Goal: Task Accomplishment & Management: Complete application form

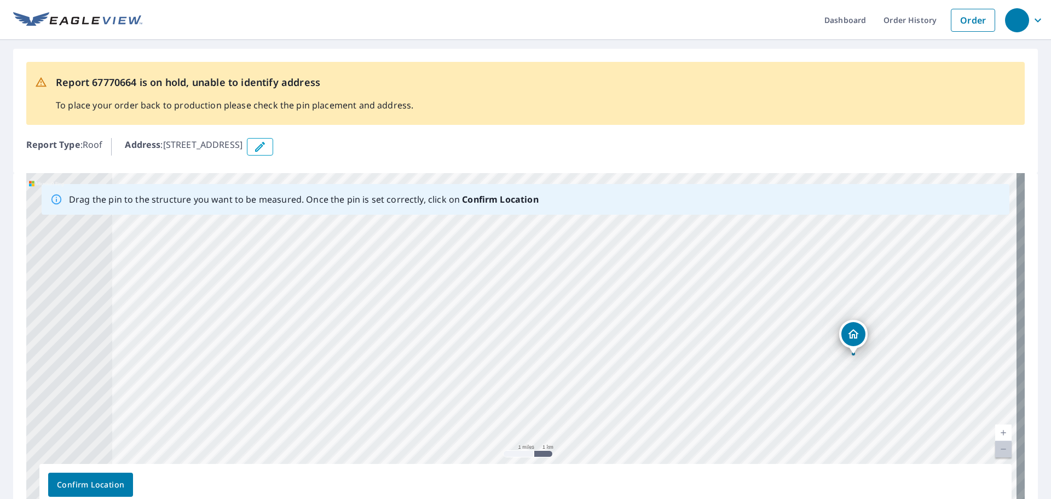
drag, startPoint x: 546, startPoint y: 350, endPoint x: 813, endPoint y: 386, distance: 269.0
click at [813, 386] on div "[STREET_ADDRESS]" at bounding box center [525, 344] width 999 height 343
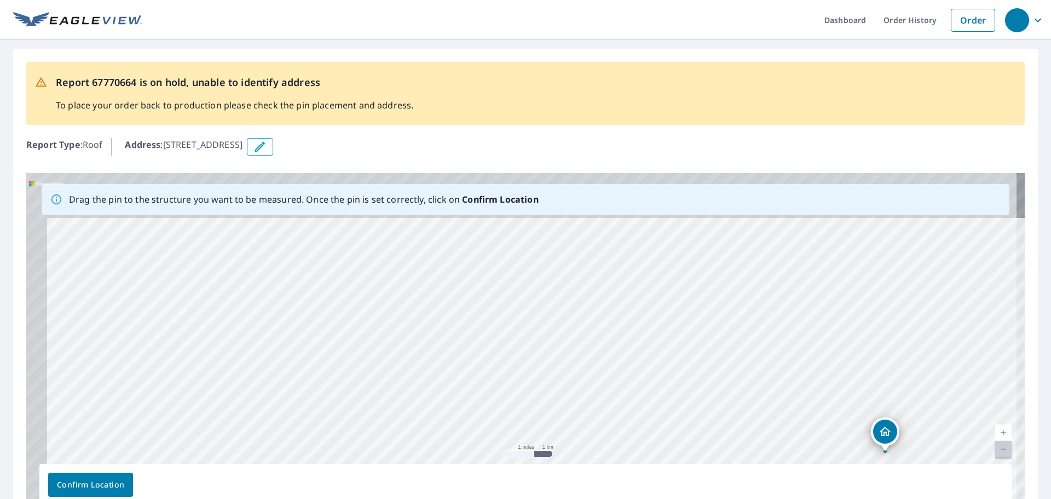
drag, startPoint x: 602, startPoint y: 319, endPoint x: 624, endPoint y: 394, distance: 77.5
click at [622, 394] on div "[STREET_ADDRESS]" at bounding box center [525, 344] width 999 height 343
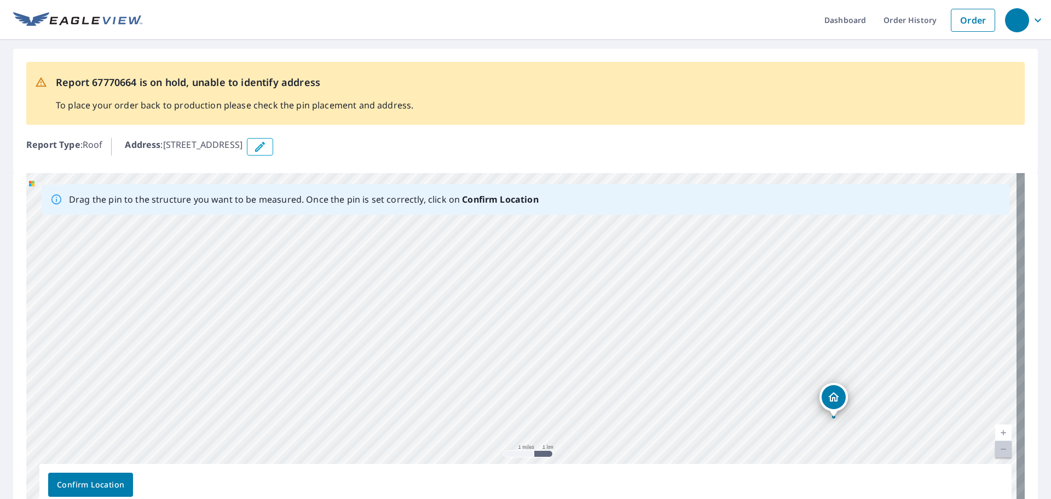
drag, startPoint x: 626, startPoint y: 358, endPoint x: 387, endPoint y: 220, distance: 275.7
click at [389, 221] on div "[STREET_ADDRESS]" at bounding box center [525, 344] width 999 height 343
drag, startPoint x: 527, startPoint y: 313, endPoint x: 343, endPoint y: 331, distance: 185.4
click at [343, 331] on div "[STREET_ADDRESS]" at bounding box center [525, 344] width 999 height 343
click at [998, 443] on link "Current Level 12, Zoom Out Disabled" at bounding box center [1003, 449] width 16 height 16
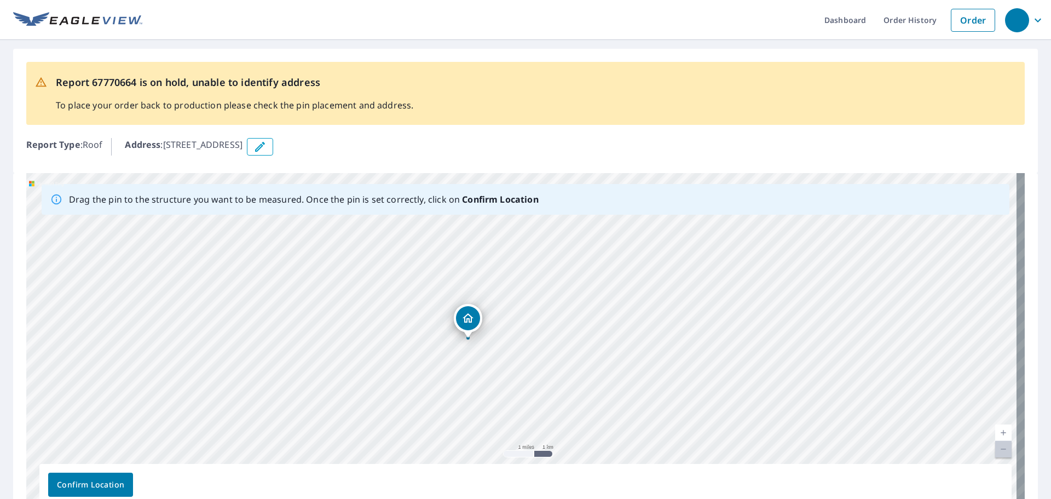
click at [998, 443] on link "Current Level 12, Zoom Out Disabled" at bounding box center [1003, 449] width 16 height 16
drag, startPoint x: 589, startPoint y: 376, endPoint x: 870, endPoint y: 228, distance: 318.1
click at [870, 228] on div "[STREET_ADDRESS]" at bounding box center [525, 344] width 999 height 343
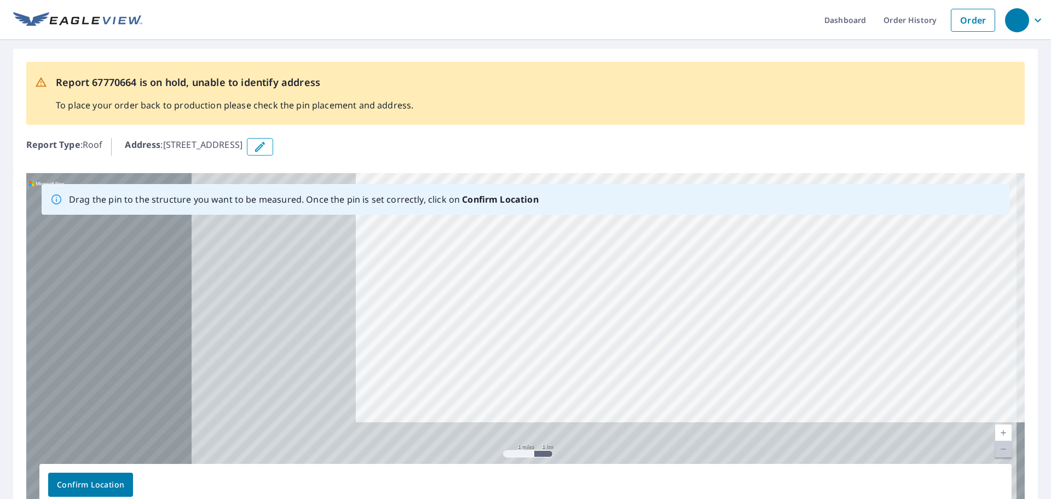
drag, startPoint x: 479, startPoint y: 354, endPoint x: 950, endPoint y: 223, distance: 489.4
click at [970, 216] on div "[STREET_ADDRESS]" at bounding box center [525, 344] width 999 height 343
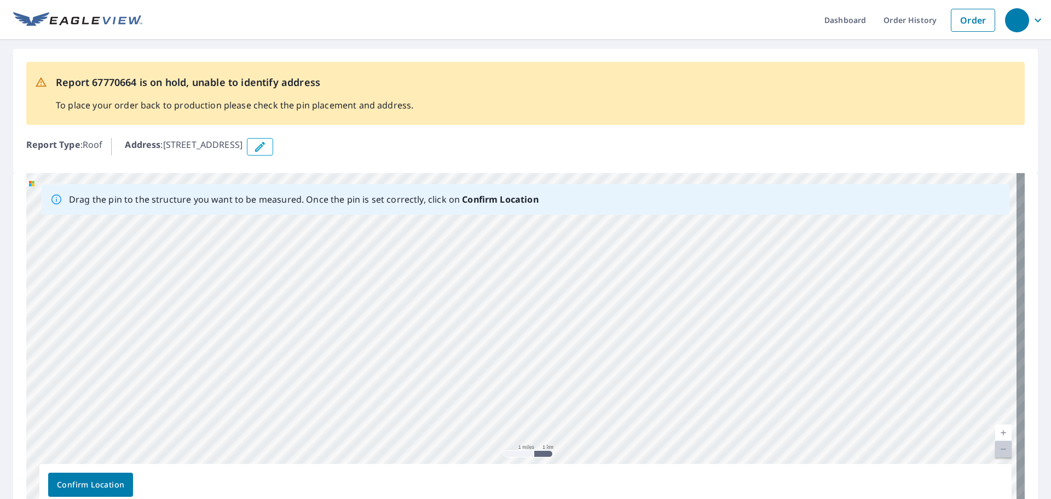
click at [499, 299] on div "[STREET_ADDRESS]" at bounding box center [525, 344] width 999 height 343
drag, startPoint x: 479, startPoint y: 387, endPoint x: 872, endPoint y: 228, distance: 423.4
click at [872, 228] on div "[STREET_ADDRESS]" at bounding box center [525, 344] width 999 height 343
drag, startPoint x: 583, startPoint y: 336, endPoint x: 915, endPoint y: 229, distance: 349.0
click at [915, 229] on div "[STREET_ADDRESS]" at bounding box center [525, 344] width 999 height 343
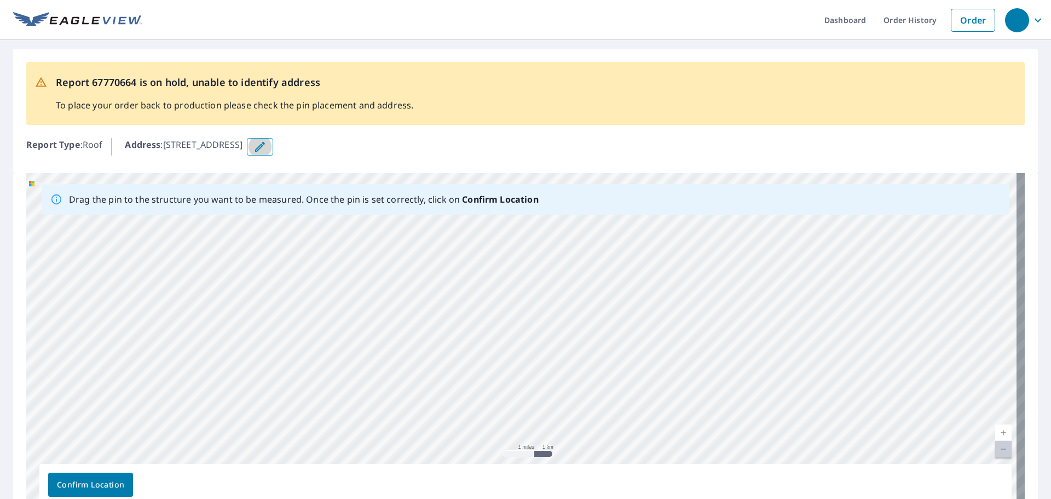
click at [267, 147] on icon "button" at bounding box center [259, 146] width 13 height 13
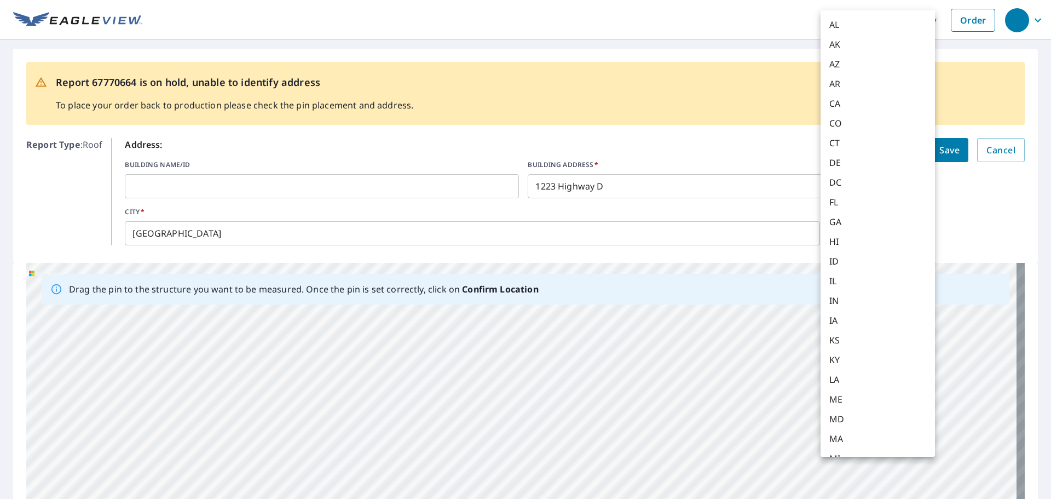
click at [850, 235] on body "Dashboard Order History Order Report 67770664 is on hold, unable to identify ad…" at bounding box center [525, 249] width 1051 height 499
click at [847, 353] on li "NM" at bounding box center [878, 352] width 114 height 20
type input "NM"
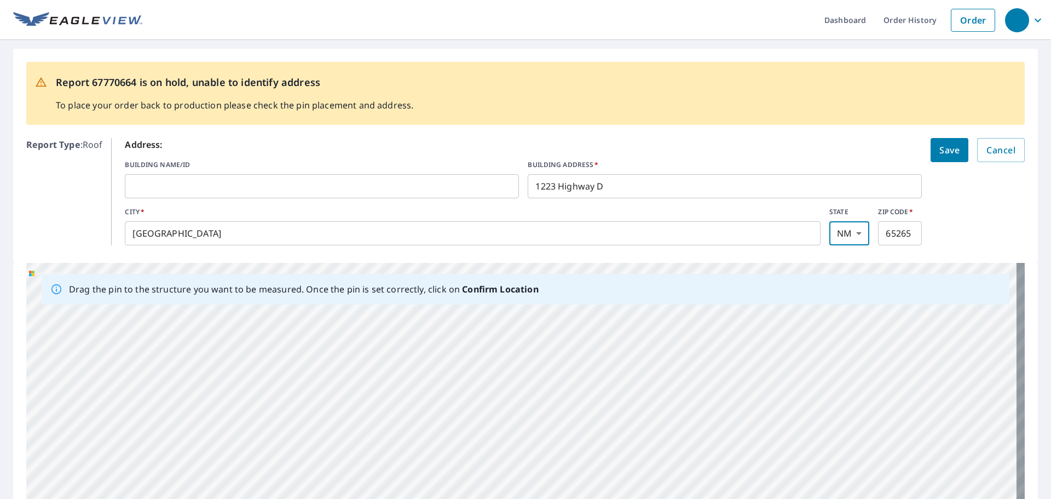
click at [191, 233] on input "[GEOGRAPHIC_DATA]" at bounding box center [473, 233] width 696 height 31
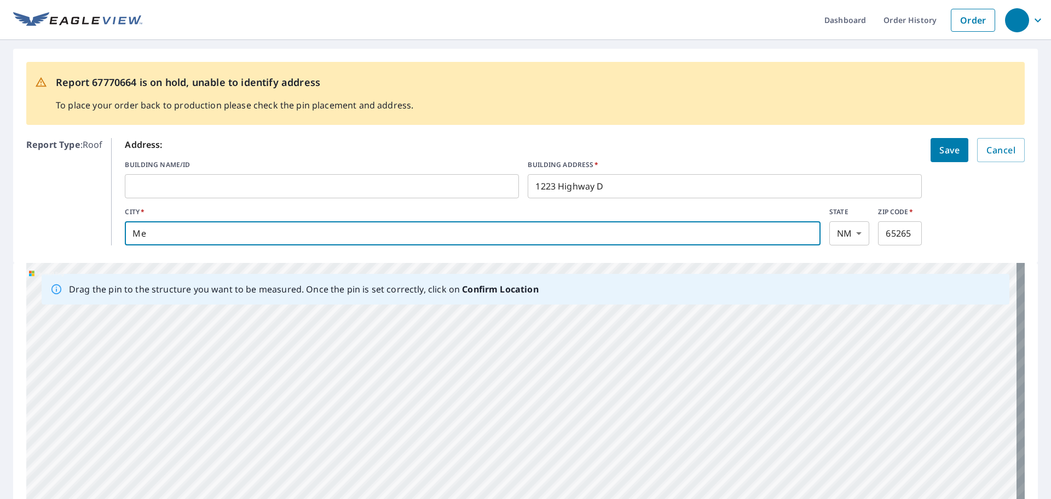
type input "M"
type input "Montezuma"
click at [615, 187] on input "1223 Highway D" at bounding box center [725, 186] width 394 height 31
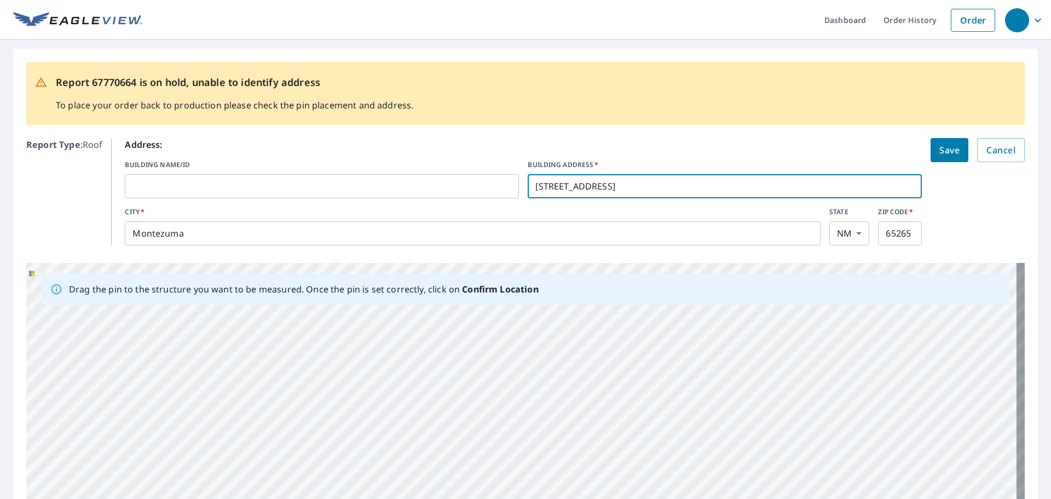
type input "[STREET_ADDRESS]"
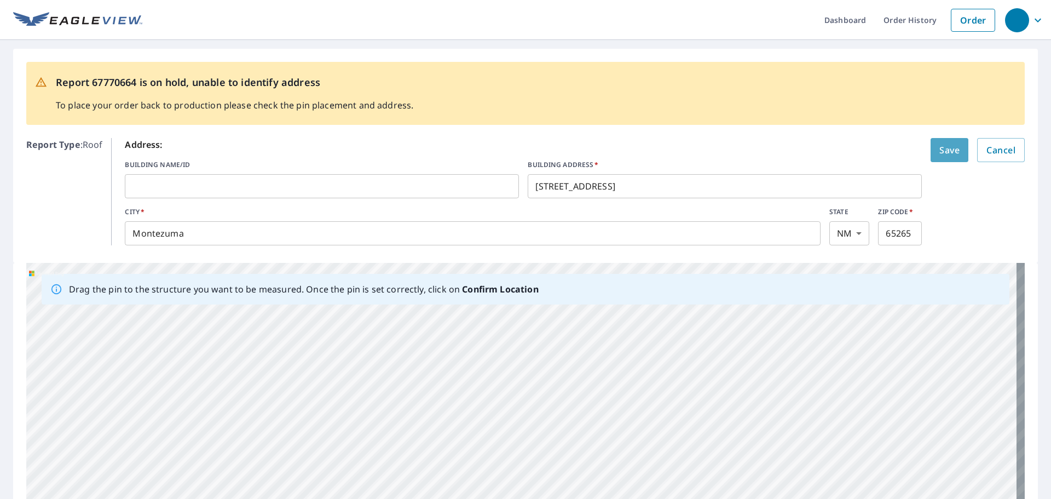
click at [939, 150] on span "Save" at bounding box center [949, 149] width 20 height 15
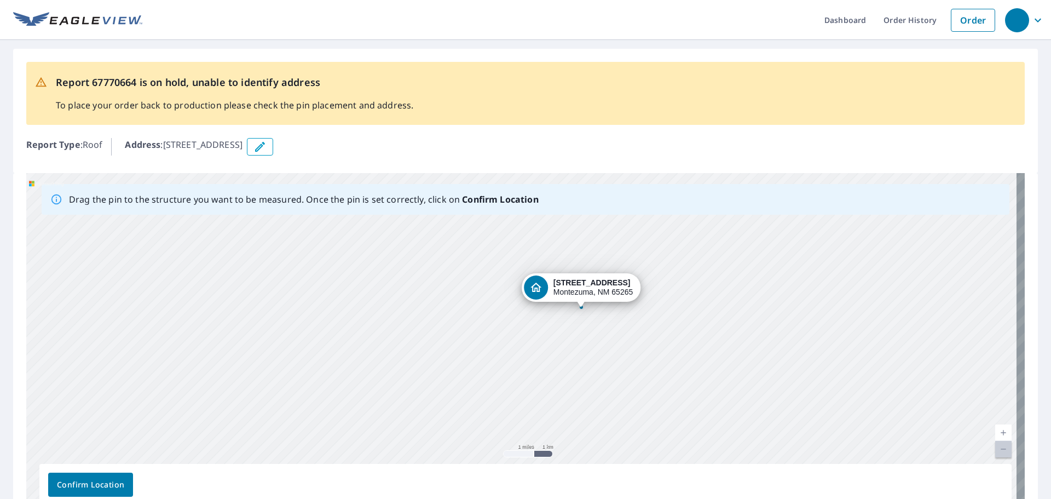
drag, startPoint x: 304, startPoint y: 343, endPoint x: 580, endPoint y: 204, distance: 308.3
click at [580, 204] on div "Drag the pin to the structure you want to be measured. Once the pin is set corr…" at bounding box center [525, 344] width 999 height 343
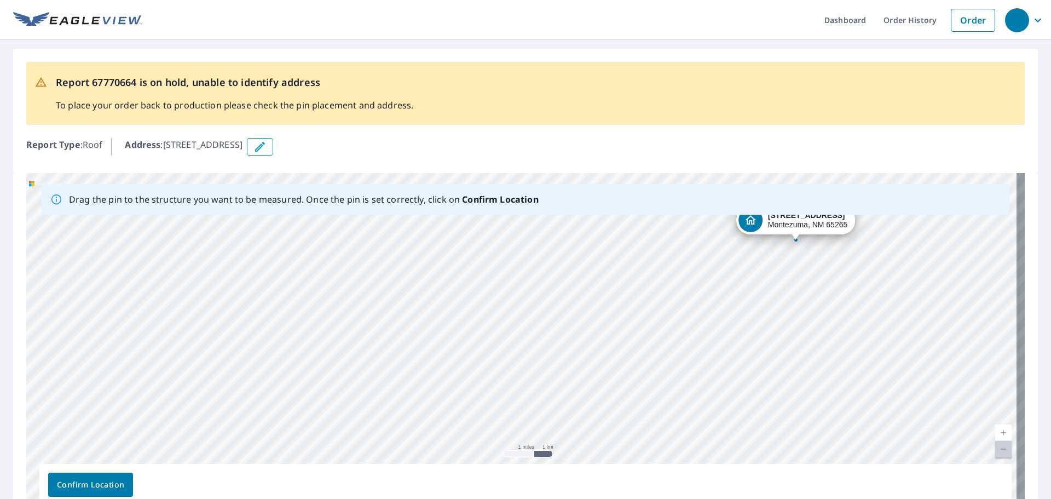
drag, startPoint x: 322, startPoint y: 374, endPoint x: 655, endPoint y: 263, distance: 351.5
click at [682, 221] on div "[STREET_ADDRESS]" at bounding box center [525, 344] width 999 height 343
drag, startPoint x: 614, startPoint y: 266, endPoint x: 673, endPoint y: 243, distance: 63.1
click at [668, 244] on div "[STREET_ADDRESS]" at bounding box center [525, 344] width 999 height 343
drag, startPoint x: 303, startPoint y: 414, endPoint x: 710, endPoint y: 264, distance: 433.0
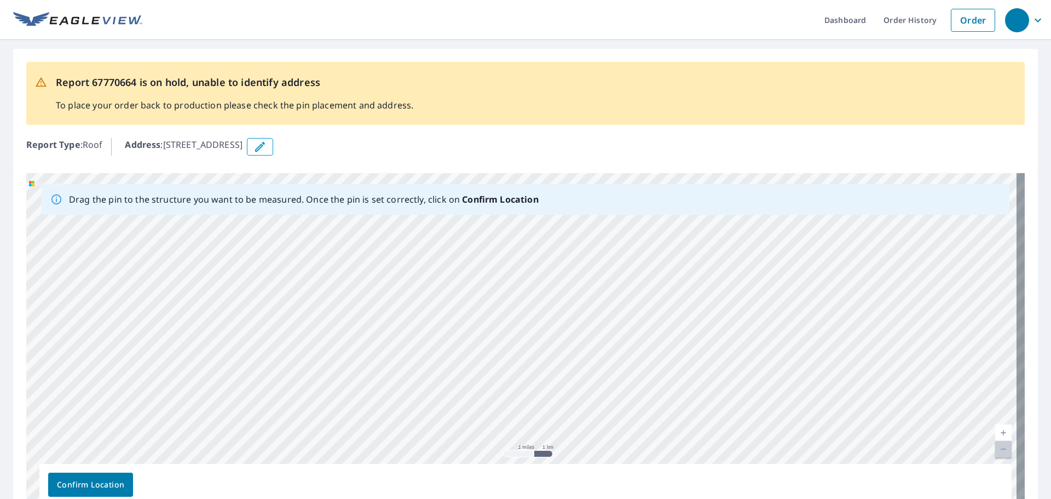
click at [714, 264] on div "[STREET_ADDRESS]" at bounding box center [525, 344] width 999 height 343
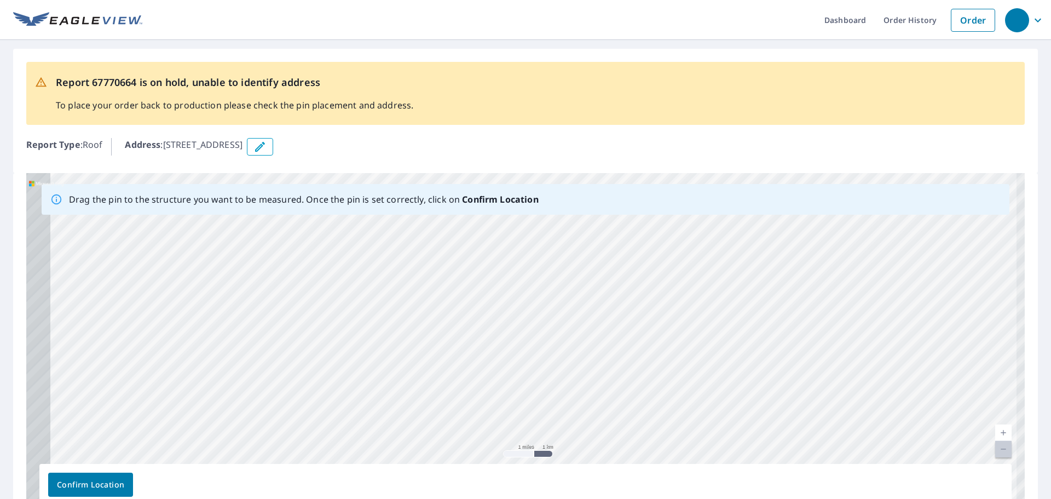
drag, startPoint x: 251, startPoint y: 407, endPoint x: 782, endPoint y: 246, distance: 554.4
click at [782, 246] on div "[STREET_ADDRESS]" at bounding box center [525, 344] width 999 height 343
drag, startPoint x: 424, startPoint y: 376, endPoint x: 512, endPoint y: 238, distance: 164.0
click at [512, 239] on div "[STREET_ADDRESS]" at bounding box center [525, 344] width 999 height 343
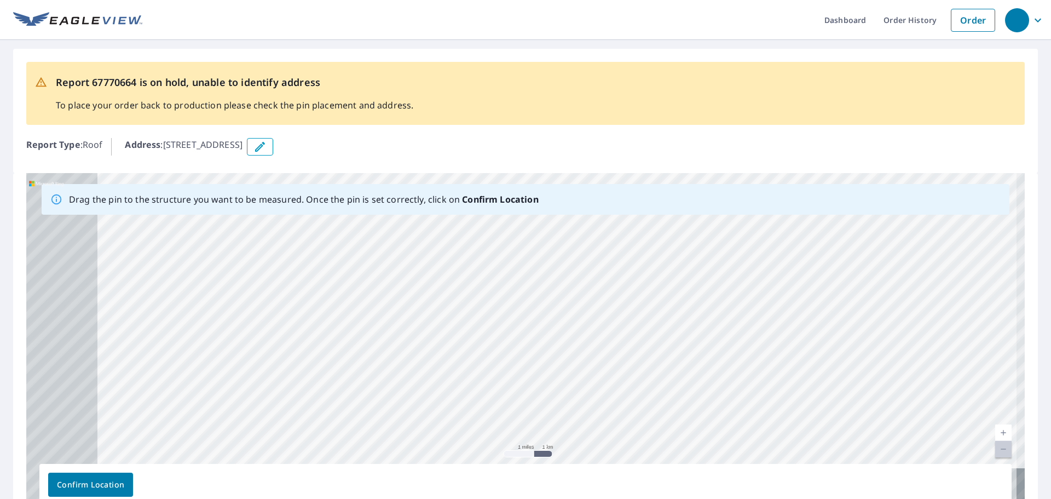
drag, startPoint x: 381, startPoint y: 303, endPoint x: 982, endPoint y: 101, distance: 633.8
click at [872, 136] on div "Report 67770664 is on hold, unable to identify address To place your order back…" at bounding box center [525, 289] width 1051 height 498
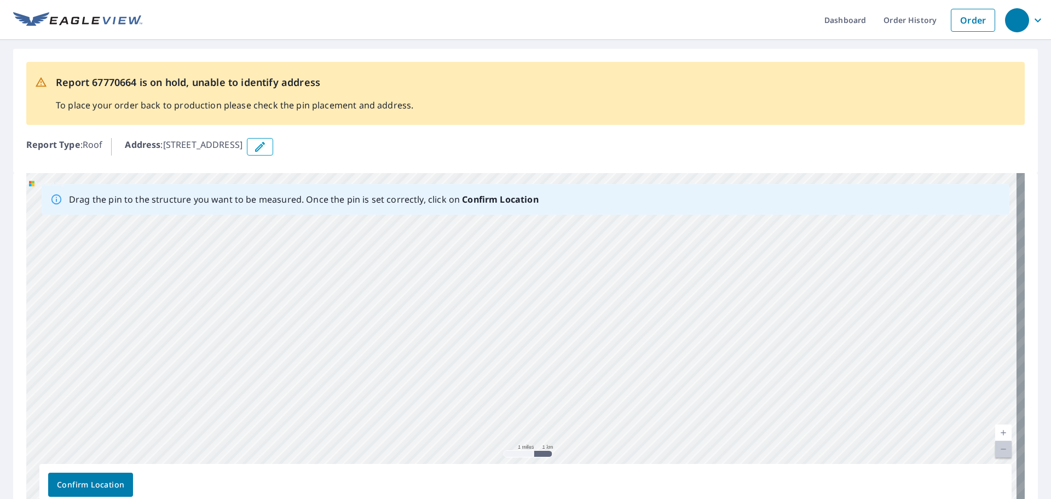
drag, startPoint x: 378, startPoint y: 310, endPoint x: 679, endPoint y: 147, distance: 342.5
click at [679, 147] on div "Report 67770664 is on hold, unable to identify address To place your order back…" at bounding box center [525, 289] width 1051 height 498
drag, startPoint x: 250, startPoint y: 326, endPoint x: 332, endPoint y: 258, distance: 107.3
click at [331, 258] on div "[STREET_ADDRESS]" at bounding box center [525, 344] width 999 height 343
drag, startPoint x: 302, startPoint y: 355, endPoint x: 606, endPoint y: 230, distance: 327.8
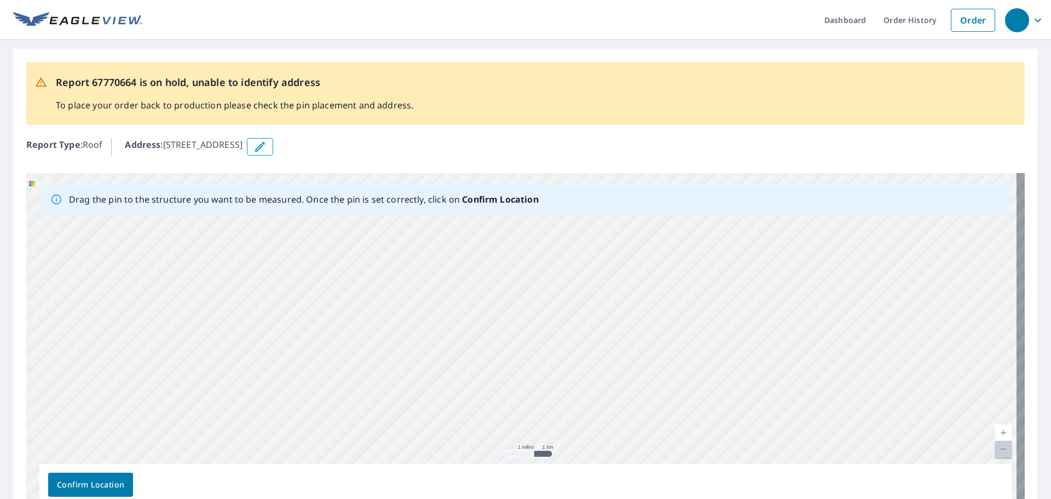
click at [604, 231] on div "[STREET_ADDRESS]" at bounding box center [525, 344] width 999 height 343
drag, startPoint x: 285, startPoint y: 384, endPoint x: 659, endPoint y: 241, distance: 400.6
click at [659, 241] on div "[STREET_ADDRESS]" at bounding box center [525, 344] width 999 height 343
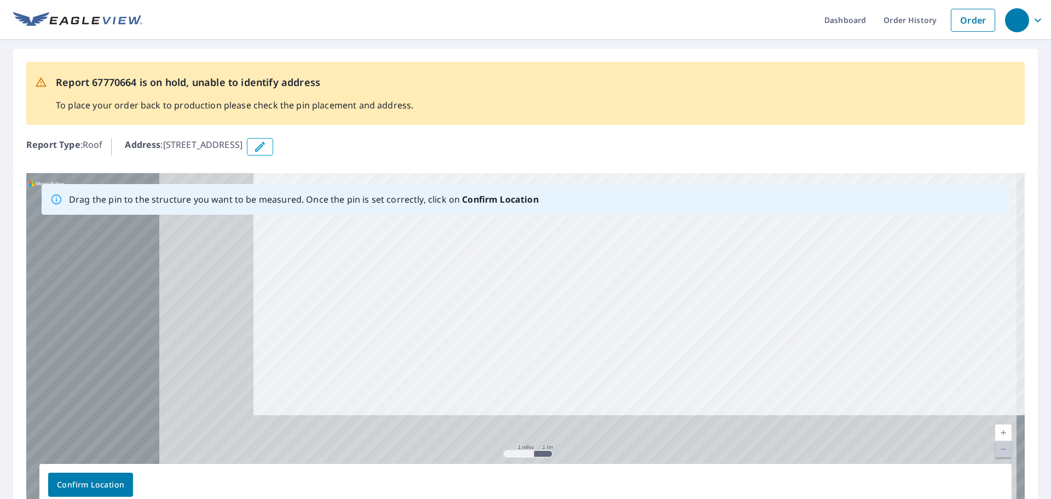
drag, startPoint x: 374, startPoint y: 364, endPoint x: 836, endPoint y: 176, distance: 498.1
click at [836, 176] on div "[STREET_ADDRESS]" at bounding box center [525, 344] width 999 height 343
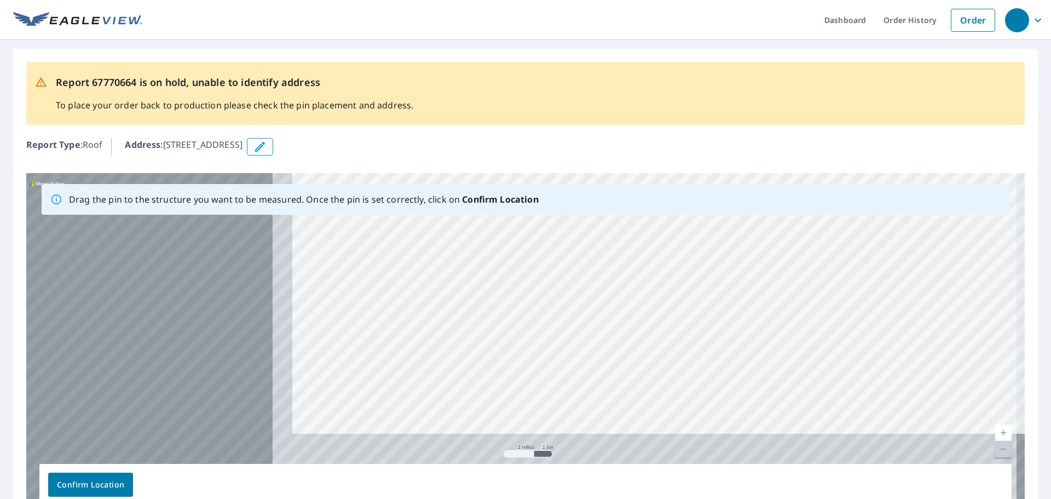
drag, startPoint x: 373, startPoint y: 347, endPoint x: 877, endPoint y: 162, distance: 536.8
click at [881, 160] on div "Report 67770664 is on hold, unable to identify address To place your order back…" at bounding box center [525, 289] width 1051 height 498
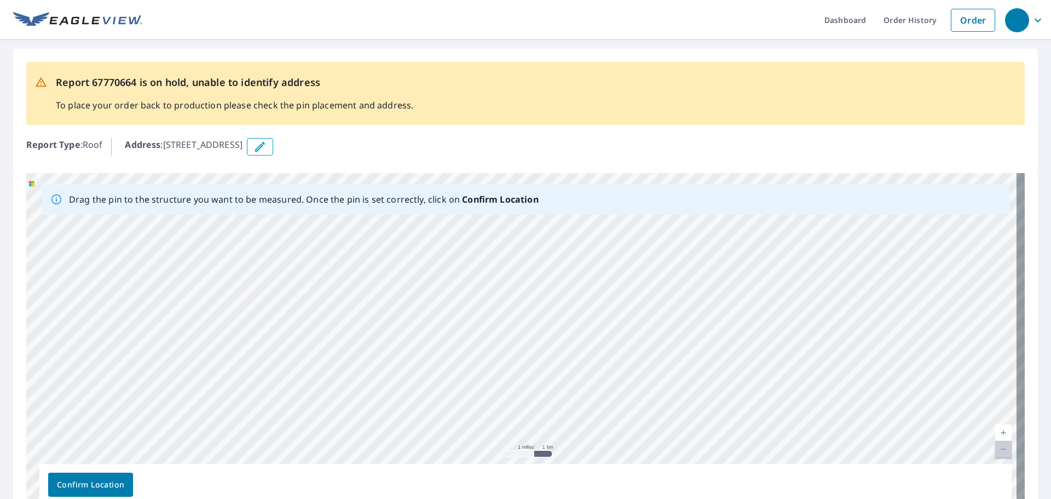
drag, startPoint x: 573, startPoint y: 285, endPoint x: 694, endPoint y: 250, distance: 126.1
click at [670, 257] on div "[STREET_ADDRESS]" at bounding box center [525, 344] width 999 height 343
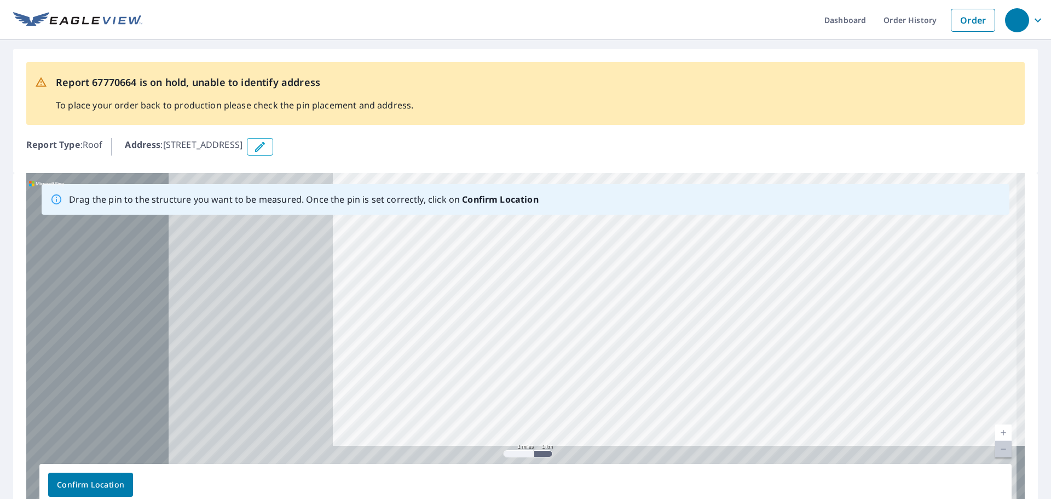
drag, startPoint x: 335, startPoint y: 344, endPoint x: 1039, endPoint y: 157, distance: 728.7
click at [1039, 157] on div "Report 67770664 is on hold, unable to identify address To place your order back…" at bounding box center [525, 289] width 1051 height 498
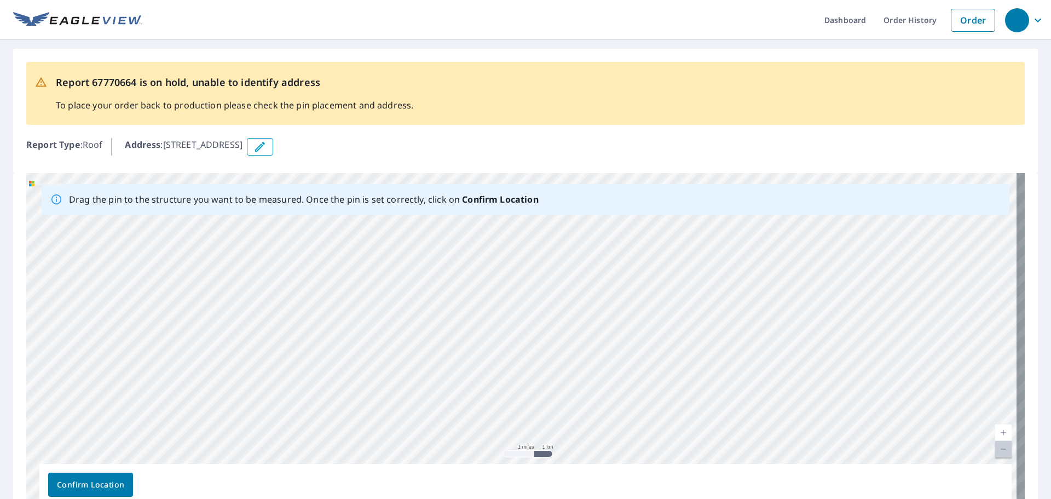
drag, startPoint x: 709, startPoint y: 247, endPoint x: 825, endPoint y: 199, distance: 125.7
click at [825, 199] on div "Drag the pin to the structure you want to be measured. Once the pin is set corr…" at bounding box center [525, 344] width 999 height 343
drag, startPoint x: 539, startPoint y: 328, endPoint x: 594, endPoint y: 285, distance: 70.1
click at [571, 303] on div "[STREET_ADDRESS]" at bounding box center [525, 344] width 999 height 343
drag, startPoint x: 149, startPoint y: 401, endPoint x: 499, endPoint y: 238, distance: 385.3
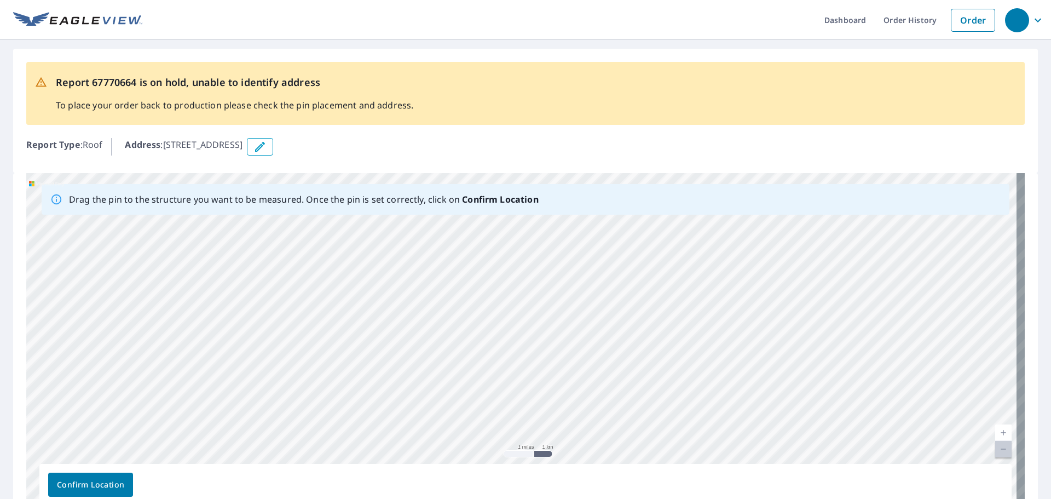
click at [499, 238] on div "[STREET_ADDRESS]" at bounding box center [525, 344] width 999 height 343
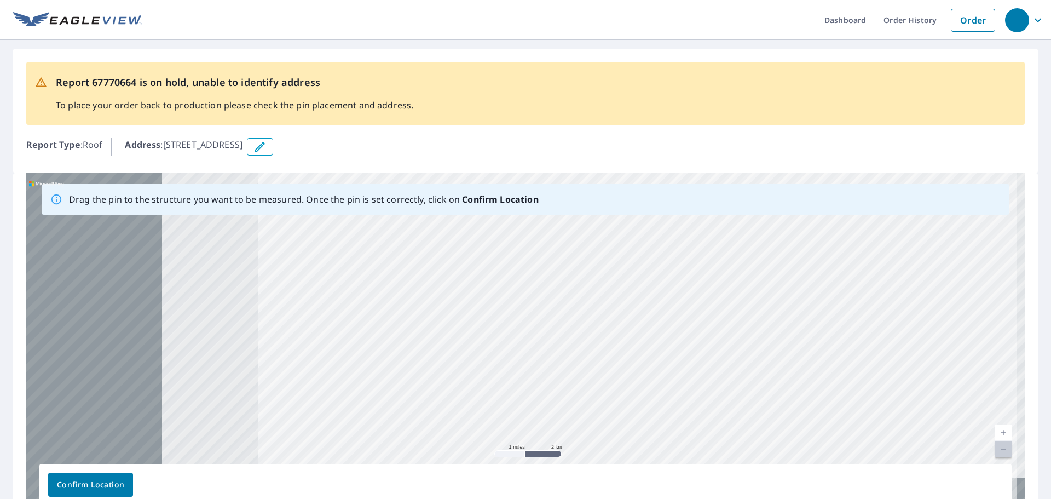
drag, startPoint x: 297, startPoint y: 377, endPoint x: 745, endPoint y: 234, distance: 469.7
click at [745, 234] on div "[STREET_ADDRESS]" at bounding box center [525, 344] width 999 height 343
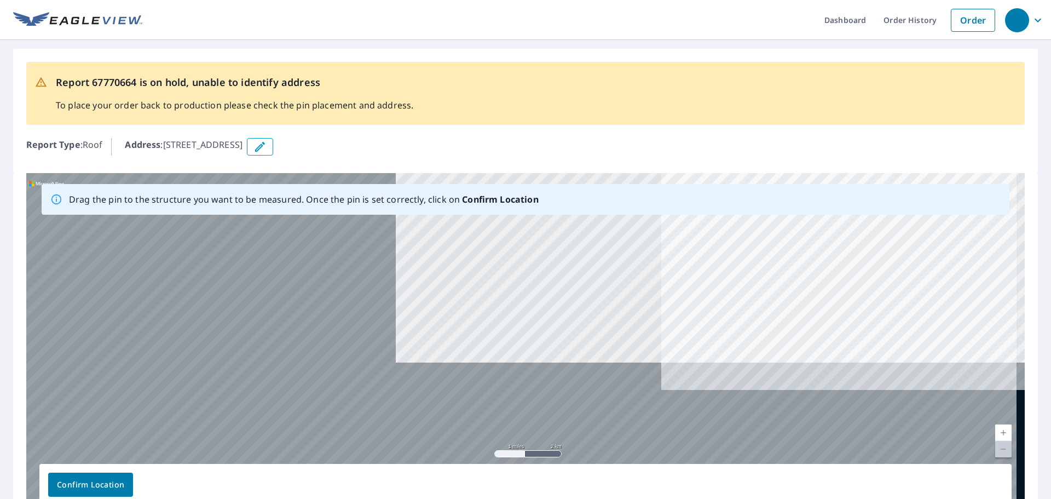
drag, startPoint x: 283, startPoint y: 399, endPoint x: 719, endPoint y: 222, distance: 470.8
click at [719, 222] on div "[STREET_ADDRESS]" at bounding box center [525, 344] width 999 height 343
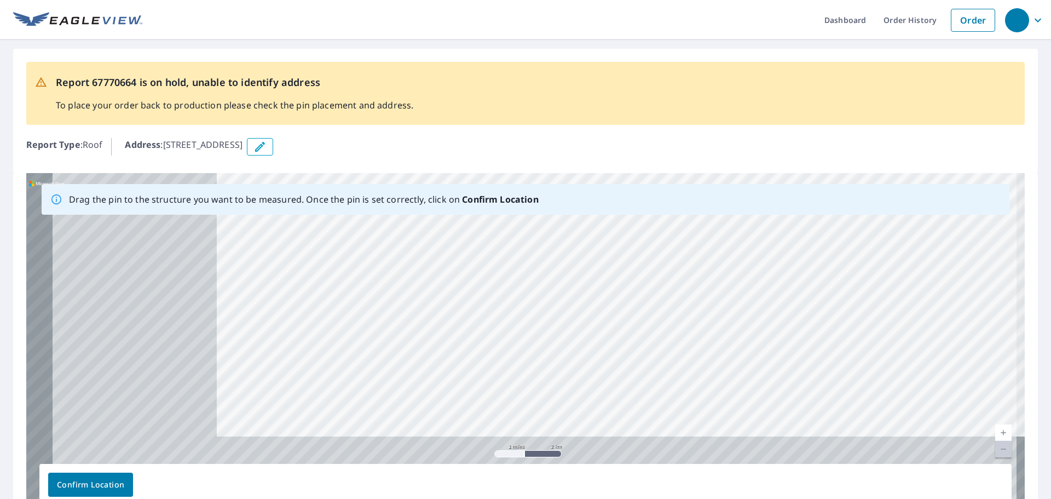
drag, startPoint x: 325, startPoint y: 394, endPoint x: 664, endPoint y: 243, distance: 371.8
click at [664, 243] on div "[STREET_ADDRESS]" at bounding box center [525, 344] width 999 height 343
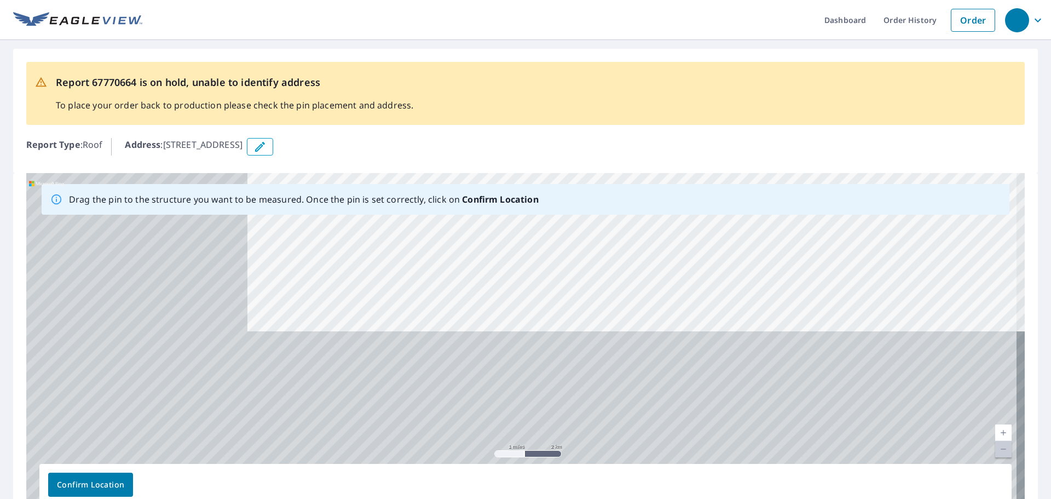
drag, startPoint x: 356, startPoint y: 409, endPoint x: 625, endPoint y: 166, distance: 362.1
click at [622, 168] on div "Report 67770664 is on hold, unable to identify address To place your order back…" at bounding box center [525, 289] width 1051 height 498
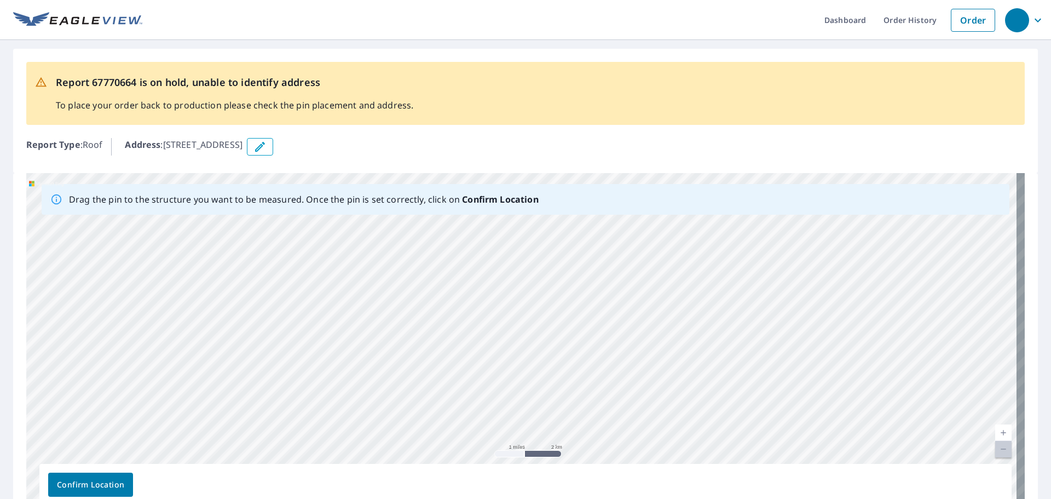
click at [995, 431] on link "Current Level 12, Zoom In" at bounding box center [1003, 432] width 16 height 16
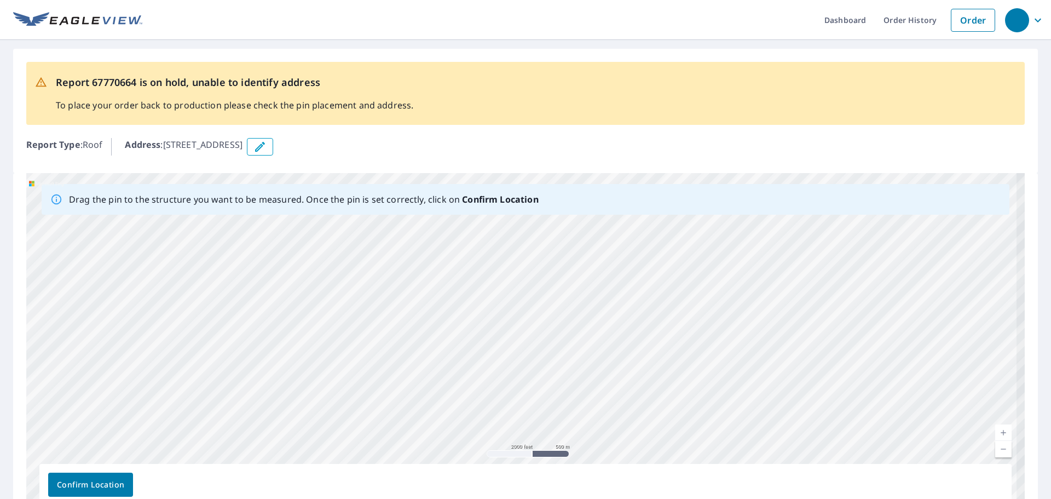
click at [995, 450] on link "Current Level 14, Zoom Out" at bounding box center [1003, 449] width 16 height 16
click at [995, 450] on link "Current Level 13.072314204815891, Zoom Out Disabled" at bounding box center [1003, 449] width 16 height 16
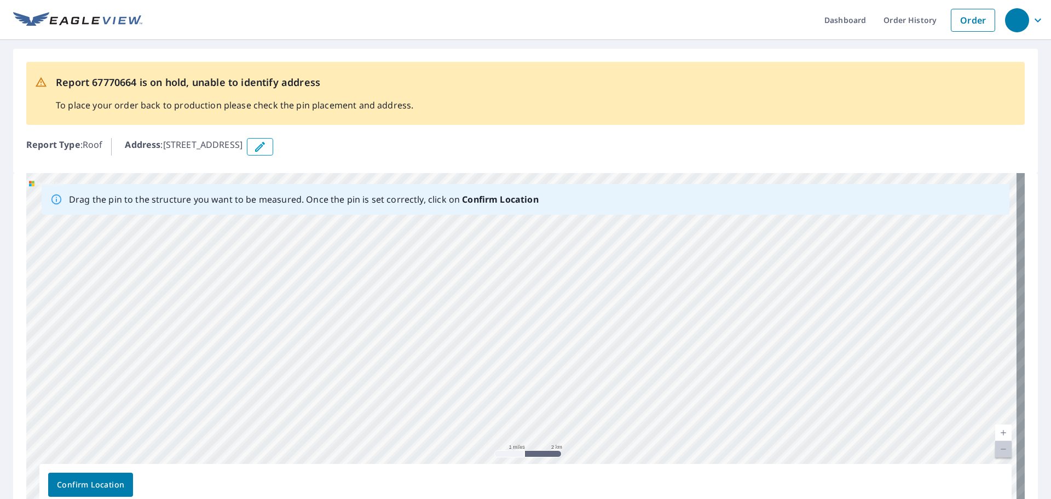
click at [995, 450] on link "Current Level 12, Zoom Out Disabled" at bounding box center [1003, 449] width 16 height 16
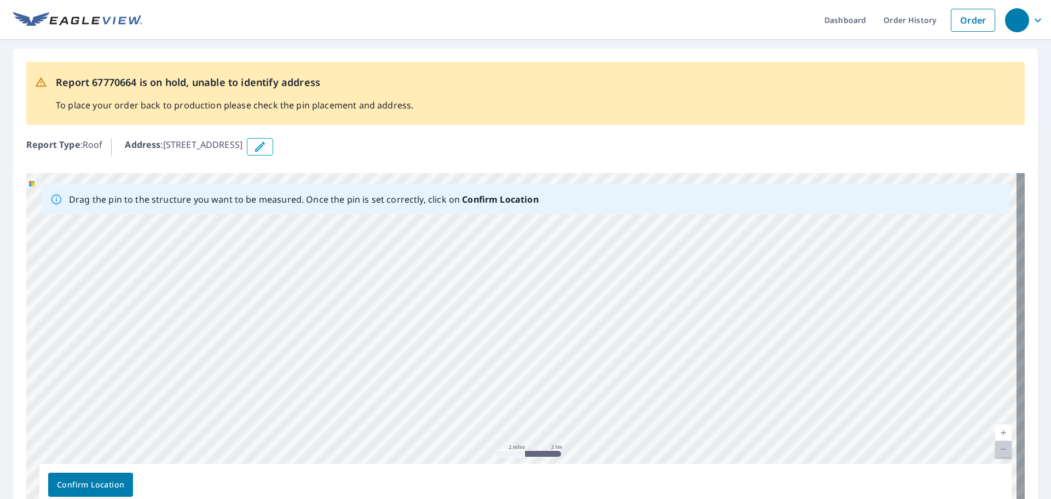
drag, startPoint x: 633, startPoint y: 278, endPoint x: 379, endPoint y: 312, distance: 256.4
click at [424, 303] on div "[STREET_ADDRESS]" at bounding box center [525, 344] width 999 height 343
drag, startPoint x: 168, startPoint y: 396, endPoint x: 521, endPoint y: 147, distance: 432.6
click at [521, 147] on div "Report 67770664 is on hold, unable to identify address To place your order back…" at bounding box center [525, 289] width 1051 height 498
drag, startPoint x: 275, startPoint y: 245, endPoint x: 98, endPoint y: 327, distance: 195.2
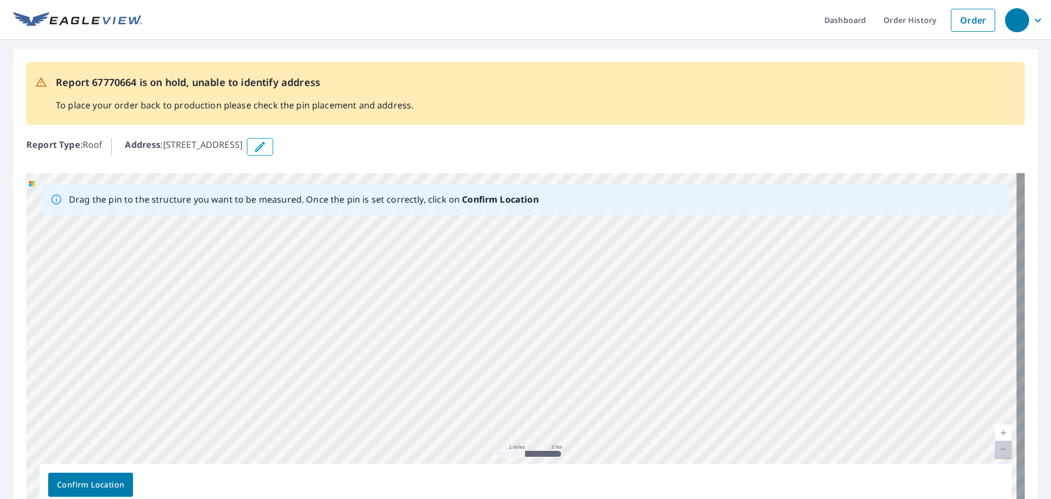
click at [140, 307] on div "[STREET_ADDRESS]" at bounding box center [525, 344] width 999 height 343
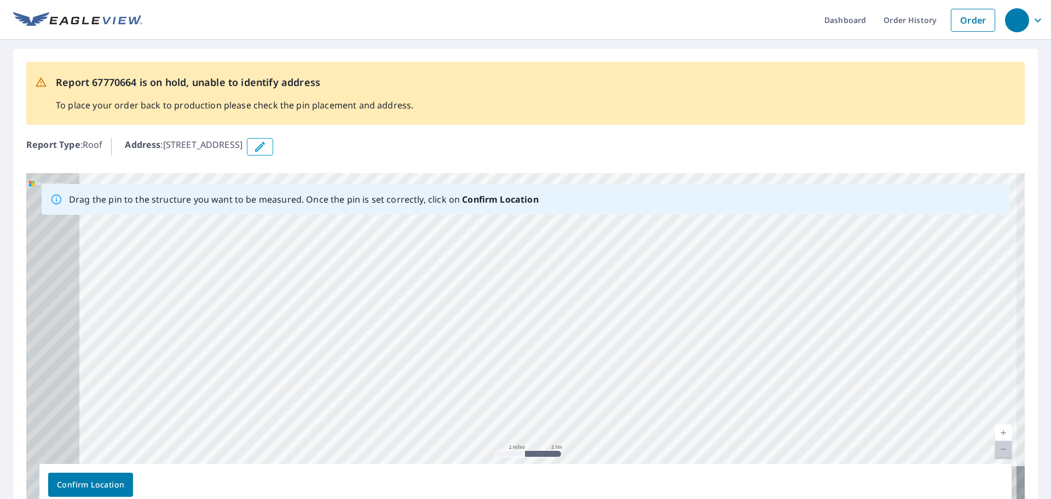
drag, startPoint x: 61, startPoint y: 380, endPoint x: 491, endPoint y: -11, distance: 581.3
click at [491, 0] on html "Dashboard Order History Order Report 67770664 is on hold, unable to identify ad…" at bounding box center [525, 249] width 1051 height 499
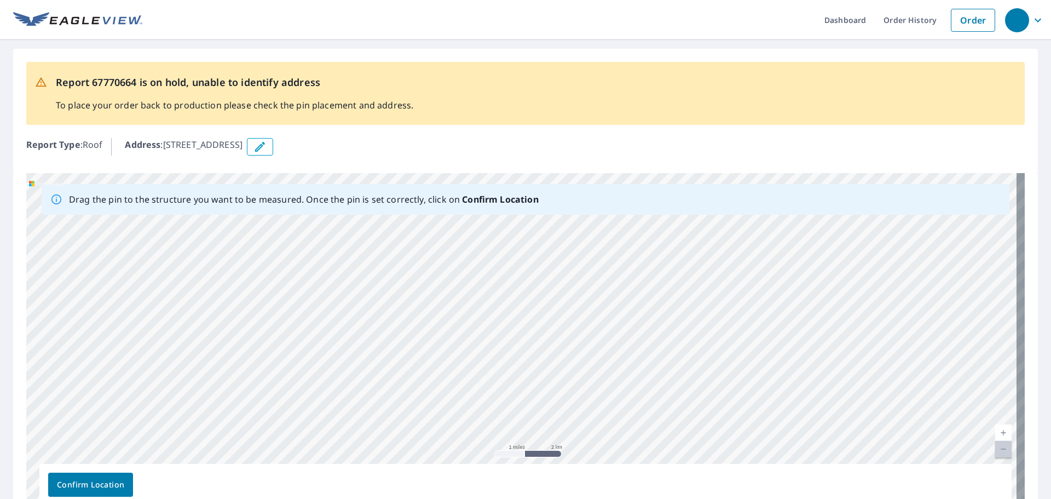
drag, startPoint x: 162, startPoint y: 259, endPoint x: 355, endPoint y: 141, distance: 226.6
click at [359, 127] on div "Report 67770664 is on hold, unable to identify address To place your order back…" at bounding box center [525, 289] width 1051 height 498
drag, startPoint x: 248, startPoint y: 355, endPoint x: 327, endPoint y: 261, distance: 122.8
click at [326, 252] on div "[STREET_ADDRESS]" at bounding box center [525, 344] width 999 height 343
drag, startPoint x: 277, startPoint y: 403, endPoint x: 360, endPoint y: 226, distance: 196.2
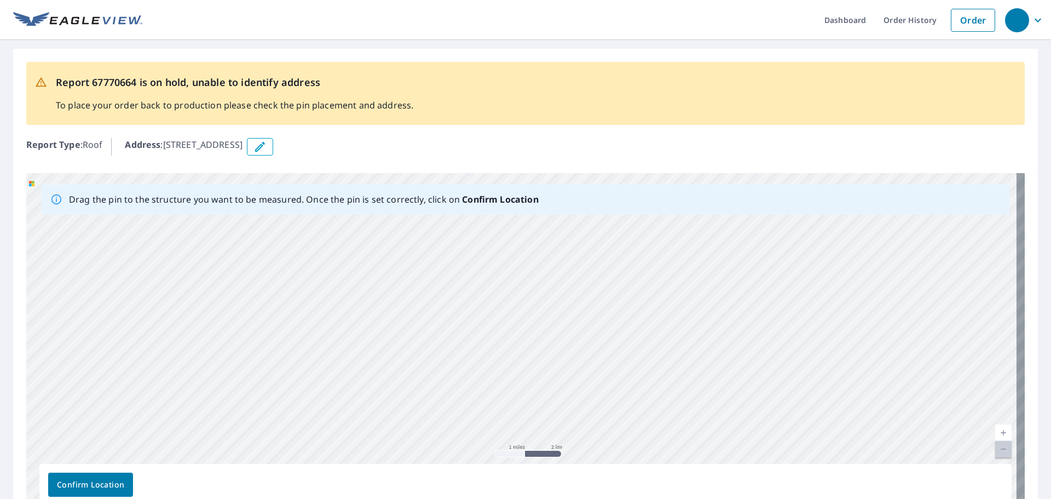
click at [360, 226] on div "[STREET_ADDRESS]" at bounding box center [525, 344] width 999 height 343
drag, startPoint x: 269, startPoint y: 326, endPoint x: 363, endPoint y: 205, distance: 153.3
click at [363, 205] on div "Drag the pin to the structure you want to be measured. Once the pin is set corr…" at bounding box center [525, 344] width 999 height 343
drag
click at [343, 237] on div "[STREET_ADDRESS]" at bounding box center [525, 344] width 999 height 343
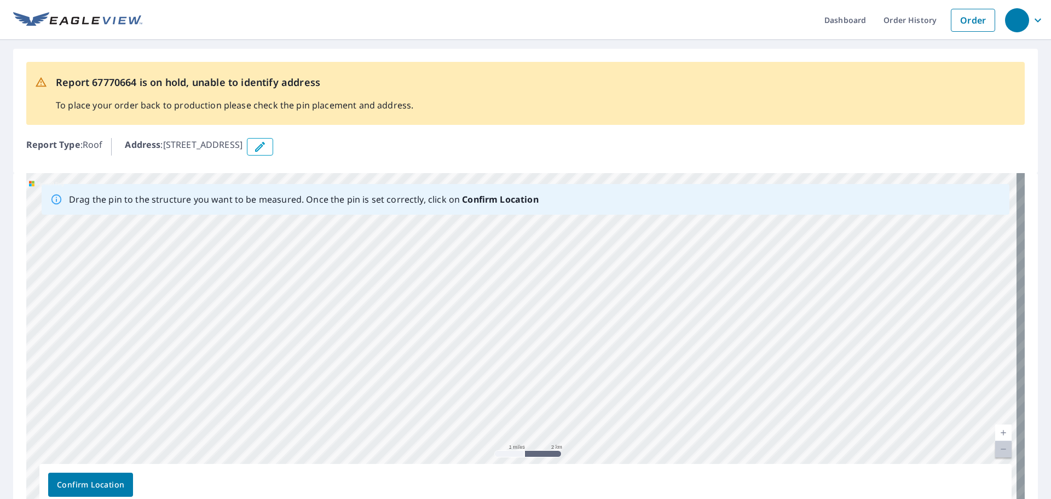
click at [301, 272] on div "[STREET_ADDRESS]" at bounding box center [525, 344] width 999 height 343
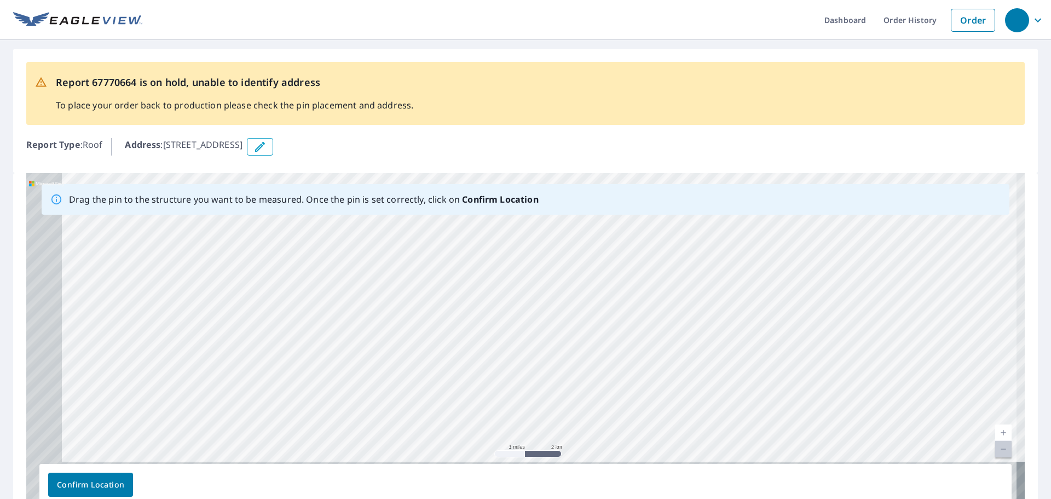
click at [314, 274] on div "[STREET_ADDRESS]" at bounding box center [525, 344] width 999 height 343
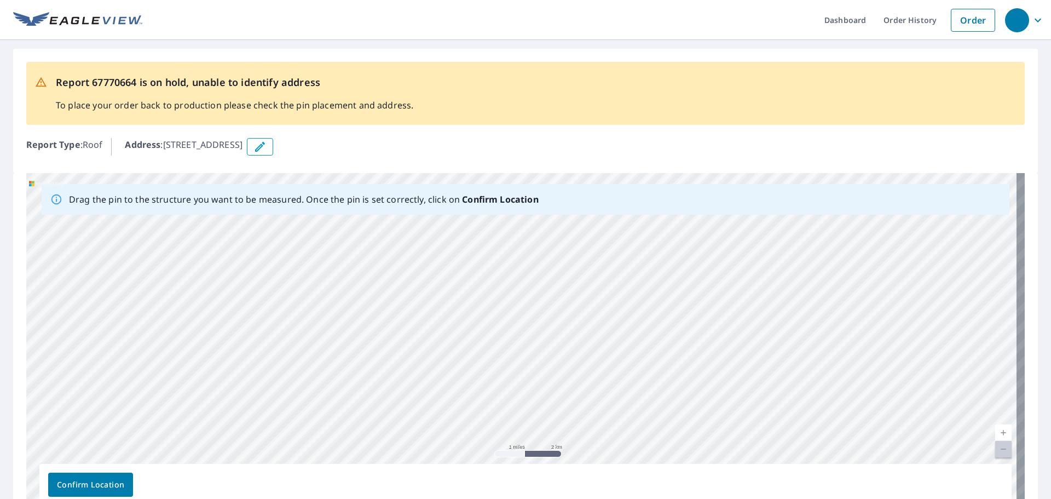
click at [347, 282] on div "[STREET_ADDRESS]" at bounding box center [525, 344] width 999 height 343
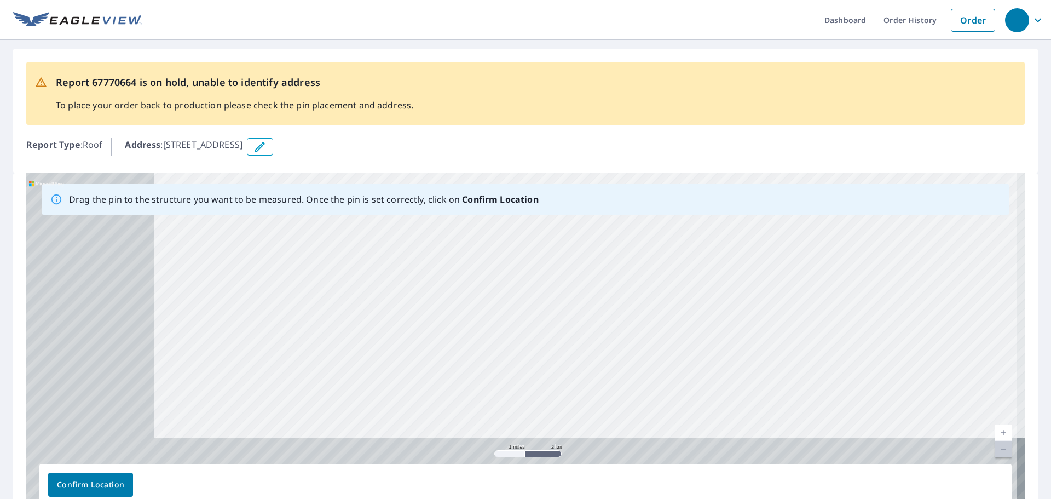
click at [387, 229] on div "[STREET_ADDRESS]" at bounding box center [525, 344] width 999 height 343
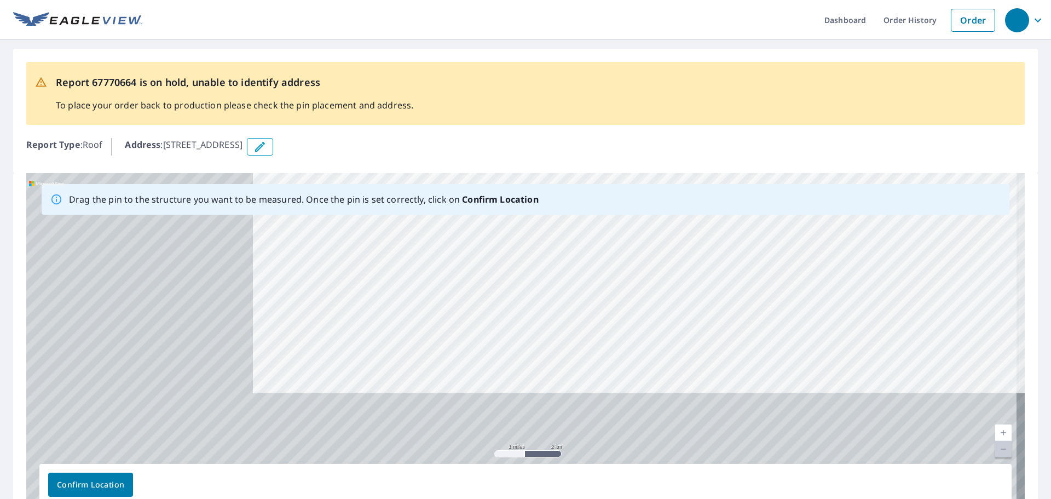
click at [426, 229] on div "[STREET_ADDRESS]" at bounding box center [525, 344] width 999 height 343
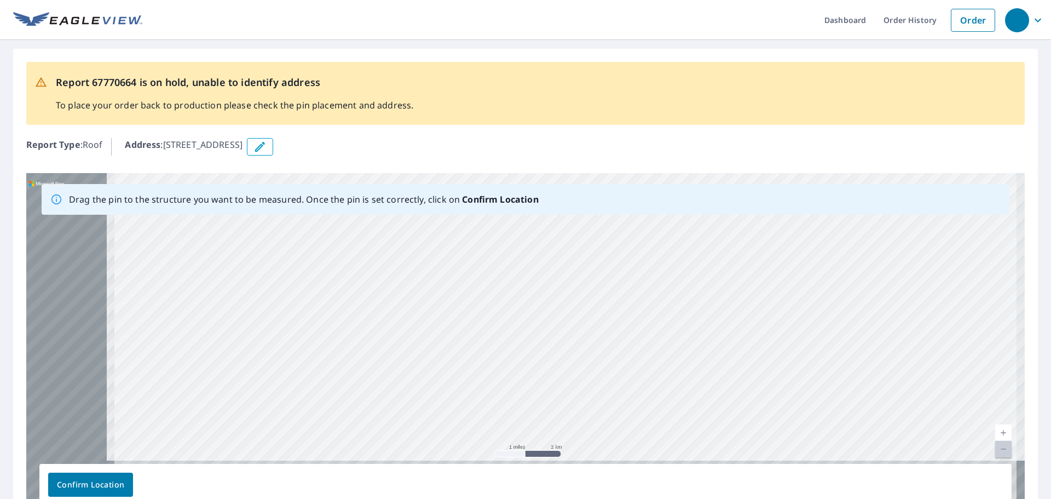
click at [387, 206] on div "Drag the pin to the structure you want to be measured. Once the pin is set corr…" at bounding box center [525, 344] width 999 height 343
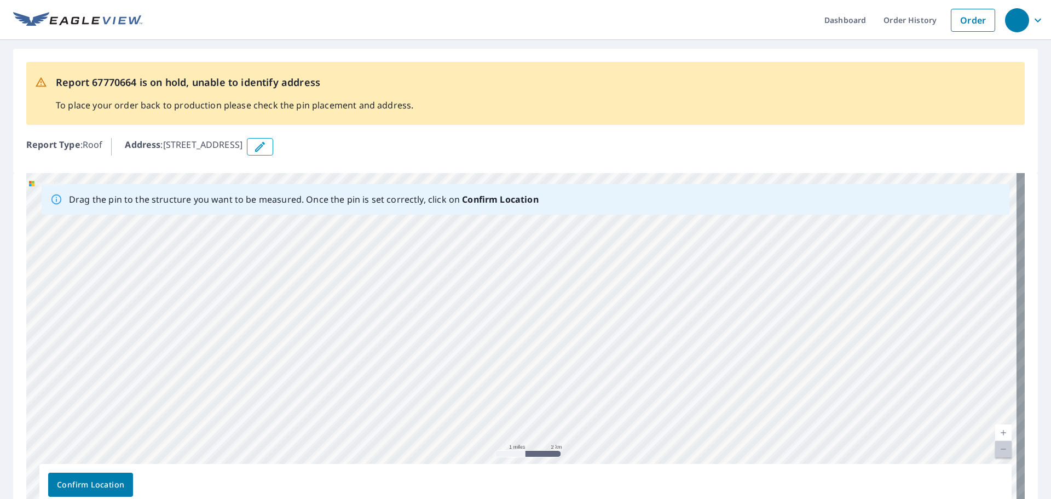
click at [344, 262] on div "[STREET_ADDRESS]" at bounding box center [525, 344] width 999 height 343
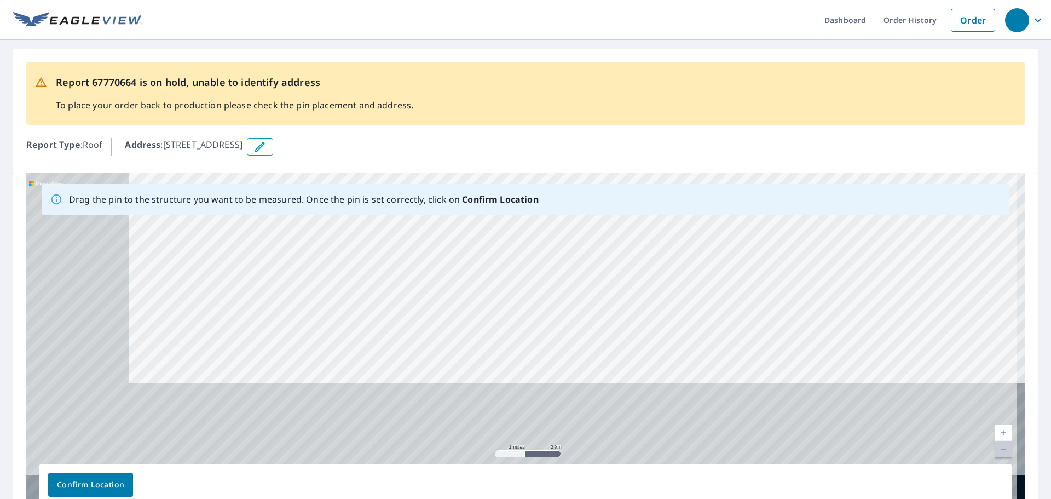
click at [339, 215] on div "[STREET_ADDRESS]" at bounding box center [525, 344] width 999 height 343
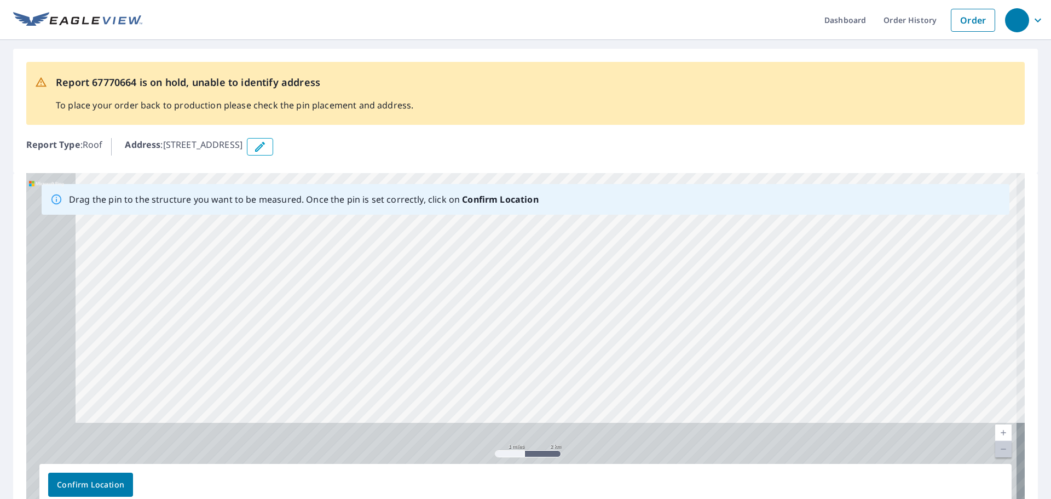
click at [284, 223] on div "[STREET_ADDRESS]" at bounding box center [525, 344] width 999 height 343
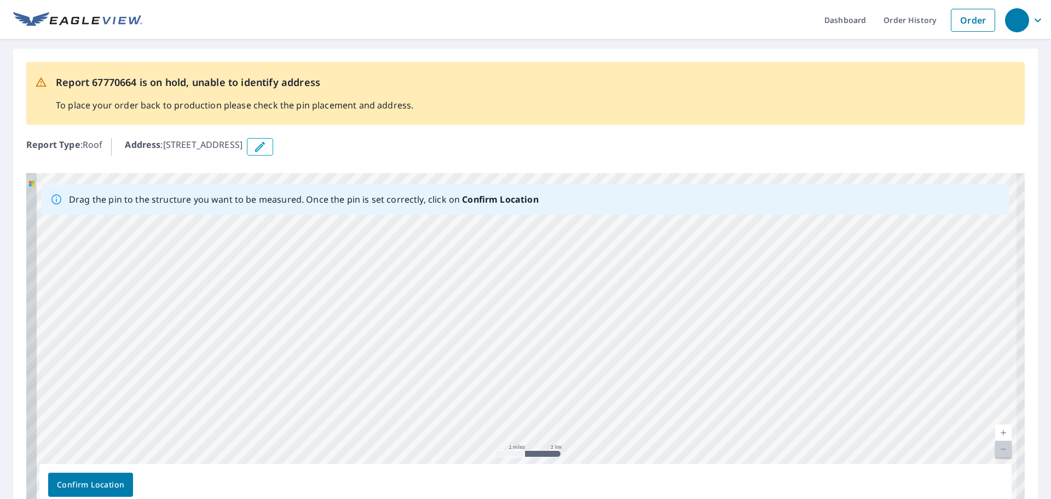
click at [354, 223] on div "[STREET_ADDRESS]" at bounding box center [525, 344] width 999 height 343
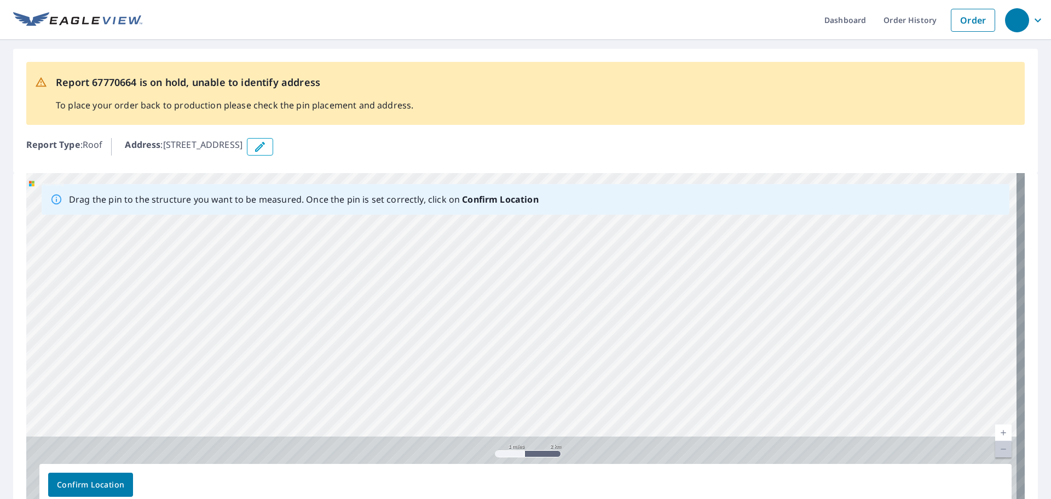
click at [307, 207] on div "Drag the pin to the structure you want to be measured. Once the pin is set corr…" at bounding box center [525, 344] width 999 height 343
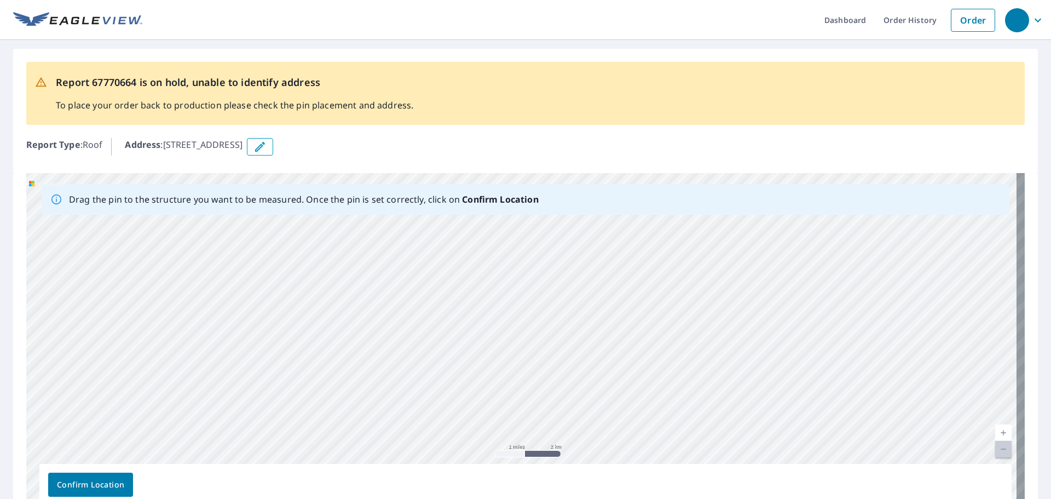
click at [300, 244] on div "[STREET_ADDRESS]" at bounding box center [525, 344] width 999 height 343
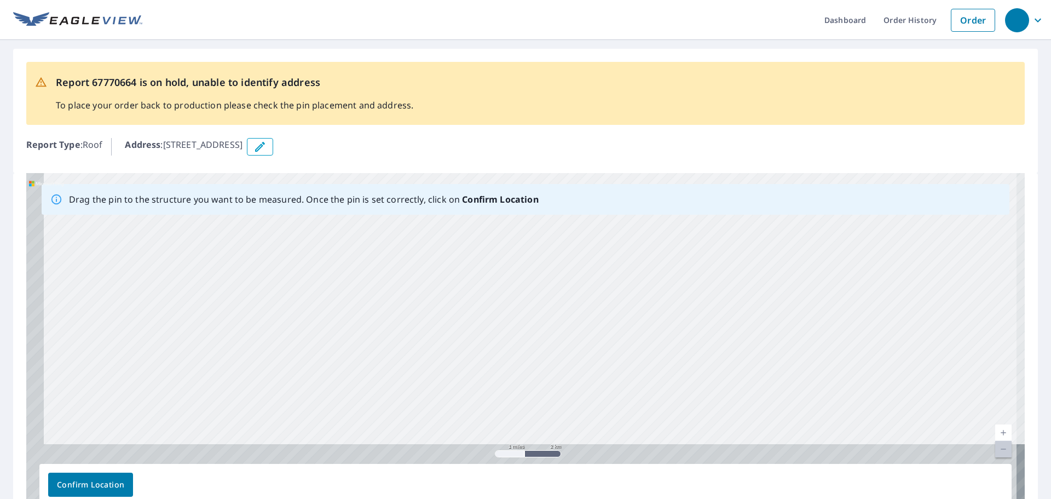
click at [271, 229] on div "[STREET_ADDRESS]" at bounding box center [525, 344] width 999 height 343
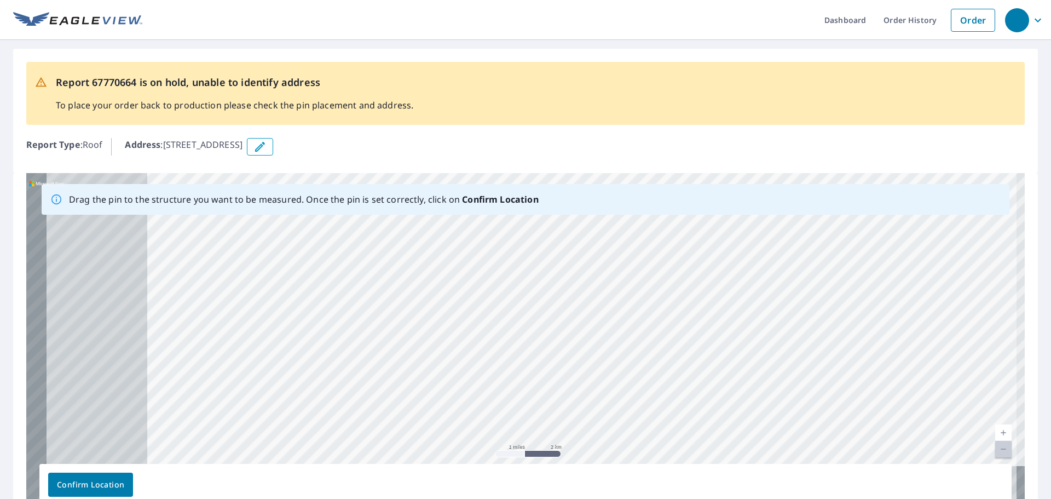
click at [459, 271] on div "[STREET_ADDRESS]" at bounding box center [525, 344] width 999 height 343
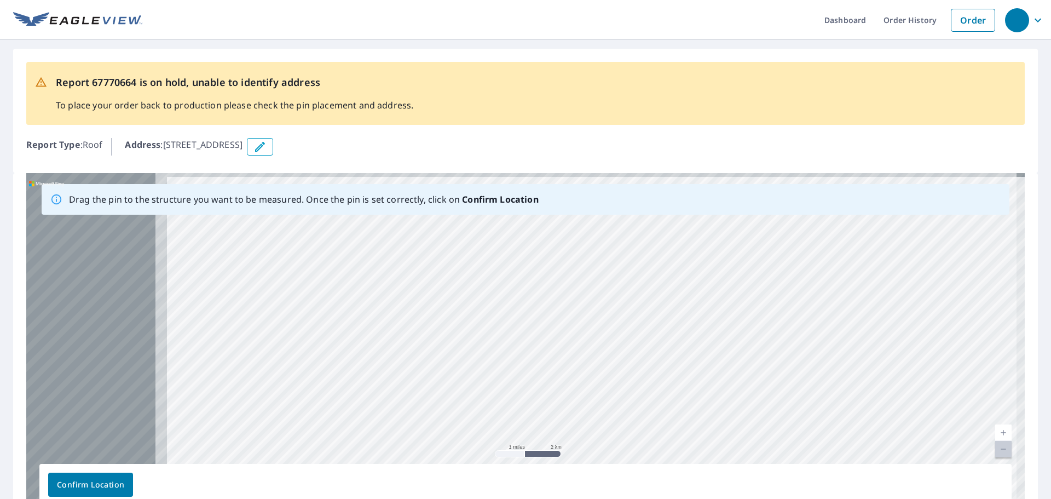
click at [568, 368] on div "[STREET_ADDRESS]" at bounding box center [525, 344] width 999 height 343
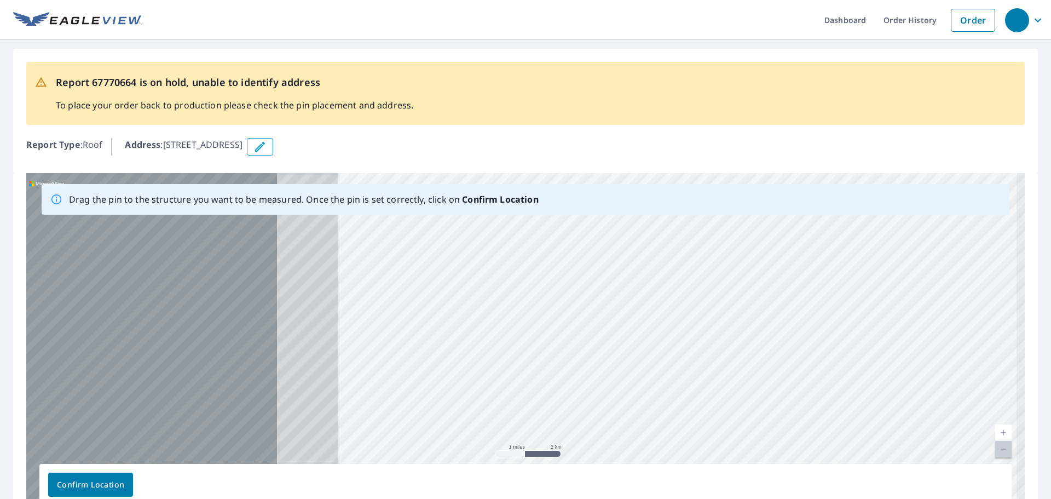
click at [766, 301] on div "[STREET_ADDRESS]" at bounding box center [525, 344] width 999 height 343
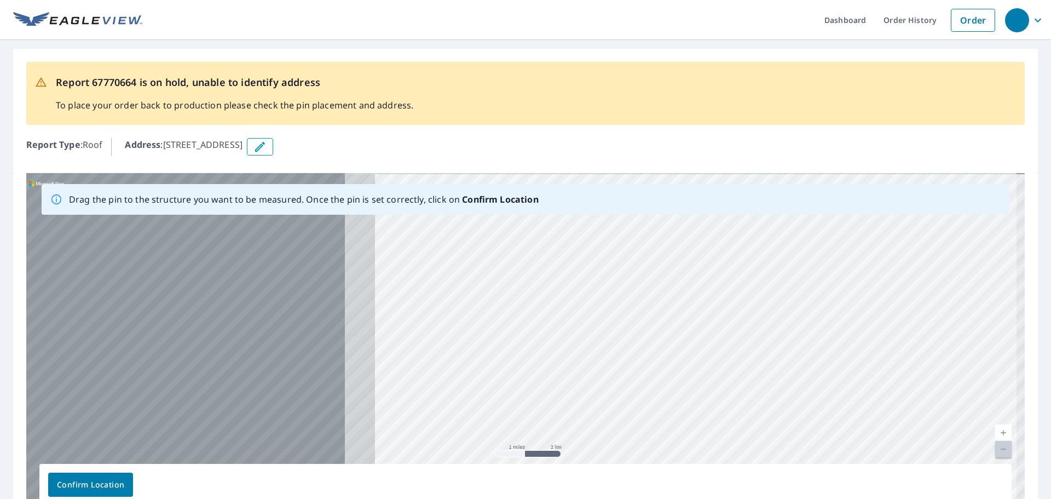
click at [872, 302] on div "[STREET_ADDRESS]" at bounding box center [525, 344] width 999 height 343
click at [982, 318] on div "[STREET_ADDRESS]" at bounding box center [525, 344] width 999 height 343
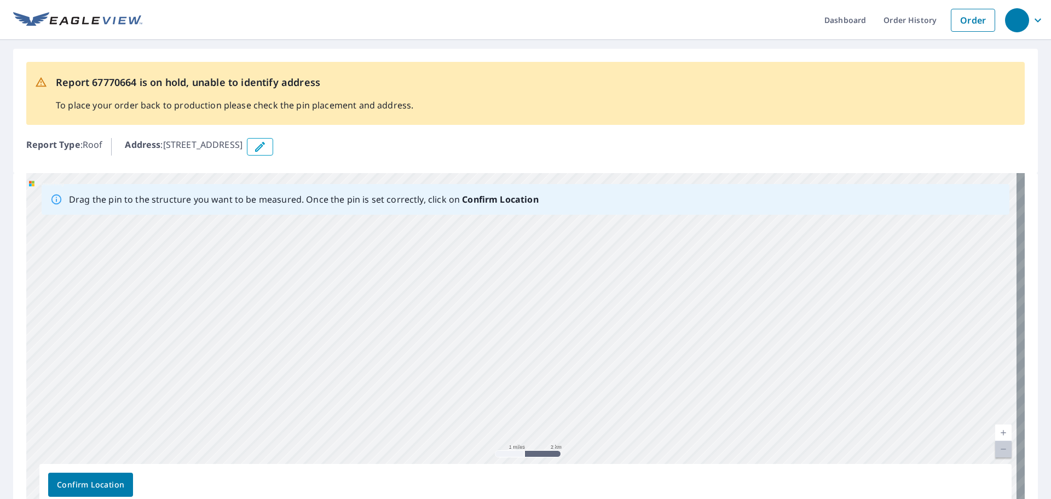
click at [941, 289] on div "[STREET_ADDRESS]" at bounding box center [525, 344] width 999 height 343
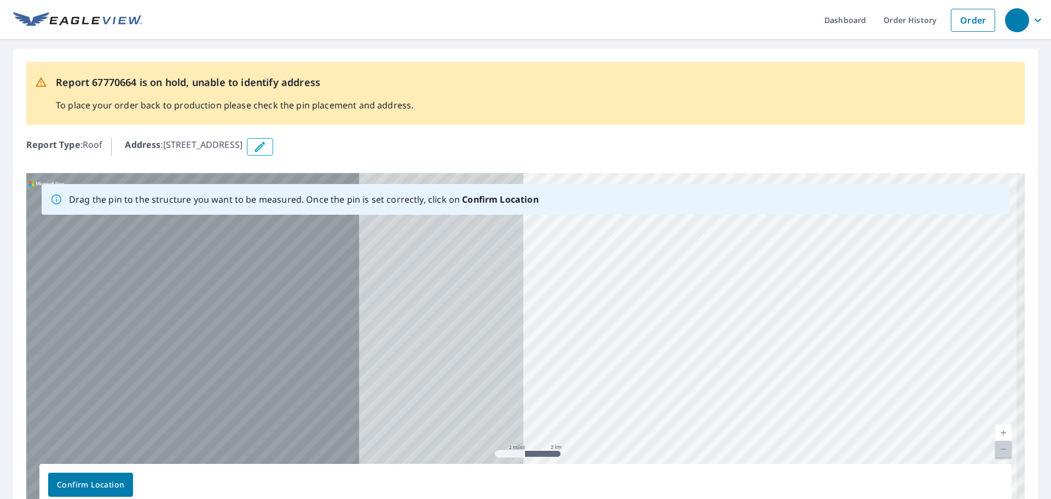
click at [969, 321] on div "[STREET_ADDRESS]" at bounding box center [525, 344] width 999 height 343
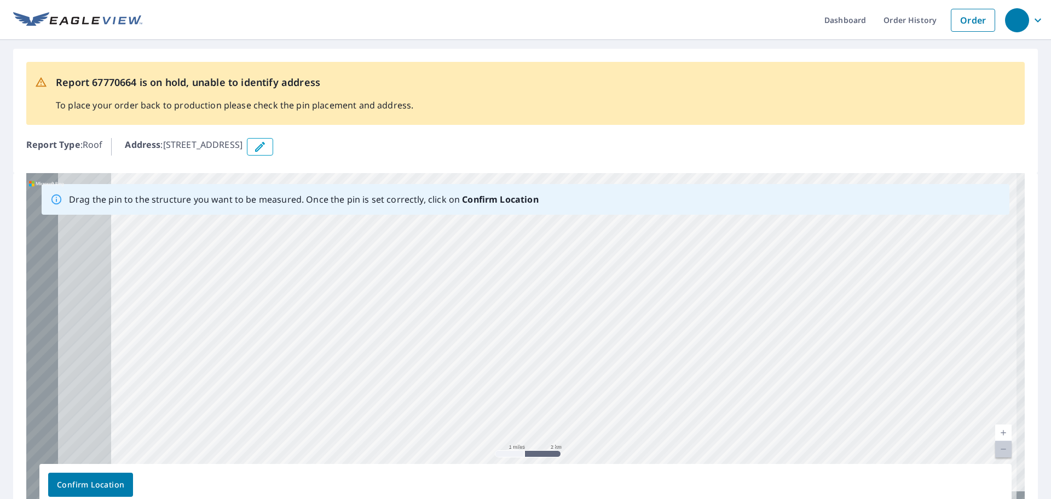
click at [797, 184] on div "Drag the pin to the structure you want to be measured. Once the pin is set corr…" at bounding box center [525, 344] width 999 height 343
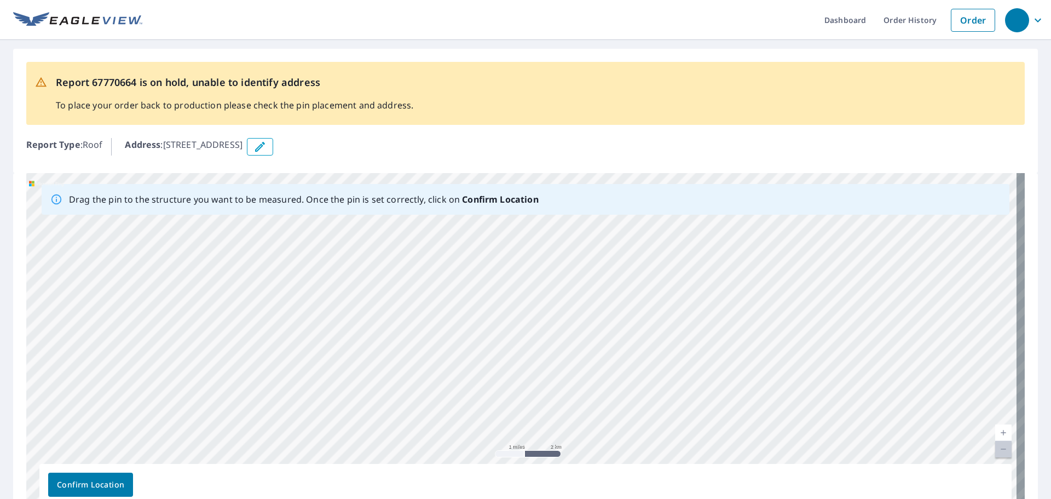
click at [841, 245] on div "[STREET_ADDRESS]" at bounding box center [525, 344] width 999 height 343
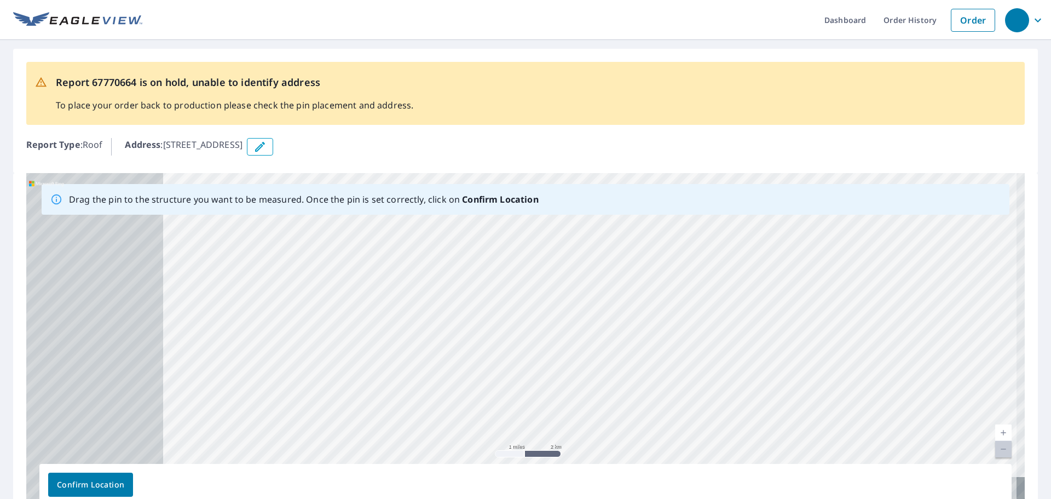
click at [845, 163] on div "Report 67770664 is on hold, unable to identify address To place your order back…" at bounding box center [525, 289] width 1051 height 498
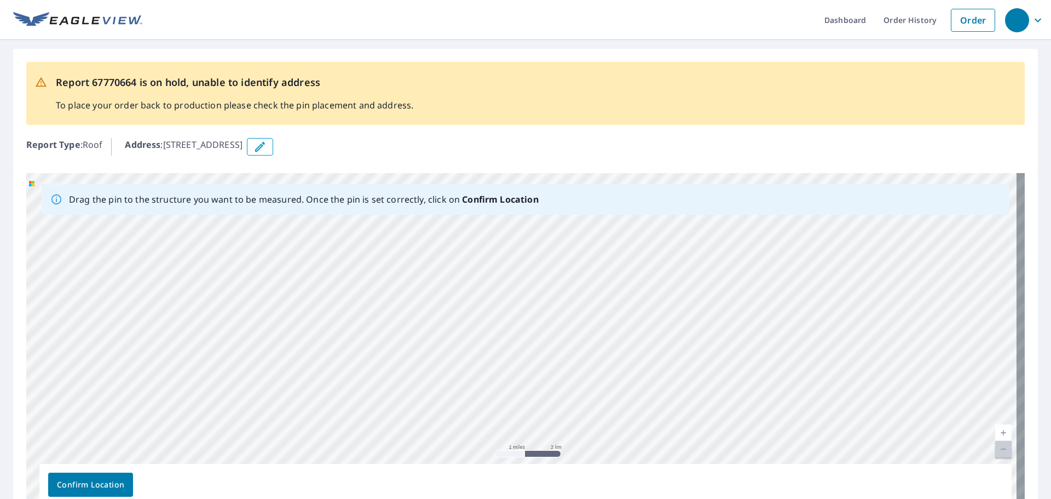
click at [637, 183] on div "[STREET_ADDRESS]" at bounding box center [525, 344] width 999 height 343
click at [602, 152] on div "Report 67770664 is on hold, unable to identify address To place your order back…" at bounding box center [525, 289] width 1051 height 498
click at [503, 269] on div "[STREET_ADDRESS]" at bounding box center [525, 344] width 999 height 343
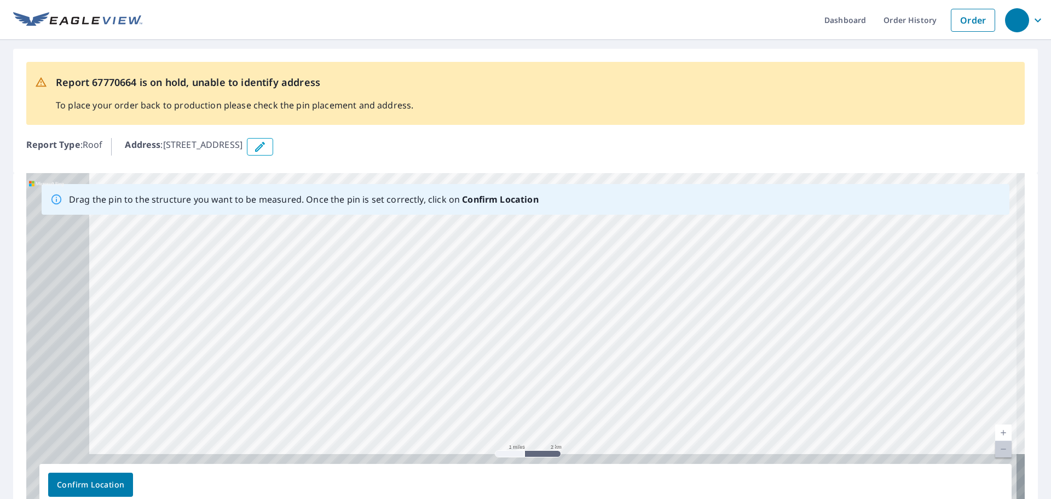
click at [564, 221] on div "[STREET_ADDRESS]" at bounding box center [525, 344] width 999 height 343
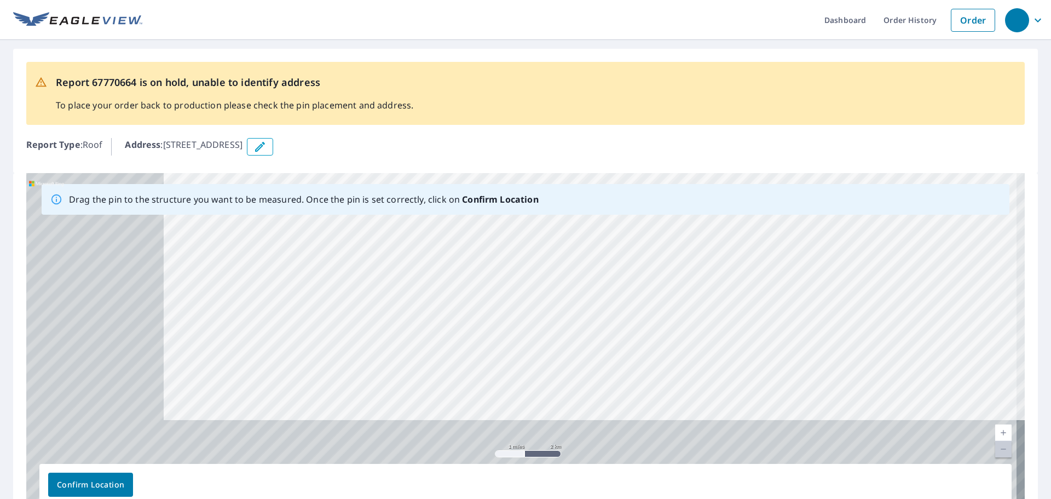
click at [543, 229] on div "[STREET_ADDRESS]" at bounding box center [525, 344] width 999 height 343
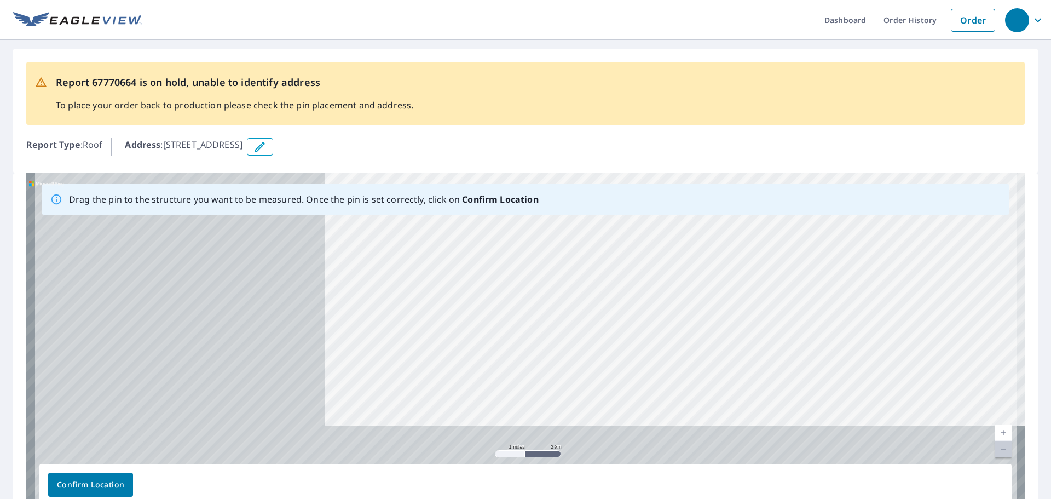
click at [677, 228] on div "[STREET_ADDRESS]" at bounding box center [525, 344] width 999 height 343
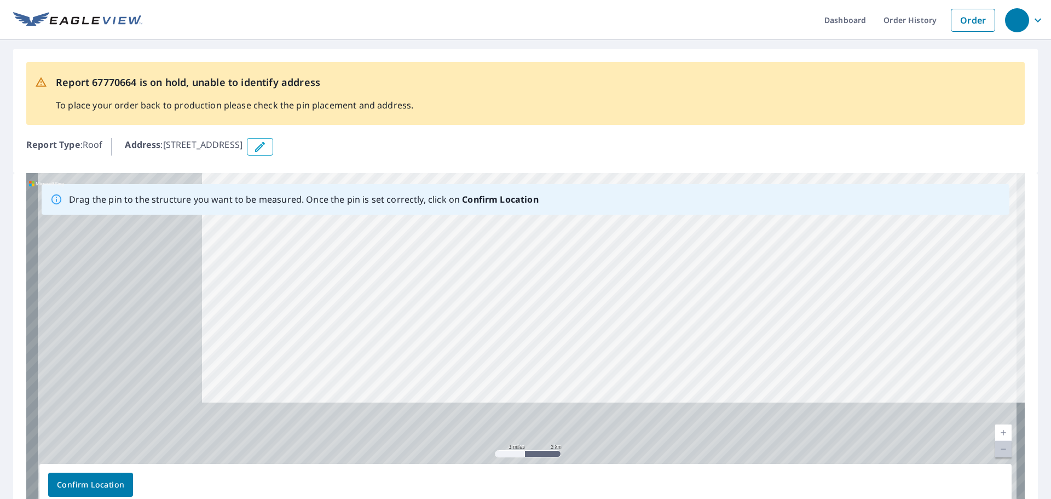
click at [544, 205] on div "Drag the pin to the structure you want to be measured. Once the pin is set corr…" at bounding box center [525, 344] width 999 height 343
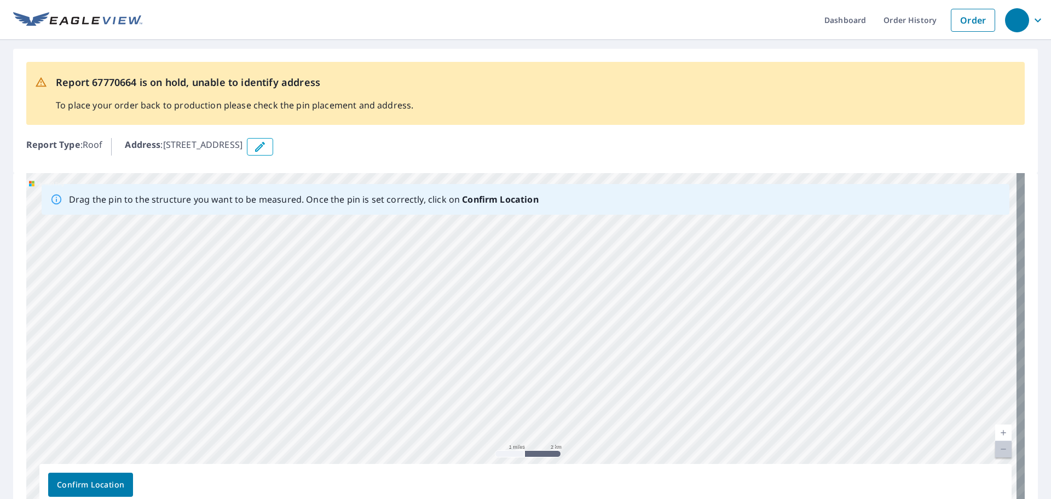
click at [616, 194] on div "Drag the pin to the structure you want to be measured. Once the pin is set corr…" at bounding box center [525, 344] width 999 height 343
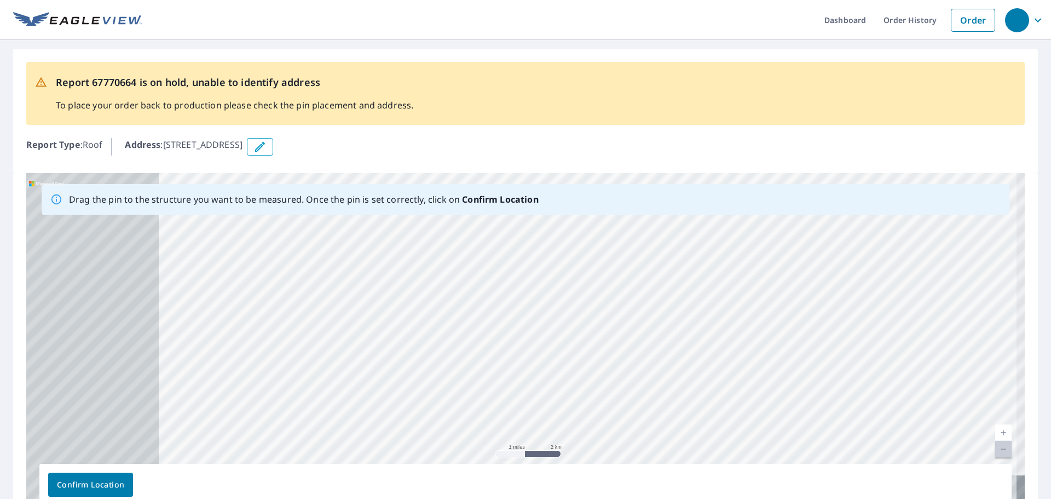
click at [1051, 159] on html "Dashboard Order History Order Report 67770664 is on hold, unable to identify ad…" at bounding box center [525, 249] width 1051 height 499
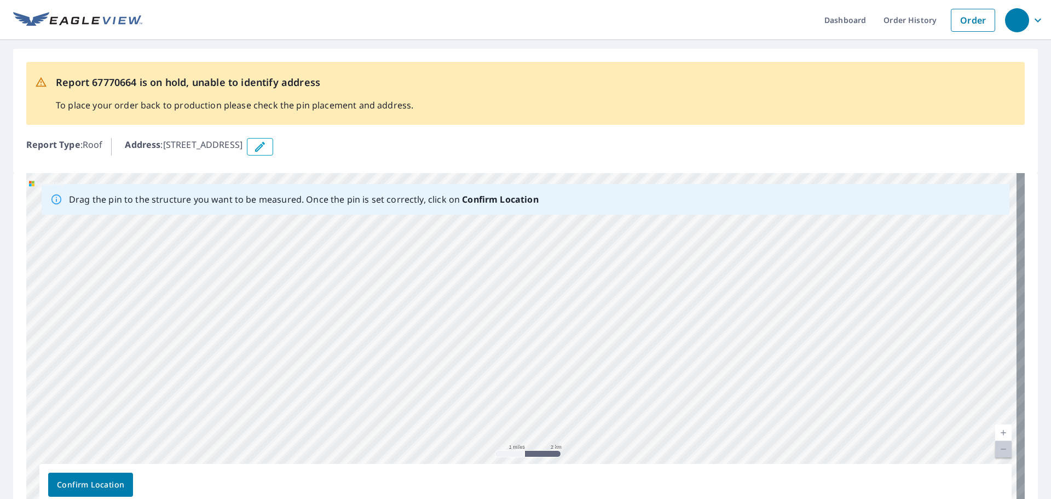
click at [865, 159] on div "Report 67770664 is on hold, unable to identify address To place your order back…" at bounding box center [525, 289] width 1051 height 498
click at [935, 116] on div "Report 67770664 is on hold, unable to identify address To place your order back…" at bounding box center [525, 93] width 999 height 63
click at [533, 333] on div "[STREET_ADDRESS]" at bounding box center [525, 344] width 999 height 343
click at [692, 202] on div "Drag the pin to the structure you want to be measured. Once the pin is set corr…" at bounding box center [525, 344] width 999 height 343
click at [330, 327] on div "[STREET_ADDRESS]" at bounding box center [525, 344] width 999 height 343
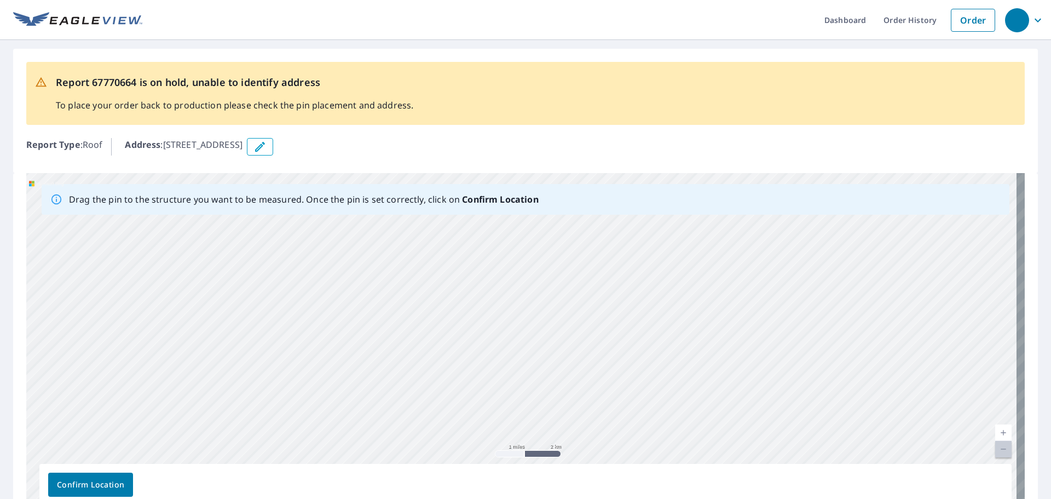
click at [649, 268] on div "[STREET_ADDRESS]" at bounding box center [525, 344] width 999 height 343
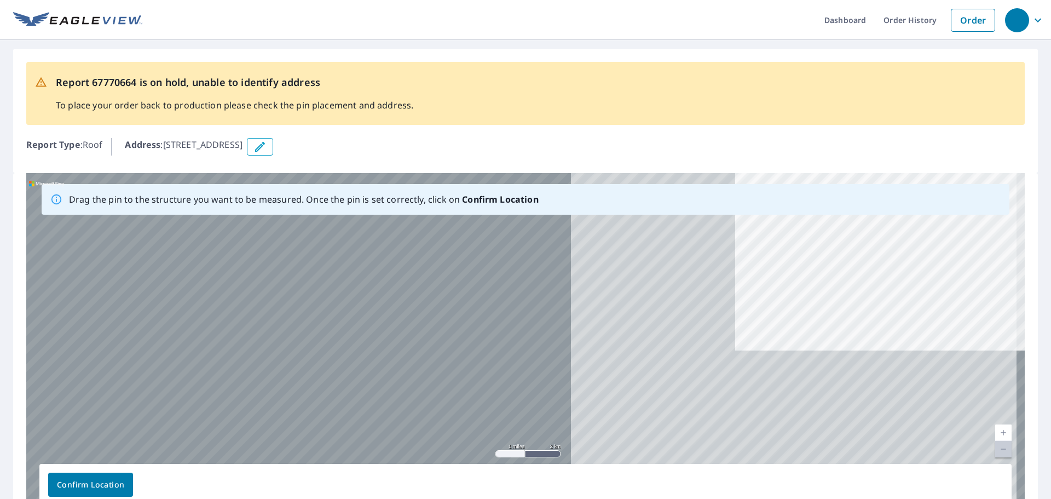
click at [909, 176] on div "[STREET_ADDRESS]" at bounding box center [525, 344] width 999 height 343
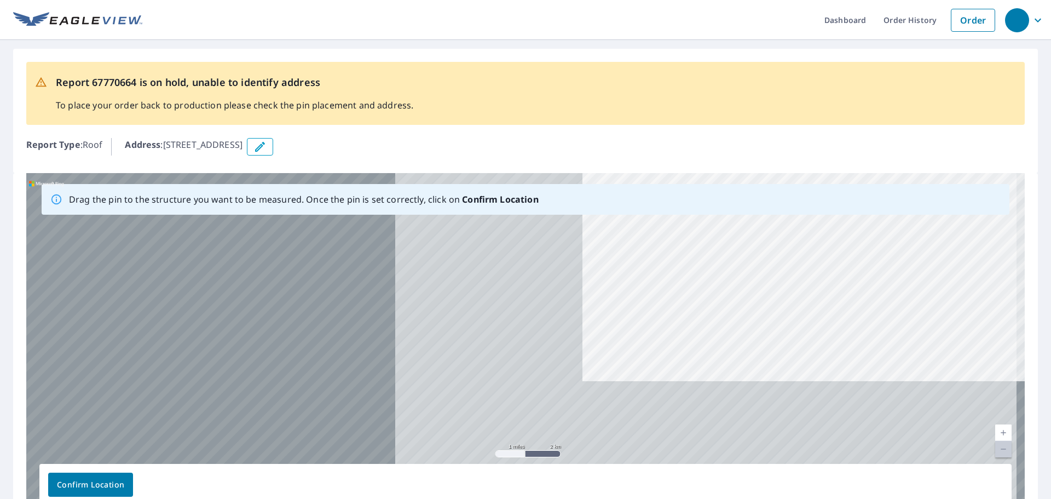
click at [873, 194] on div "Drag the pin to the structure you want to be measured. Once the pin is set corr…" at bounding box center [525, 344] width 999 height 343
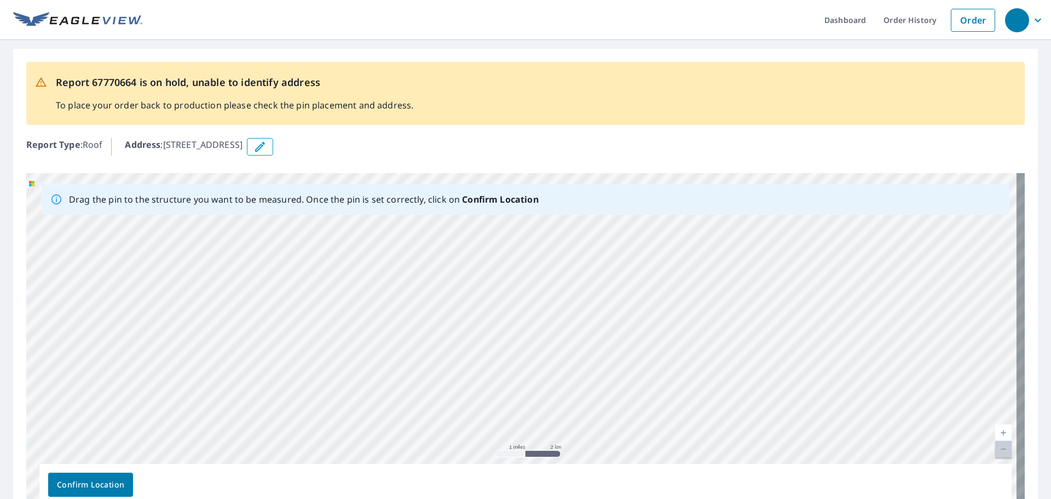
click at [430, 395] on div "[STREET_ADDRESS]" at bounding box center [525, 344] width 999 height 343
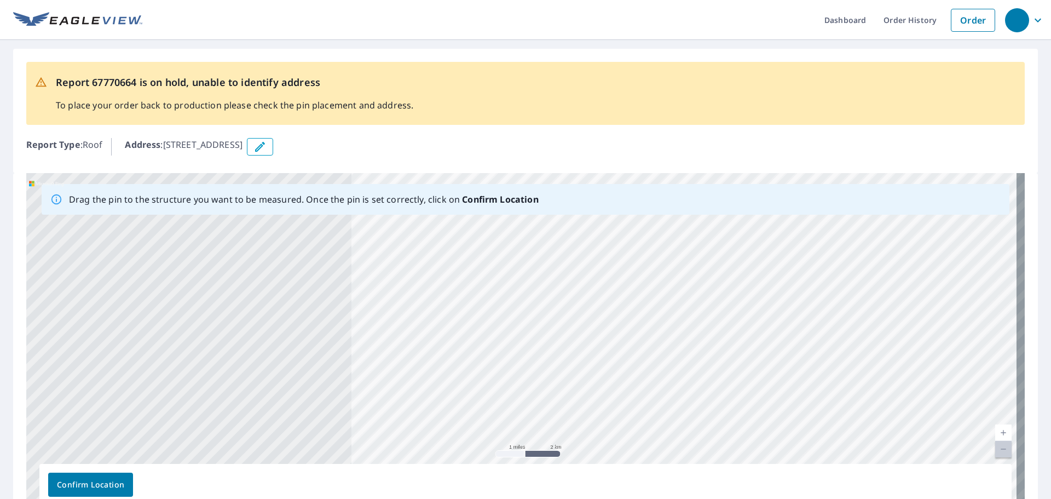
click at [703, 316] on div "[STREET_ADDRESS]" at bounding box center [525, 344] width 999 height 343
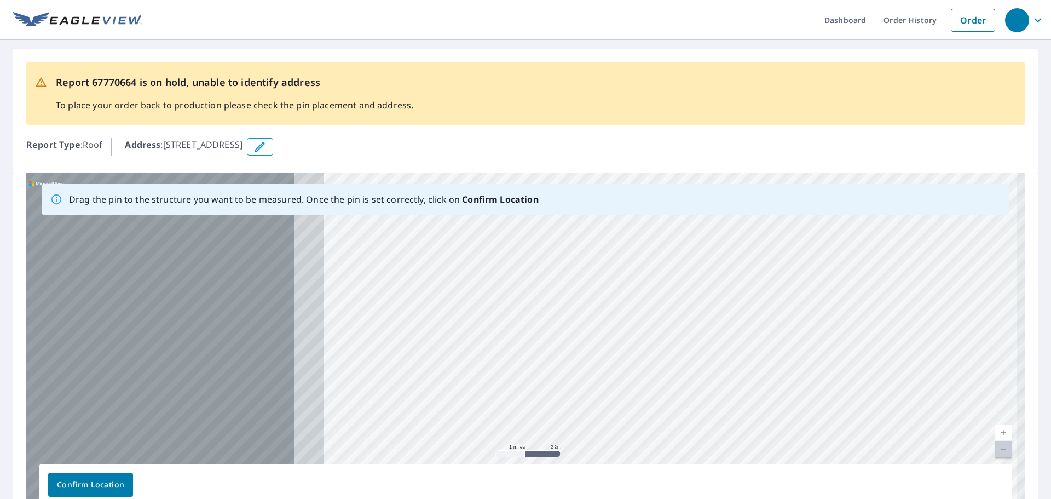
click at [688, 365] on div "[STREET_ADDRESS]" at bounding box center [525, 344] width 999 height 343
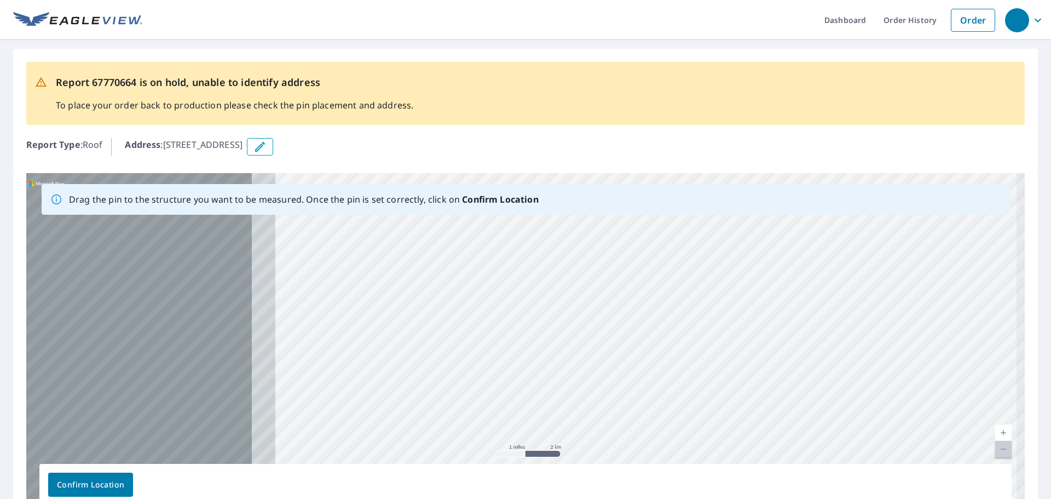
click at [742, 339] on div "[STREET_ADDRESS]" at bounding box center [525, 344] width 999 height 343
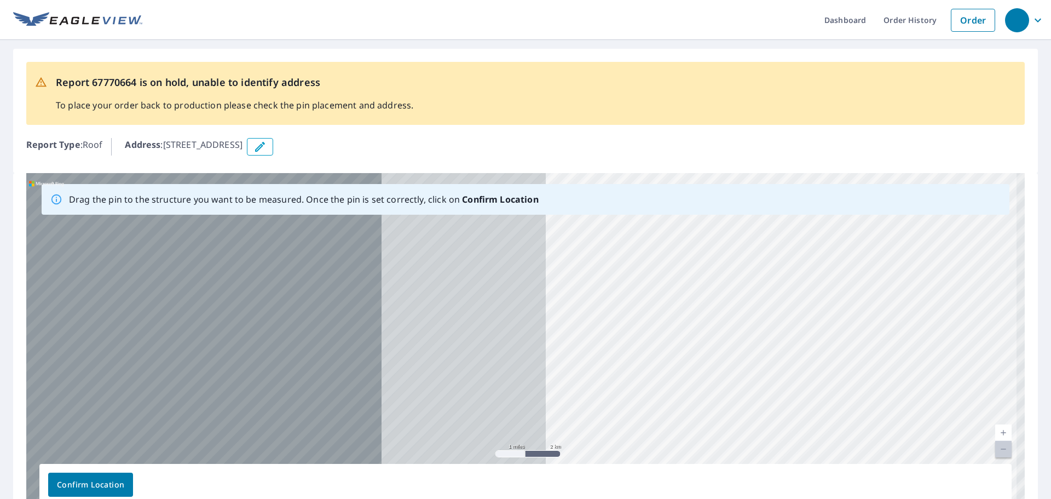
click at [908, 335] on div "[STREET_ADDRESS]" at bounding box center [525, 344] width 999 height 343
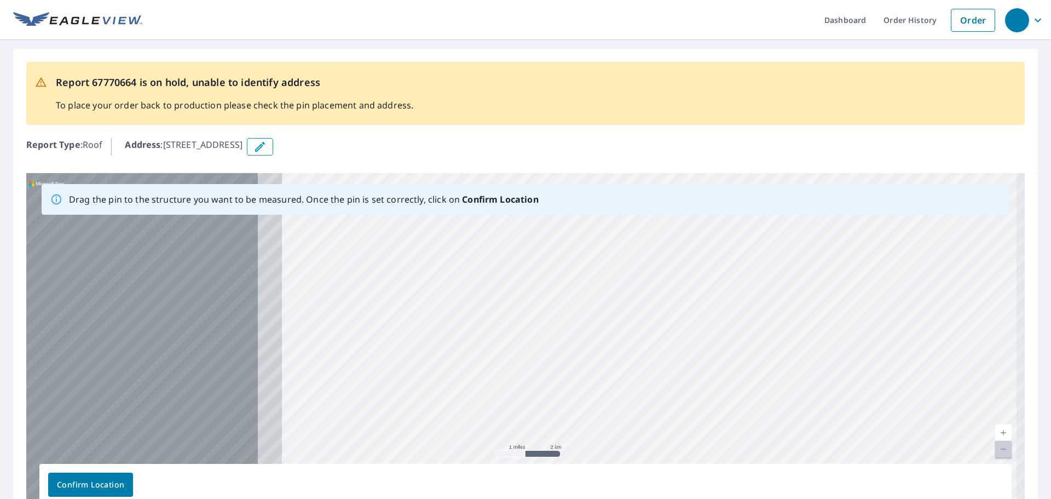
click at [816, 319] on div "[STREET_ADDRESS]" at bounding box center [525, 344] width 999 height 343
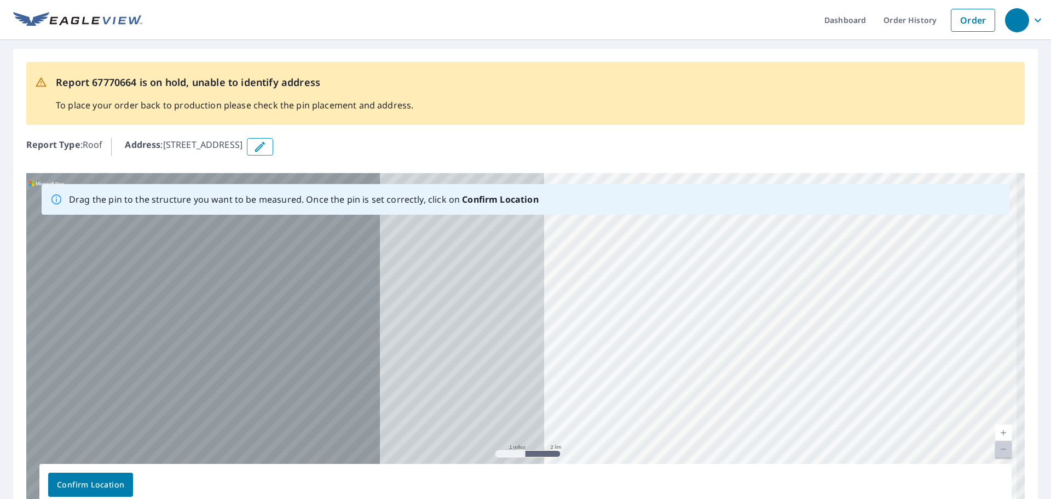
click at [947, 320] on div "[STREET_ADDRESS]" at bounding box center [525, 344] width 999 height 343
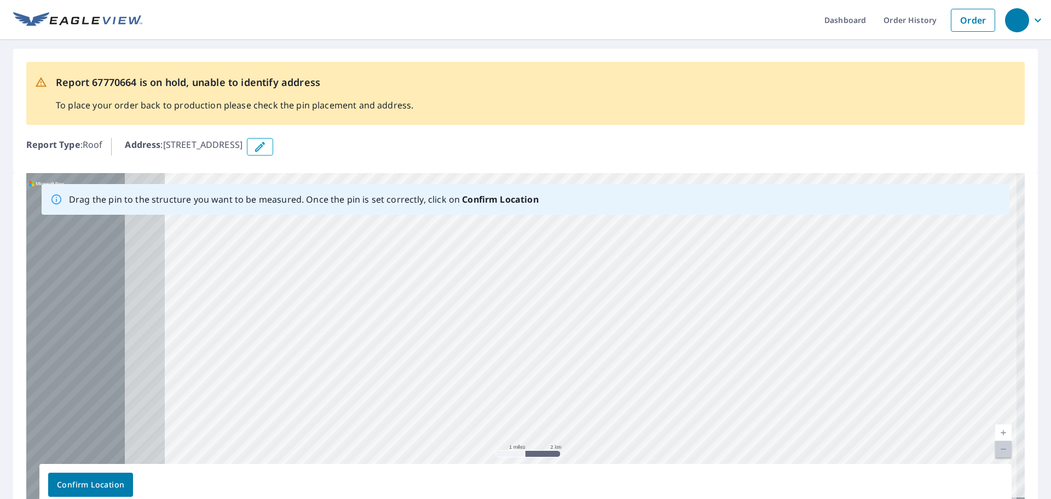
click at [683, 261] on div "[STREET_ADDRESS]" at bounding box center [525, 344] width 999 height 343
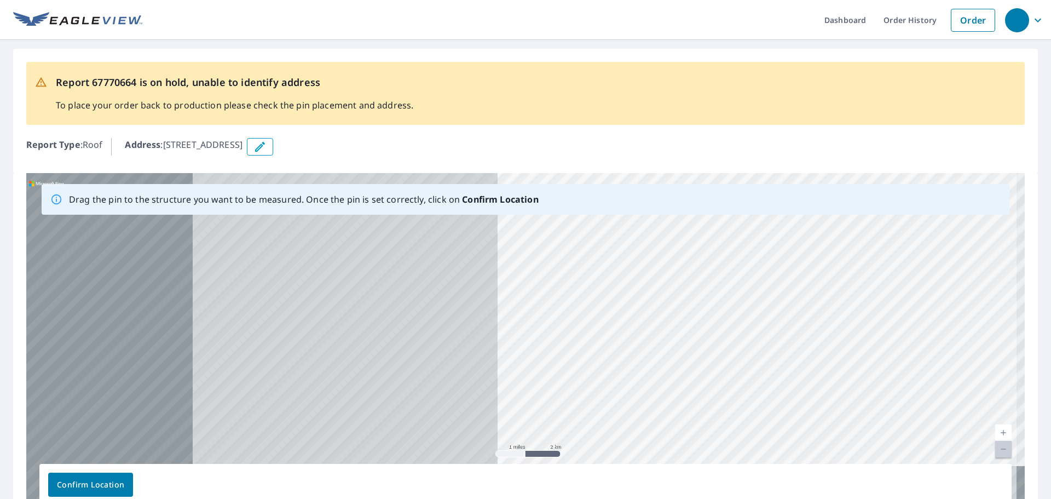
click at [889, 256] on div "[STREET_ADDRESS]" at bounding box center [525, 344] width 999 height 343
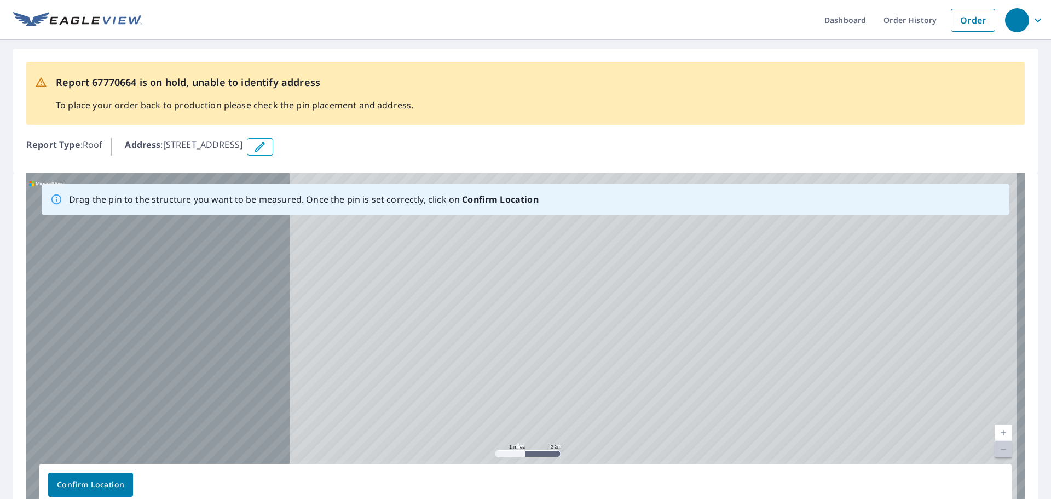
click at [900, 279] on div "[STREET_ADDRESS]" at bounding box center [525, 344] width 999 height 343
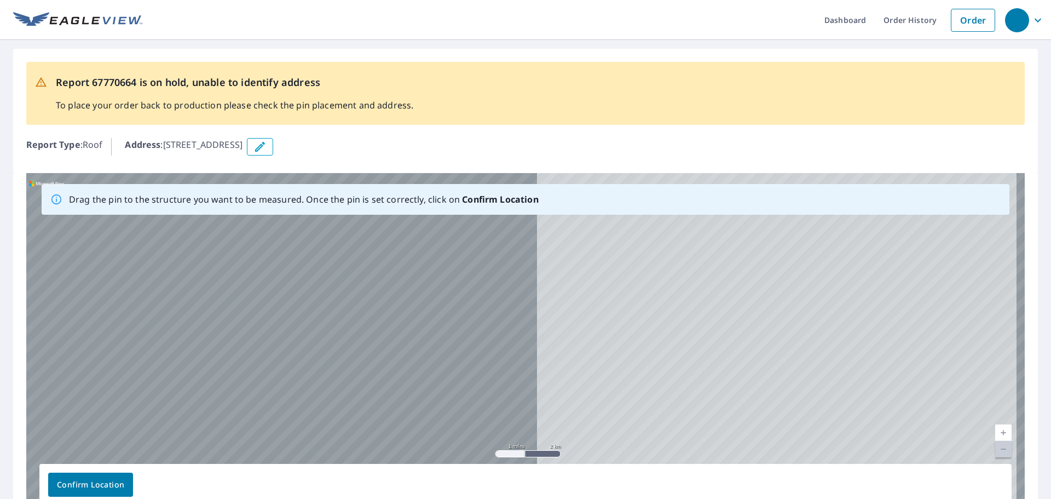
click at [958, 295] on div "[STREET_ADDRESS]" at bounding box center [525, 344] width 999 height 343
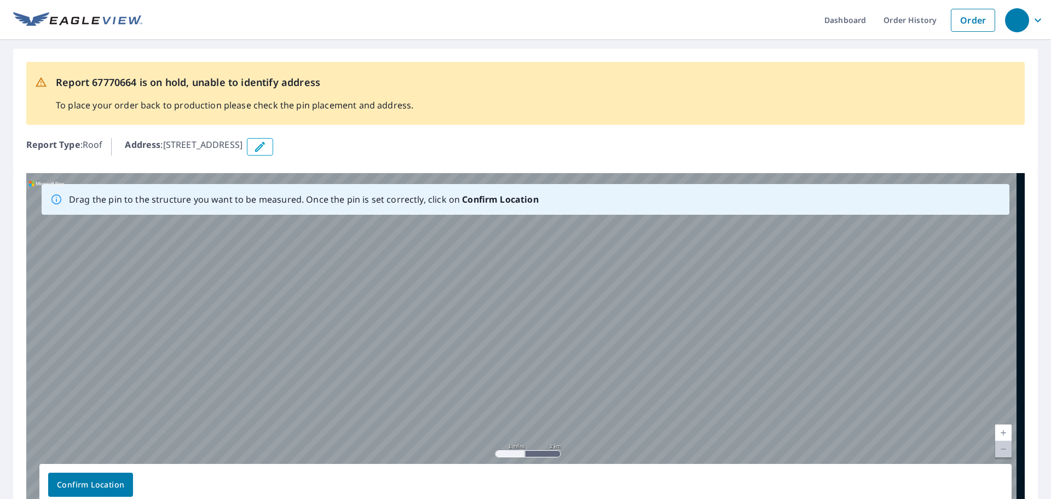
click at [794, 304] on div "[STREET_ADDRESS]" at bounding box center [525, 344] width 999 height 343
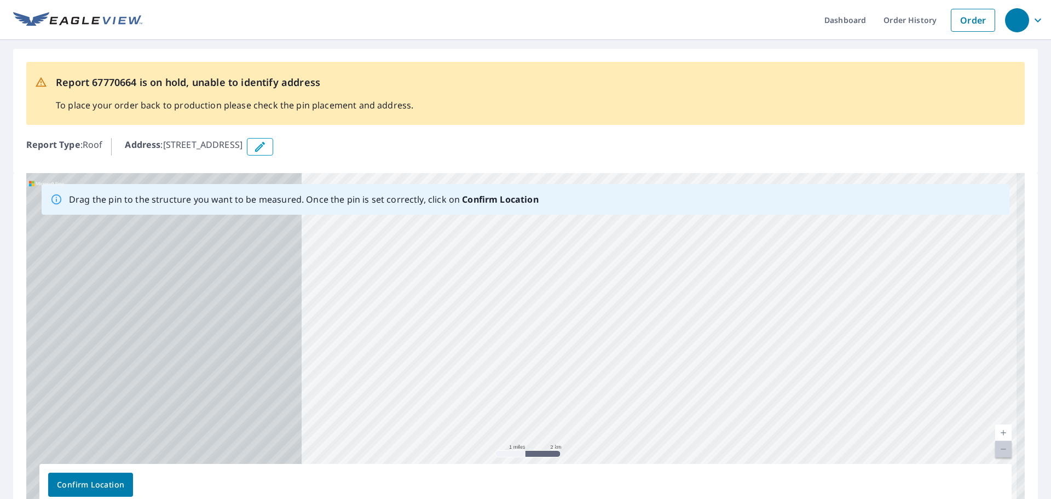
click at [734, 308] on div "[STREET_ADDRESS]" at bounding box center [525, 344] width 999 height 343
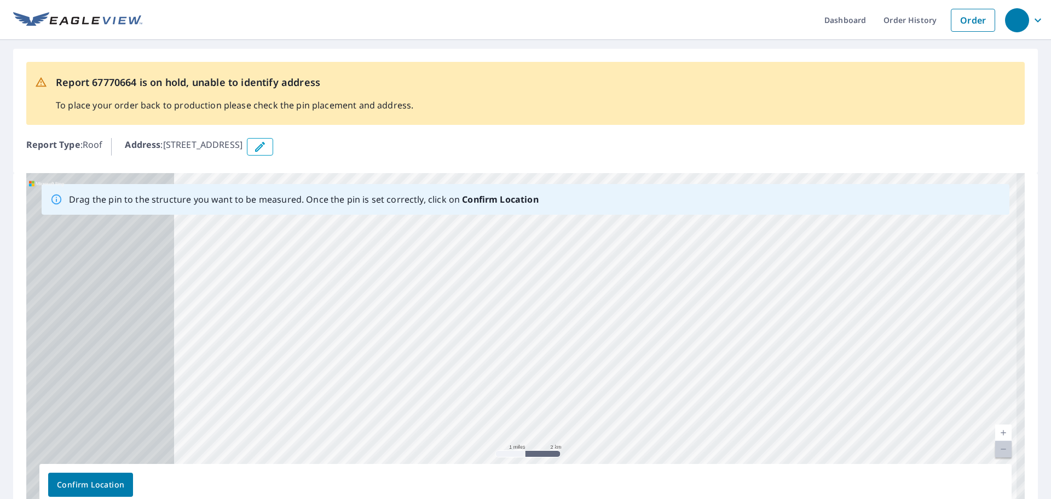
click at [658, 313] on div "[STREET_ADDRESS]" at bounding box center [525, 344] width 999 height 343
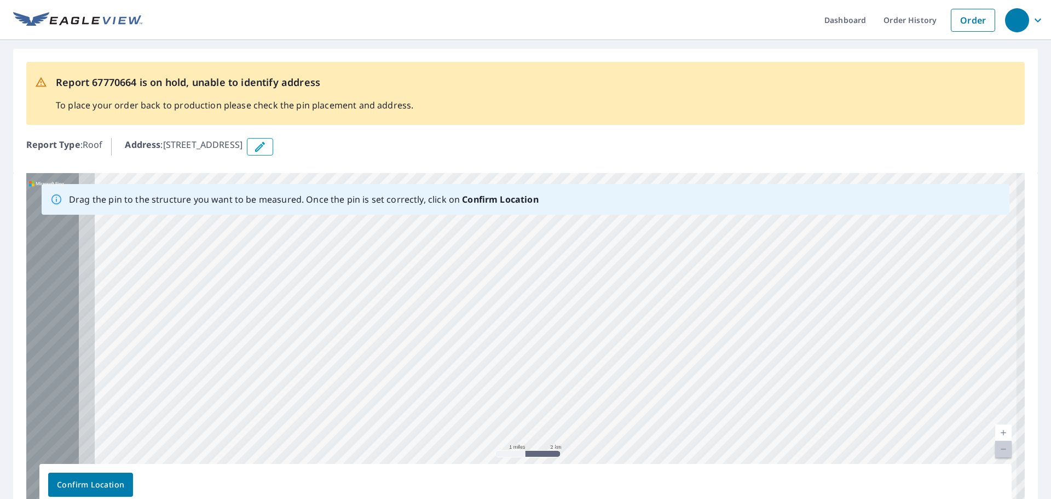
click at [722, 313] on div "[STREET_ADDRESS]" at bounding box center [525, 344] width 999 height 343
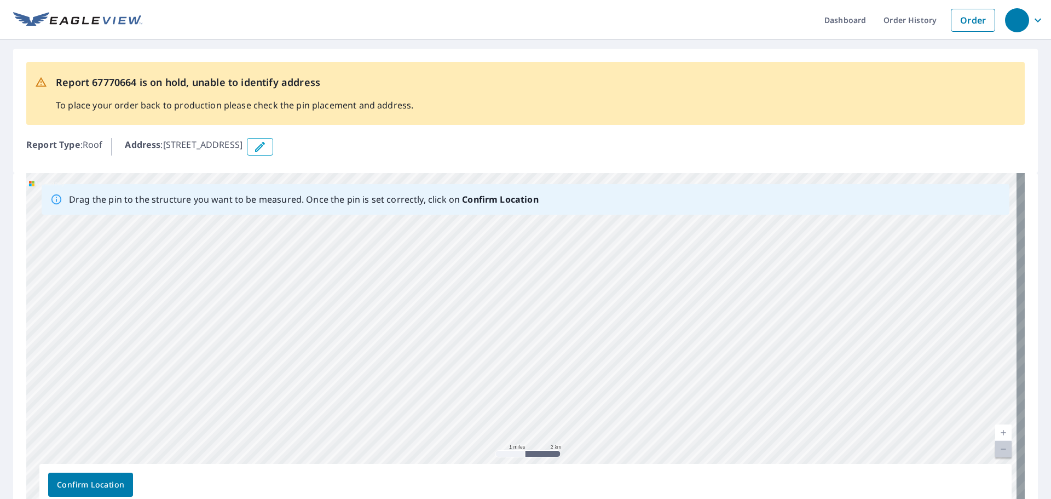
click at [667, 280] on div "[STREET_ADDRESS]" at bounding box center [525, 344] width 999 height 343
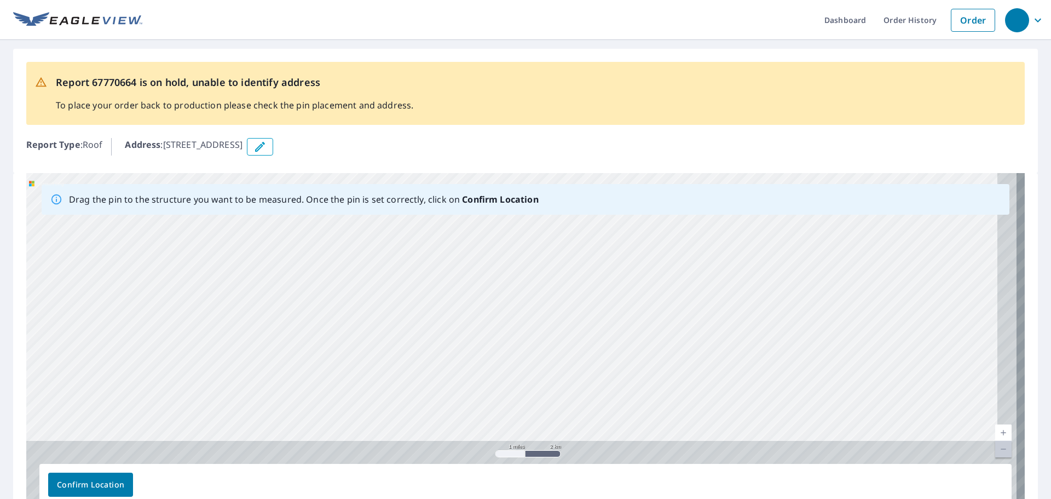
click at [680, 300] on div "[STREET_ADDRESS]" at bounding box center [525, 344] width 999 height 343
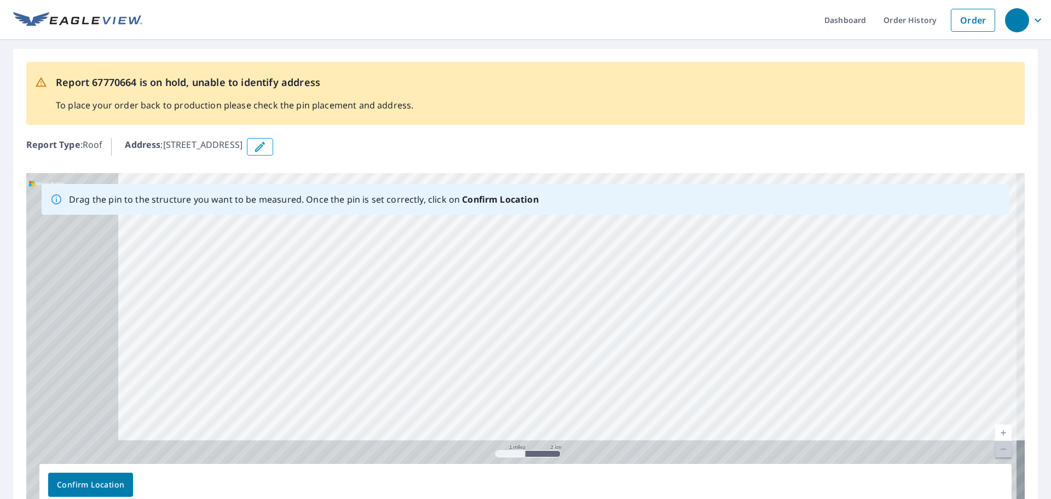
click at [838, 263] on div "[STREET_ADDRESS]" at bounding box center [525, 344] width 999 height 343
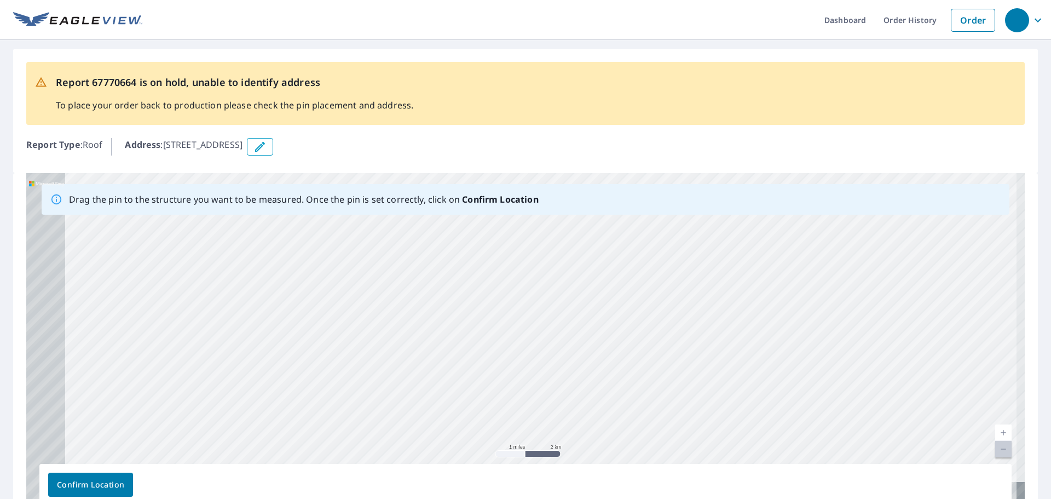
click at [829, 257] on div "[STREET_ADDRESS]" at bounding box center [525, 344] width 999 height 343
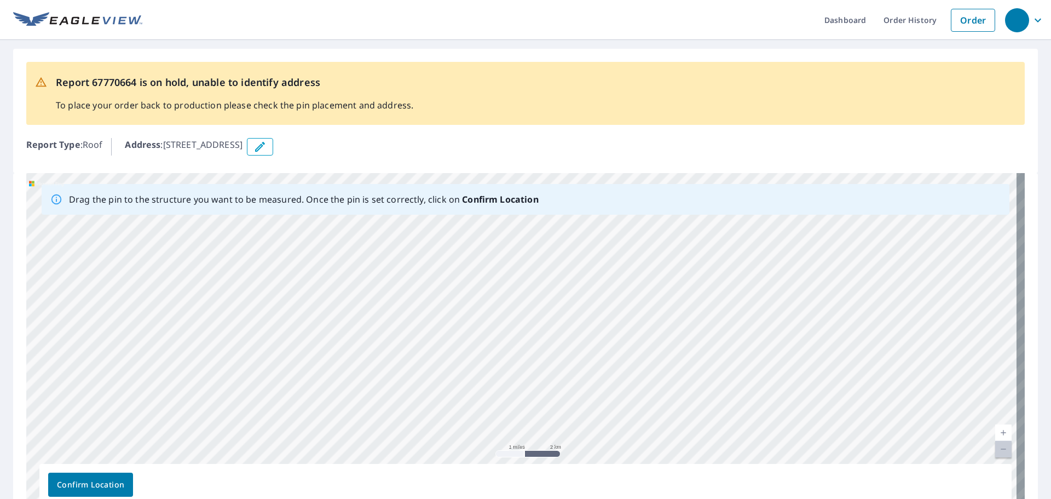
click at [837, 276] on div "[STREET_ADDRESS]" at bounding box center [525, 344] width 999 height 343
click at [810, 276] on div "[STREET_ADDRESS]" at bounding box center [525, 344] width 999 height 343
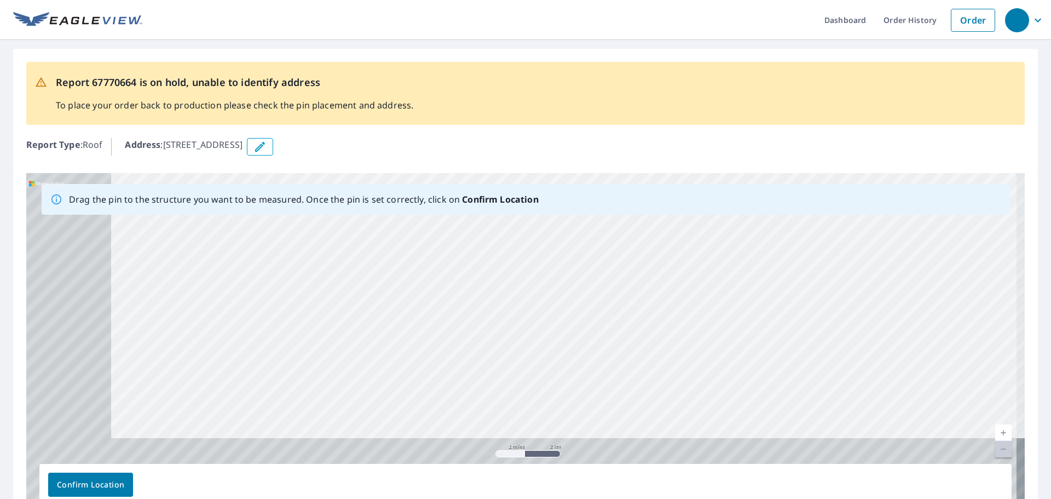
click at [868, 264] on div "[STREET_ADDRESS]" at bounding box center [525, 344] width 999 height 343
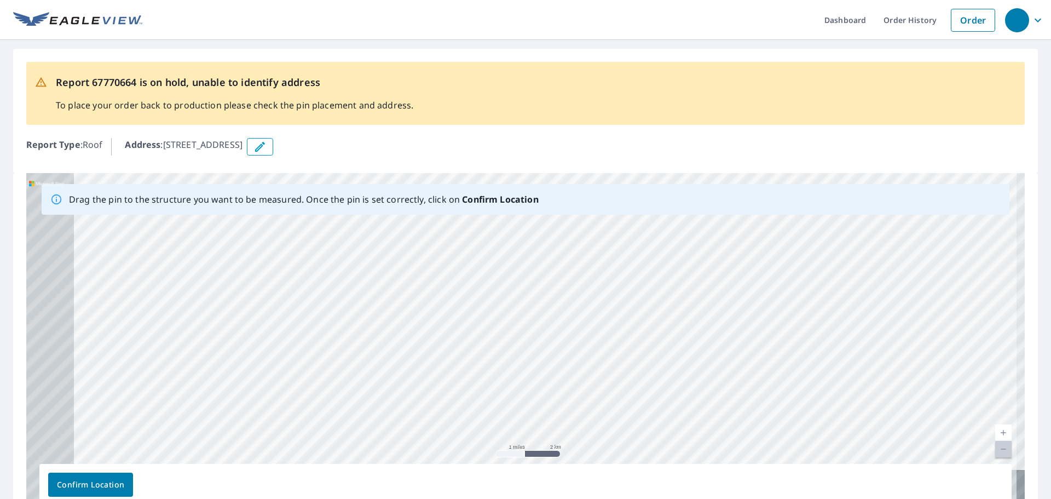
click at [800, 278] on div "[STREET_ADDRESS]" at bounding box center [525, 344] width 999 height 343
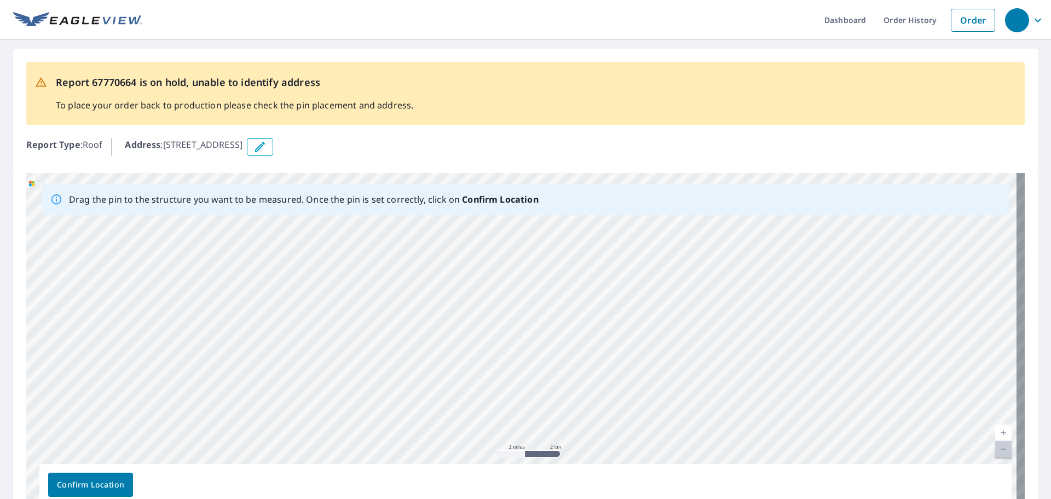
click at [725, 316] on div "[STREET_ADDRESS]" at bounding box center [525, 344] width 999 height 343
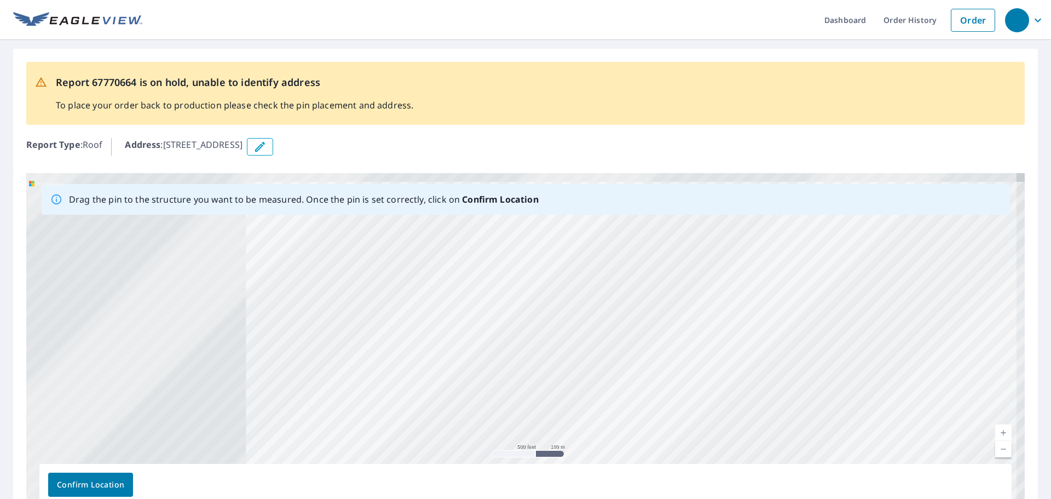
click at [822, 430] on div "[STREET_ADDRESS]" at bounding box center [525, 344] width 999 height 343
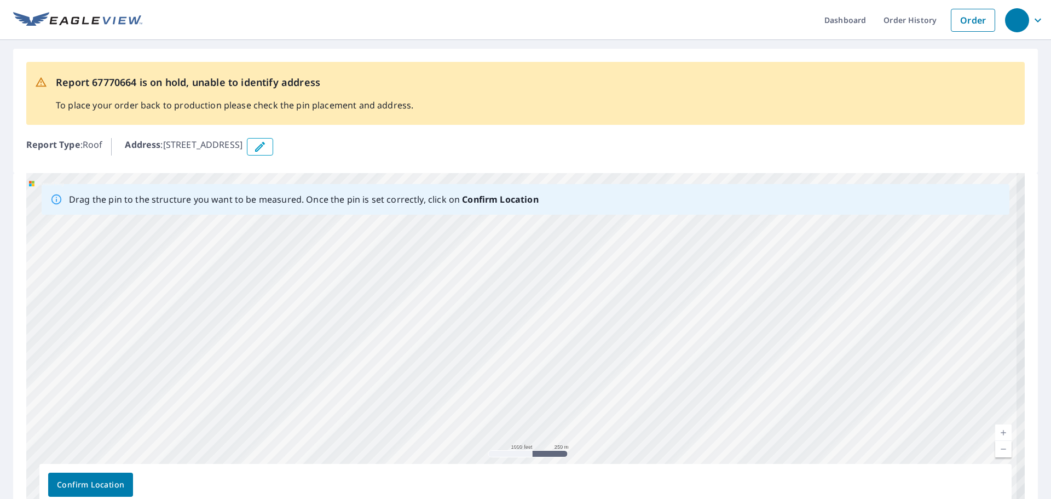
click at [714, 282] on div "[STREET_ADDRESS]" at bounding box center [525, 344] width 999 height 343
drag, startPoint x: 470, startPoint y: 316, endPoint x: 584, endPoint y: 354, distance: 119.8
click at [584, 354] on div "[STREET_ADDRESS]" at bounding box center [525, 344] width 999 height 343
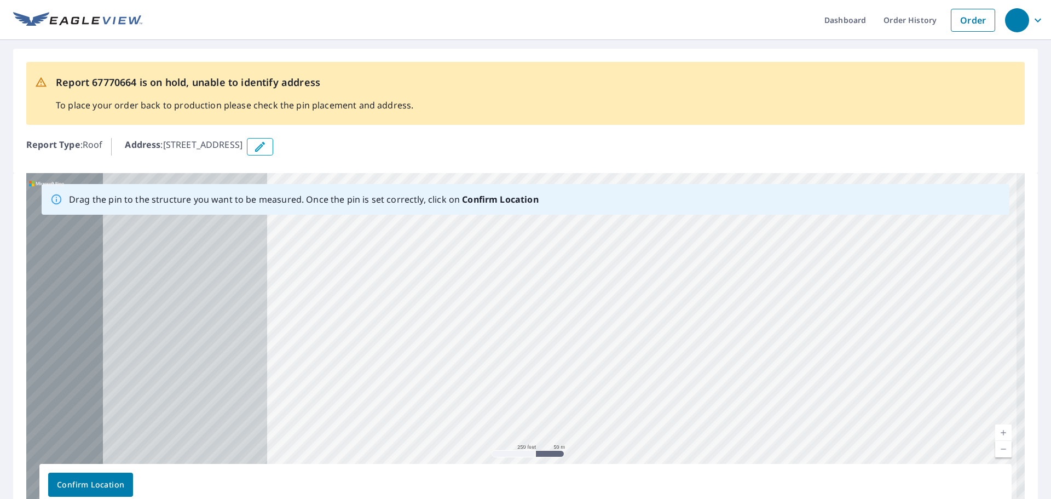
drag, startPoint x: 419, startPoint y: 358, endPoint x: 916, endPoint y: 350, distance: 497.2
click at [916, 350] on div "[STREET_ADDRESS]" at bounding box center [525, 344] width 999 height 343
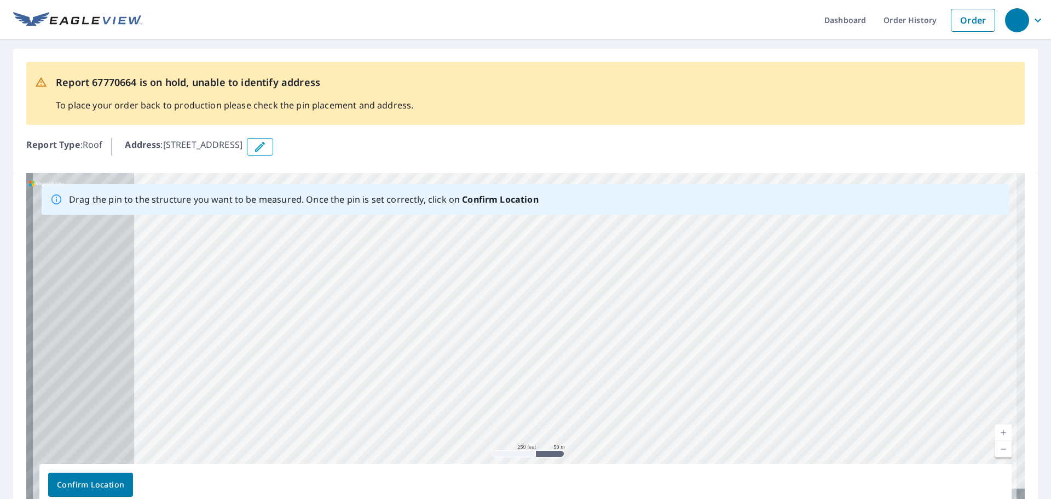
drag, startPoint x: 716, startPoint y: 335, endPoint x: 837, endPoint y: 301, distance: 125.7
click at [837, 301] on div "[STREET_ADDRESS]" at bounding box center [525, 344] width 999 height 343
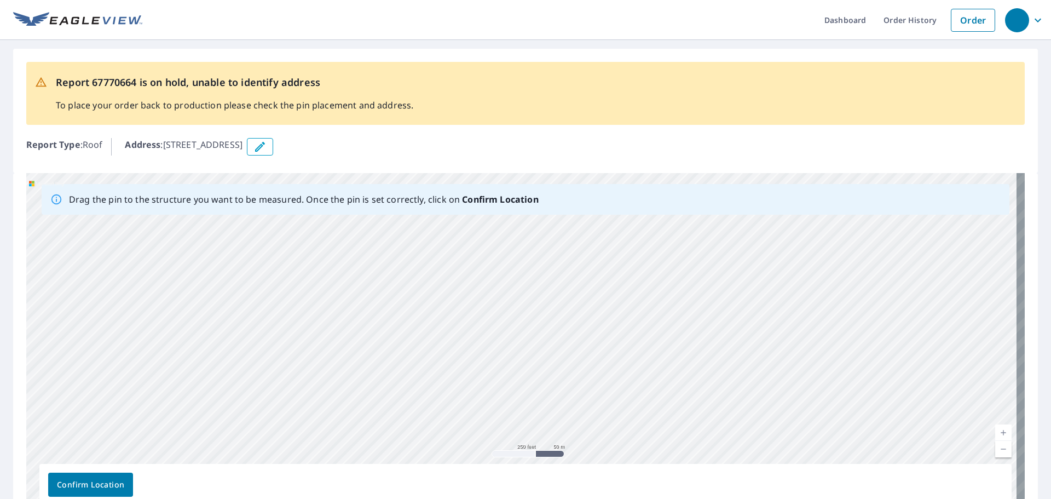
drag, startPoint x: 509, startPoint y: 379, endPoint x: 712, endPoint y: 410, distance: 205.4
click at [712, 410] on div "[STREET_ADDRESS]" at bounding box center [525, 344] width 999 height 343
drag, startPoint x: 575, startPoint y: 267, endPoint x: 568, endPoint y: 249, distance: 19.6
click at [568, 249] on div "[STREET_ADDRESS]" at bounding box center [525, 344] width 999 height 343
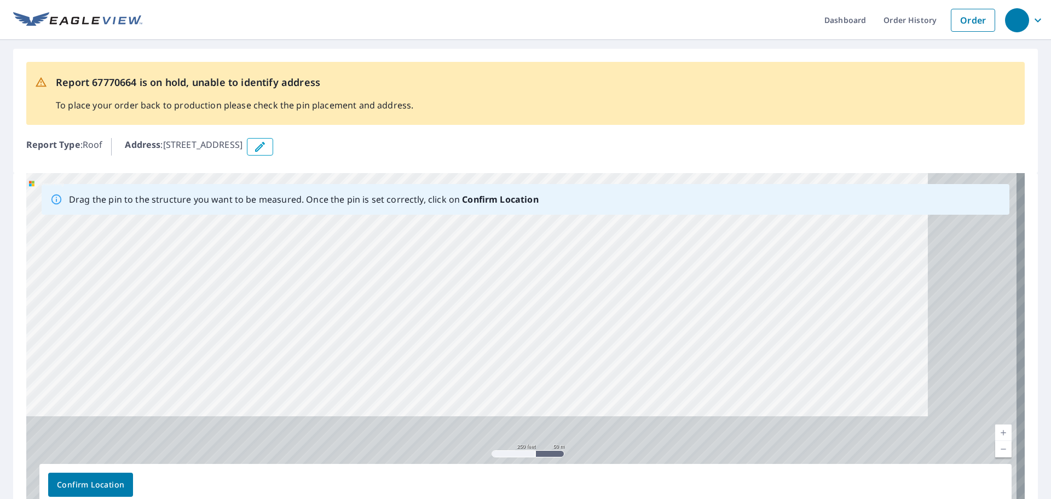
drag, startPoint x: 581, startPoint y: 394, endPoint x: 474, endPoint y: 261, distance: 170.5
click at [474, 261] on div "[STREET_ADDRESS]" at bounding box center [525, 344] width 999 height 343
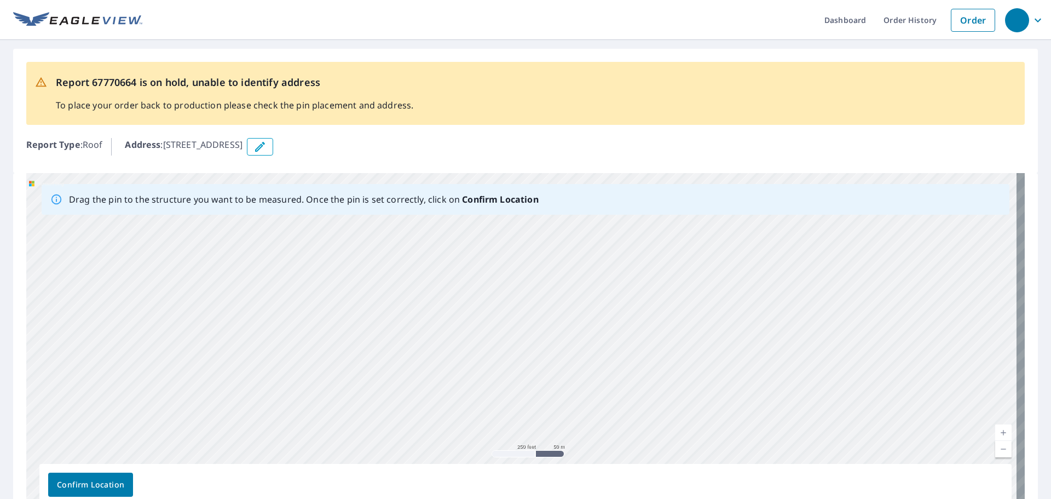
drag, startPoint x: 760, startPoint y: 336, endPoint x: 486, endPoint y: 395, distance: 280.6
click at [486, 395] on div "[STREET_ADDRESS]" at bounding box center [525, 344] width 999 height 343
drag, startPoint x: 696, startPoint y: 305, endPoint x: 478, endPoint y: 388, distance: 233.6
click at [434, 446] on div "[STREET_ADDRESS]" at bounding box center [525, 344] width 999 height 343
drag, startPoint x: 524, startPoint y: 320, endPoint x: 416, endPoint y: 407, distance: 139.0
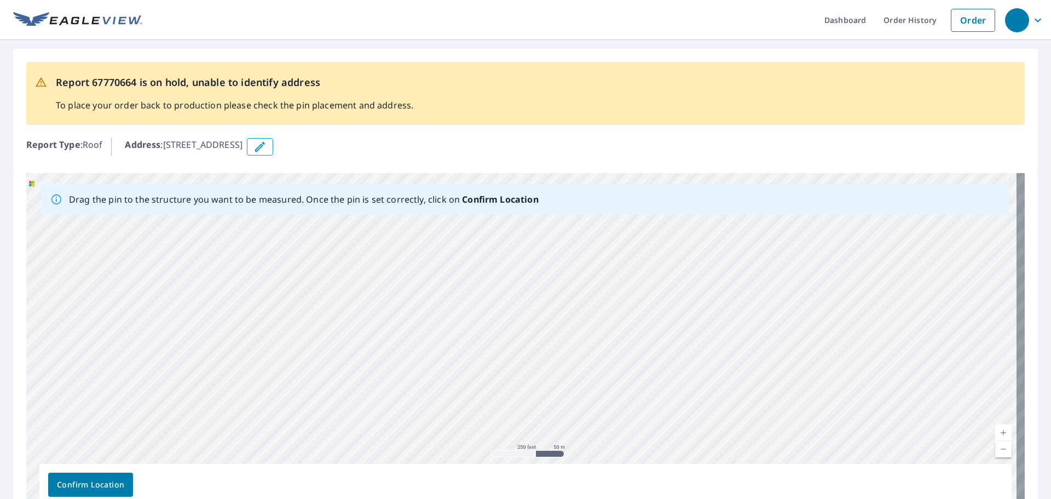
click at [417, 407] on div "[STREET_ADDRESS]" at bounding box center [525, 344] width 999 height 343
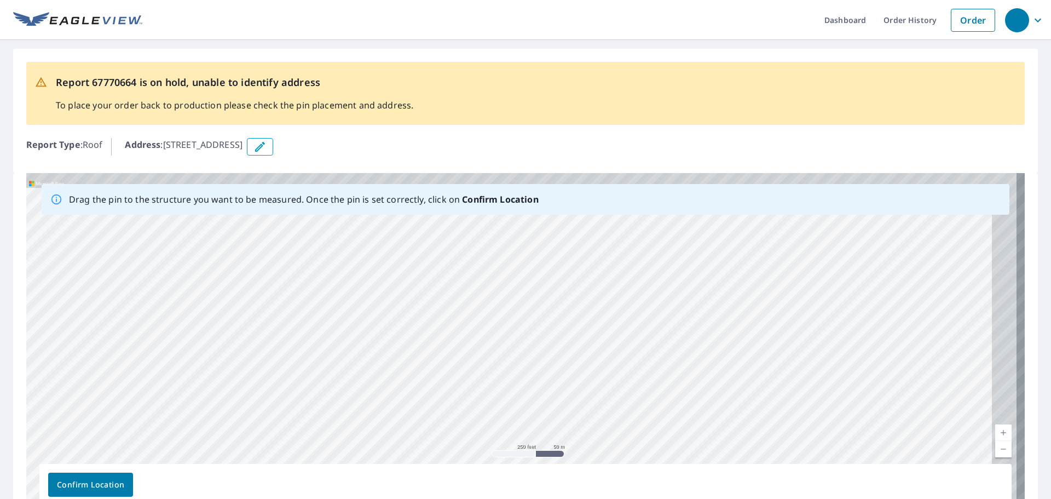
drag, startPoint x: 739, startPoint y: 376, endPoint x: 669, endPoint y: 417, distance: 81.5
click at [669, 417] on div "[STREET_ADDRESS]" at bounding box center [525, 344] width 999 height 343
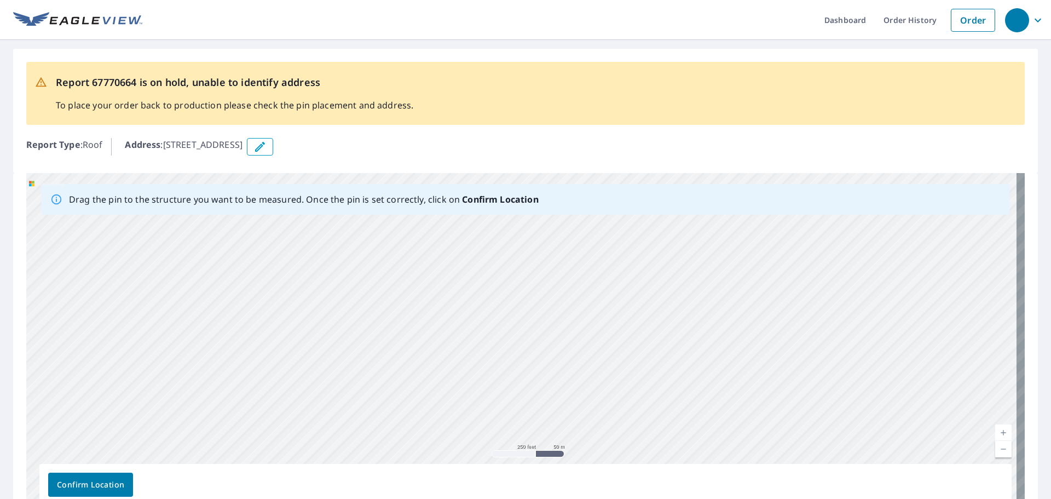
drag, startPoint x: 783, startPoint y: 400, endPoint x: 588, endPoint y: 349, distance: 202.1
click at [588, 349] on div "[STREET_ADDRESS]" at bounding box center [525, 344] width 999 height 343
drag, startPoint x: 812, startPoint y: 375, endPoint x: 685, endPoint y: 305, distance: 145.3
click at [685, 305] on div "[STREET_ADDRESS]" at bounding box center [525, 344] width 999 height 343
drag, startPoint x: 833, startPoint y: 360, endPoint x: 511, endPoint y: 385, distance: 322.9
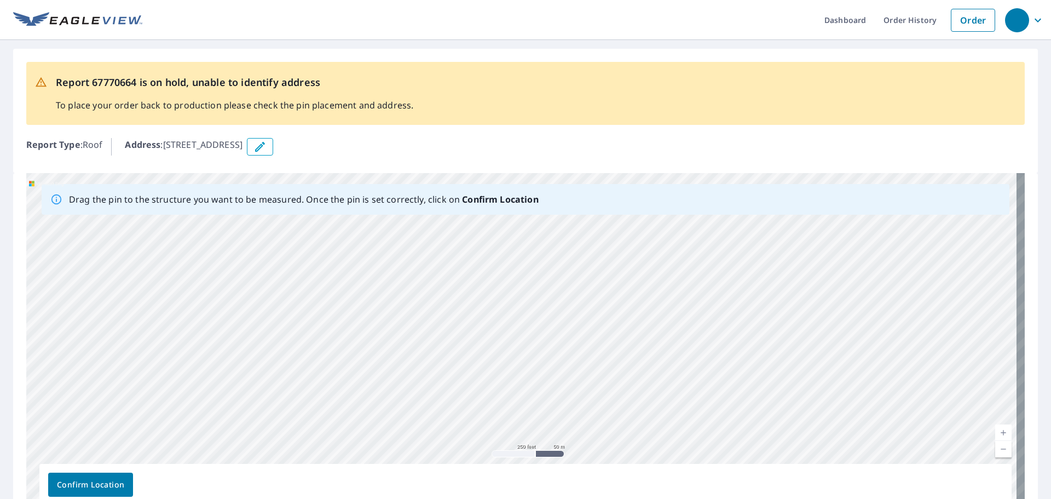
click at [511, 385] on div "[STREET_ADDRESS]" at bounding box center [525, 344] width 999 height 343
drag, startPoint x: 809, startPoint y: 267, endPoint x: 535, endPoint y: 314, distance: 277.7
click at [535, 314] on div "[STREET_ADDRESS]" at bounding box center [525, 344] width 999 height 343
drag, startPoint x: 754, startPoint y: 364, endPoint x: 574, endPoint y: 329, distance: 183.5
click at [574, 329] on div "[STREET_ADDRESS]" at bounding box center [525, 344] width 999 height 343
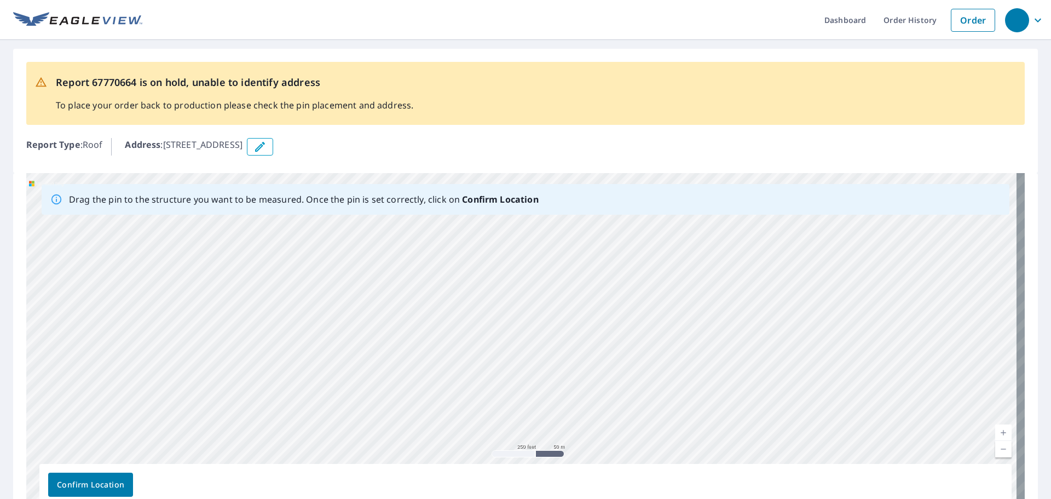
drag, startPoint x: 756, startPoint y: 352, endPoint x: 491, endPoint y: 299, distance: 270.2
click at [491, 299] on div "[STREET_ADDRESS]" at bounding box center [525, 344] width 999 height 343
drag, startPoint x: 768, startPoint y: 397, endPoint x: 632, endPoint y: 322, distance: 154.9
click at [632, 322] on div "[STREET_ADDRESS]" at bounding box center [525, 344] width 999 height 343
drag, startPoint x: 691, startPoint y: 360, endPoint x: 580, endPoint y: 318, distance: 118.2
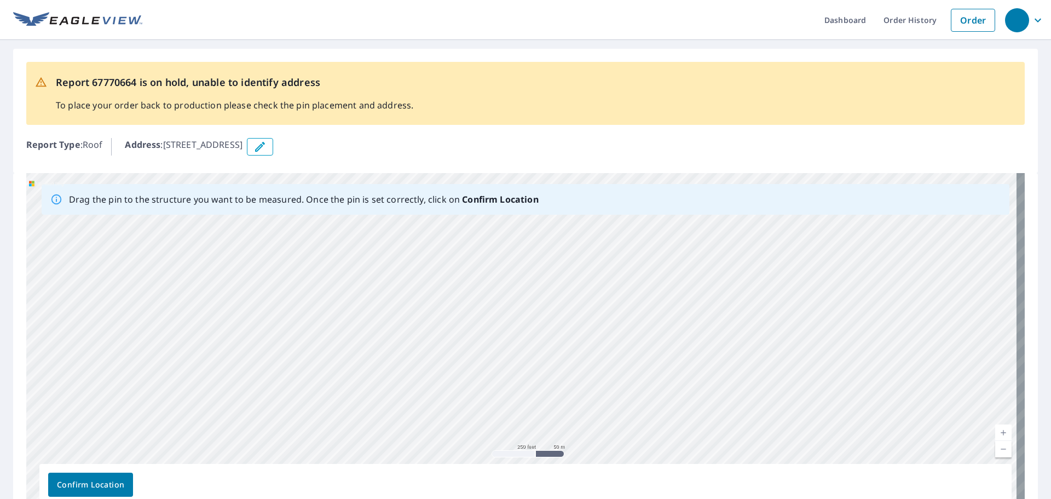
click at [582, 319] on div "[STREET_ADDRESS]" at bounding box center [525, 344] width 999 height 343
drag, startPoint x: 724, startPoint y: 364, endPoint x: 557, endPoint y: 298, distance: 179.6
click at [557, 298] on div "[STREET_ADDRESS]" at bounding box center [525, 344] width 999 height 343
drag, startPoint x: 539, startPoint y: 362, endPoint x: 668, endPoint y: 310, distance: 139.5
click at [668, 310] on div "[STREET_ADDRESS]" at bounding box center [525, 344] width 999 height 343
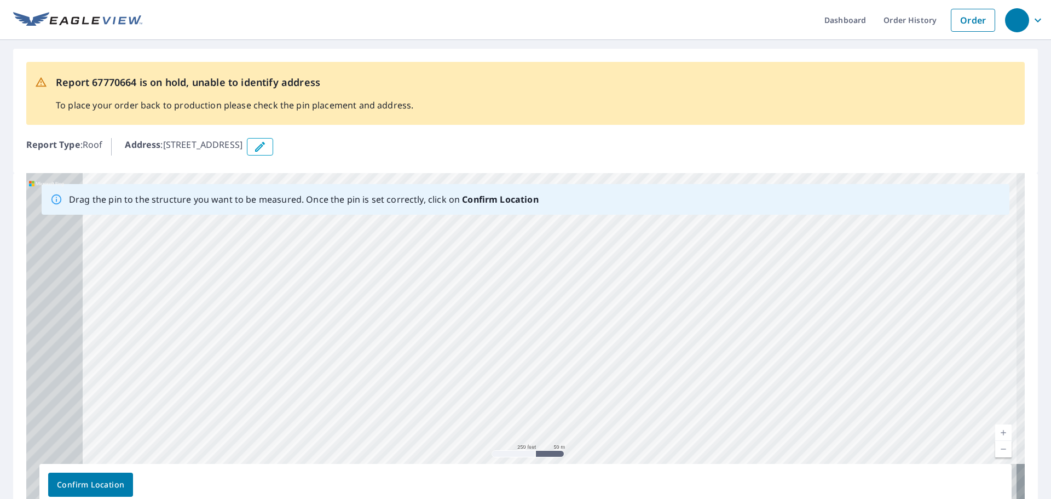
drag, startPoint x: 591, startPoint y: 368, endPoint x: 696, endPoint y: 234, distance: 170.5
click at [696, 234] on div "[STREET_ADDRESS]" at bounding box center [525, 344] width 999 height 343
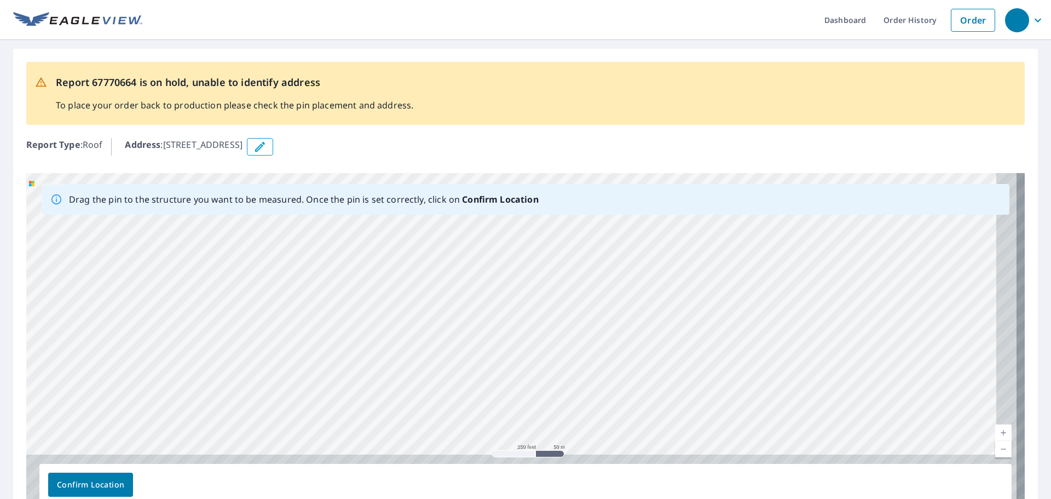
drag, startPoint x: 690, startPoint y: 354, endPoint x: 632, endPoint y: 210, distance: 155.8
click at [632, 214] on div "Drag the pin to the structure you want to be measured. Once the pin is set corr…" at bounding box center [525, 344] width 999 height 343
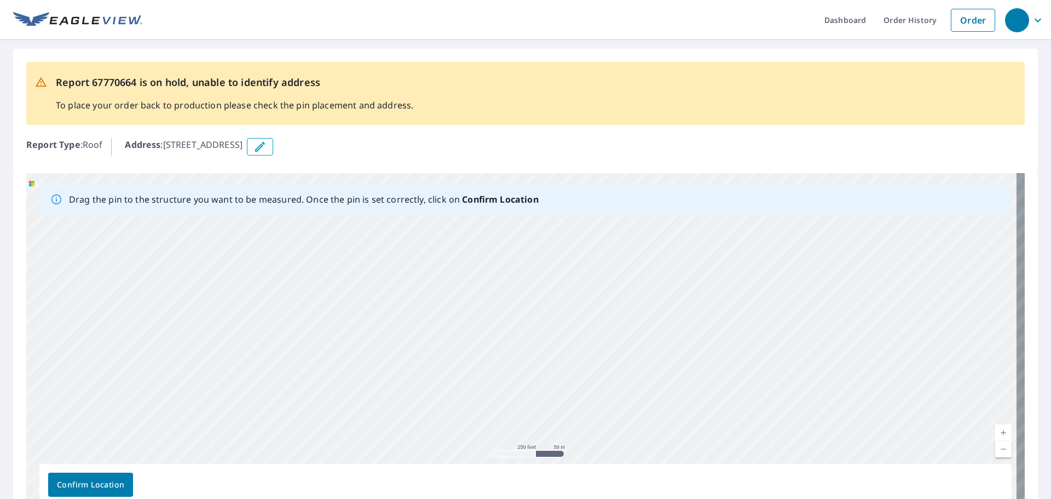
drag, startPoint x: 686, startPoint y: 326, endPoint x: 639, endPoint y: 242, distance: 96.3
click at [639, 242] on div "[STREET_ADDRESS]" at bounding box center [525, 344] width 999 height 343
drag, startPoint x: 706, startPoint y: 352, endPoint x: 626, endPoint y: 276, distance: 110.8
click at [627, 278] on div "[STREET_ADDRESS]" at bounding box center [525, 344] width 999 height 343
drag, startPoint x: 623, startPoint y: 365, endPoint x: 689, endPoint y: 370, distance: 66.4
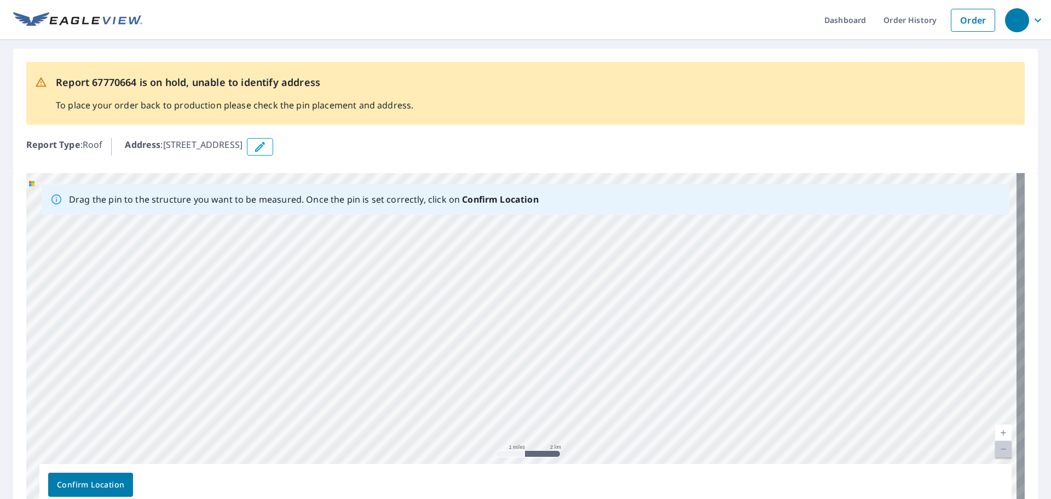
click at [689, 370] on div "[STREET_ADDRESS]" at bounding box center [525, 344] width 999 height 343
drag, startPoint x: 597, startPoint y: 327, endPoint x: 705, endPoint y: 368, distance: 114.9
click at [705, 368] on div "[STREET_ADDRESS]" at bounding box center [525, 344] width 999 height 343
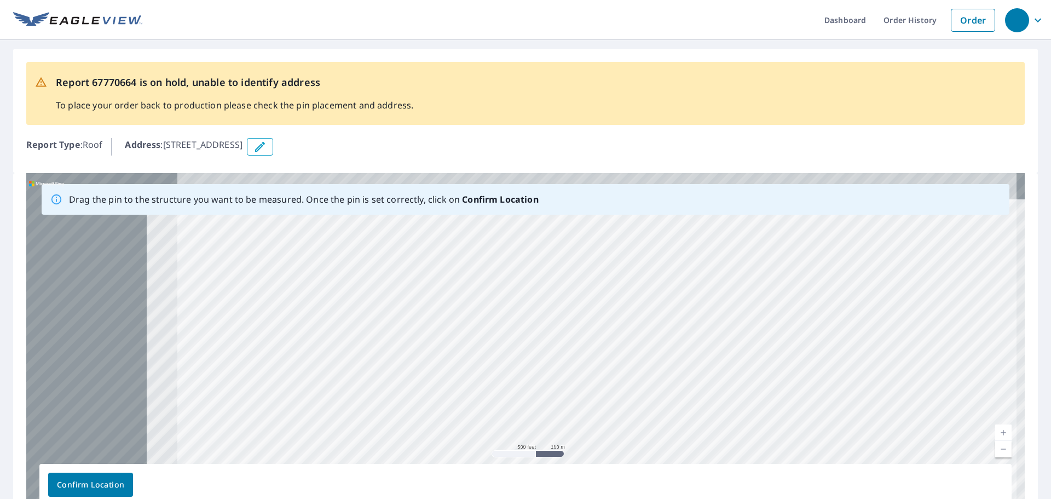
drag, startPoint x: 570, startPoint y: 383, endPoint x: 543, endPoint y: 368, distance: 31.1
click at [657, 393] on div "[STREET_ADDRESS]" at bounding box center [525, 344] width 999 height 343
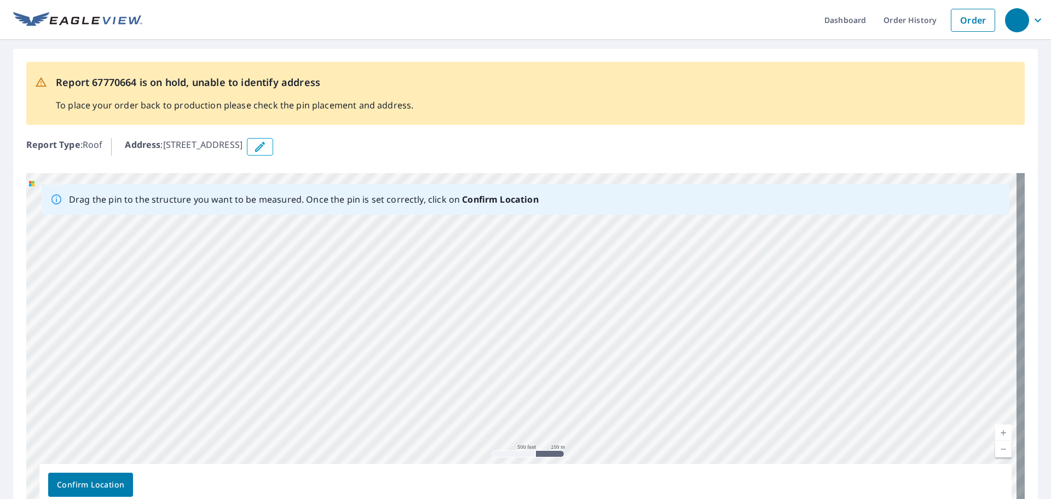
drag, startPoint x: 247, startPoint y: 361, endPoint x: 578, endPoint y: 359, distance: 330.7
click at [612, 371] on div "[STREET_ADDRESS]" at bounding box center [525, 344] width 999 height 343
drag, startPoint x: 308, startPoint y: 290, endPoint x: 449, endPoint y: 377, distance: 165.9
click at [449, 377] on div "[STREET_ADDRESS]" at bounding box center [525, 344] width 999 height 343
drag, startPoint x: 438, startPoint y: 298, endPoint x: 431, endPoint y: 388, distance: 90.0
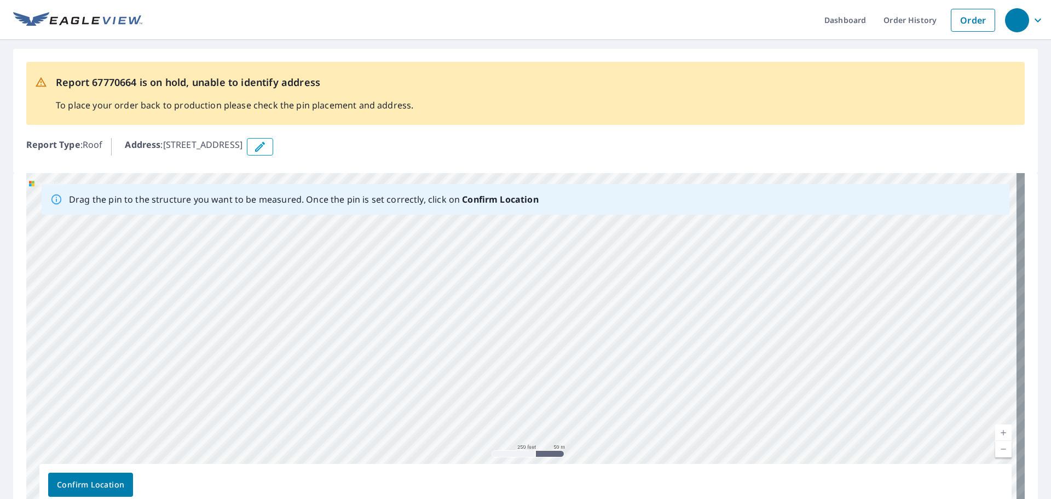
click at [436, 428] on div "[STREET_ADDRESS]" at bounding box center [525, 344] width 999 height 343
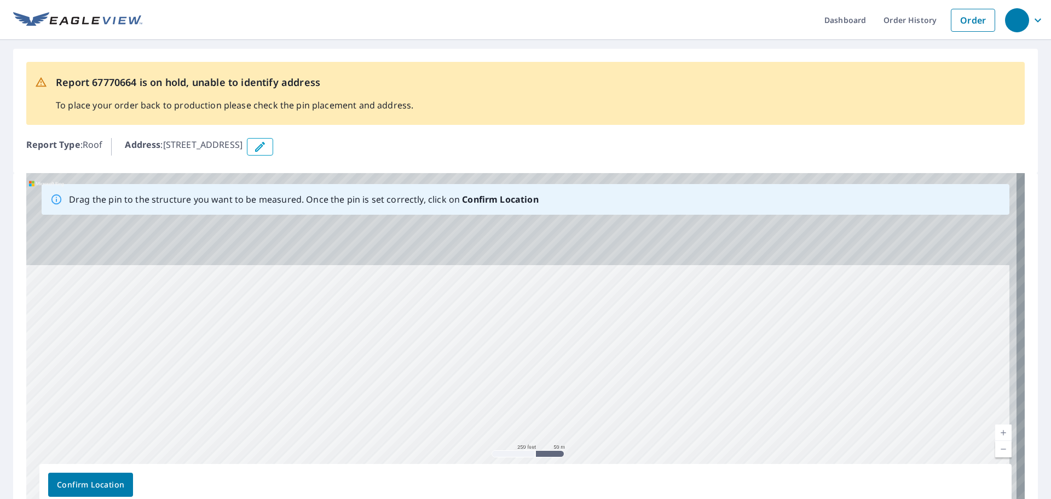
drag, startPoint x: 457, startPoint y: 296, endPoint x: 447, endPoint y: 393, distance: 97.5
click at [447, 393] on div "[STREET_ADDRESS]" at bounding box center [525, 344] width 999 height 343
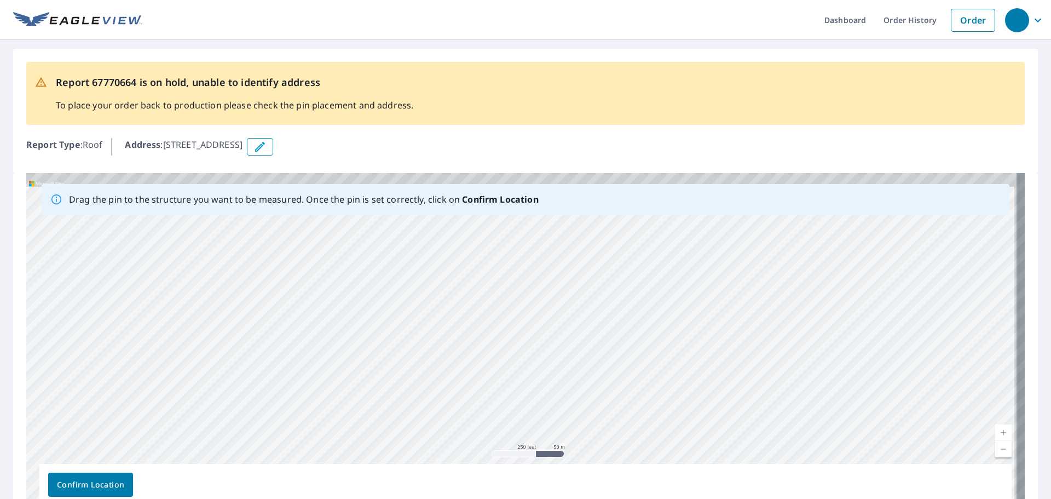
drag, startPoint x: 392, startPoint y: 343, endPoint x: 394, endPoint y: 406, distance: 63.0
click at [394, 406] on div "[STREET_ADDRESS]" at bounding box center [525, 344] width 999 height 343
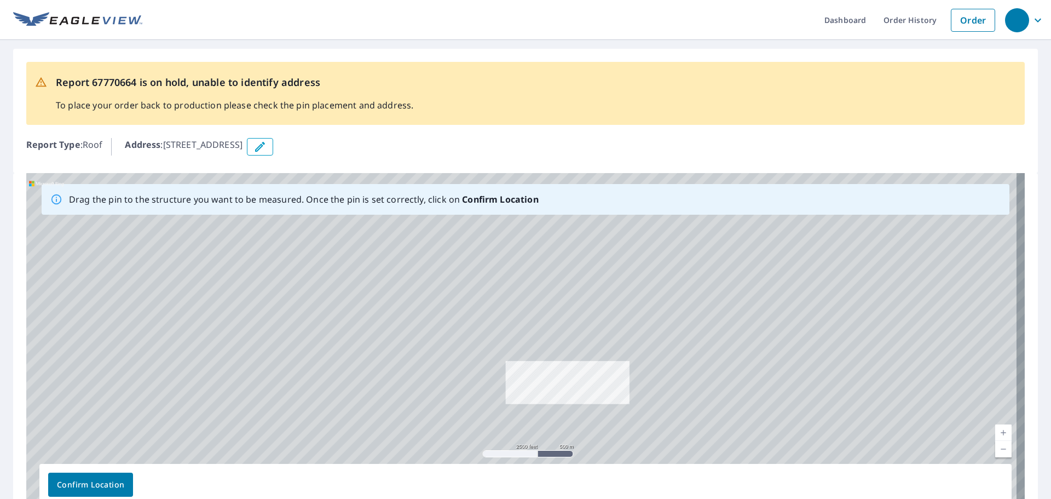
drag, startPoint x: 368, startPoint y: 349, endPoint x: 517, endPoint y: 399, distance: 157.0
click at [517, 399] on div "[STREET_ADDRESS]" at bounding box center [525, 344] width 999 height 343
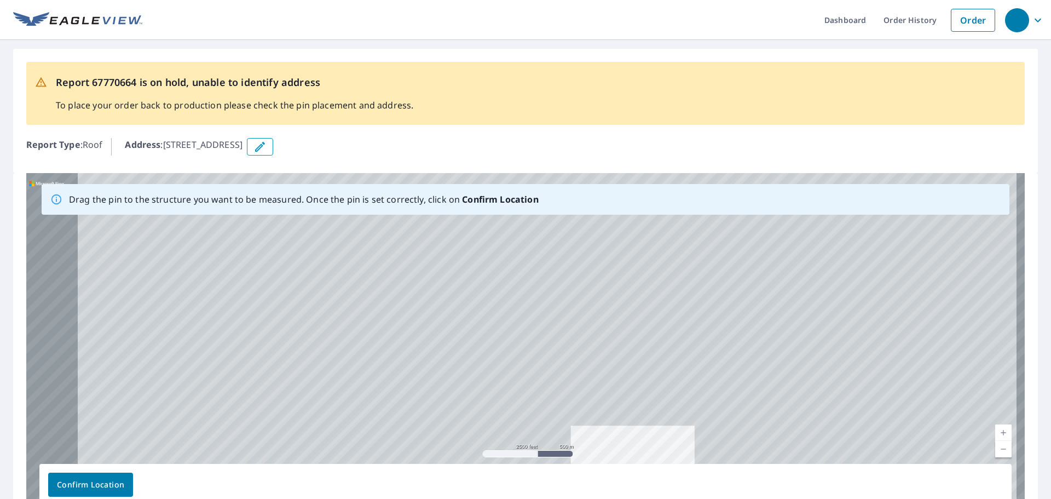
drag, startPoint x: 395, startPoint y: 301, endPoint x: 492, endPoint y: 390, distance: 131.4
click at [492, 390] on div "[STREET_ADDRESS]" at bounding box center [525, 344] width 999 height 343
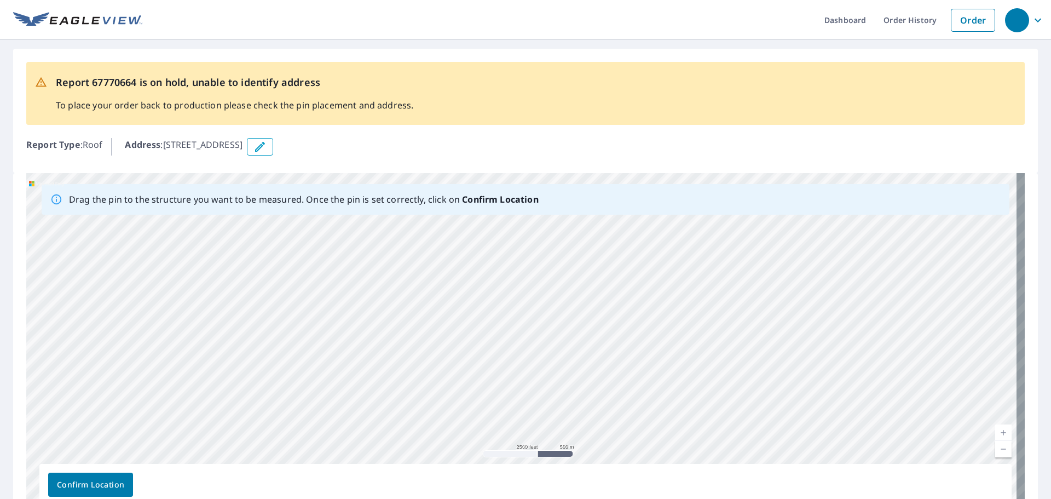
drag, startPoint x: 379, startPoint y: 330, endPoint x: 404, endPoint y: 292, distance: 45.4
click at [382, 282] on div "[STREET_ADDRESS]" at bounding box center [525, 344] width 999 height 343
drag, startPoint x: 668, startPoint y: 392, endPoint x: 466, endPoint y: 293, distance: 225.0
click at [468, 293] on div "[STREET_ADDRESS]" at bounding box center [525, 344] width 999 height 343
drag, startPoint x: 597, startPoint y: 389, endPoint x: 501, endPoint y: 324, distance: 116.2
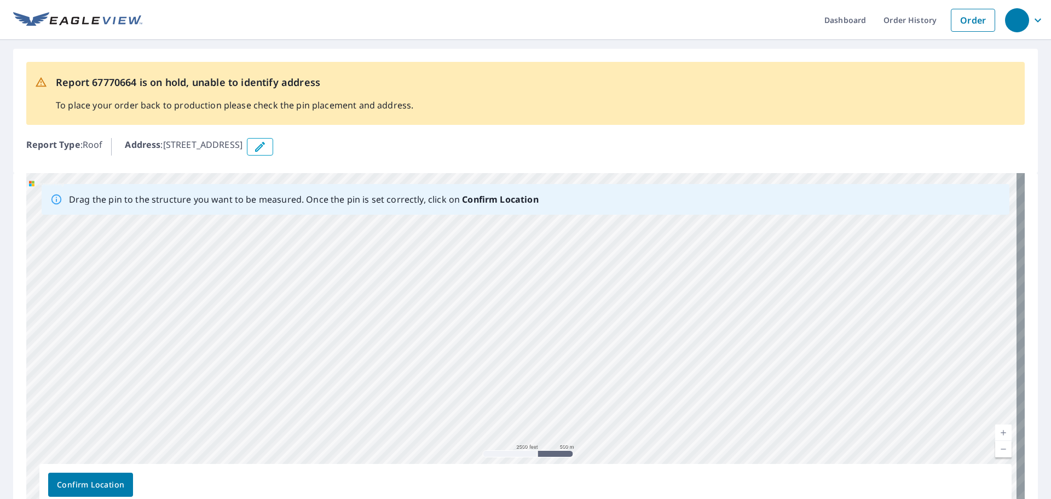
click at [501, 324] on div "[STREET_ADDRESS]" at bounding box center [525, 344] width 999 height 343
drag, startPoint x: 591, startPoint y: 377, endPoint x: 567, endPoint y: 342, distance: 42.4
click at [568, 343] on div "[STREET_ADDRESS]" at bounding box center [525, 344] width 999 height 343
drag, startPoint x: 736, startPoint y: 387, endPoint x: 694, endPoint y: 339, distance: 63.6
click at [694, 339] on div "[STREET_ADDRESS]" at bounding box center [525, 344] width 999 height 343
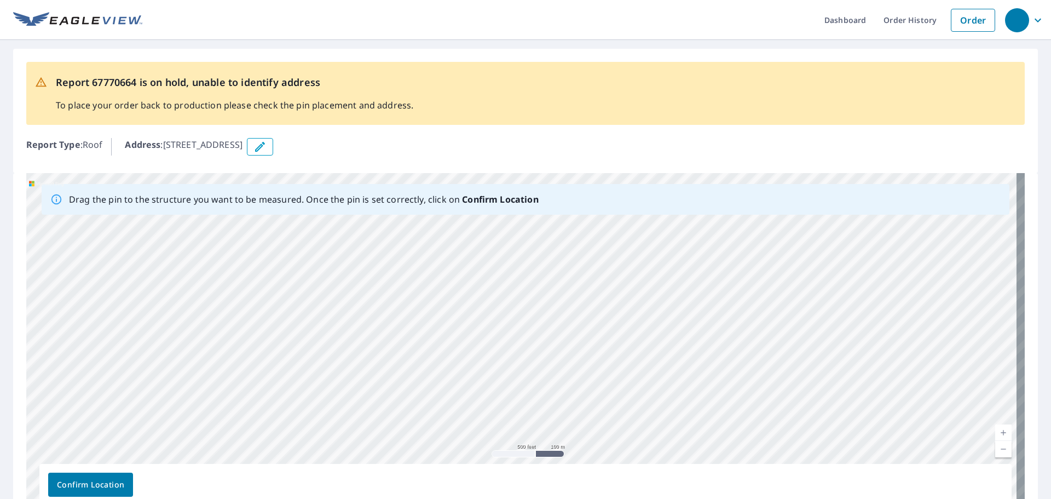
click at [756, 422] on div "[STREET_ADDRESS]" at bounding box center [525, 344] width 999 height 343
click at [757, 425] on div "[STREET_ADDRESS]" at bounding box center [525, 344] width 999 height 343
drag, startPoint x: 637, startPoint y: 354, endPoint x: 676, endPoint y: 378, distance: 46.2
click at [679, 380] on div "[STREET_ADDRESS]" at bounding box center [525, 344] width 999 height 343
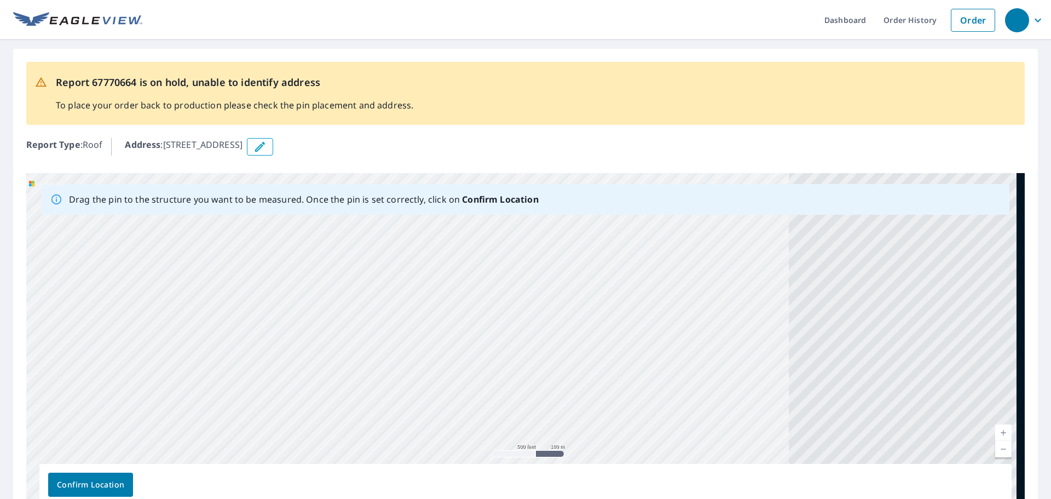
drag, startPoint x: 770, startPoint y: 389, endPoint x: 359, endPoint y: 317, distance: 416.8
click at [359, 318] on div "[STREET_ADDRESS]" at bounding box center [525, 344] width 999 height 343
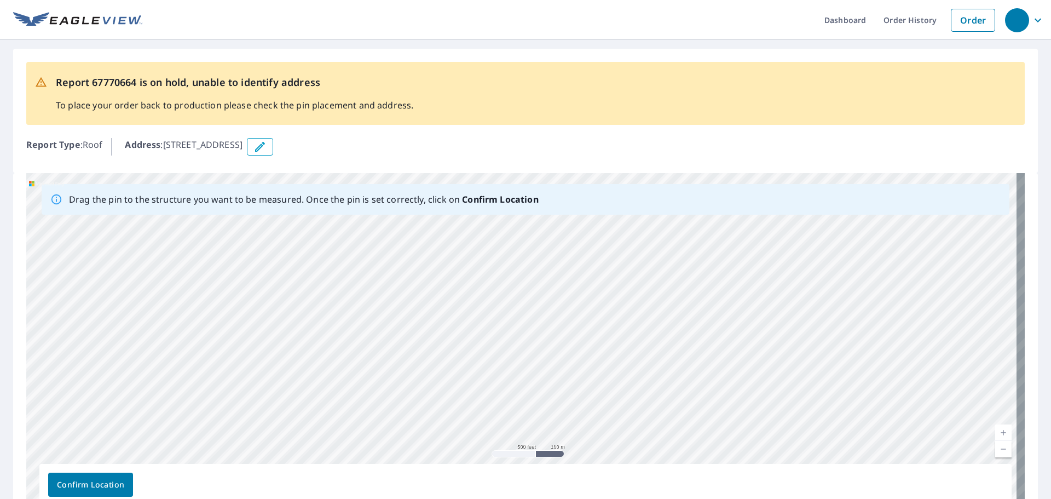
drag, startPoint x: 611, startPoint y: 406, endPoint x: 718, endPoint y: 314, distance: 141.3
click at [718, 314] on div "[STREET_ADDRESS]" at bounding box center [525, 344] width 999 height 343
drag, startPoint x: 530, startPoint y: 368, endPoint x: 649, endPoint y: 355, distance: 119.6
click at [649, 355] on div "[STREET_ADDRESS]" at bounding box center [525, 344] width 999 height 343
click at [717, 307] on div "[STREET_ADDRESS]" at bounding box center [525, 344] width 999 height 343
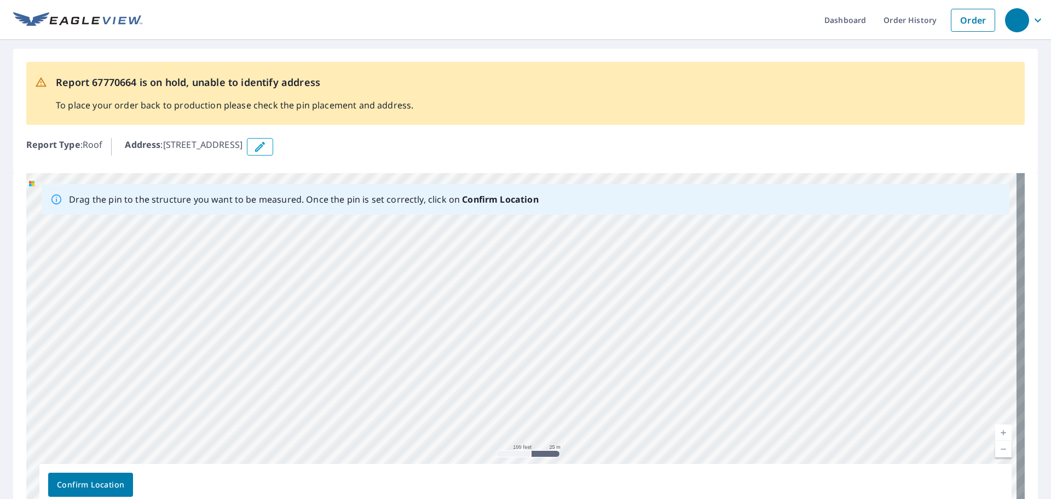
drag, startPoint x: 673, startPoint y: 309, endPoint x: 723, endPoint y: 390, distance: 94.4
click at [723, 390] on div "[STREET_ADDRESS]" at bounding box center [525, 344] width 999 height 343
drag, startPoint x: 830, startPoint y: 388, endPoint x: 772, endPoint y: 404, distance: 60.3
click at [771, 406] on div "[STREET_ADDRESS]" at bounding box center [525, 344] width 999 height 343
drag, startPoint x: 762, startPoint y: 390, endPoint x: 627, endPoint y: 328, distance: 148.9
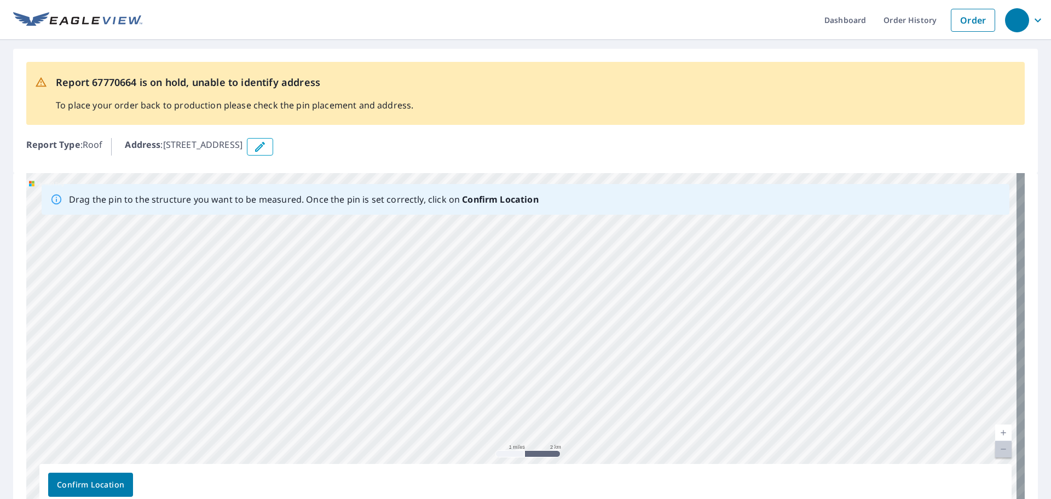
click at [629, 329] on div "[STREET_ADDRESS]" at bounding box center [525, 344] width 999 height 343
drag, startPoint x: 754, startPoint y: 364, endPoint x: 699, endPoint y: 331, distance: 64.0
click at [699, 331] on div "[STREET_ADDRESS]" at bounding box center [525, 344] width 999 height 343
drag, startPoint x: 613, startPoint y: 349, endPoint x: 652, endPoint y: 307, distance: 57.3
click at [652, 307] on div "[STREET_ADDRESS]" at bounding box center [525, 344] width 999 height 343
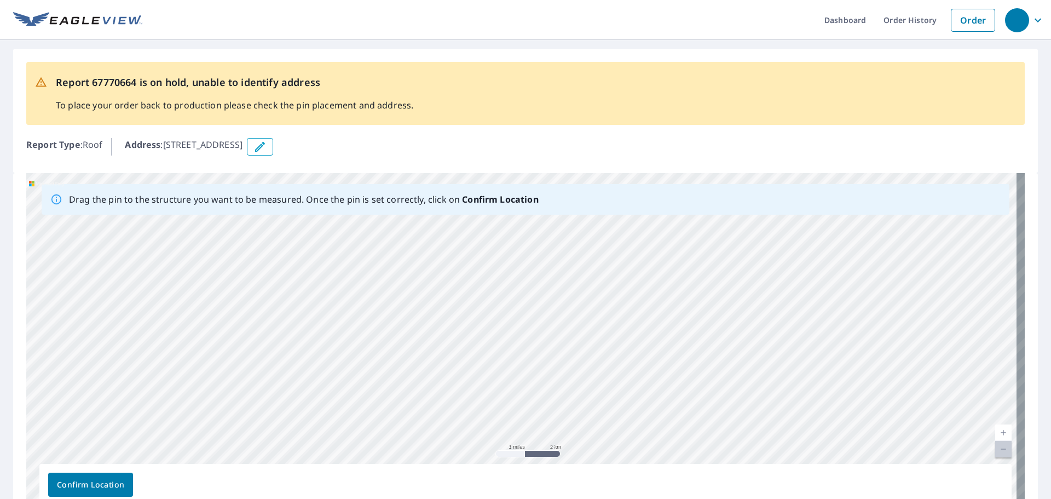
drag, startPoint x: 625, startPoint y: 344, endPoint x: 699, endPoint y: 420, distance: 106.5
click at [699, 420] on div "[STREET_ADDRESS]" at bounding box center [525, 344] width 999 height 343
drag, startPoint x: 625, startPoint y: 339, endPoint x: 632, endPoint y: 391, distance: 52.4
click at [632, 391] on div "[STREET_ADDRESS]" at bounding box center [525, 344] width 999 height 343
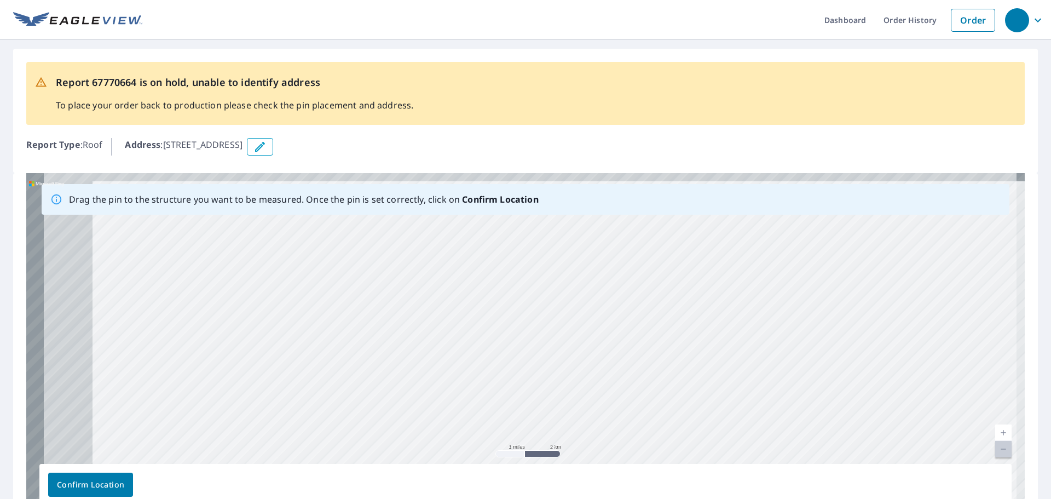
drag, startPoint x: 474, startPoint y: 363, endPoint x: 656, endPoint y: 395, distance: 185.7
click at [656, 395] on div "[STREET_ADDRESS]" at bounding box center [525, 344] width 999 height 343
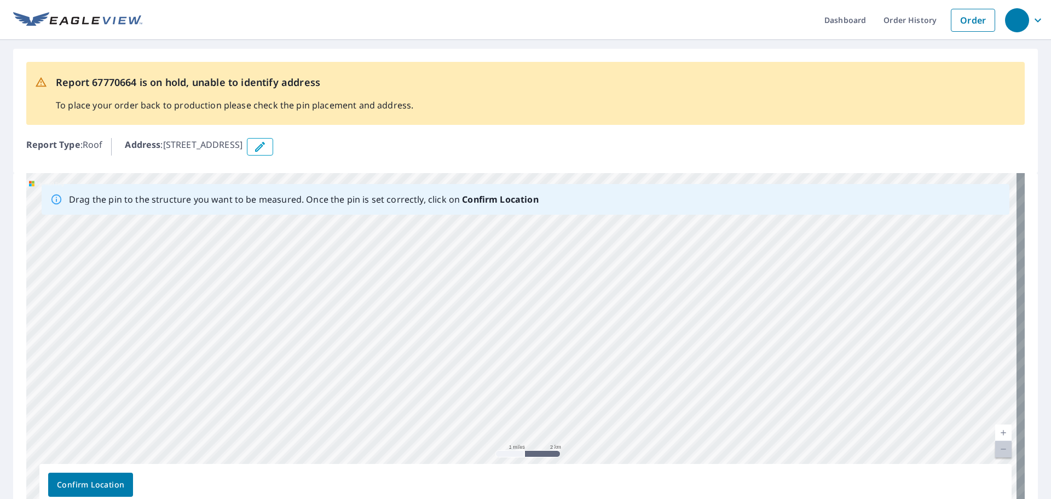
drag, startPoint x: 574, startPoint y: 351, endPoint x: 553, endPoint y: 371, distance: 29.1
click at [553, 371] on div "[STREET_ADDRESS]" at bounding box center [525, 344] width 999 height 343
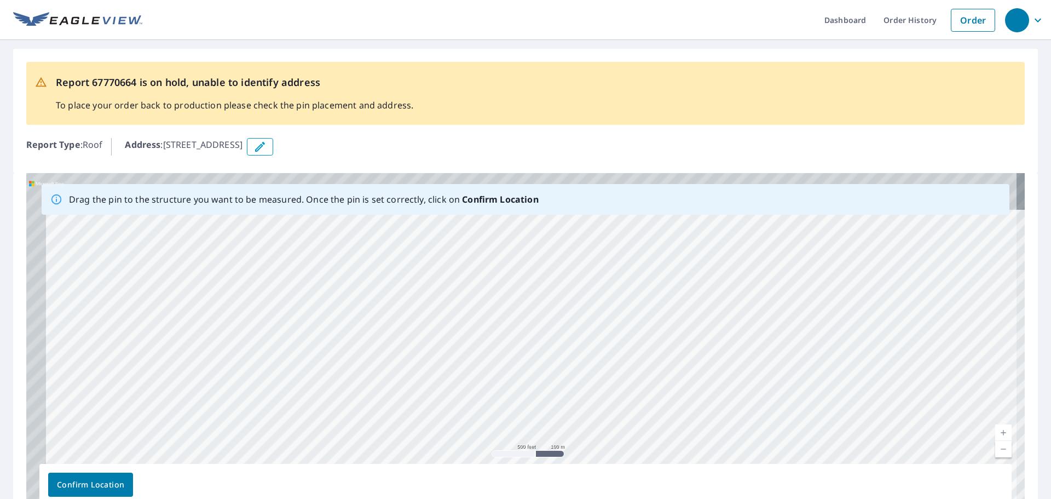
drag, startPoint x: 553, startPoint y: 283, endPoint x: 652, endPoint y: 420, distance: 169.1
click at [652, 422] on div "[STREET_ADDRESS]" at bounding box center [525, 344] width 999 height 343
click at [694, 411] on div "[STREET_ADDRESS]" at bounding box center [525, 344] width 999 height 343
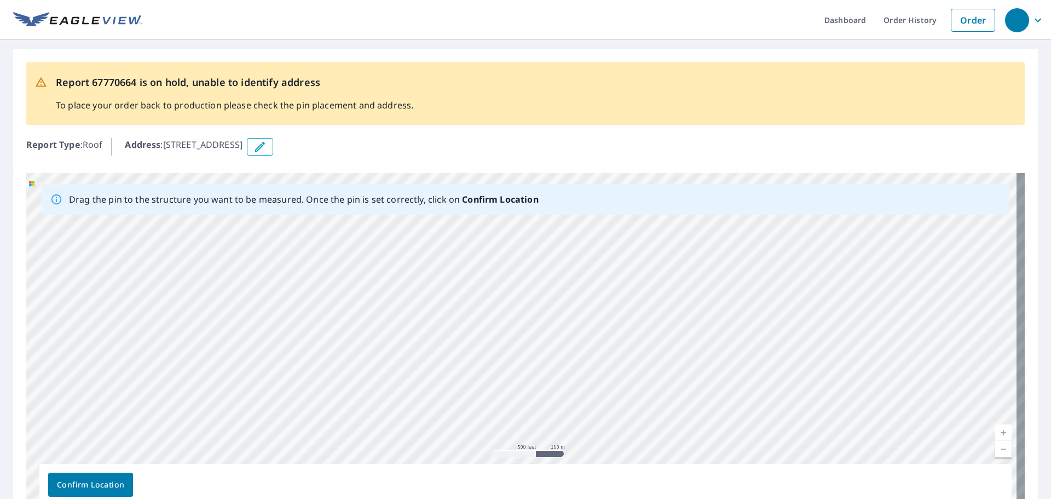
drag, startPoint x: 641, startPoint y: 411, endPoint x: 756, endPoint y: 301, distance: 159.1
click at [756, 301] on div "[STREET_ADDRESS]" at bounding box center [525, 344] width 999 height 343
drag, startPoint x: 730, startPoint y: 412, endPoint x: 719, endPoint y: 258, distance: 154.2
click at [719, 260] on div "[STREET_ADDRESS]" at bounding box center [525, 344] width 999 height 343
drag, startPoint x: 701, startPoint y: 388, endPoint x: 734, endPoint y: 275, distance: 117.3
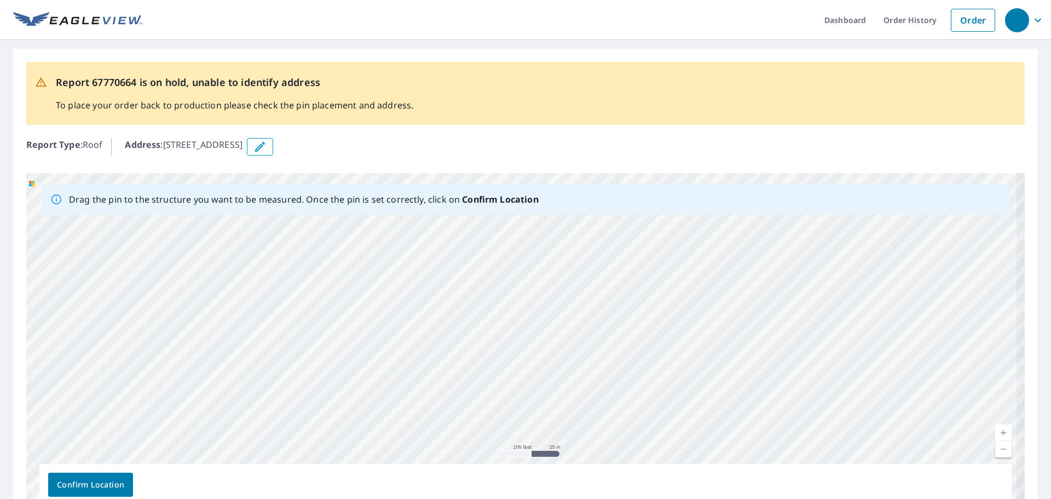
click at [733, 275] on div "[STREET_ADDRESS]" at bounding box center [525, 344] width 999 height 343
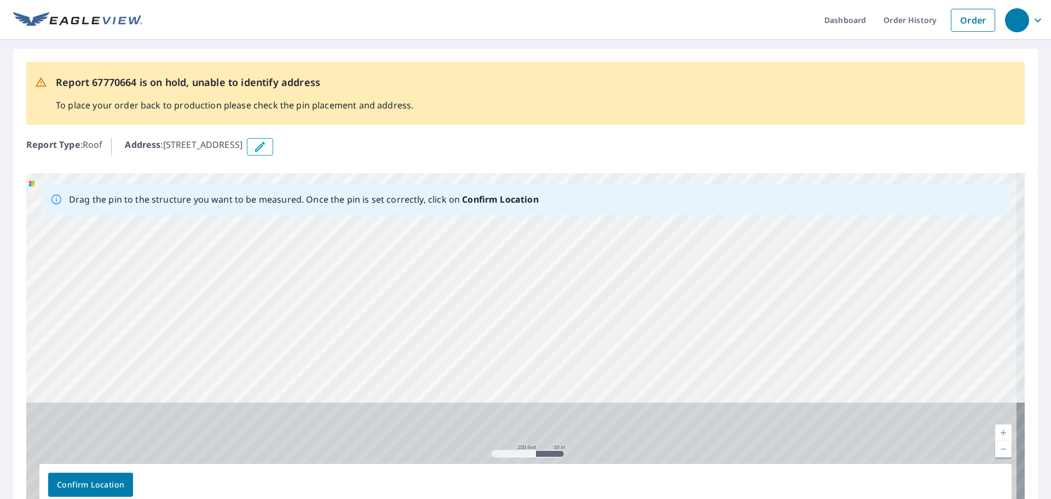
drag, startPoint x: 624, startPoint y: 370, endPoint x: 809, endPoint y: 270, distance: 210.4
click at [808, 270] on div "[STREET_ADDRESS]" at bounding box center [525, 344] width 999 height 343
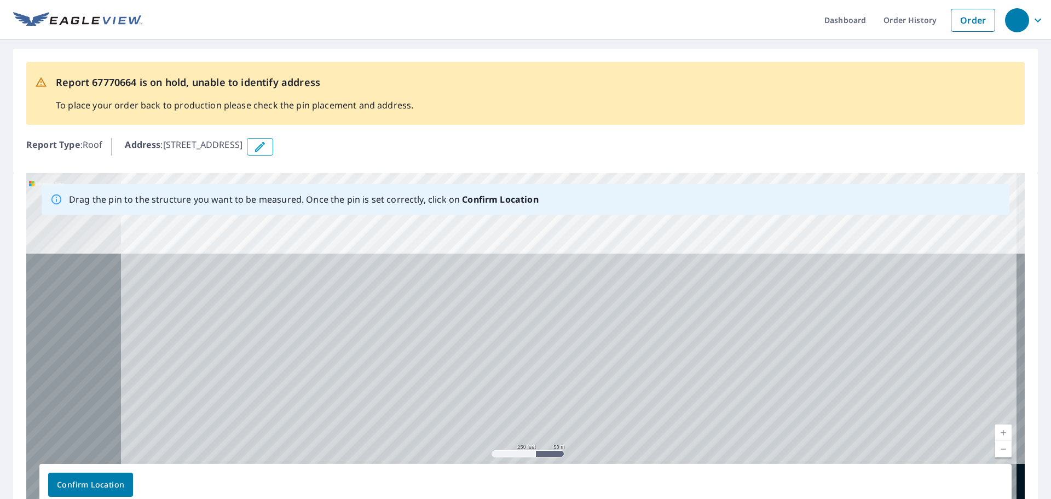
drag, startPoint x: 718, startPoint y: 379, endPoint x: 795, endPoint y: 258, distance: 142.8
click at [794, 260] on div "[STREET_ADDRESS]" at bounding box center [525, 344] width 999 height 343
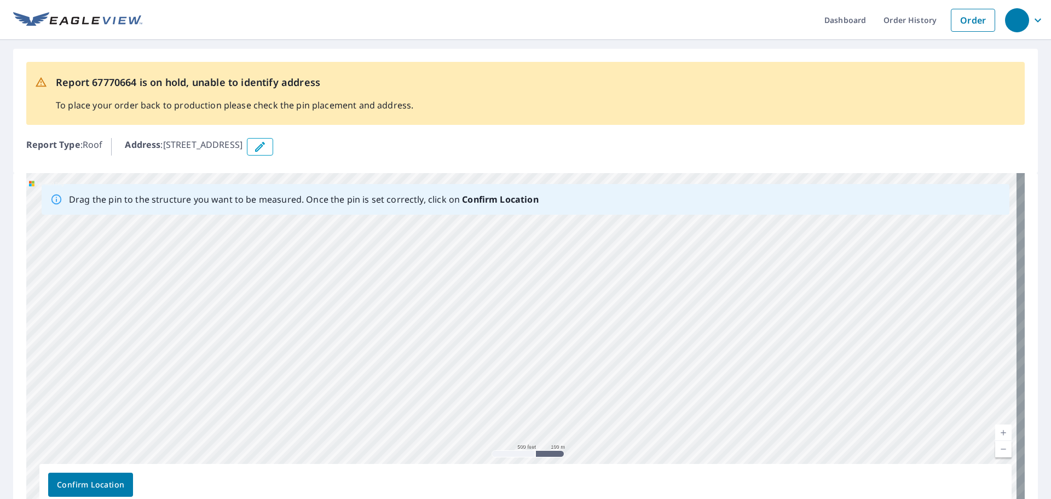
drag, startPoint x: 860, startPoint y: 350, endPoint x: 848, endPoint y: 344, distance: 13.0
click at [848, 344] on div "[STREET_ADDRESS]" at bounding box center [525, 344] width 999 height 343
drag, startPoint x: 702, startPoint y: 305, endPoint x: 667, endPoint y: 397, distance: 98.2
click at [667, 397] on div "[STREET_ADDRESS]" at bounding box center [525, 344] width 999 height 343
drag, startPoint x: 759, startPoint y: 290, endPoint x: 623, endPoint y: 402, distance: 176.6
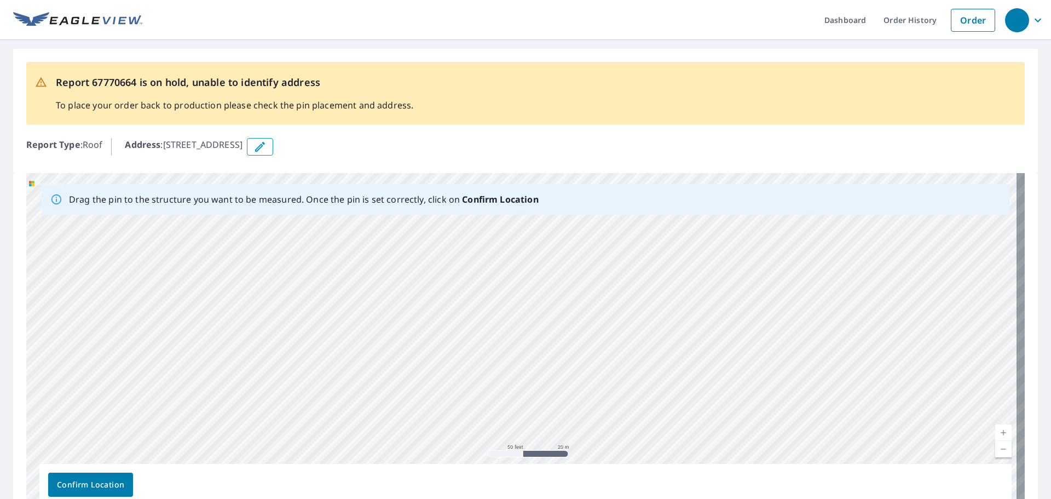
click at [623, 402] on div "[STREET_ADDRESS]" at bounding box center [525, 344] width 999 height 343
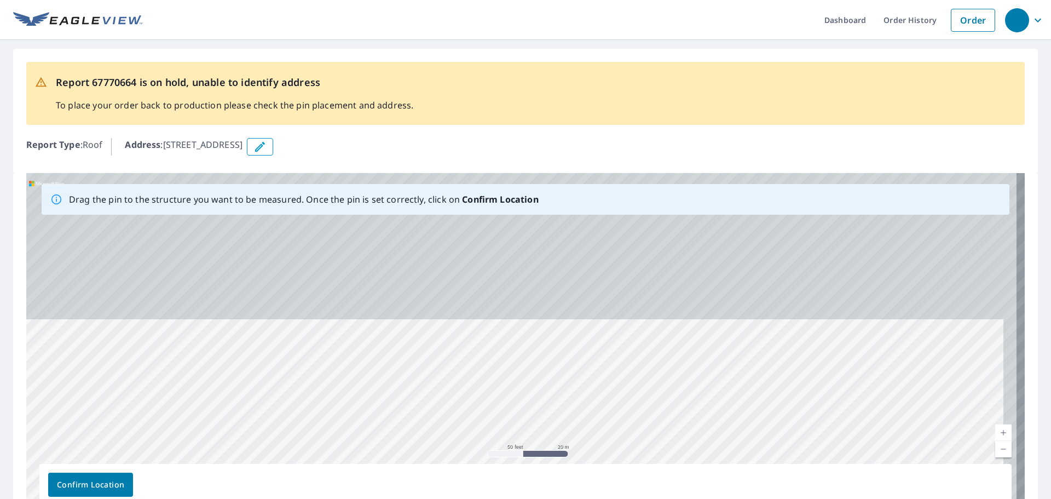
drag, startPoint x: 672, startPoint y: 330, endPoint x: 660, endPoint y: 451, distance: 121.0
click at [660, 451] on div "[STREET_ADDRESS]" at bounding box center [525, 344] width 999 height 343
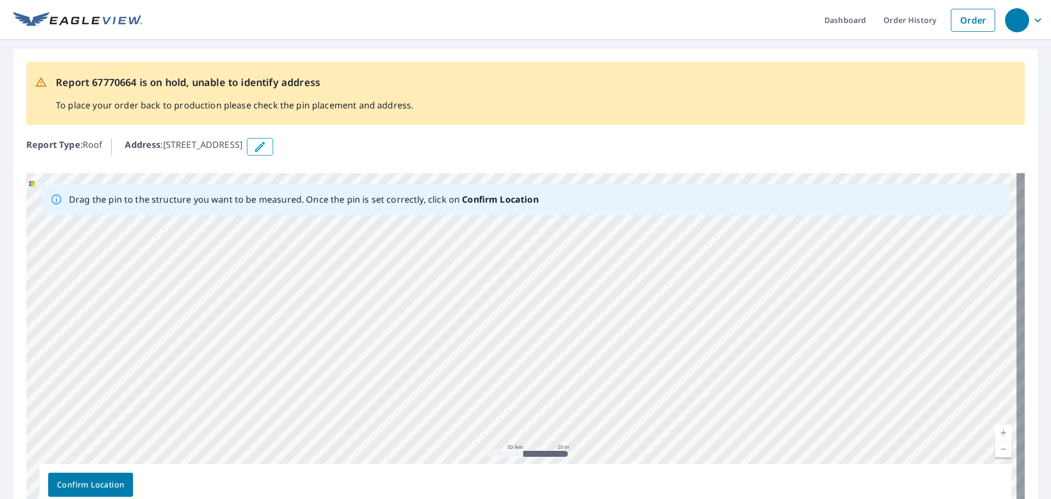
drag, startPoint x: 664, startPoint y: 354, endPoint x: 667, endPoint y: 434, distance: 80.5
click at [662, 454] on div "[STREET_ADDRESS]" at bounding box center [525, 344] width 999 height 343
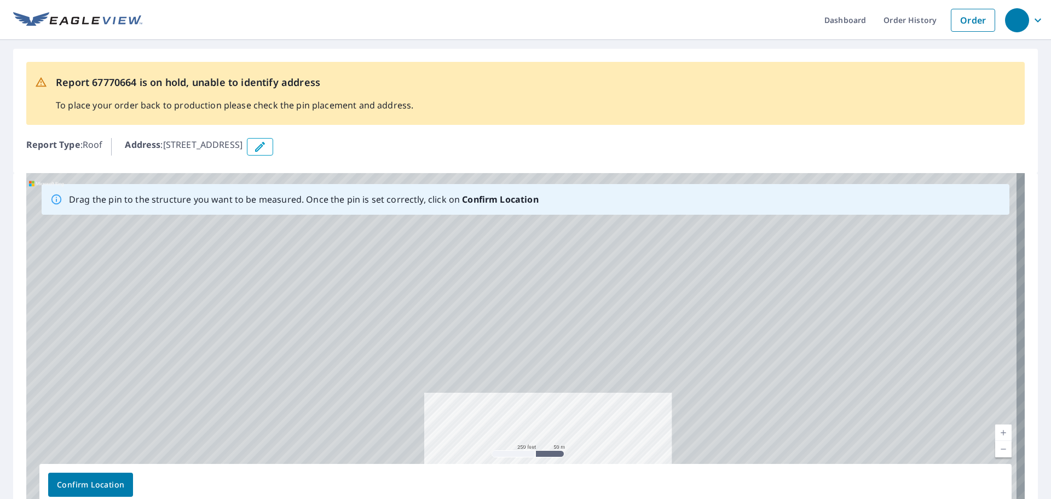
drag, startPoint x: 796, startPoint y: 295, endPoint x: 648, endPoint y: 396, distance: 179.2
click at [648, 396] on div "[STREET_ADDRESS]" at bounding box center [525, 344] width 999 height 343
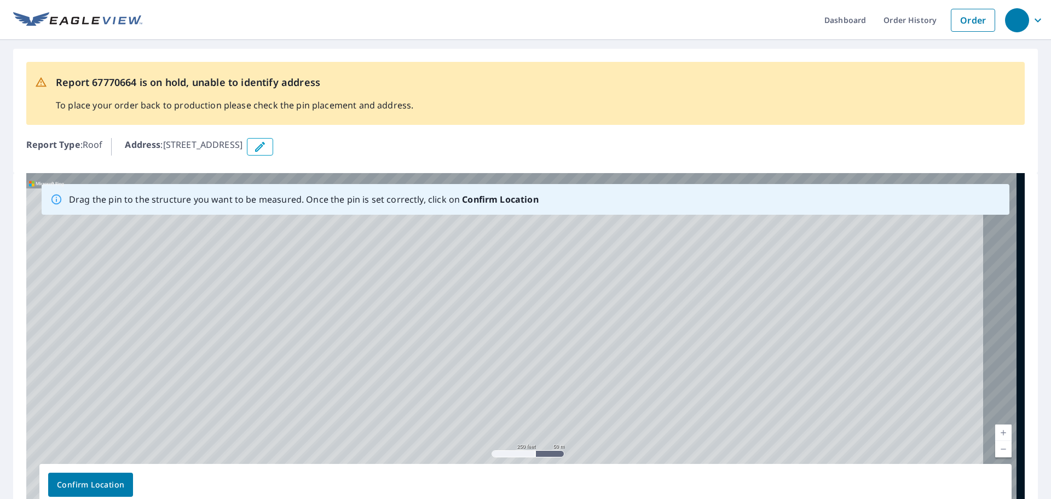
drag, startPoint x: 761, startPoint y: 304, endPoint x: 710, endPoint y: 383, distance: 93.8
click at [711, 383] on div "[STREET_ADDRESS]" at bounding box center [525, 344] width 999 height 343
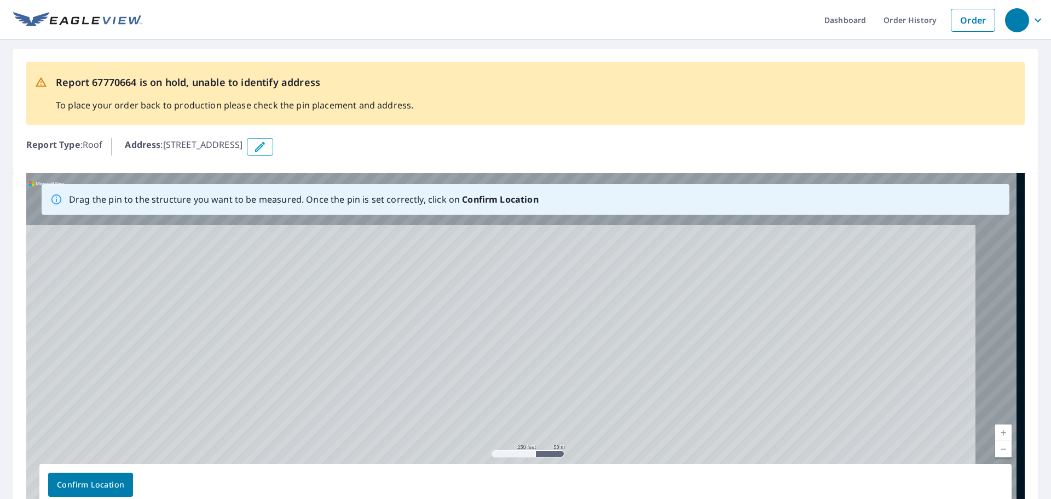
drag, startPoint x: 724, startPoint y: 332, endPoint x: 717, endPoint y: 370, distance: 38.4
click at [717, 370] on div "[STREET_ADDRESS]" at bounding box center [525, 344] width 999 height 343
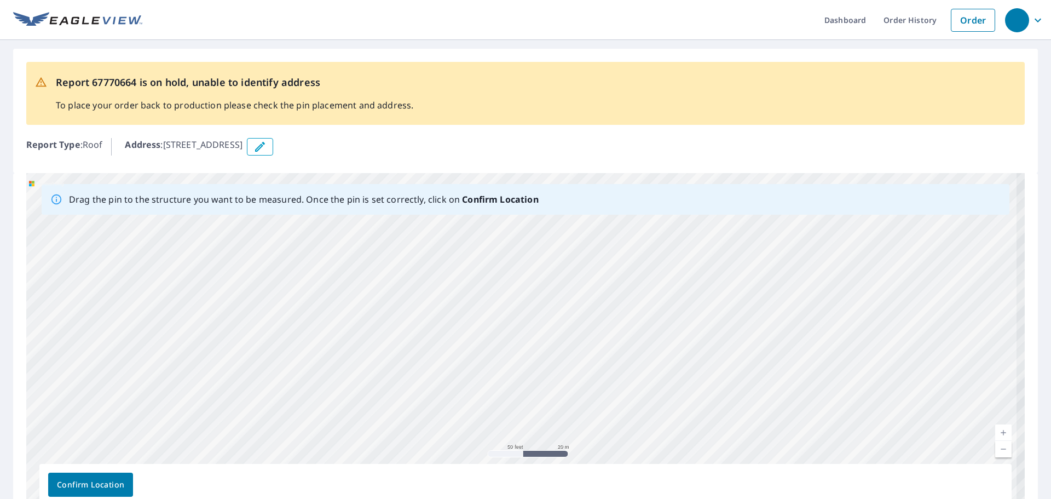
drag, startPoint x: 629, startPoint y: 314, endPoint x: 670, endPoint y: 441, distance: 133.5
click at [802, 498] on html "Dashboard Order History Order Report 67770664 is on hold, unable to identify ad…" at bounding box center [525, 249] width 1051 height 499
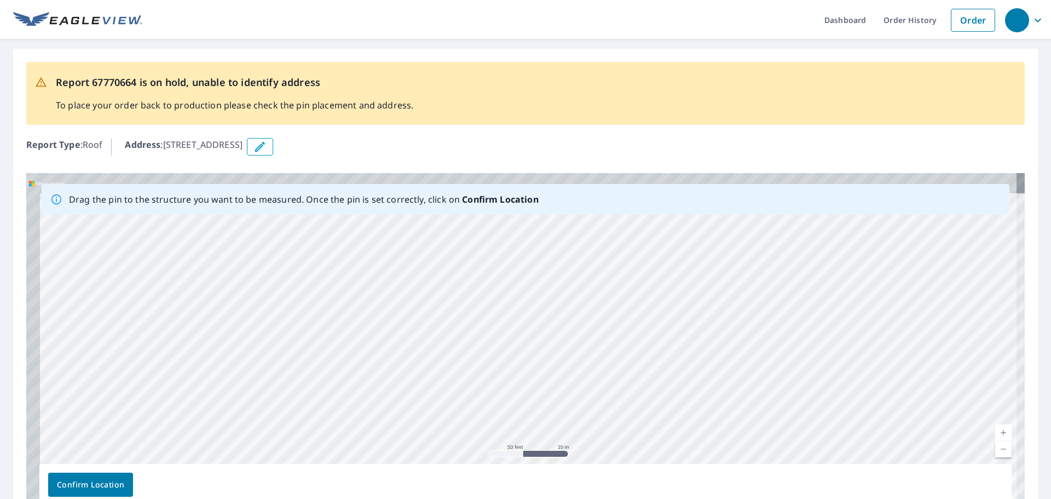
drag, startPoint x: 455, startPoint y: 367, endPoint x: 775, endPoint y: 475, distance: 338.1
click at [775, 475] on div "Drag the pin to the structure you want to be measured. Once the pin is set corr…" at bounding box center [525, 344] width 999 height 343
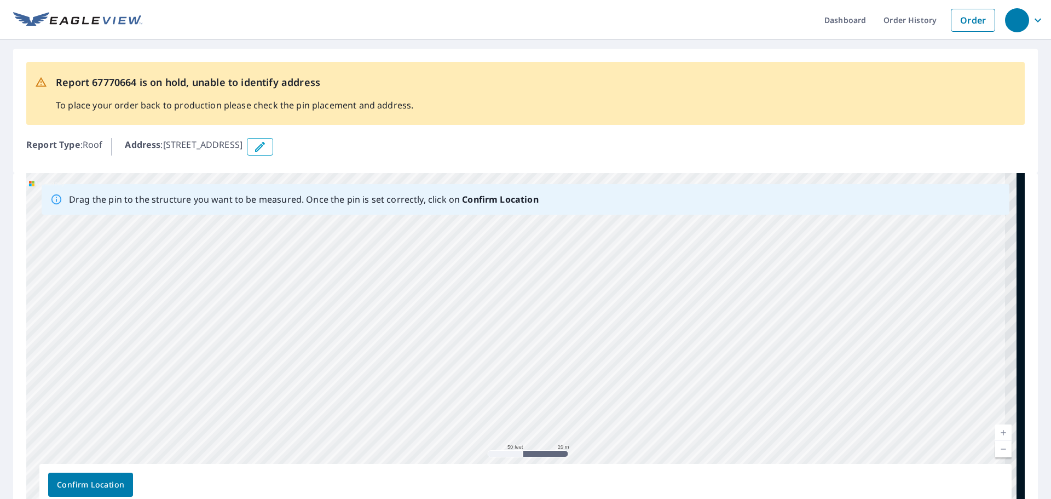
drag, startPoint x: 542, startPoint y: 391, endPoint x: 649, endPoint y: 408, distance: 108.1
click at [650, 410] on div "[STREET_ADDRESS]" at bounding box center [525, 344] width 999 height 343
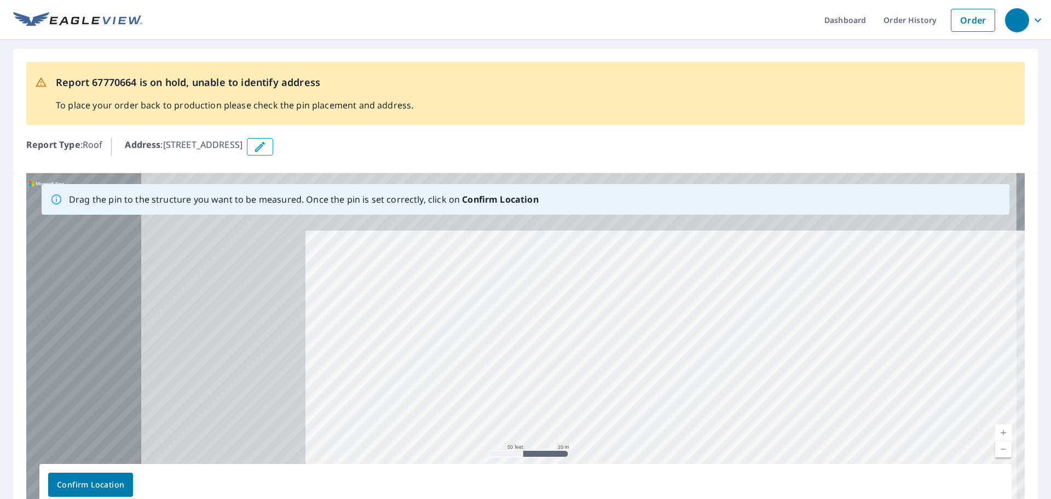
drag, startPoint x: 435, startPoint y: 333, endPoint x: 752, endPoint y: 420, distance: 328.7
click at [752, 420] on div "[STREET_ADDRESS]" at bounding box center [525, 344] width 999 height 343
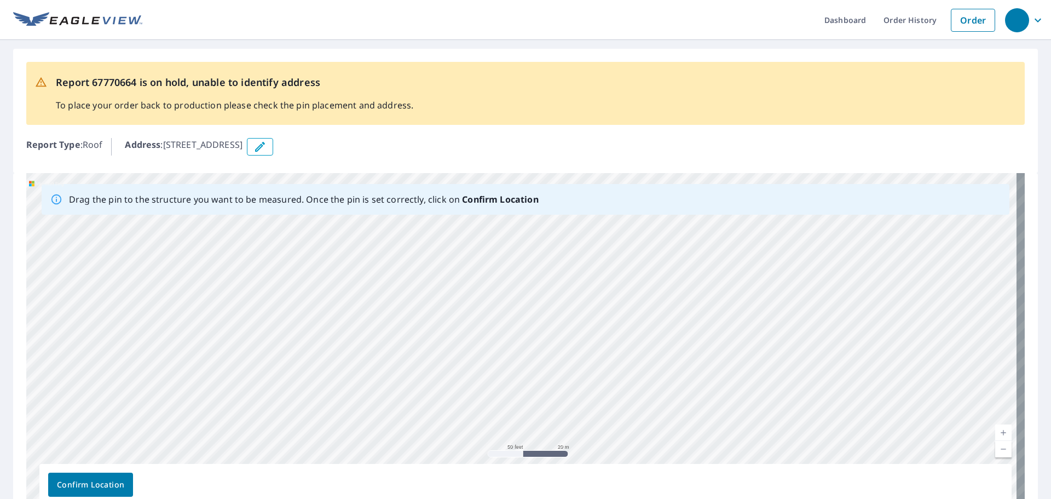
drag, startPoint x: 758, startPoint y: 365, endPoint x: 945, endPoint y: 267, distance: 211.6
click at [945, 267] on div "[STREET_ADDRESS]" at bounding box center [525, 344] width 999 height 343
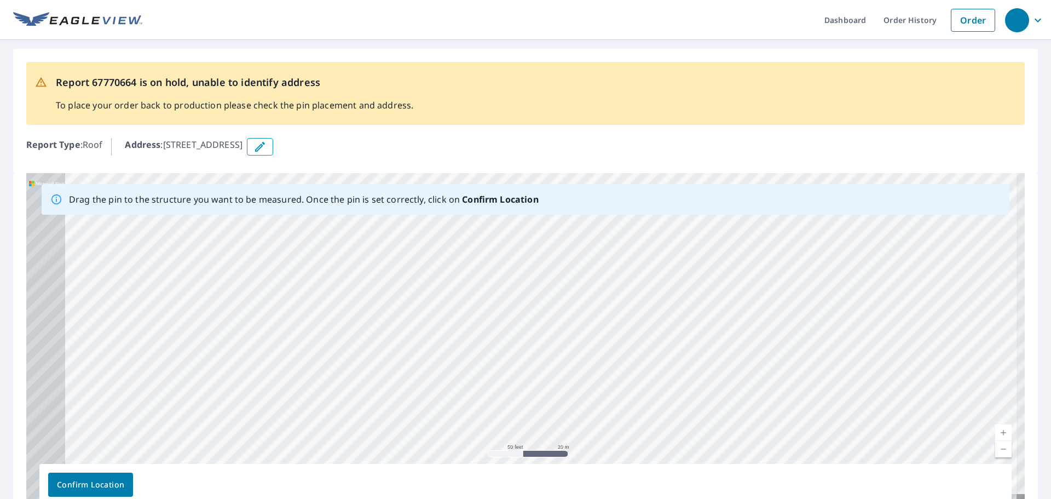
drag, startPoint x: 807, startPoint y: 362, endPoint x: 892, endPoint y: 258, distance: 134.6
click at [892, 258] on div "[STREET_ADDRESS]" at bounding box center [525, 344] width 999 height 343
drag, startPoint x: 793, startPoint y: 347, endPoint x: 988, endPoint y: 236, distance: 224.1
click at [988, 236] on div "[STREET_ADDRESS]" at bounding box center [525, 344] width 999 height 343
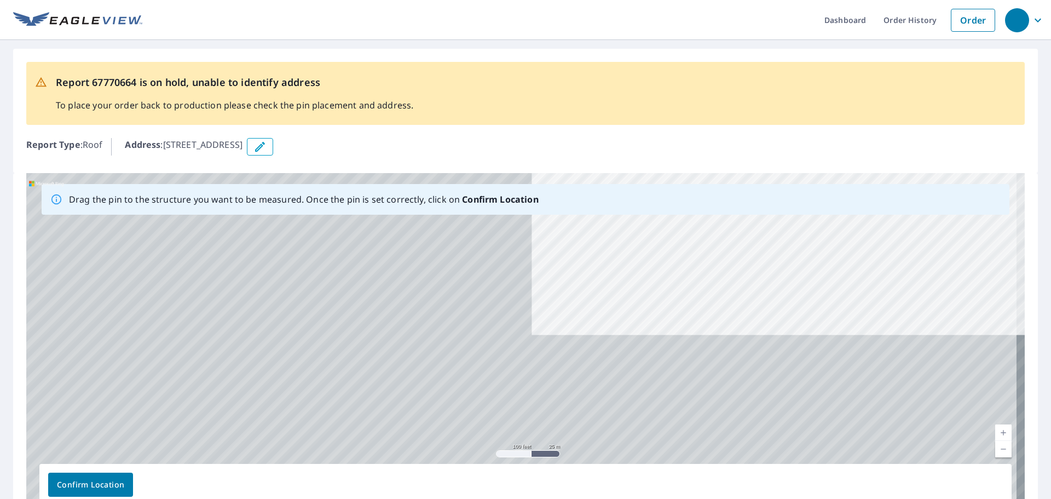
drag, startPoint x: 722, startPoint y: 359, endPoint x: 811, endPoint y: 288, distance: 113.8
click at [809, 290] on div "[STREET_ADDRESS]" at bounding box center [525, 344] width 999 height 343
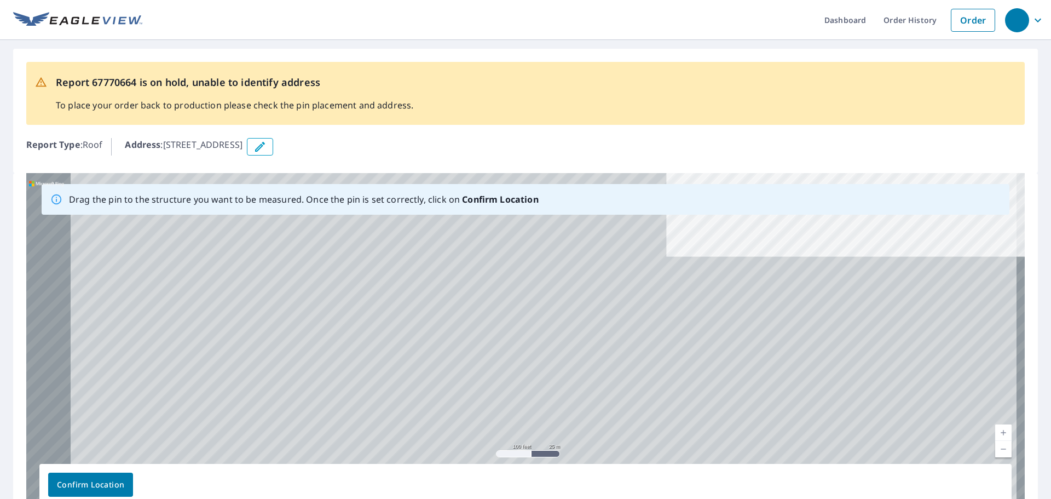
drag, startPoint x: 686, startPoint y: 380, endPoint x: 810, endPoint y: 309, distance: 143.2
click at [810, 309] on div "[STREET_ADDRESS]" at bounding box center [525, 344] width 999 height 343
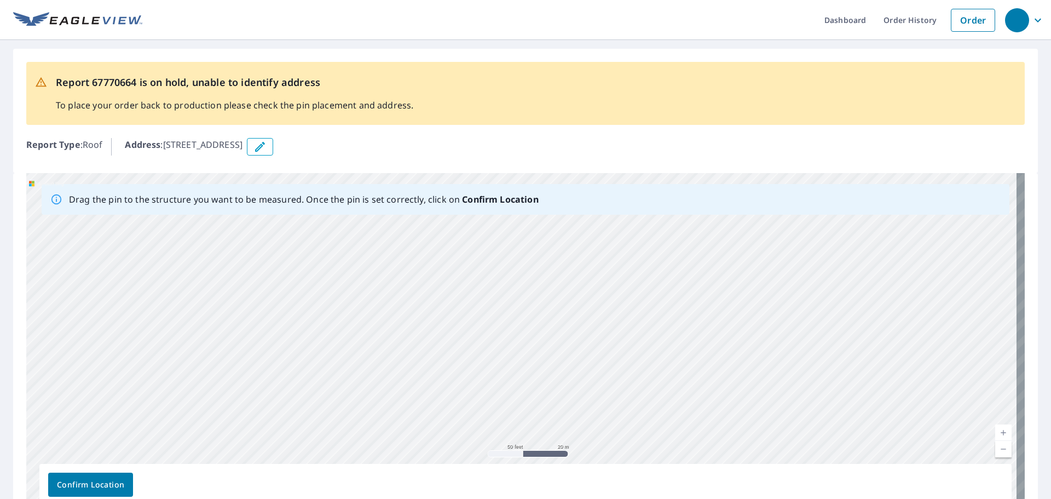
drag, startPoint x: 560, startPoint y: 370, endPoint x: 812, endPoint y: 295, distance: 264.0
click at [812, 295] on div "[STREET_ADDRESS]" at bounding box center [525, 344] width 999 height 343
drag, startPoint x: 620, startPoint y: 355, endPoint x: 785, endPoint y: 303, distance: 173.0
click at [785, 303] on div "[STREET_ADDRESS]" at bounding box center [525, 344] width 999 height 343
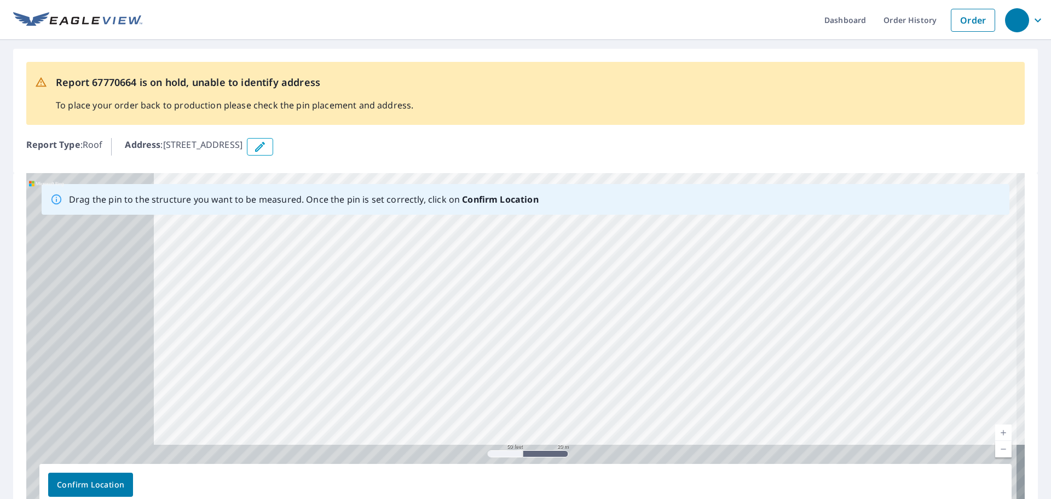
drag, startPoint x: 621, startPoint y: 358, endPoint x: 735, endPoint y: 302, distance: 127.6
click at [734, 302] on div "[STREET_ADDRESS]" at bounding box center [525, 344] width 999 height 343
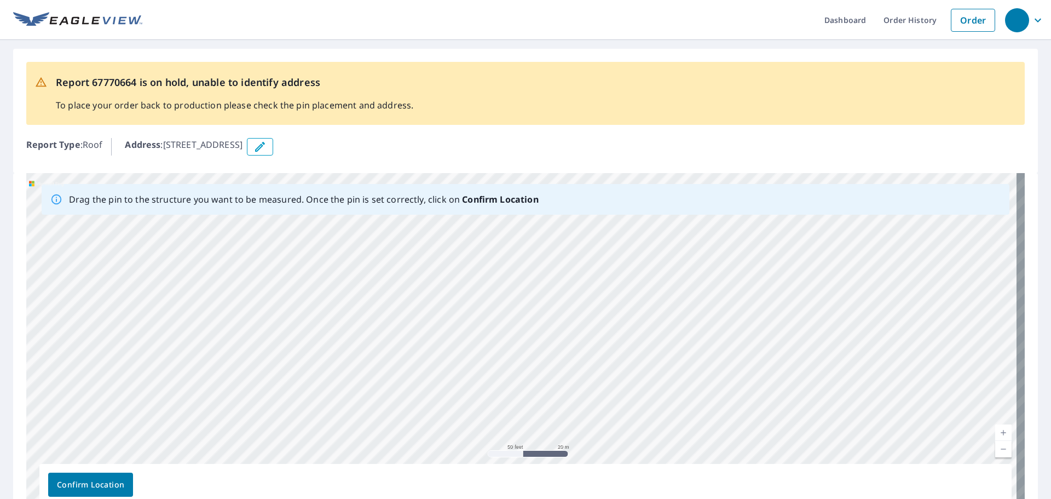
drag, startPoint x: 521, startPoint y: 351, endPoint x: 634, endPoint y: 367, distance: 113.9
click at [634, 367] on div "[STREET_ADDRESS]" at bounding box center [525, 344] width 999 height 343
drag, startPoint x: 799, startPoint y: 322, endPoint x: 612, endPoint y: 377, distance: 195.1
click at [612, 377] on div "[STREET_ADDRESS]" at bounding box center [525, 344] width 999 height 343
drag, startPoint x: 775, startPoint y: 304, endPoint x: 688, endPoint y: 355, distance: 100.7
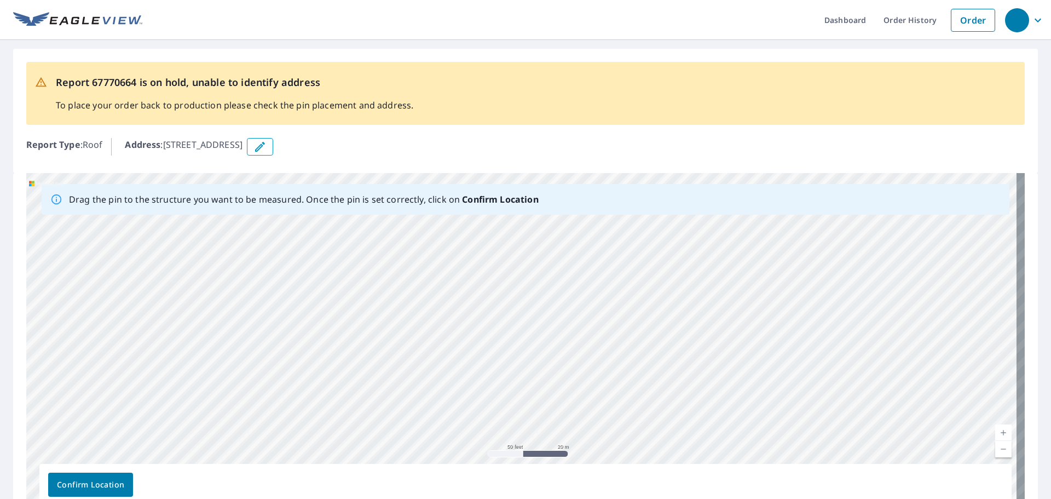
click at [688, 355] on div "[STREET_ADDRESS]" at bounding box center [525, 344] width 999 height 343
click at [572, 355] on div "[STREET_ADDRESS]" at bounding box center [525, 344] width 999 height 343
click at [568, 351] on div "[STREET_ADDRESS]" at bounding box center [525, 344] width 999 height 343
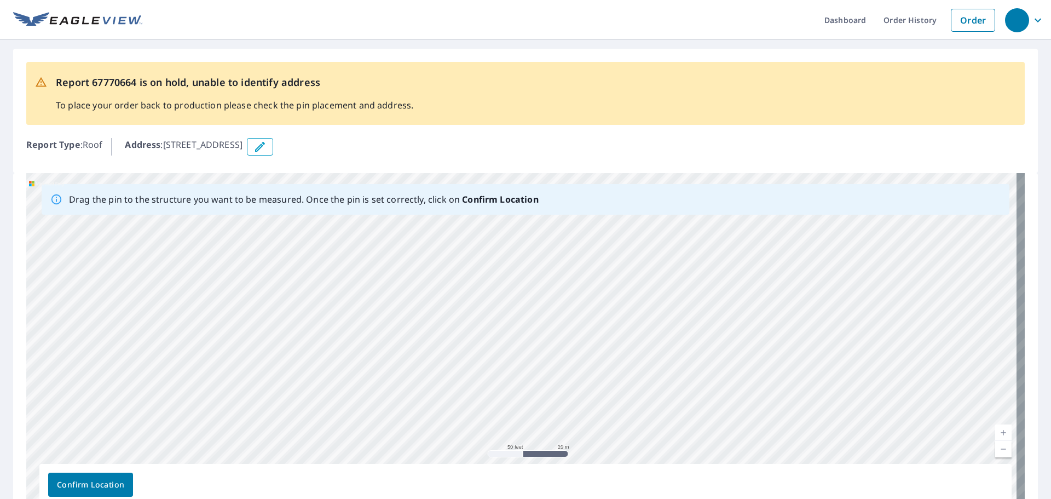
click at [568, 351] on div "[STREET_ADDRESS]" at bounding box center [525, 344] width 999 height 343
click at [574, 351] on div "[STREET_ADDRESS]" at bounding box center [525, 344] width 999 height 343
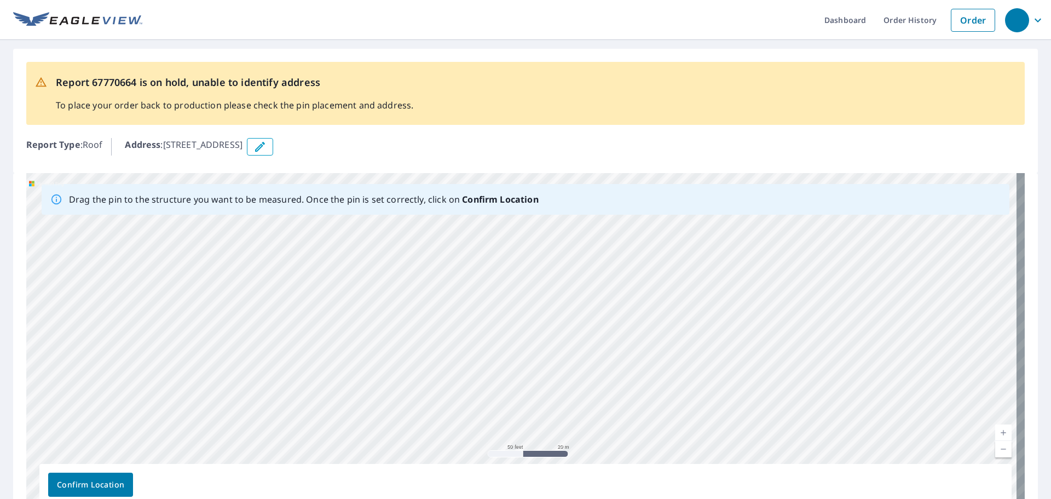
click at [574, 351] on div "[STREET_ADDRESS]" at bounding box center [525, 344] width 999 height 343
drag, startPoint x: 519, startPoint y: 321, endPoint x: 569, endPoint y: 441, distance: 129.8
click at [569, 441] on div "[STREET_ADDRESS]" at bounding box center [525, 344] width 999 height 343
drag, startPoint x: 528, startPoint y: 375, endPoint x: 536, endPoint y: 379, distance: 8.6
click at [536, 379] on div "[STREET_ADDRESS]" at bounding box center [525, 344] width 999 height 343
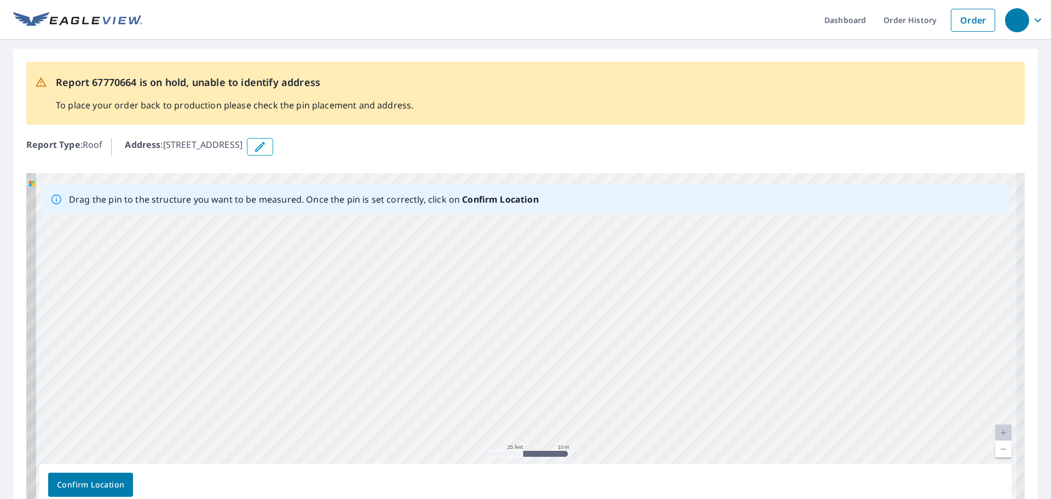
drag, startPoint x: 423, startPoint y: 355, endPoint x: 725, endPoint y: 300, distance: 306.6
click at [725, 300] on div "[STREET_ADDRESS]" at bounding box center [525, 344] width 999 height 343
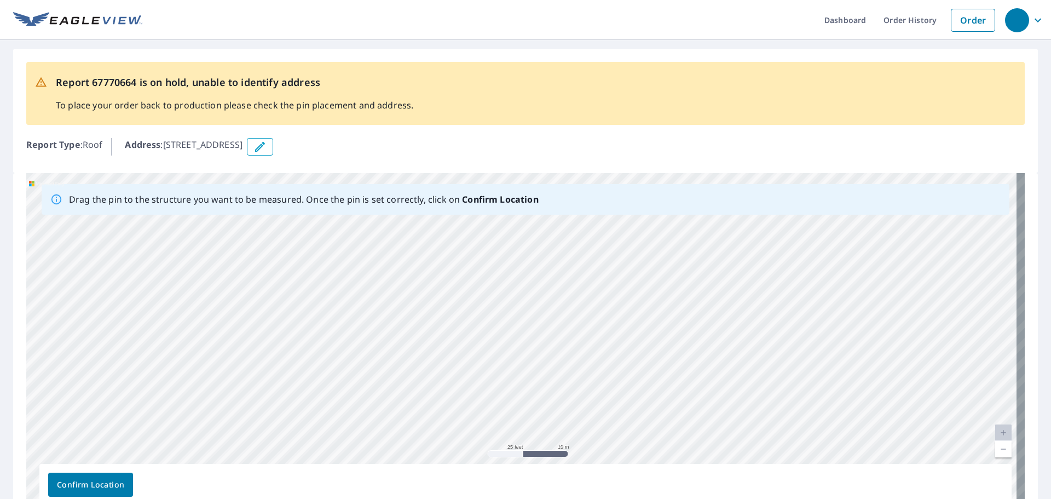
click at [383, 362] on div "[STREET_ADDRESS]" at bounding box center [525, 344] width 999 height 343
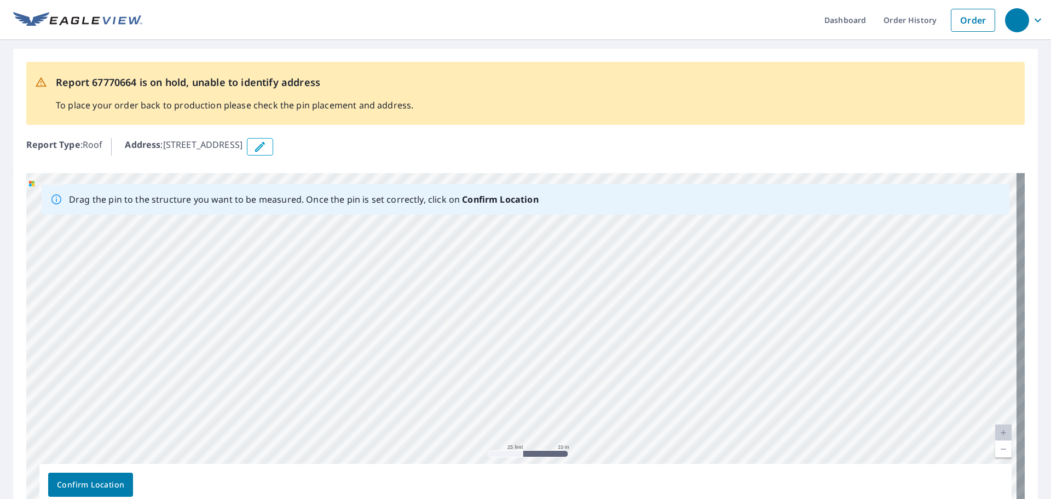
click at [104, 486] on span "Confirm Location" at bounding box center [90, 485] width 67 height 14
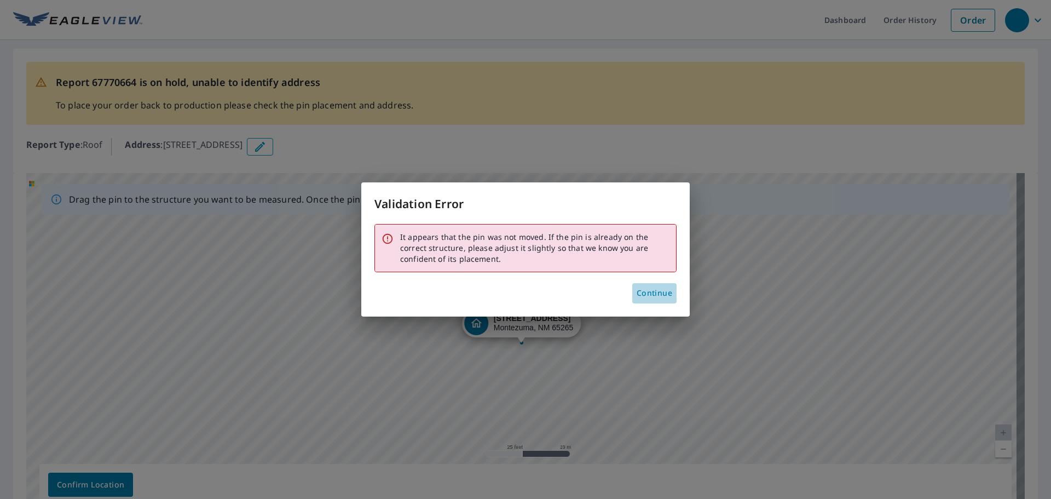
click at [658, 290] on span "Continue" at bounding box center [655, 293] width 36 height 14
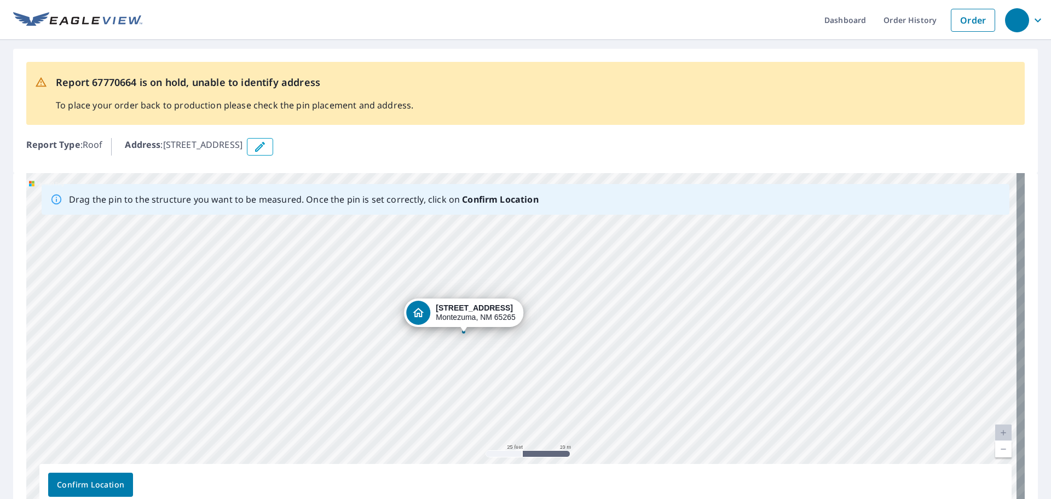
drag, startPoint x: 491, startPoint y: 318, endPoint x: 451, endPoint y: 299, distance: 44.6
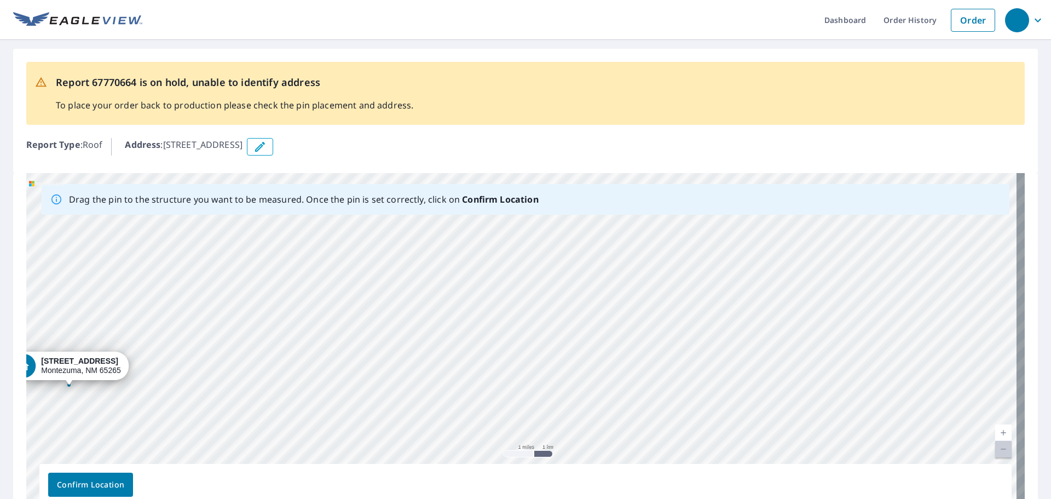
drag, startPoint x: 443, startPoint y: 283, endPoint x: 84, endPoint y: 367, distance: 369.4
click at [55, 365] on div "[STREET_ADDRESS]" at bounding box center [525, 344] width 999 height 343
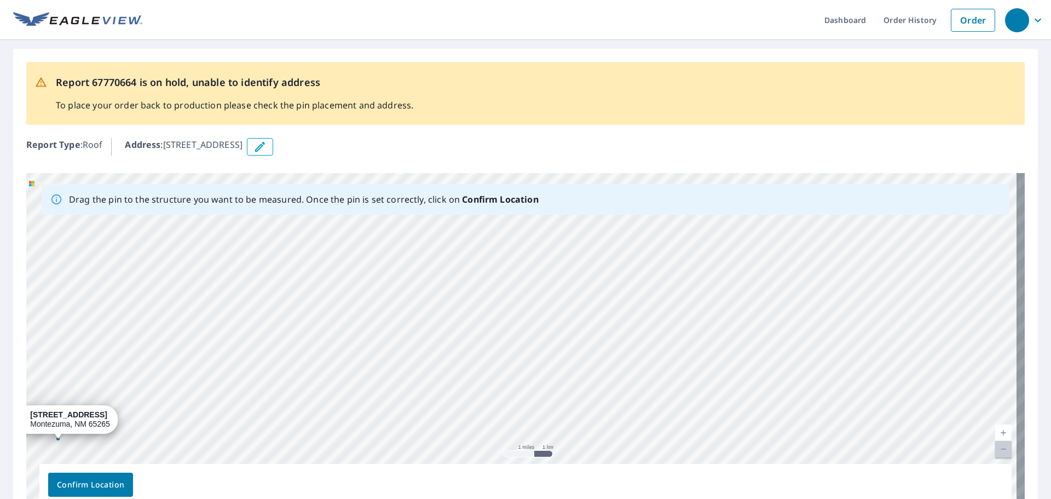
scroll to position [67, 0]
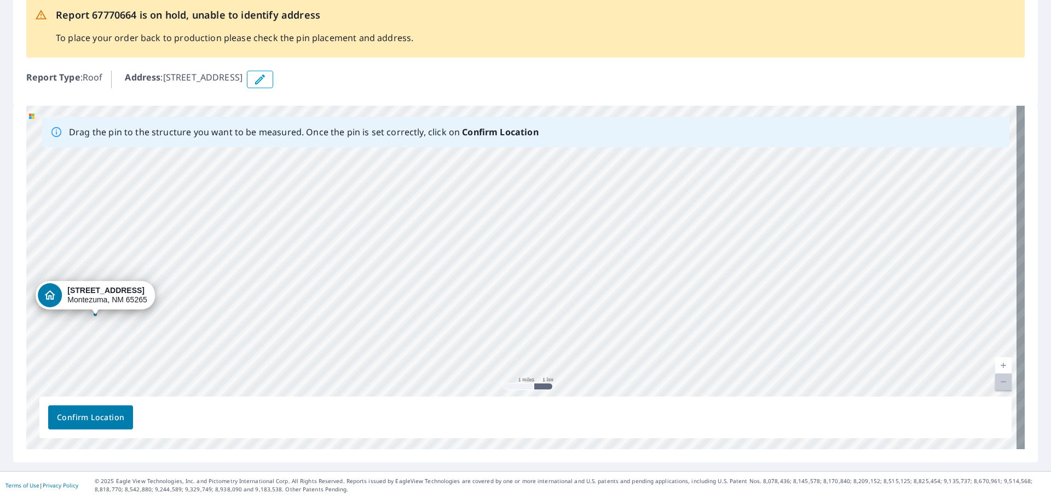
drag, startPoint x: 498, startPoint y: 323, endPoint x: 71, endPoint y: 362, distance: 428.3
click at [71, 362] on div "[STREET_ADDRESS]" at bounding box center [525, 277] width 999 height 343
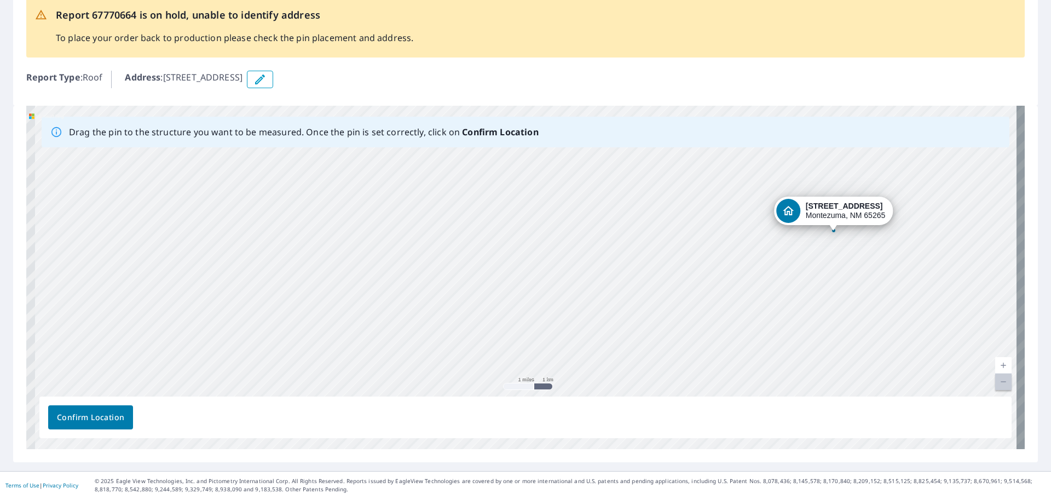
drag, startPoint x: 136, startPoint y: 333, endPoint x: 635, endPoint y: 258, distance: 504.3
click at [464, 285] on div "[STREET_ADDRESS]" at bounding box center [525, 277] width 999 height 343
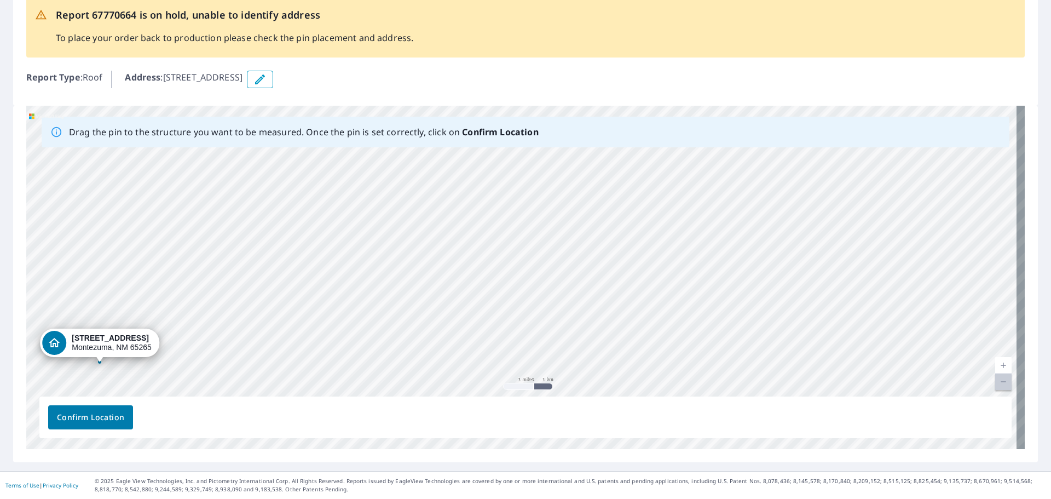
drag, startPoint x: 798, startPoint y: 210, endPoint x: 48, endPoint y: 344, distance: 761.9
click at [48, 344] on div "[STREET_ADDRESS]" at bounding box center [525, 277] width 999 height 343
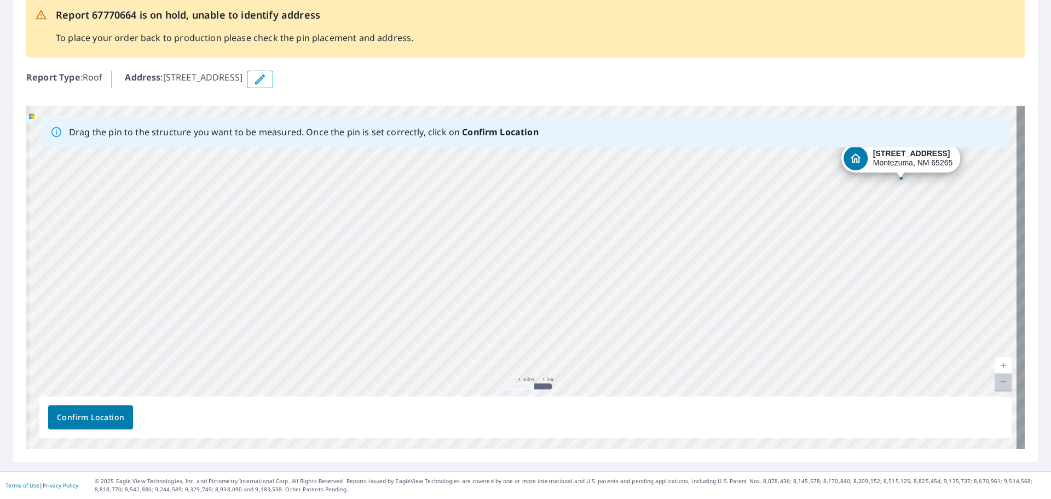
drag, startPoint x: 370, startPoint y: 315, endPoint x: 759, endPoint y: 214, distance: 402.2
click at [759, 214] on div "[STREET_ADDRESS]" at bounding box center [525, 277] width 999 height 343
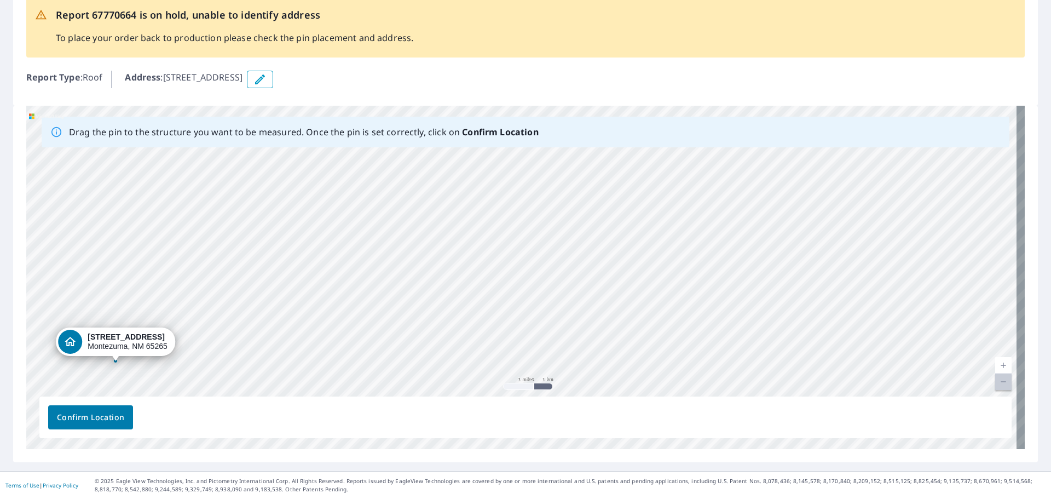
drag, startPoint x: 901, startPoint y: 160, endPoint x: 99, endPoint y: 345, distance: 823.1
click at [101, 345] on div "[STREET_ADDRESS]" at bounding box center [525, 277] width 999 height 343
drag, startPoint x: 164, startPoint y: 310, endPoint x: 839, endPoint y: 205, distance: 682.6
click at [686, 228] on div "[STREET_ADDRESS]" at bounding box center [525, 277] width 999 height 343
drag, startPoint x: 1000, startPoint y: 171, endPoint x: 33, endPoint y: 342, distance: 981.8
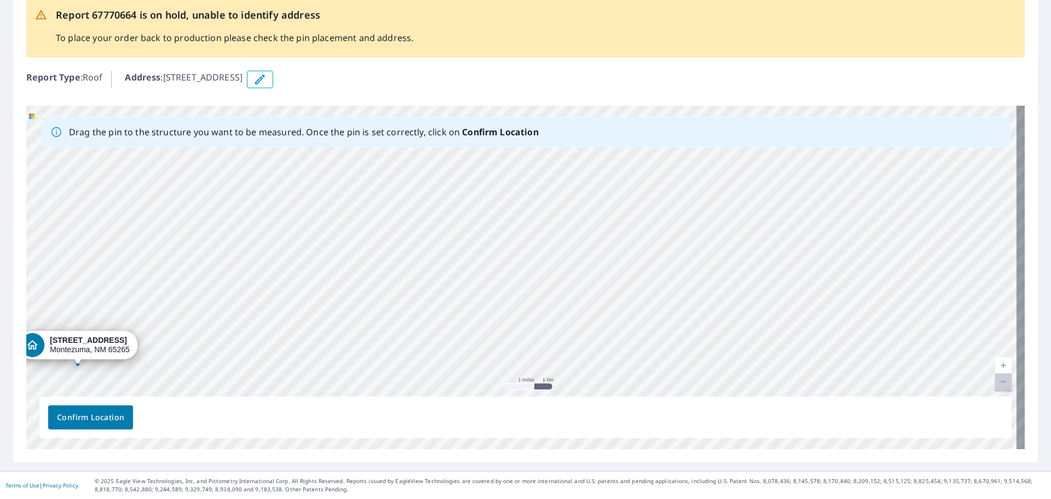
click at [33, 342] on div "[STREET_ADDRESS]" at bounding box center [525, 277] width 999 height 343
drag, startPoint x: 112, startPoint y: 313, endPoint x: 789, endPoint y: 218, distance: 683.8
click at [629, 239] on div "[STREET_ADDRESS]" at bounding box center [525, 277] width 999 height 343
drag, startPoint x: 1004, startPoint y: 182, endPoint x: 44, endPoint y: 349, distance: 973.5
click at [44, 349] on div "[STREET_ADDRESS]" at bounding box center [525, 277] width 999 height 343
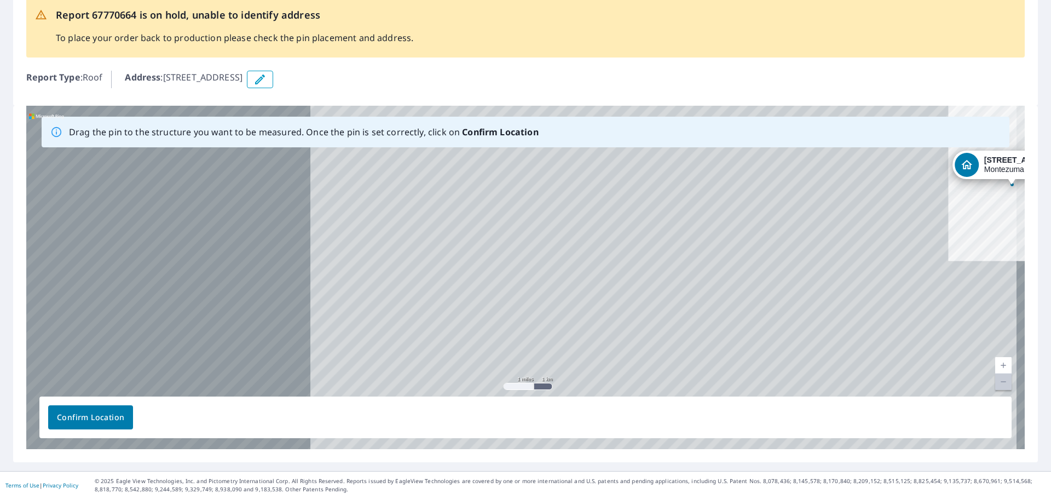
drag, startPoint x: 222, startPoint y: 320, endPoint x: 713, endPoint y: 229, distance: 498.9
click at [713, 229] on div "[STREET_ADDRESS]" at bounding box center [525, 277] width 999 height 343
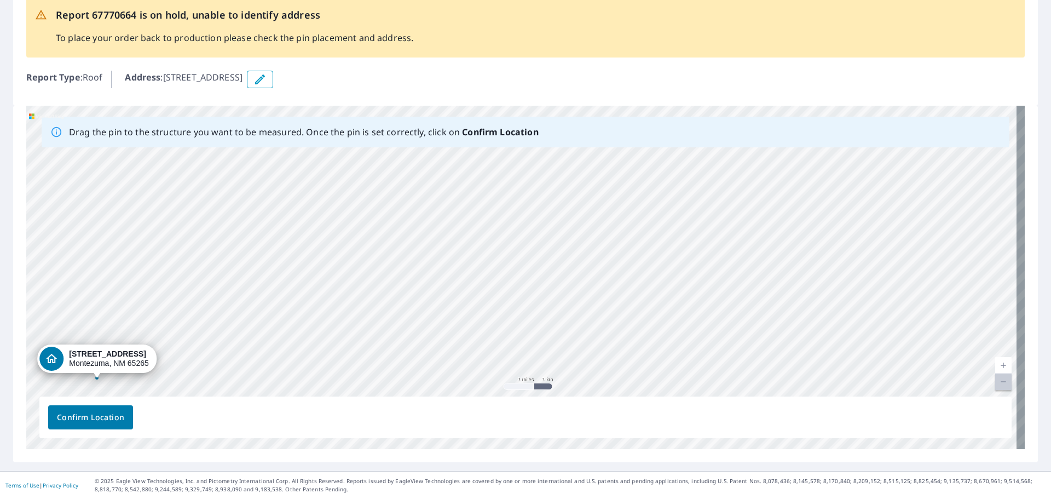
drag, startPoint x: 989, startPoint y: 166, endPoint x: 74, endPoint y: 360, distance: 935.6
click at [74, 360] on div "[STREET_ADDRESS]" at bounding box center [525, 277] width 999 height 343
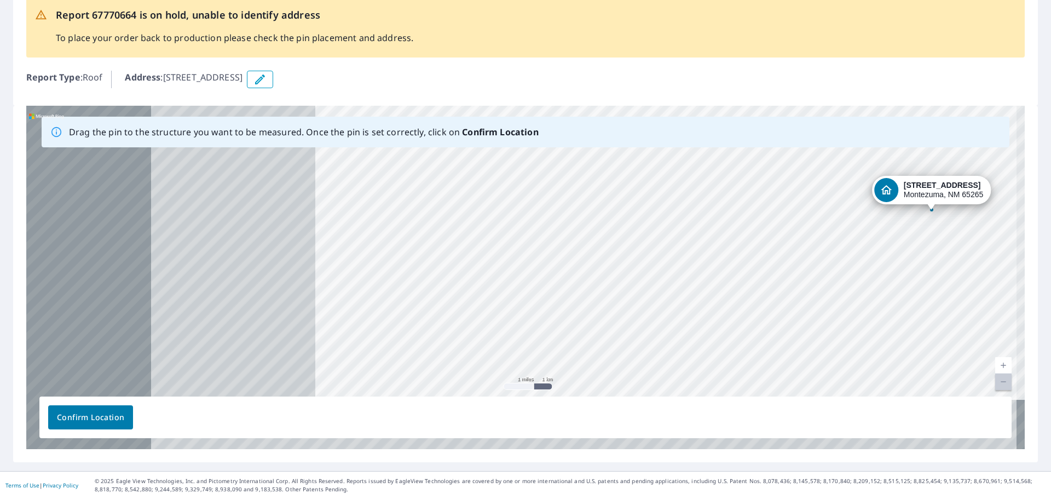
drag, startPoint x: 65, startPoint y: 337, endPoint x: 510, endPoint y: 266, distance: 450.2
click at [508, 266] on div "[STREET_ADDRESS]" at bounding box center [525, 277] width 999 height 343
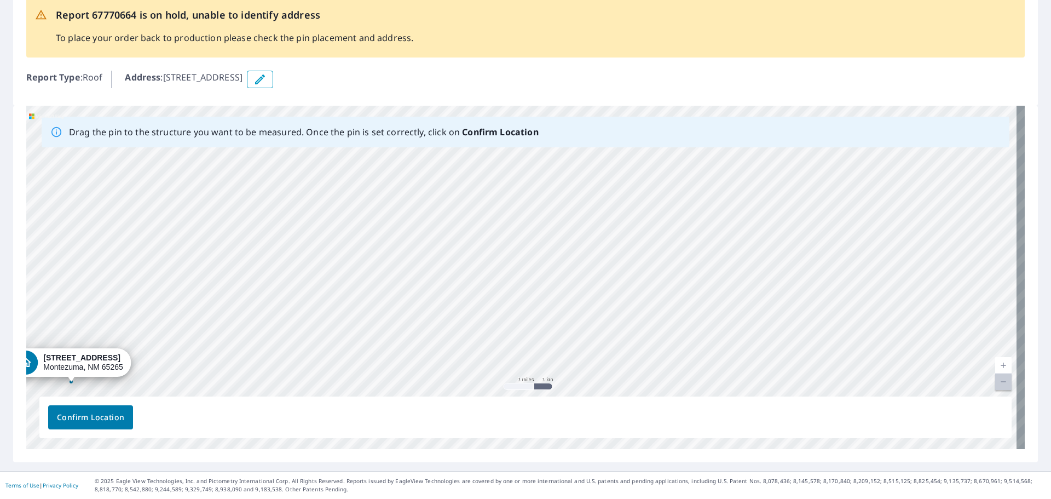
drag, startPoint x: 929, startPoint y: 187, endPoint x: 35, endPoint y: 364, distance: 910.9
click at [35, 364] on div "[STREET_ADDRESS]" at bounding box center [525, 277] width 999 height 343
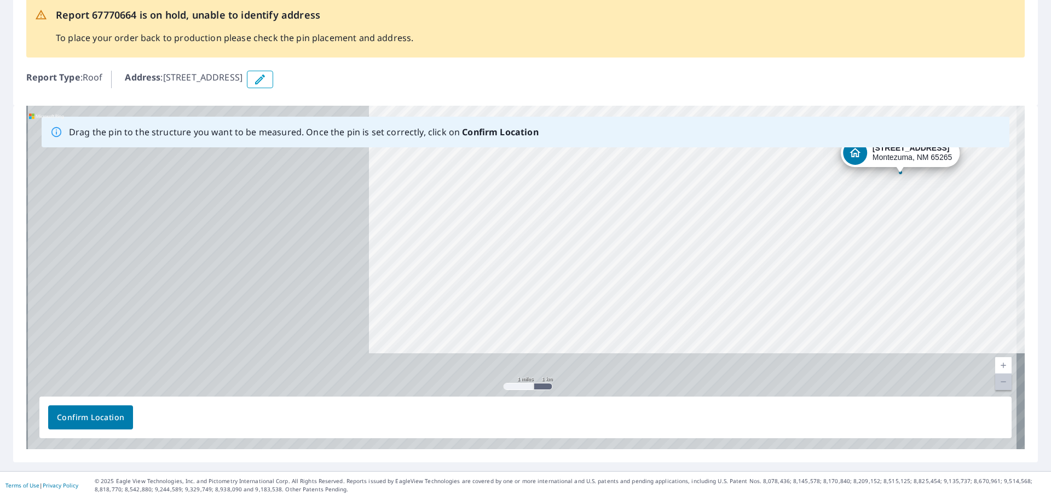
drag, startPoint x: 161, startPoint y: 353, endPoint x: 591, endPoint y: 244, distance: 443.4
click at [589, 244] on div "[STREET_ADDRESS]" at bounding box center [525, 277] width 999 height 343
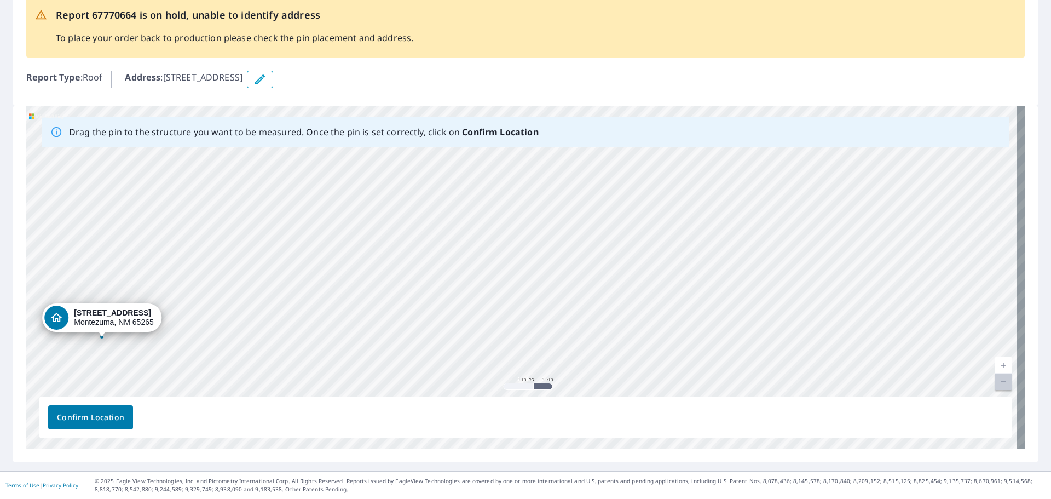
drag, startPoint x: 922, startPoint y: 155, endPoint x: 66, endPoint y: 324, distance: 872.2
click at [67, 324] on div "[STREET_ADDRESS]" at bounding box center [525, 277] width 999 height 343
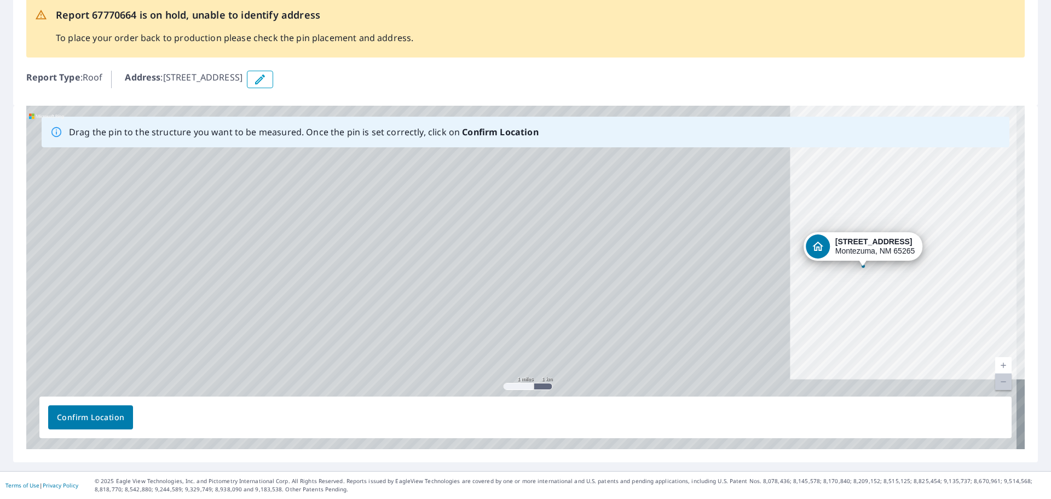
drag, startPoint x: 183, startPoint y: 303, endPoint x: 503, endPoint y: 290, distance: 320.0
click at [494, 292] on div "[STREET_ADDRESS]" at bounding box center [525, 277] width 999 height 343
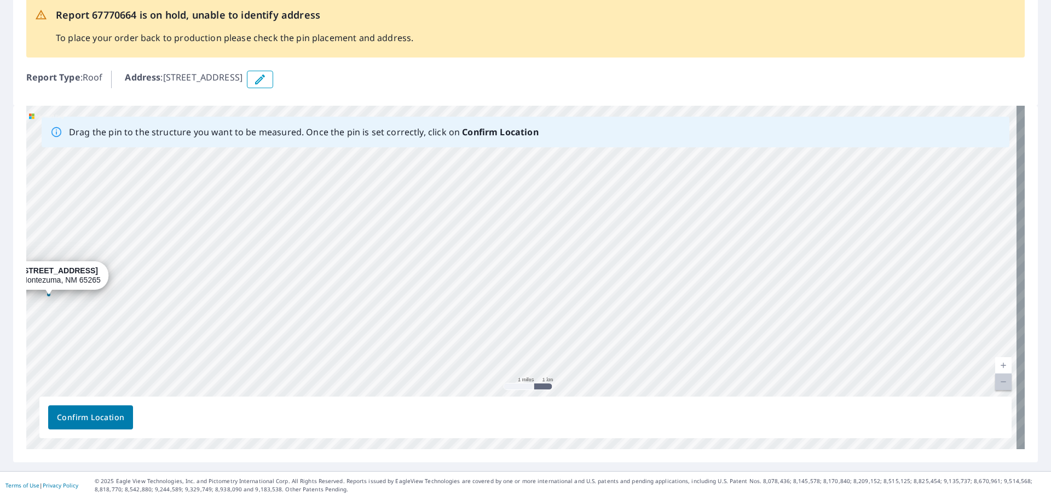
drag, startPoint x: 845, startPoint y: 240, endPoint x: 15, endPoint y: 263, distance: 830.3
click at [15, 263] on div "Drag the pin to the structure you want to be measured. Once the pin is set corr…" at bounding box center [525, 284] width 1025 height 356
click at [31, 241] on div "[STREET_ADDRESS]" at bounding box center [525, 277] width 999 height 343
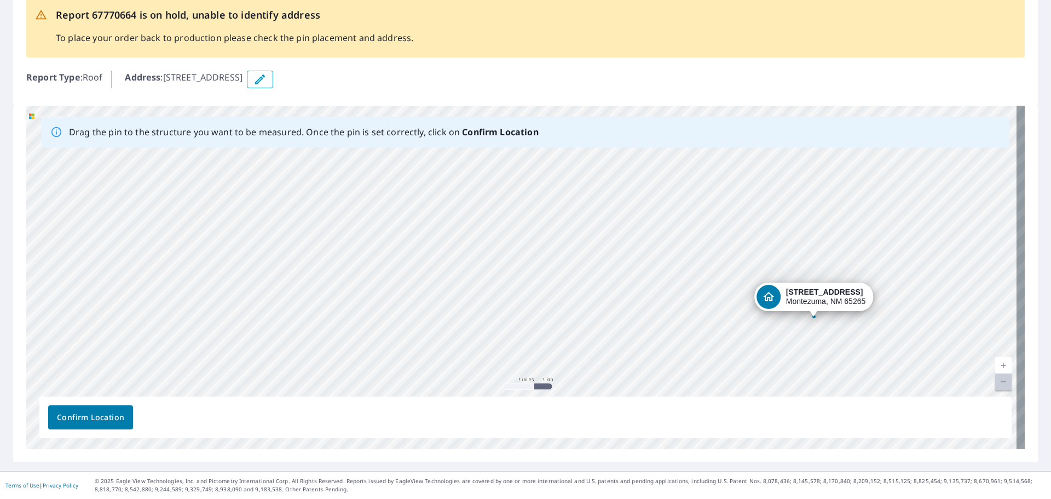
click at [324, 282] on div "[STREET_ADDRESS]" at bounding box center [525, 277] width 999 height 343
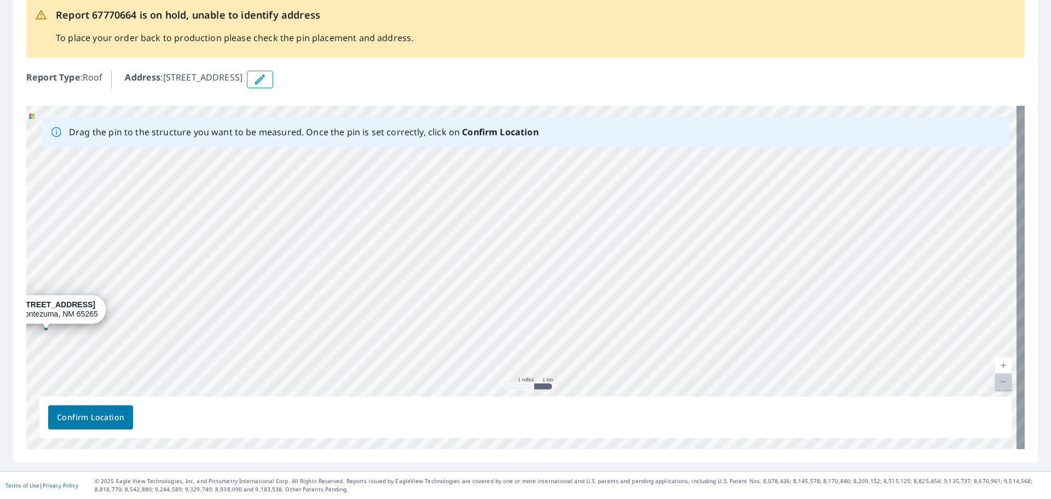
drag, startPoint x: 808, startPoint y: 298, endPoint x: 40, endPoint y: 310, distance: 768.2
click at [40, 310] on div "[STREET_ADDRESS]" at bounding box center [525, 277] width 999 height 343
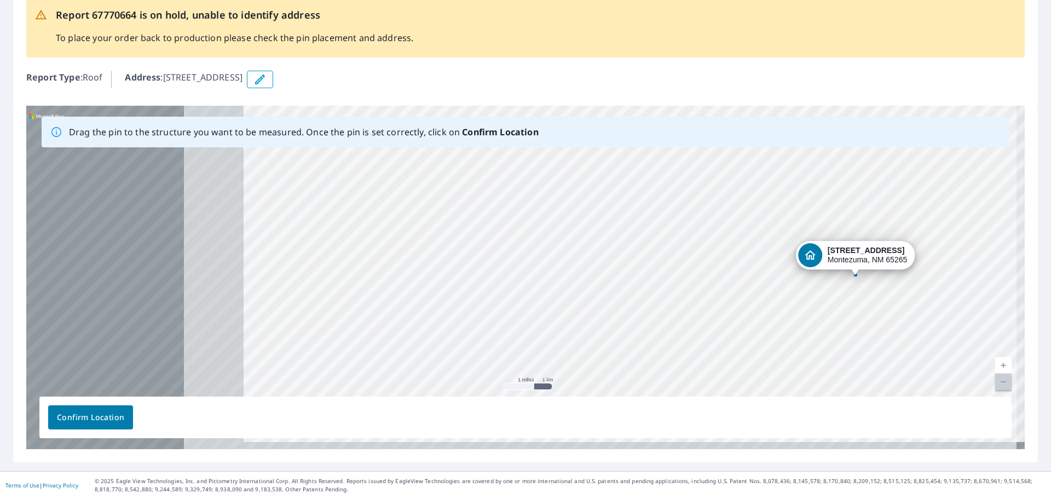
drag, startPoint x: 184, startPoint y: 314, endPoint x: 518, endPoint y: 313, distance: 334.0
click at [518, 313] on div "[STREET_ADDRESS]" at bounding box center [525, 277] width 999 height 343
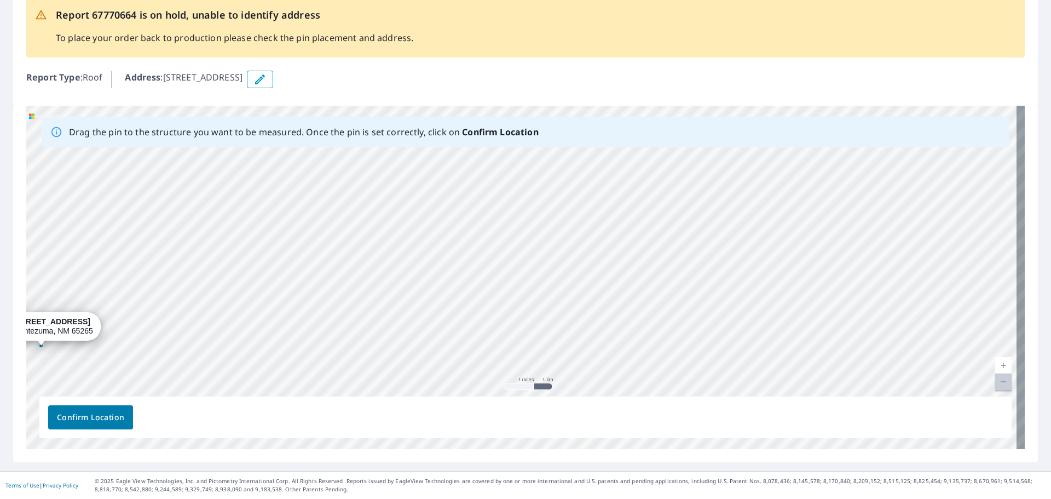
drag, startPoint x: 845, startPoint y: 257, endPoint x: 8, endPoint y: 328, distance: 840.1
click at [8, 328] on div "Report 67770664 is on hold, unable to identify address To place your order back…" at bounding box center [525, 222] width 1051 height 498
click at [87, 312] on div "[STREET_ADDRESS]" at bounding box center [525, 277] width 999 height 343
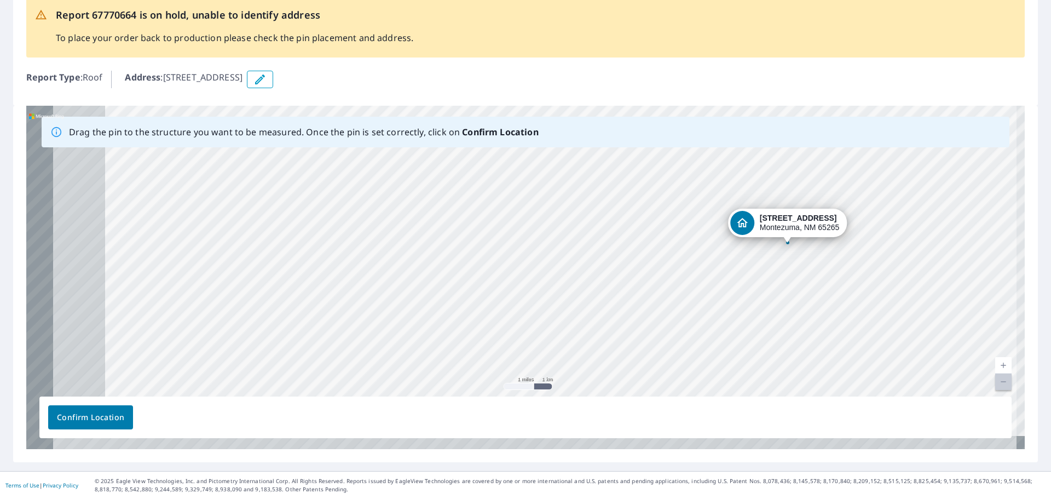
drag, startPoint x: 124, startPoint y: 345, endPoint x: 589, endPoint y: 271, distance: 471.3
click at [376, 274] on div "[STREET_ADDRESS]" at bounding box center [525, 277] width 999 height 343
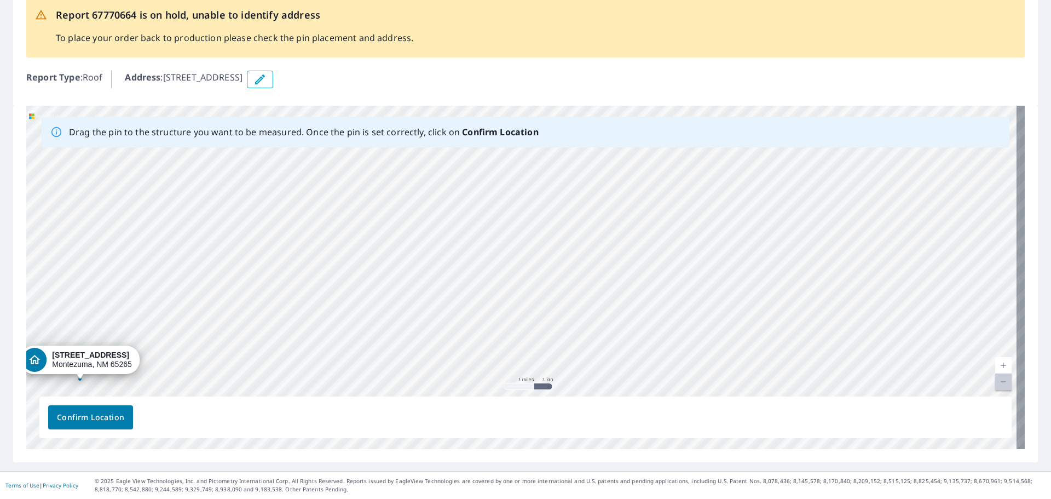
click at [47, 360] on div "[STREET_ADDRESS]" at bounding box center [525, 277] width 999 height 343
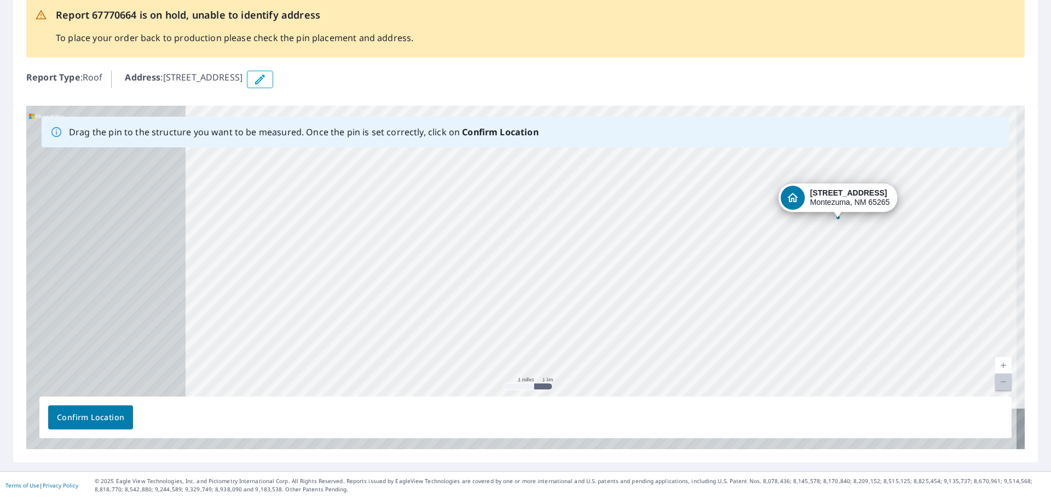
drag, startPoint x: 183, startPoint y: 347, endPoint x: 363, endPoint y: 302, distance: 185.8
click at [363, 302] on div "[STREET_ADDRESS]" at bounding box center [525, 277] width 999 height 343
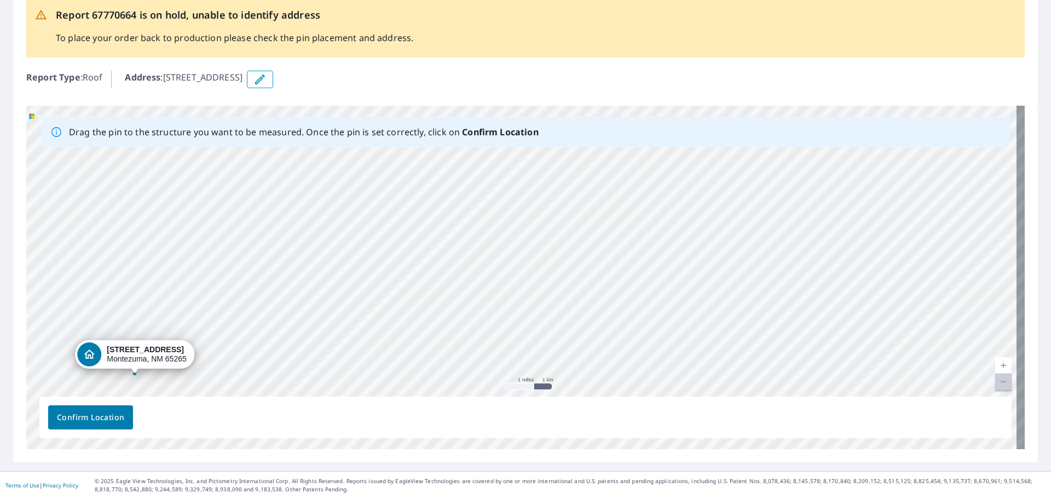
drag, startPoint x: 810, startPoint y: 201, endPoint x: 106, endPoint y: 358, distance: 720.6
click at [106, 358] on div "[STREET_ADDRESS]" at bounding box center [525, 277] width 999 height 343
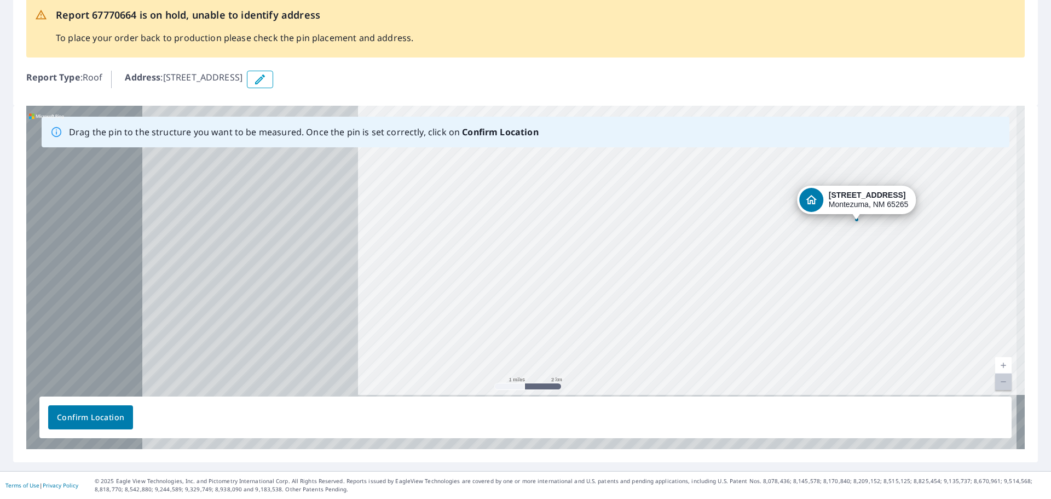
drag, startPoint x: 258, startPoint y: 358, endPoint x: 583, endPoint y: 304, distance: 329.1
click at [409, 335] on div "[STREET_ADDRESS]" at bounding box center [525, 277] width 999 height 343
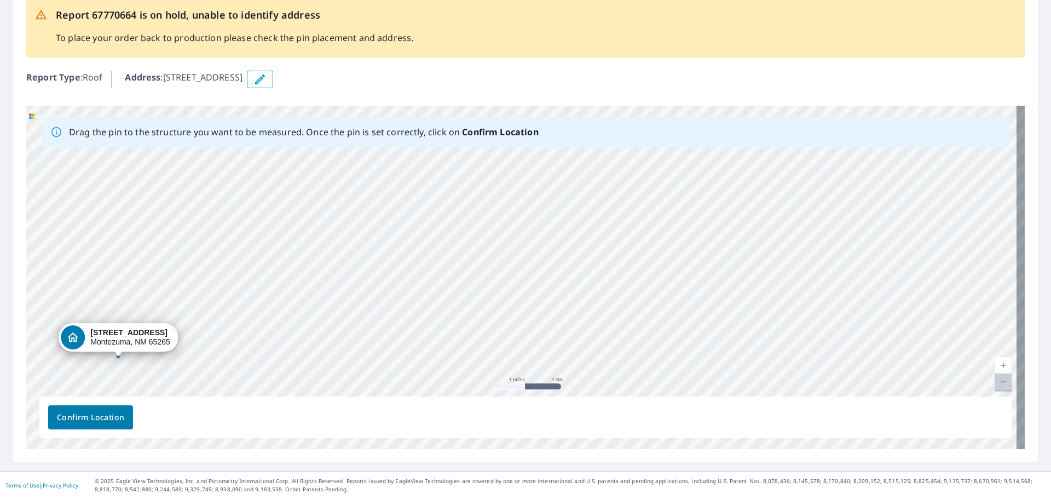
drag, startPoint x: 832, startPoint y: 207, endPoint x: 91, endPoint y: 344, distance: 753.4
click at [91, 344] on div "[STREET_ADDRESS]" at bounding box center [525, 277] width 999 height 343
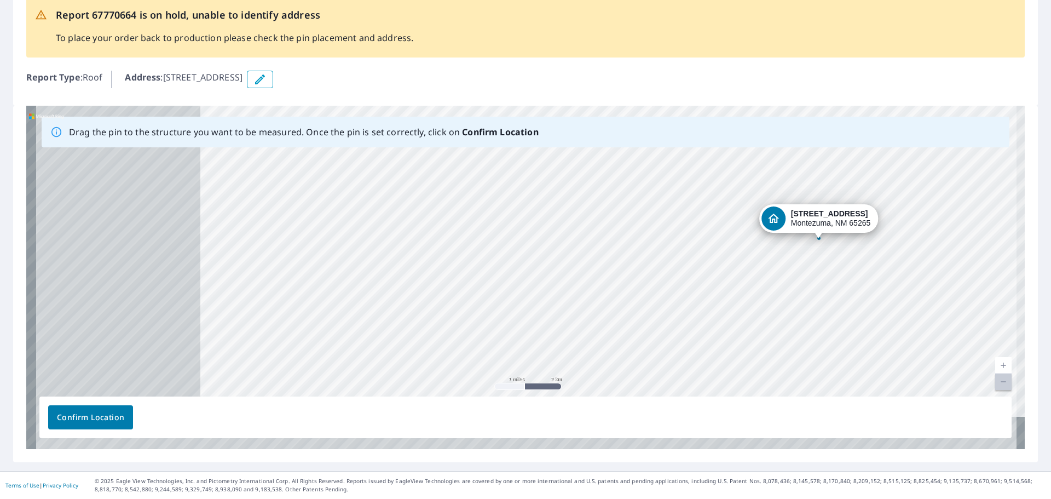
drag, startPoint x: 185, startPoint y: 345, endPoint x: 499, endPoint y: 292, distance: 319.2
click at [477, 297] on div "[STREET_ADDRESS]" at bounding box center [525, 277] width 999 height 343
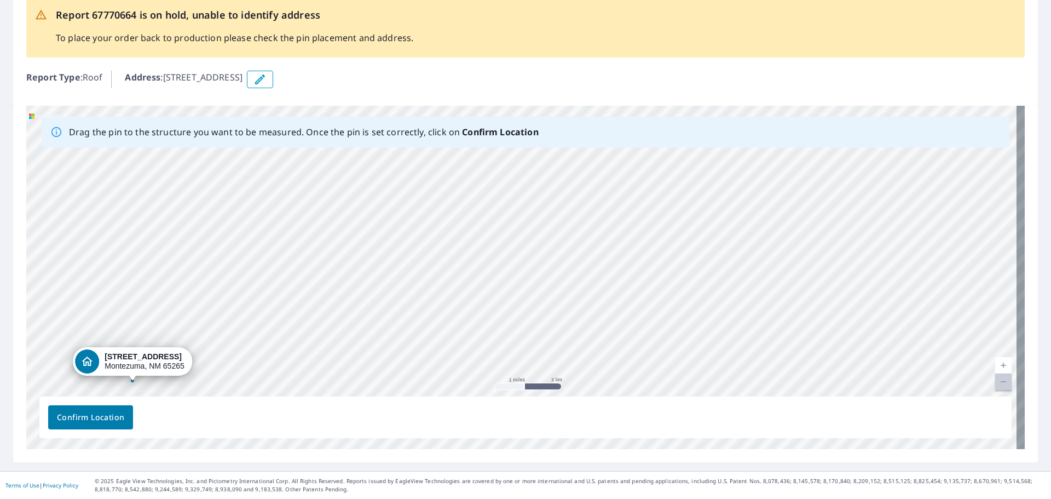
drag, startPoint x: 822, startPoint y: 216, endPoint x: 102, endPoint y: 370, distance: 735.5
click at [102, 370] on div "[STREET_ADDRESS]" at bounding box center [525, 277] width 999 height 343
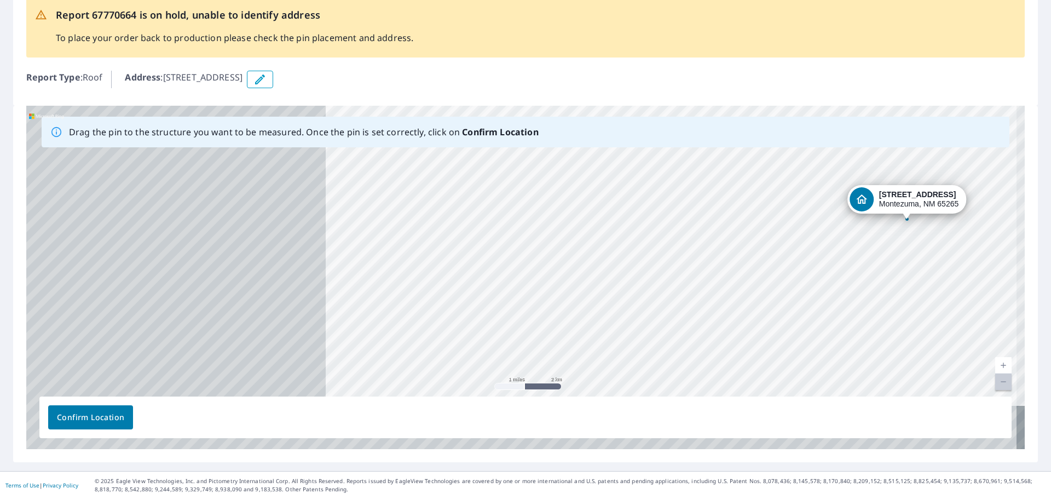
drag, startPoint x: 340, startPoint y: 315, endPoint x: 555, endPoint y: 283, distance: 217.0
click at [555, 283] on div "[STREET_ADDRESS]" at bounding box center [525, 277] width 999 height 343
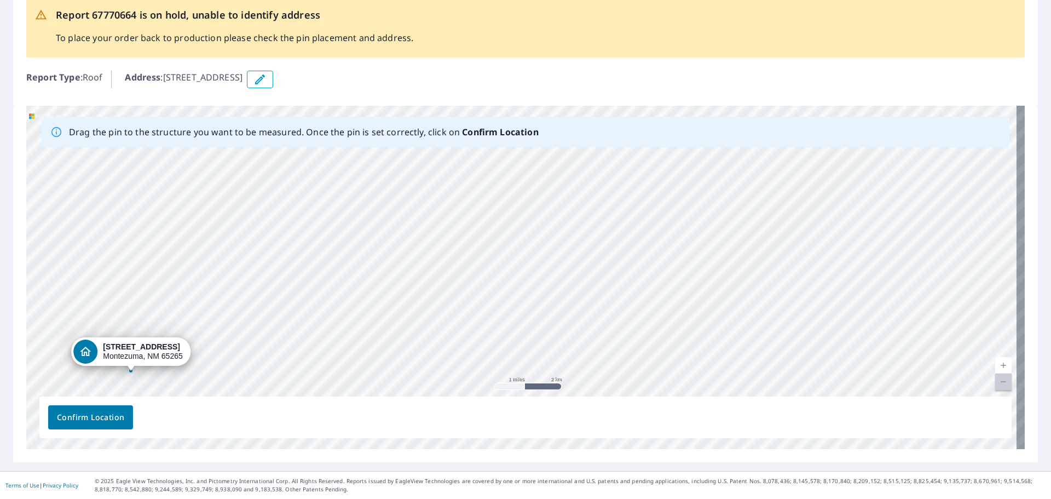
drag, startPoint x: 961, startPoint y: 193, endPoint x: 96, endPoint y: 358, distance: 880.6
click at [98, 358] on div "[STREET_ADDRESS]" at bounding box center [525, 277] width 999 height 343
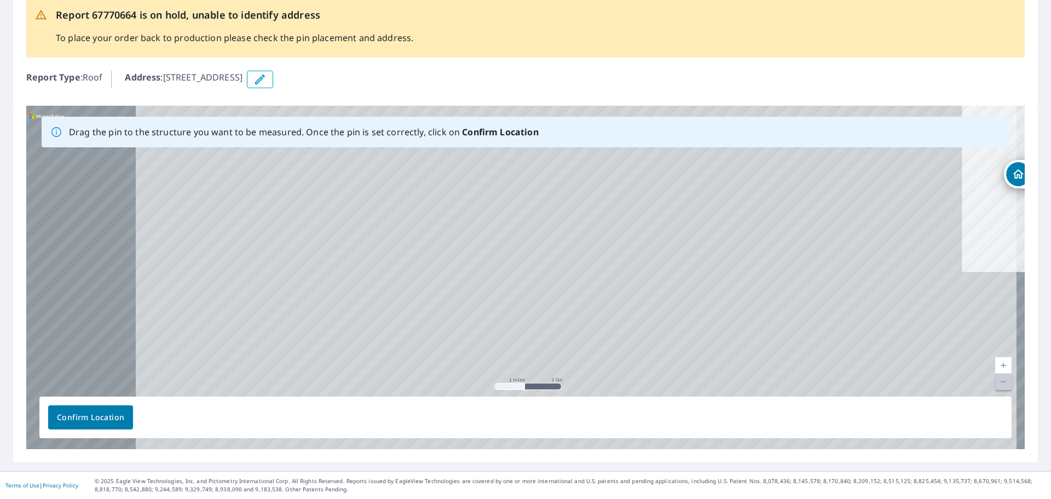
drag, startPoint x: 93, startPoint y: 356, endPoint x: 612, endPoint y: 278, distance: 524.9
click at [612, 278] on div "[STREET_ADDRESS]" at bounding box center [525, 277] width 999 height 343
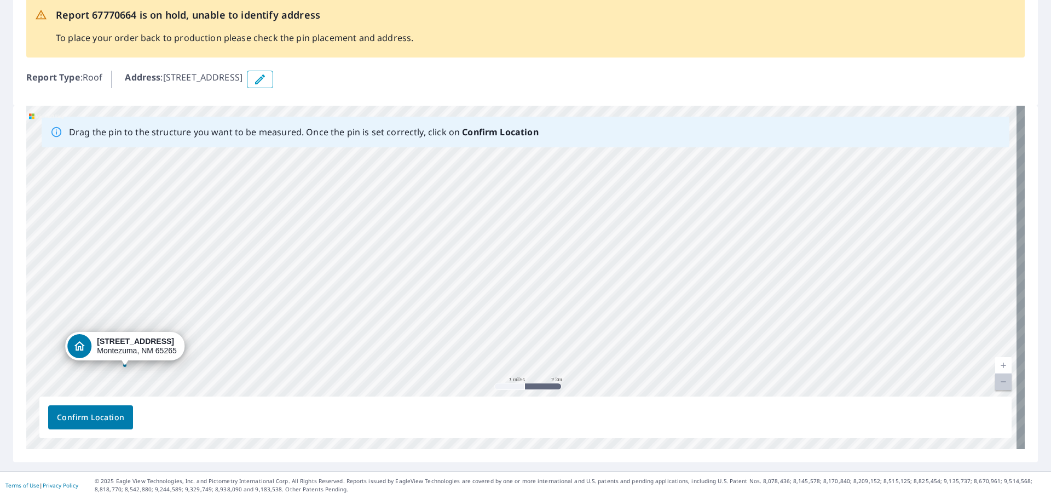
drag, startPoint x: 1012, startPoint y: 174, endPoint x: 73, endPoint y: 345, distance: 954.4
click at [73, 345] on div "[STREET_ADDRESS]" at bounding box center [525, 277] width 999 height 343
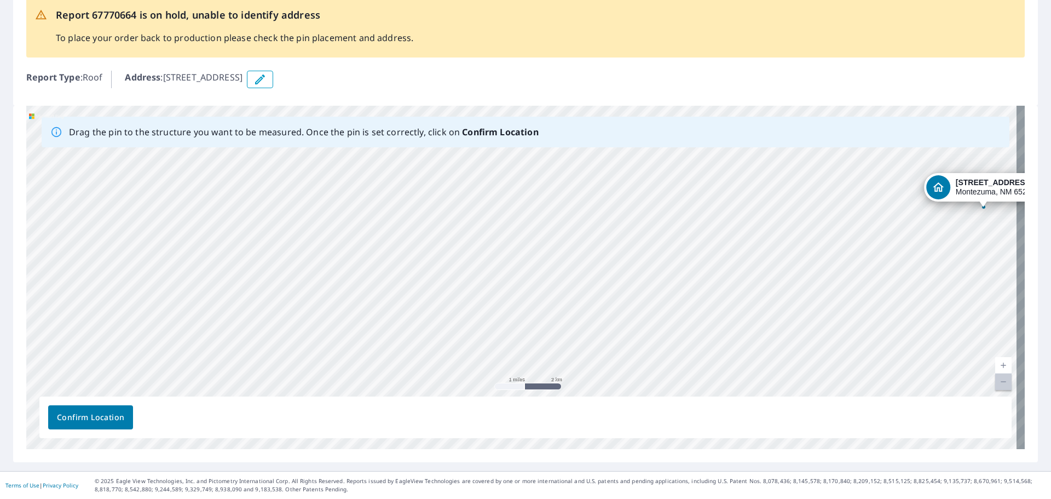
drag, startPoint x: 76, startPoint y: 358, endPoint x: 532, endPoint y: 290, distance: 461.7
click at [532, 290] on div "[STREET_ADDRESS]" at bounding box center [525, 277] width 999 height 343
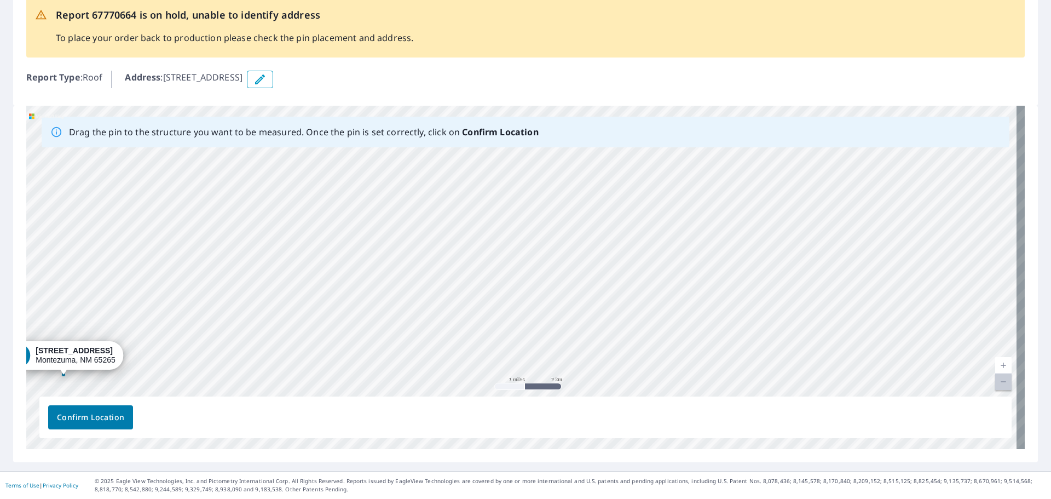
drag, startPoint x: 948, startPoint y: 186, endPoint x: 4, endPoint y: 353, distance: 958.6
click at [4, 353] on div "Report 67770664 is on hold, unable to identify address To place your order back…" at bounding box center [525, 222] width 1051 height 498
click at [42, 348] on div "[STREET_ADDRESS]" at bounding box center [525, 277] width 999 height 343
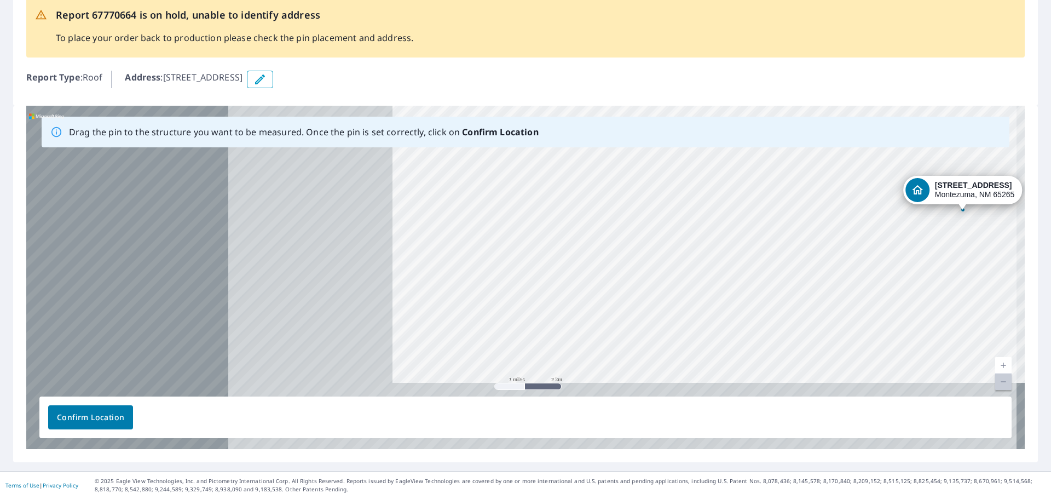
drag, startPoint x: 54, startPoint y: 349, endPoint x: 483, endPoint y: 282, distance: 434.9
click at [483, 282] on div "[STREET_ADDRESS]" at bounding box center [525, 277] width 999 height 343
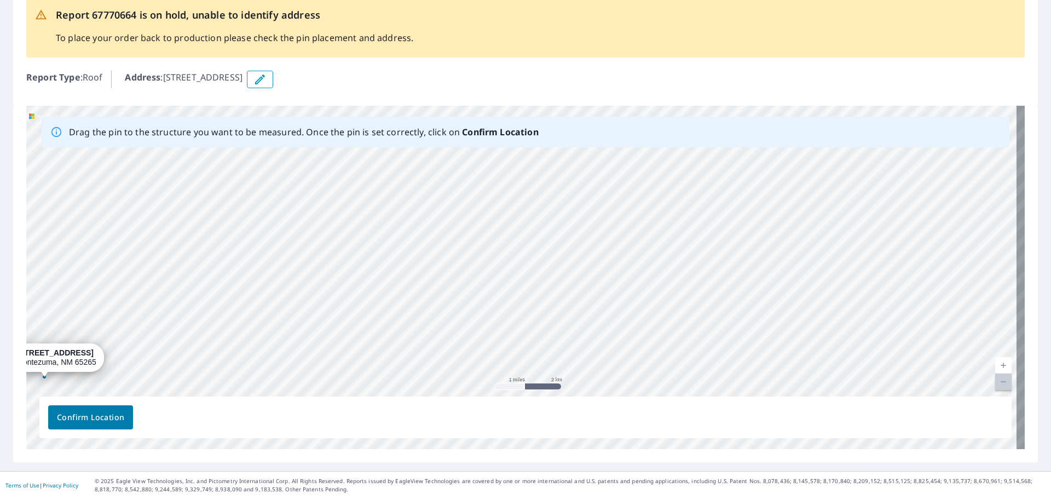
drag, startPoint x: 950, startPoint y: 188, endPoint x: 32, endPoint y: 355, distance: 933.7
click at [32, 355] on div "[STREET_ADDRESS]" at bounding box center [525, 277] width 999 height 343
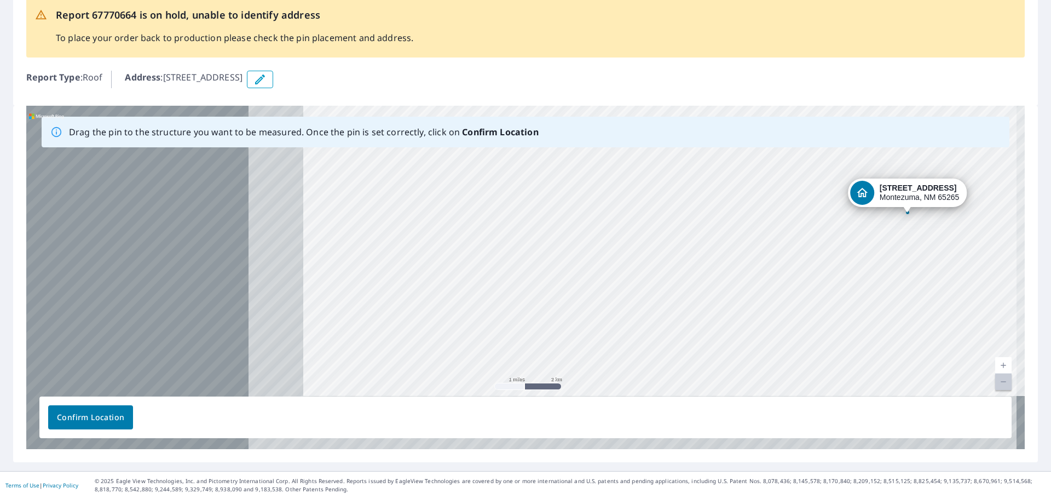
drag, startPoint x: 246, startPoint y: 330, endPoint x: 747, endPoint y: 242, distance: 508.6
click at [599, 264] on div "[STREET_ADDRESS]" at bounding box center [525, 277] width 999 height 343
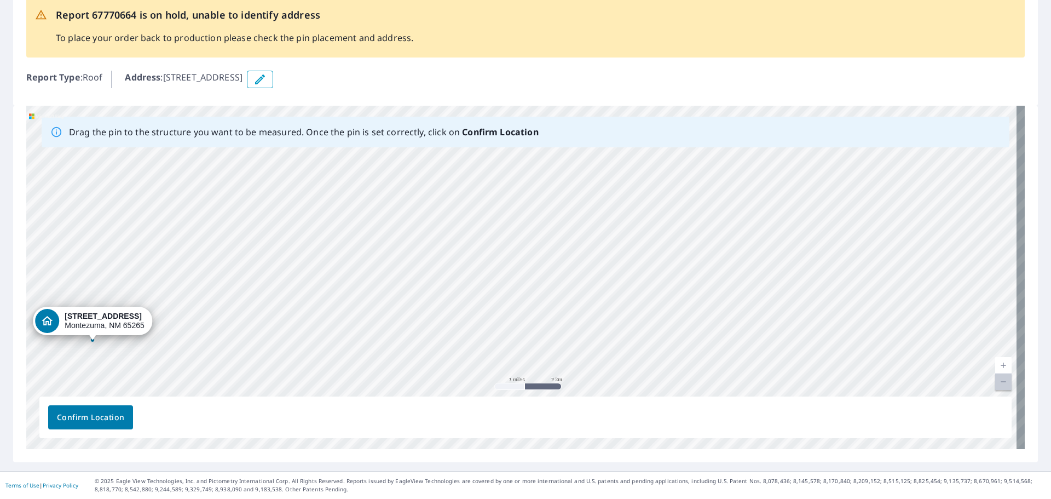
drag, startPoint x: 895, startPoint y: 195, endPoint x: 77, endPoint y: 325, distance: 828.1
click at [77, 325] on div "[STREET_ADDRESS]" at bounding box center [525, 277] width 999 height 343
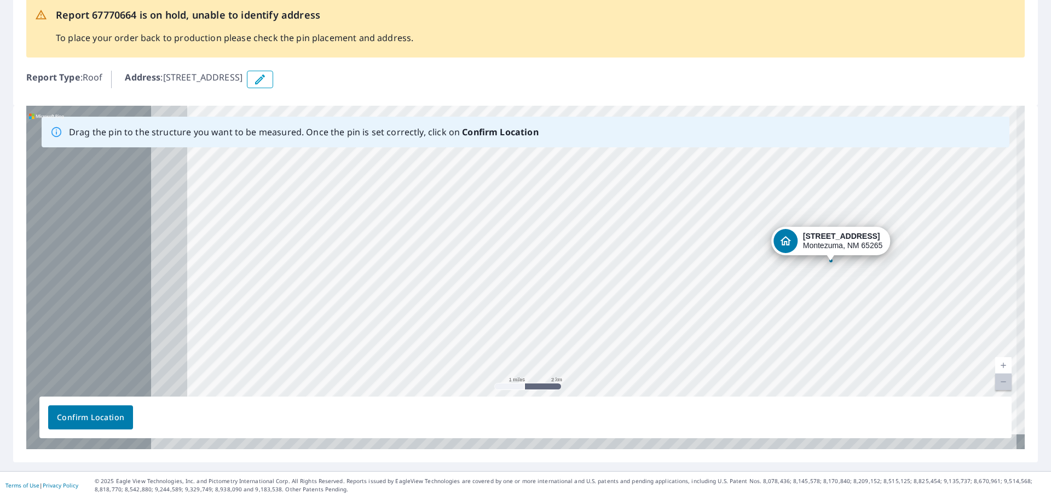
drag, startPoint x: 136, startPoint y: 331, endPoint x: 415, endPoint y: 316, distance: 279.6
click at [415, 316] on div "[STREET_ADDRESS]" at bounding box center [525, 277] width 999 height 343
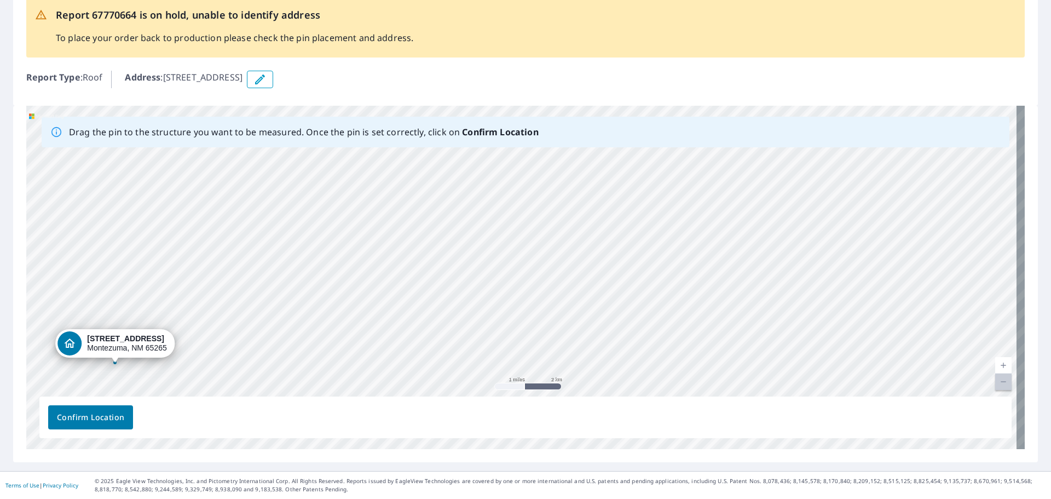
drag, startPoint x: 817, startPoint y: 237, endPoint x: 101, endPoint y: 339, distance: 723.3
click at [101, 339] on div "[STREET_ADDRESS]" at bounding box center [525, 277] width 999 height 343
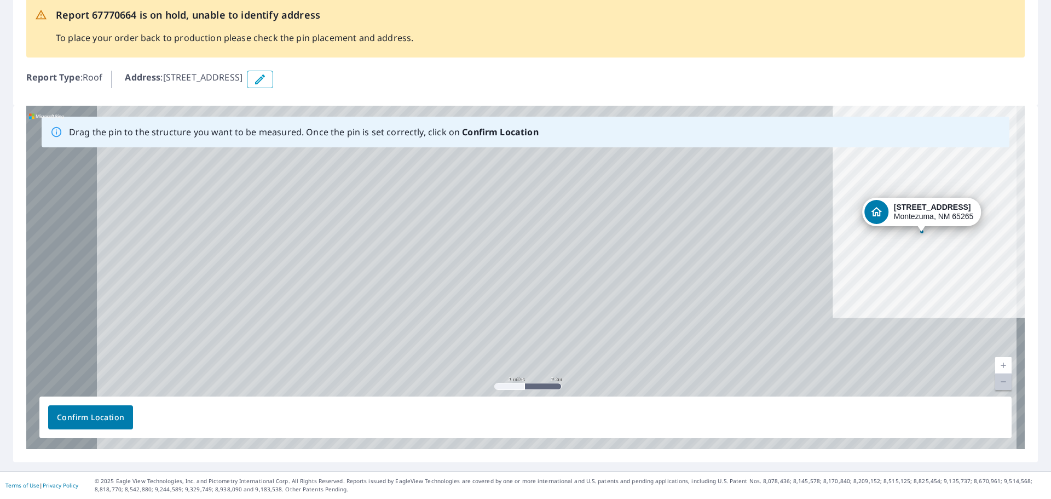
drag, startPoint x: 198, startPoint y: 339, endPoint x: 516, endPoint y: 299, distance: 320.6
click at [516, 299] on div "[STREET_ADDRESS]" at bounding box center [525, 277] width 999 height 343
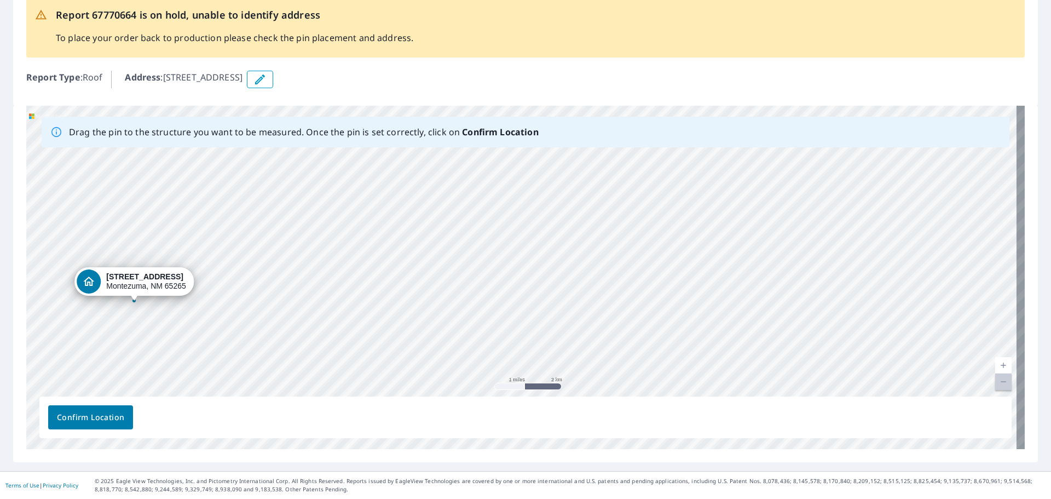
drag, startPoint x: 909, startPoint y: 215, endPoint x: 113, endPoint y: 285, distance: 799.2
click at [113, 285] on div "[STREET_ADDRESS]" at bounding box center [525, 277] width 999 height 343
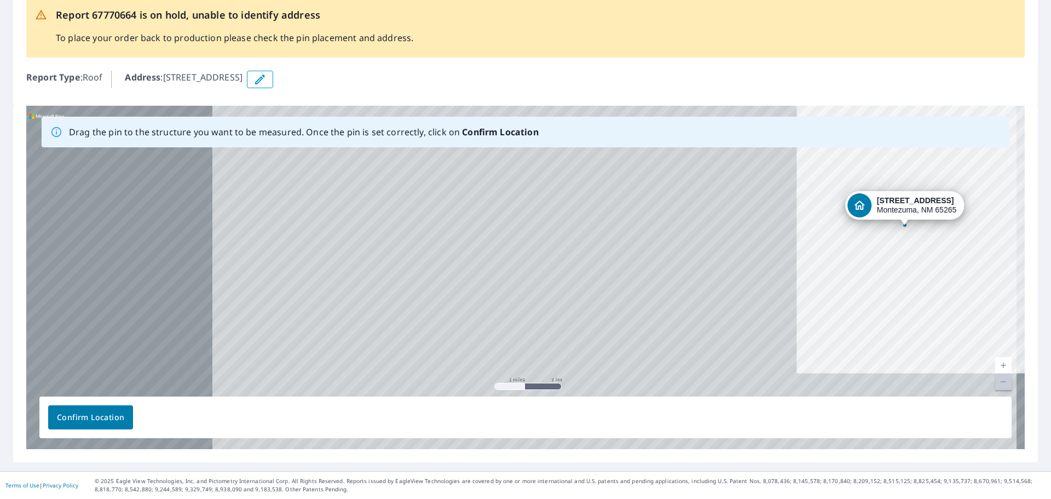
drag, startPoint x: 198, startPoint y: 322, endPoint x: 557, endPoint y: 276, distance: 362.6
click at [553, 277] on div "[STREET_ADDRESS]" at bounding box center [525, 277] width 999 height 343
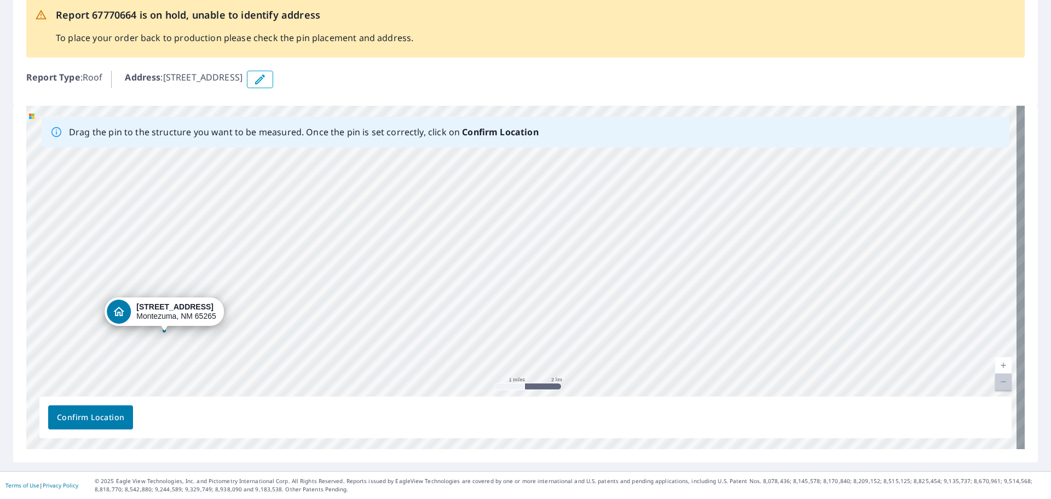
drag, startPoint x: 881, startPoint y: 206, endPoint x: 132, endPoint y: 312, distance: 755.8
click at [134, 312] on div "[STREET_ADDRESS]" at bounding box center [525, 277] width 999 height 343
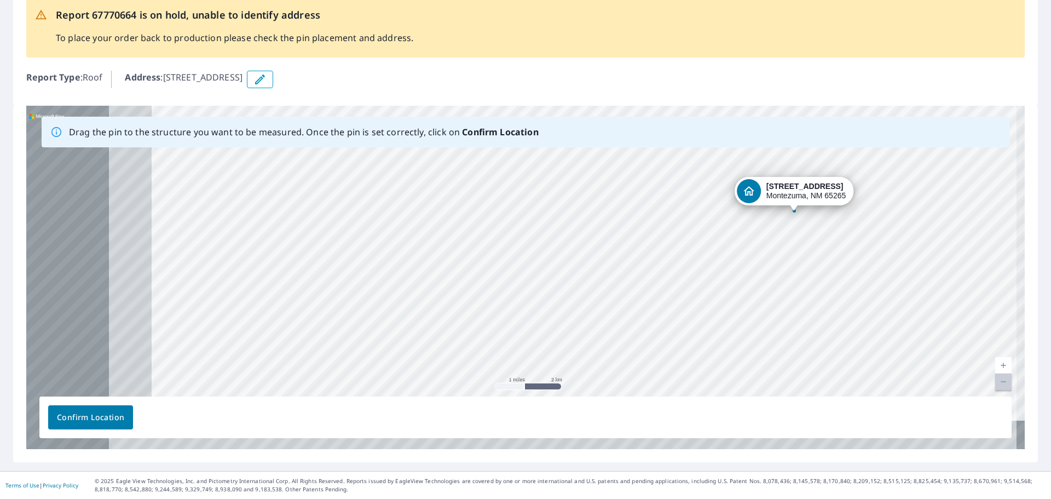
drag, startPoint x: 247, startPoint y: 302, endPoint x: 394, endPoint y: 269, distance: 150.2
click at [394, 269] on div "[STREET_ADDRESS]" at bounding box center [525, 277] width 999 height 343
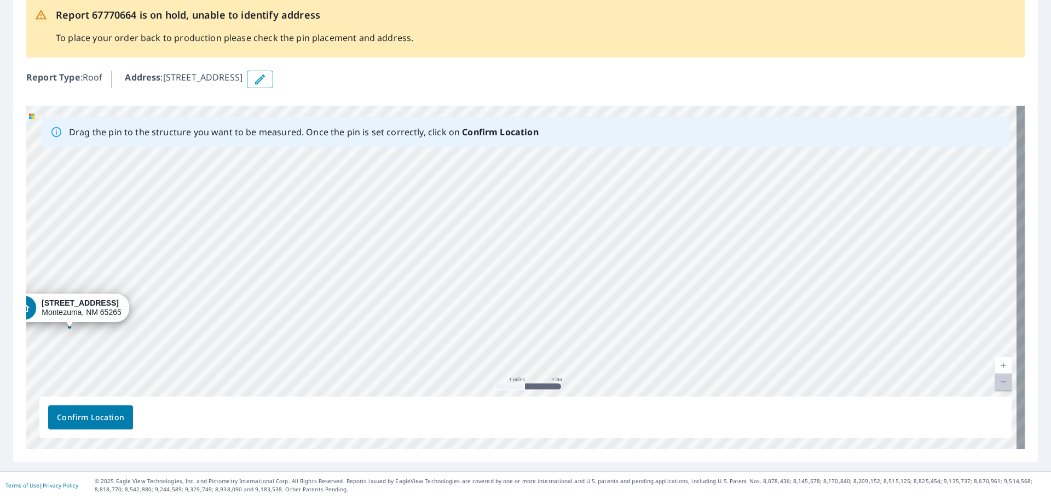
drag, startPoint x: 794, startPoint y: 185, endPoint x: 76, endPoint y: 310, distance: 729.2
click at [63, 300] on div "[STREET_ADDRESS]" at bounding box center [525, 277] width 999 height 343
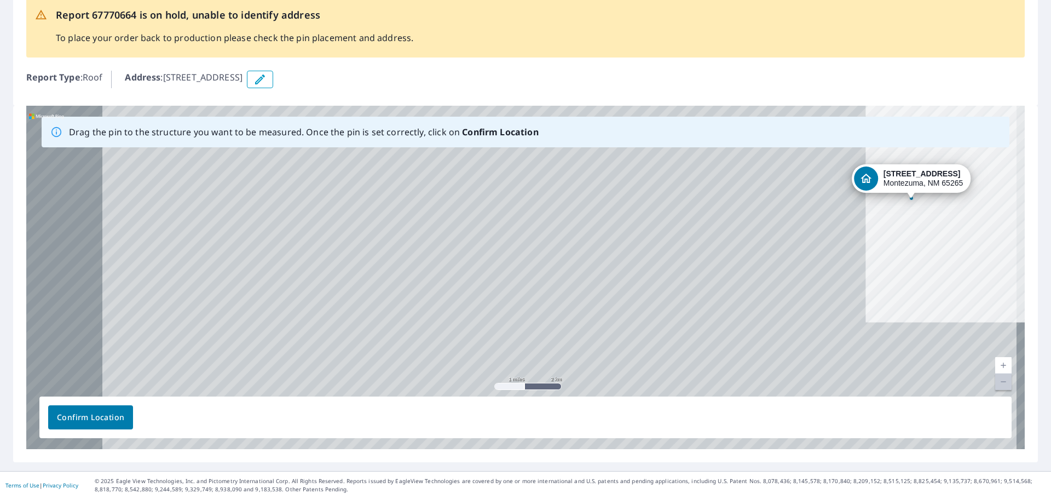
drag, startPoint x: 115, startPoint y: 345, endPoint x: 510, endPoint y: 268, distance: 402.2
click at [510, 268] on div "[STREET_ADDRESS]" at bounding box center [525, 277] width 999 height 343
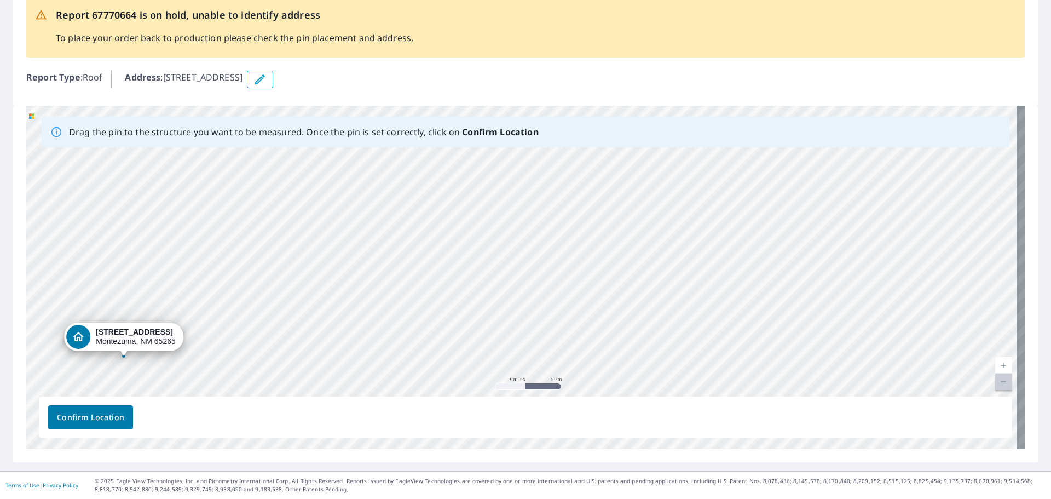
drag, startPoint x: 887, startPoint y: 182, endPoint x: 95, endPoint y: 338, distance: 808.0
click at [95, 338] on div "[STREET_ADDRESS]" at bounding box center [525, 277] width 999 height 343
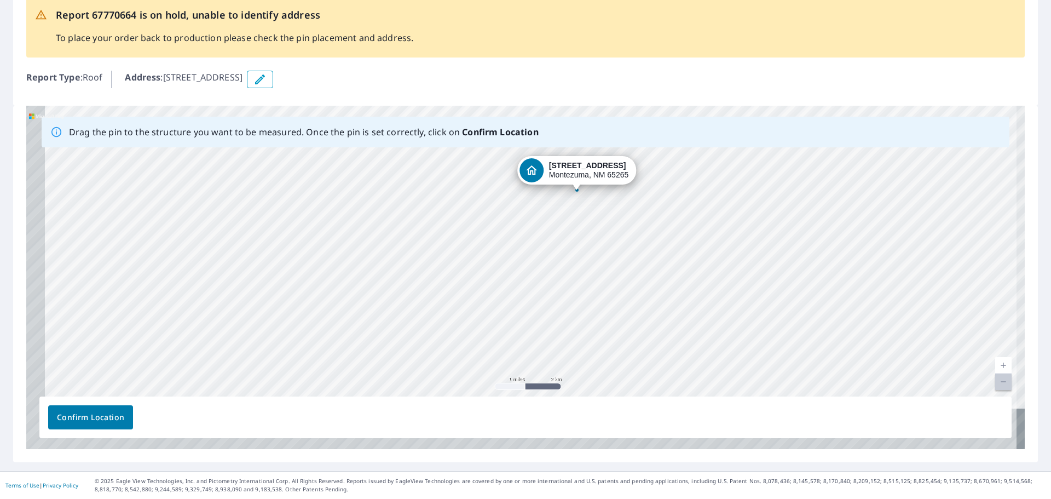
click at [318, 253] on div "[STREET_ADDRESS]" at bounding box center [525, 277] width 999 height 343
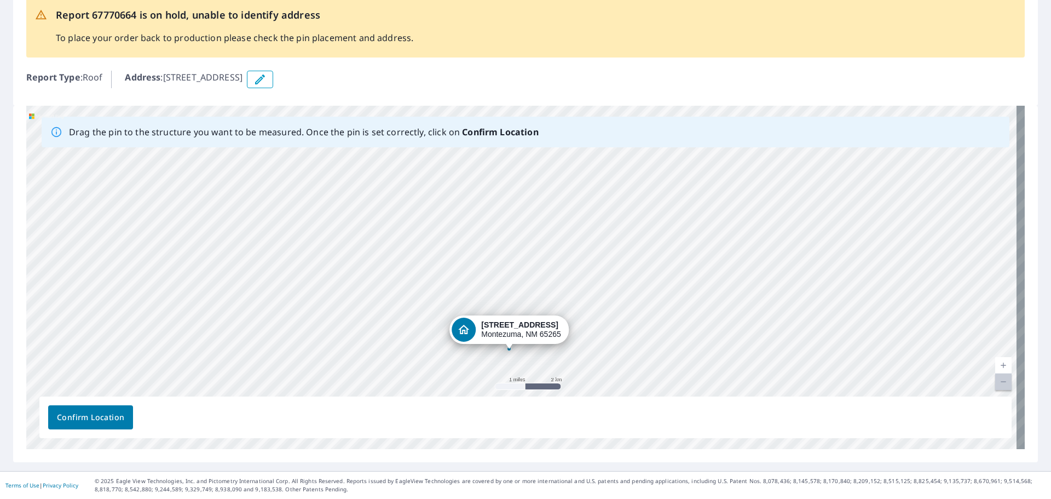
click at [499, 339] on div "[STREET_ADDRESS]" at bounding box center [525, 277] width 999 height 343
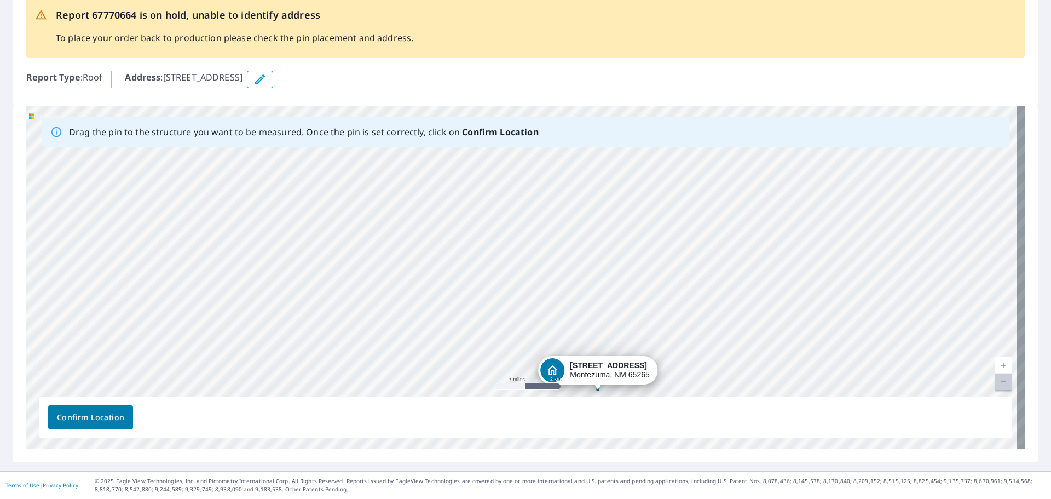
click at [618, 374] on div "[STREET_ADDRESS]" at bounding box center [525, 277] width 999 height 343
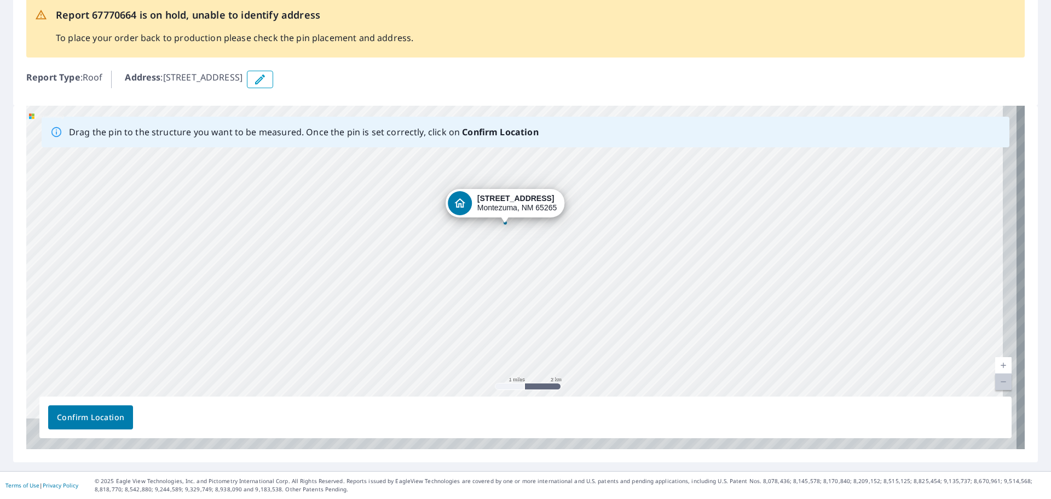
click at [600, 282] on div "[STREET_ADDRESS]" at bounding box center [525, 277] width 999 height 343
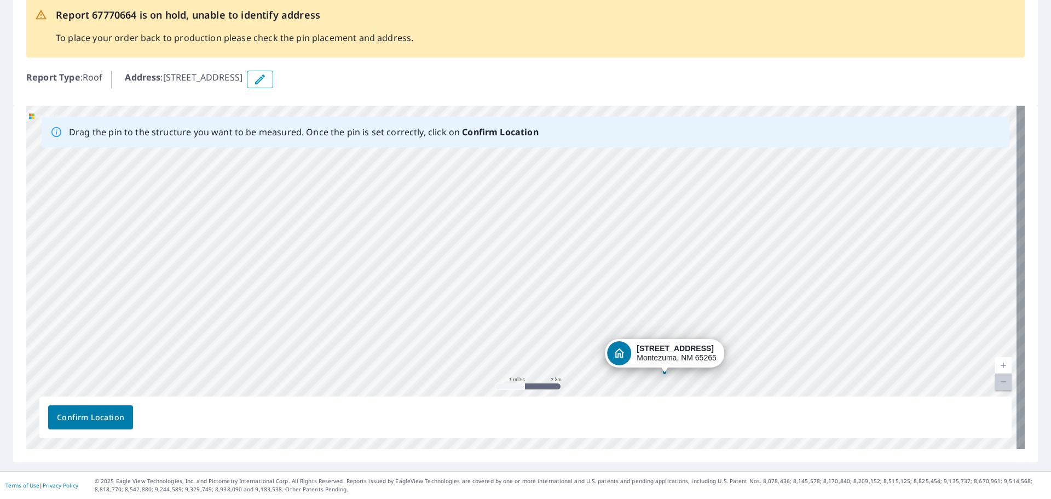
click at [655, 358] on div "[STREET_ADDRESS]" at bounding box center [525, 277] width 999 height 343
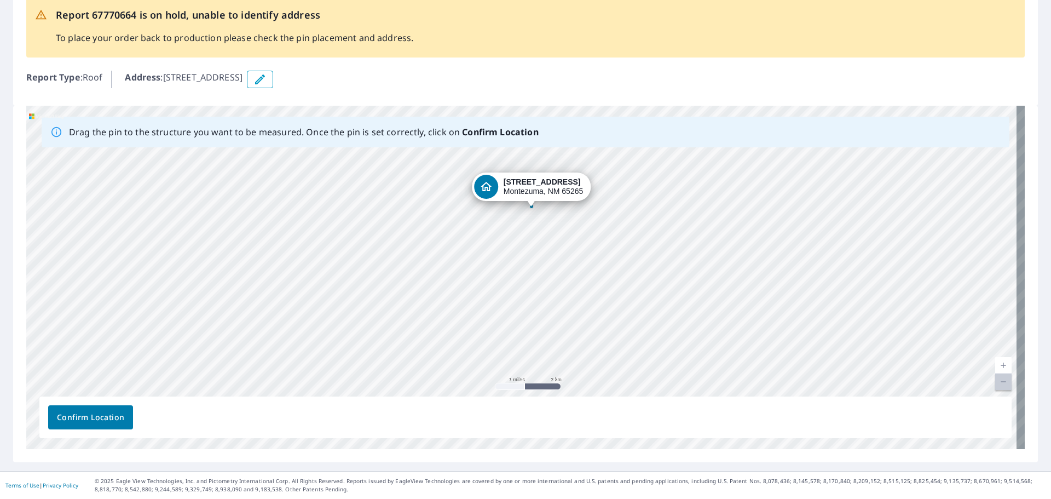
click at [631, 290] on div "[STREET_ADDRESS]" at bounding box center [525, 277] width 999 height 343
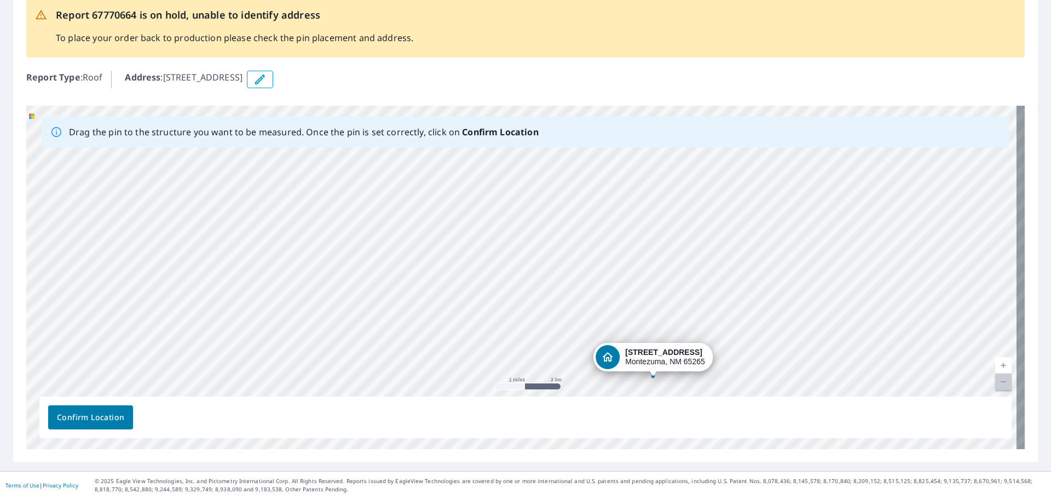
click at [668, 365] on div "[STREET_ADDRESS]" at bounding box center [525, 277] width 999 height 343
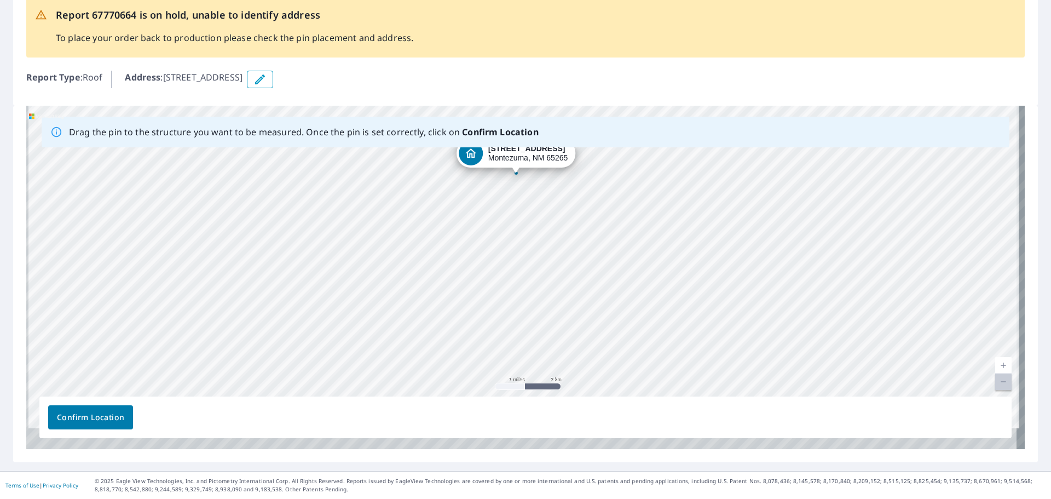
click at [589, 261] on div "[STREET_ADDRESS]" at bounding box center [525, 277] width 999 height 343
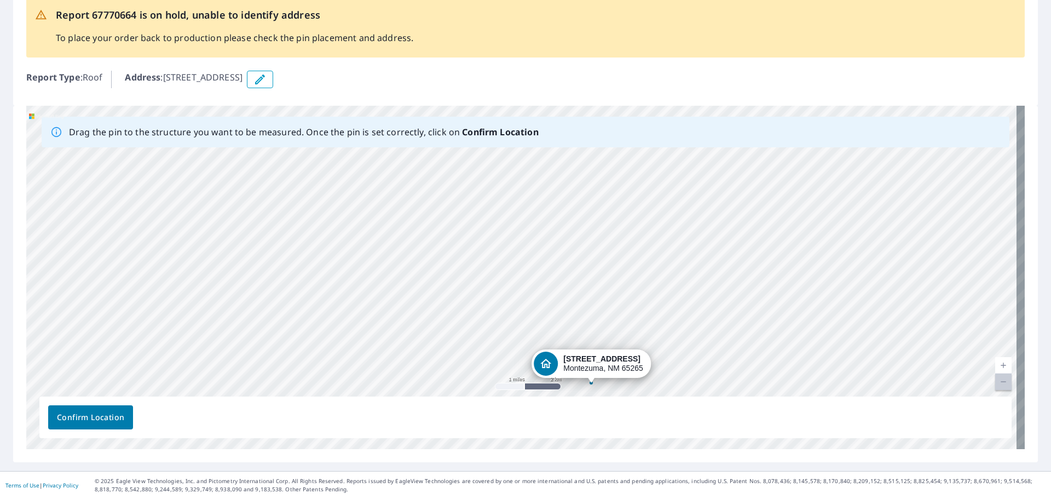
click at [599, 371] on div "[STREET_ADDRESS]" at bounding box center [525, 277] width 999 height 343
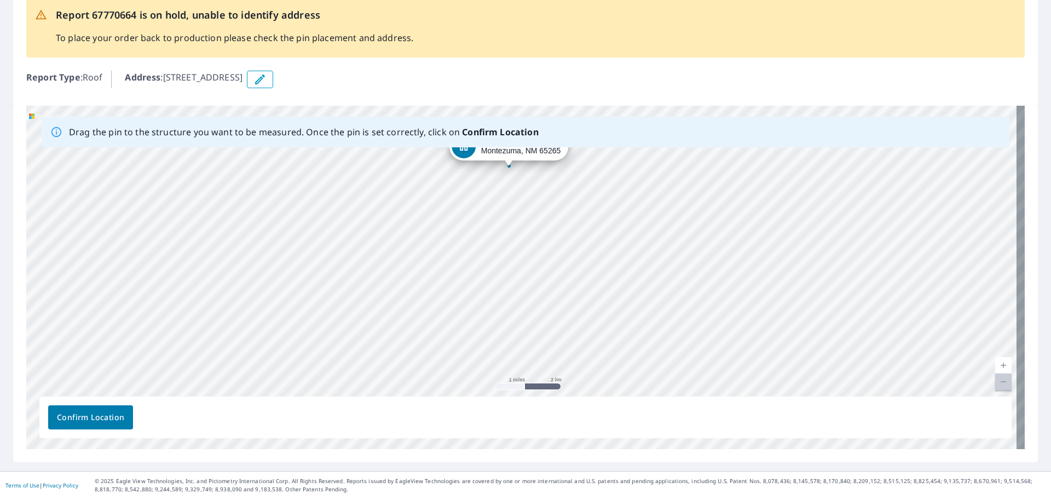
click at [343, 253] on div "[STREET_ADDRESS]" at bounding box center [525, 277] width 999 height 343
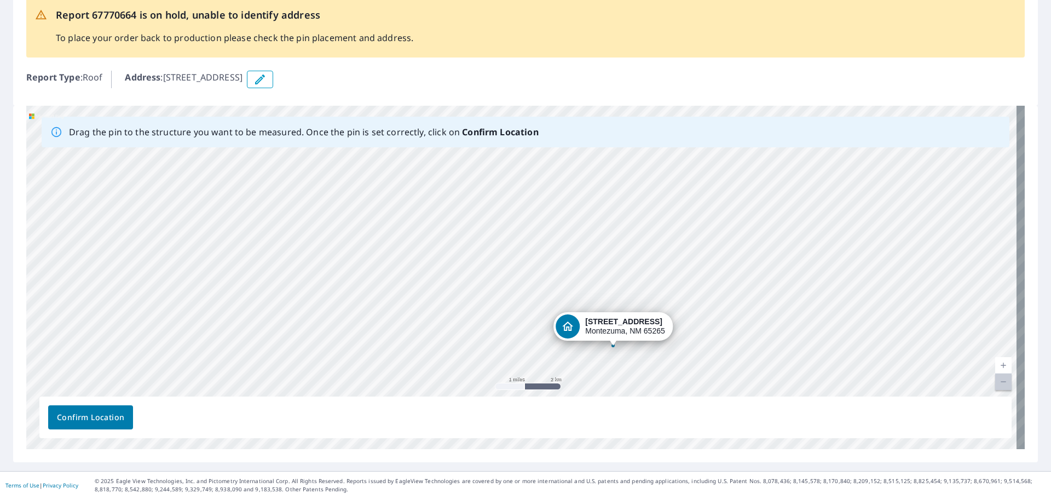
click at [606, 339] on div "[STREET_ADDRESS]" at bounding box center [525, 277] width 999 height 343
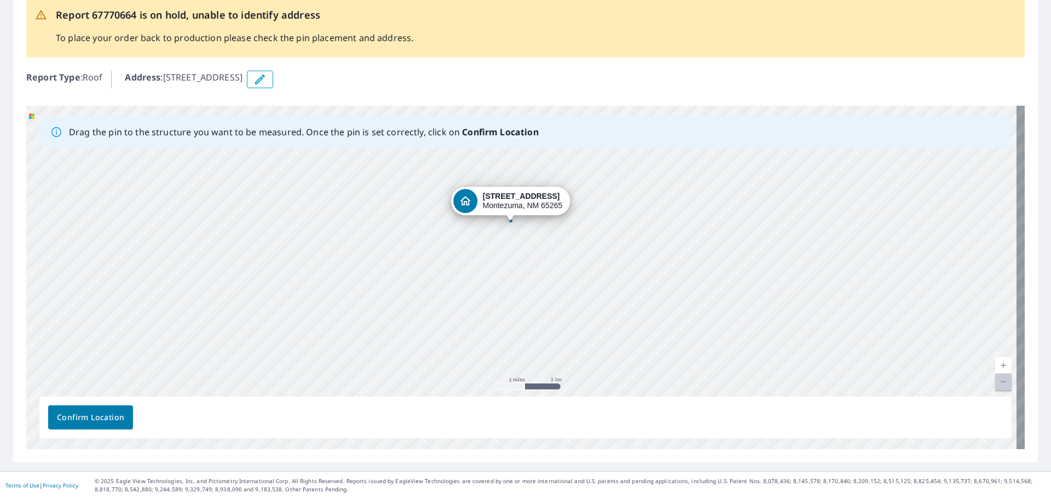
click at [483, 275] on div "[STREET_ADDRESS]" at bounding box center [525, 277] width 999 height 343
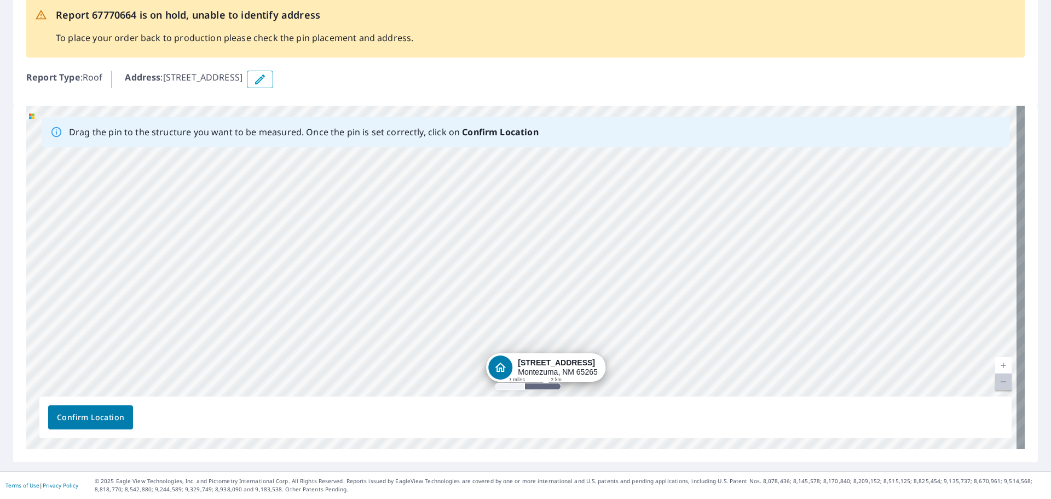
click at [548, 370] on div "[STREET_ADDRESS]" at bounding box center [525, 277] width 999 height 343
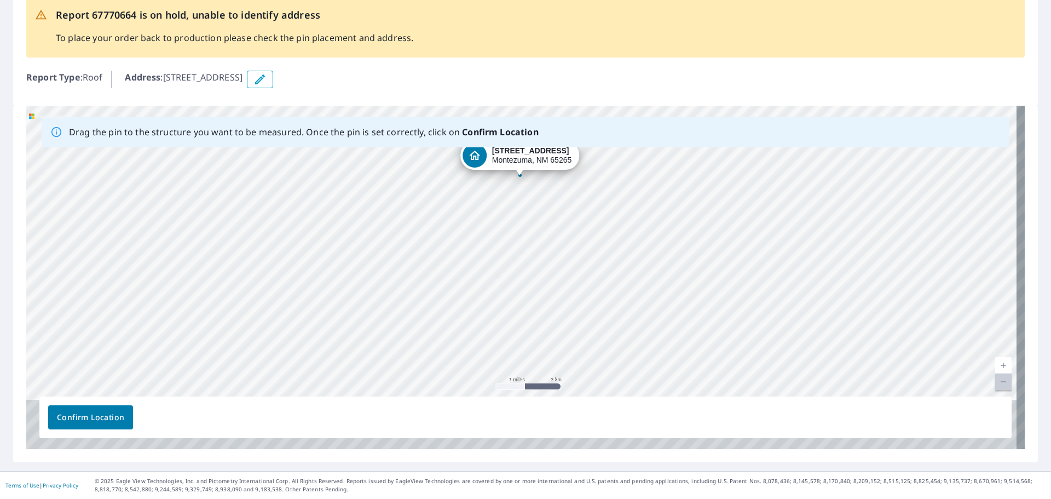
click at [465, 247] on div "[STREET_ADDRESS]" at bounding box center [525, 277] width 999 height 343
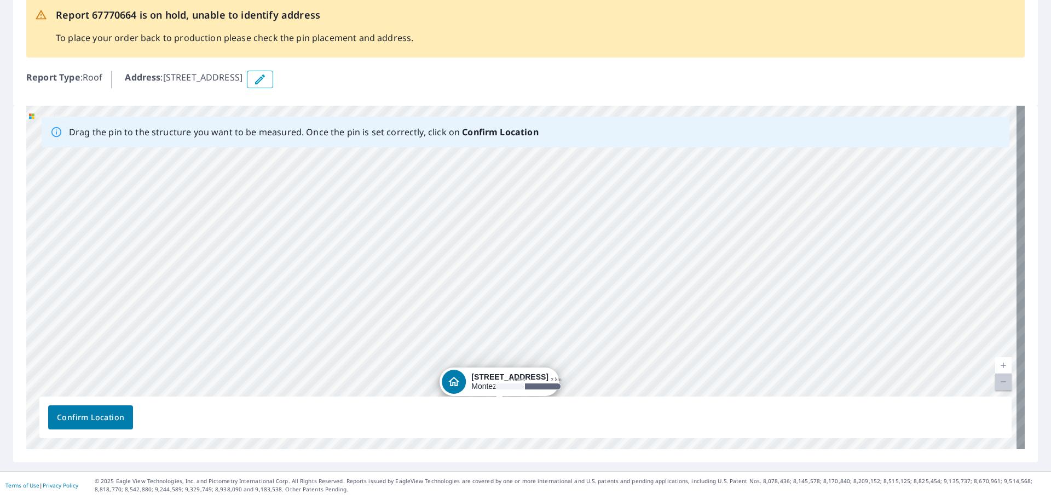
click at [487, 391] on div "[STREET_ADDRESS]" at bounding box center [525, 277] width 999 height 343
click at [275, 380] on div "[STREET_ADDRESS]" at bounding box center [525, 277] width 999 height 343
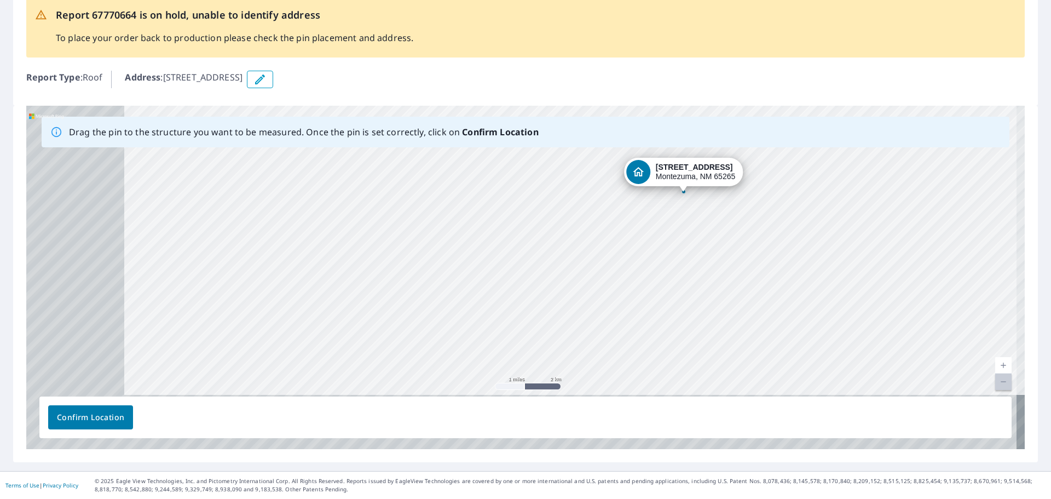
click at [553, 267] on div "[STREET_ADDRESS]" at bounding box center [525, 277] width 999 height 343
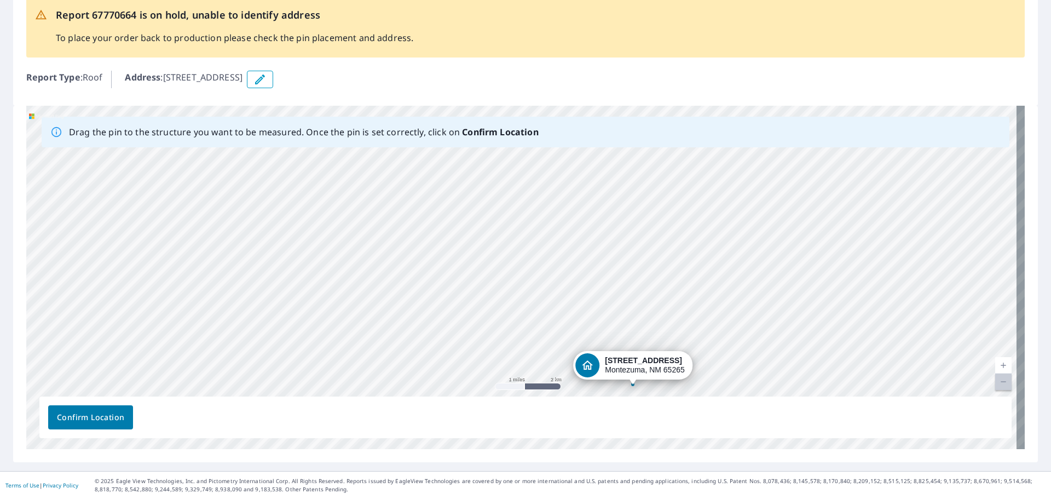
click at [593, 362] on div "[STREET_ADDRESS]" at bounding box center [525, 277] width 999 height 343
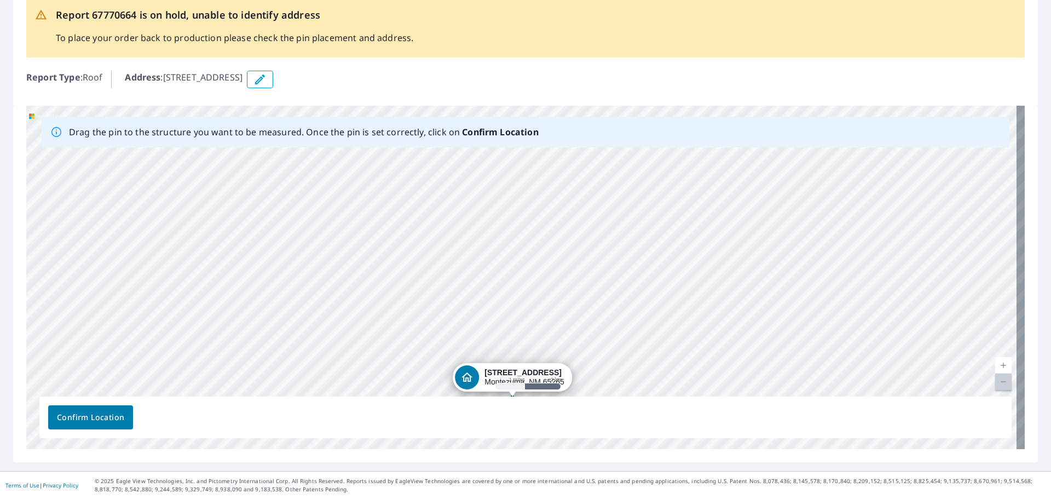
click at [502, 380] on div "[STREET_ADDRESS]" at bounding box center [525, 277] width 999 height 343
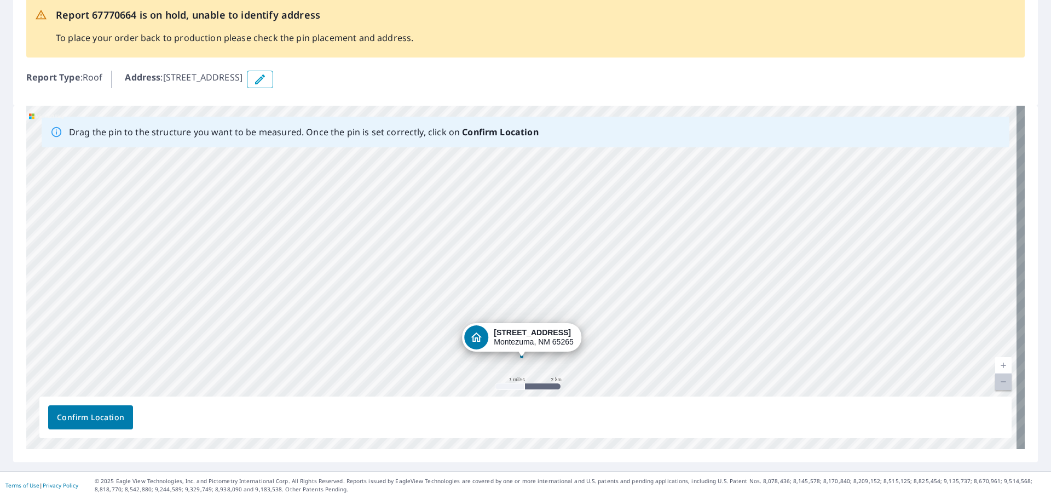
click at [533, 339] on div "[STREET_ADDRESS]" at bounding box center [525, 277] width 999 height 343
click at [534, 347] on div "[STREET_ADDRESS]" at bounding box center [525, 277] width 999 height 343
click at [523, 365] on div "[STREET_ADDRESS]" at bounding box center [525, 277] width 999 height 343
click at [518, 342] on div "[STREET_ADDRESS]" at bounding box center [525, 277] width 999 height 343
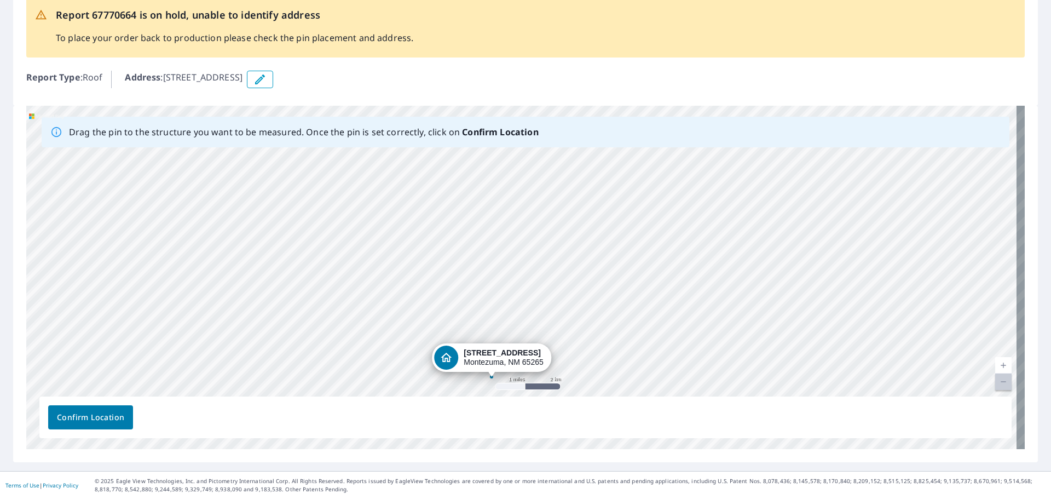
click at [500, 362] on div "[STREET_ADDRESS]" at bounding box center [525, 277] width 999 height 343
click at [489, 368] on div "[STREET_ADDRESS]" at bounding box center [525, 277] width 999 height 343
click at [488, 370] on div "[STREET_ADDRESS]" at bounding box center [525, 277] width 999 height 343
click at [483, 378] on div "[STREET_ADDRESS]" at bounding box center [525, 277] width 999 height 343
click at [521, 367] on div "[STREET_ADDRESS]" at bounding box center [525, 277] width 999 height 343
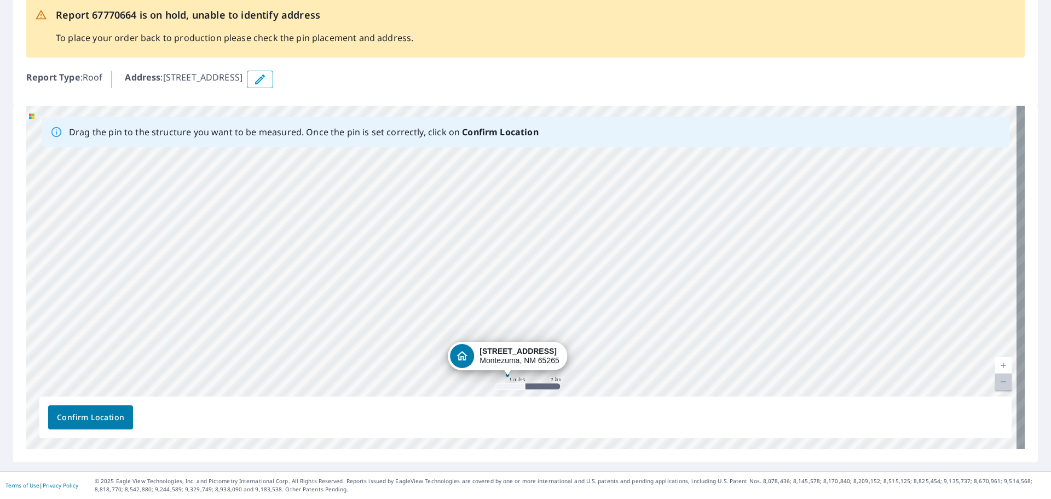
click at [522, 363] on div "[STREET_ADDRESS]" at bounding box center [525, 277] width 999 height 343
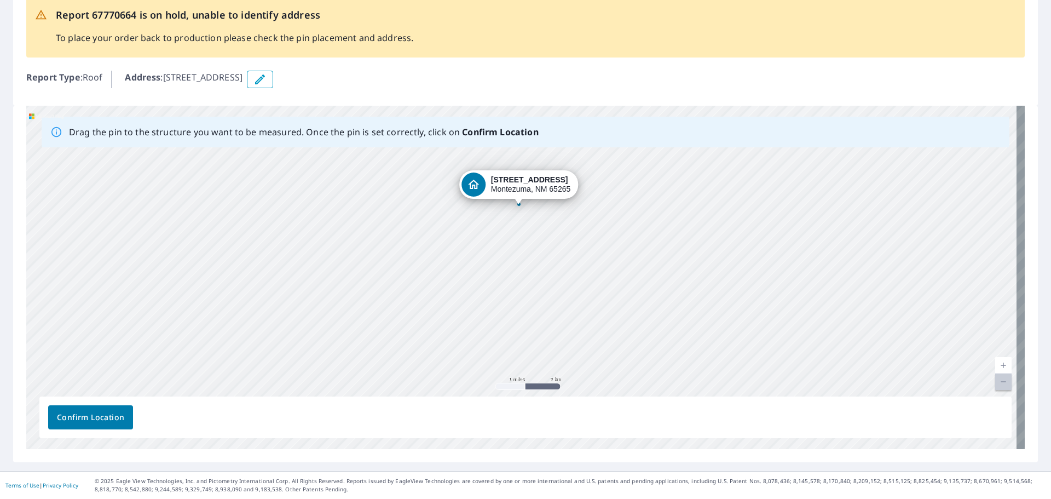
click at [408, 299] on div "[STREET_ADDRESS]" at bounding box center [525, 277] width 999 height 343
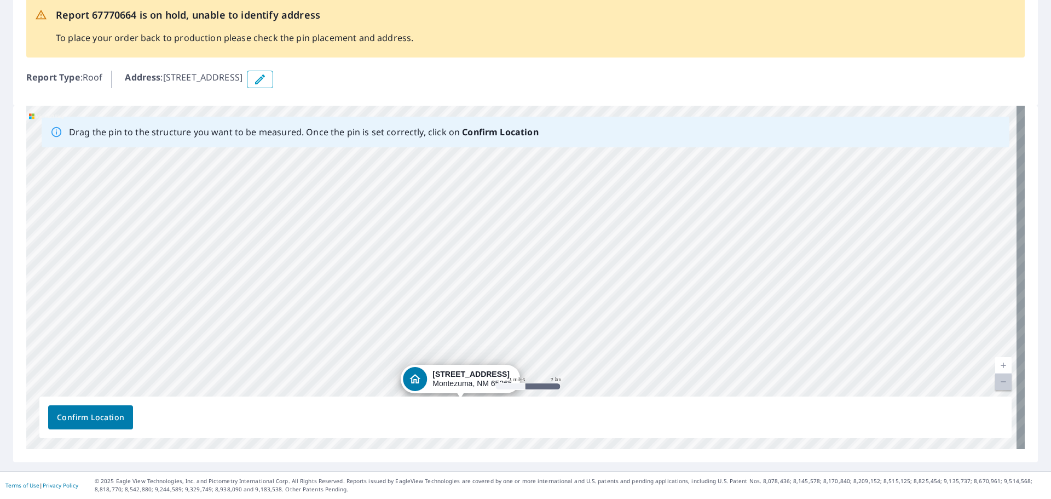
click at [425, 387] on div "[STREET_ADDRESS]" at bounding box center [525, 277] width 999 height 343
click at [431, 378] on div "[STREET_ADDRESS]" at bounding box center [525, 277] width 999 height 343
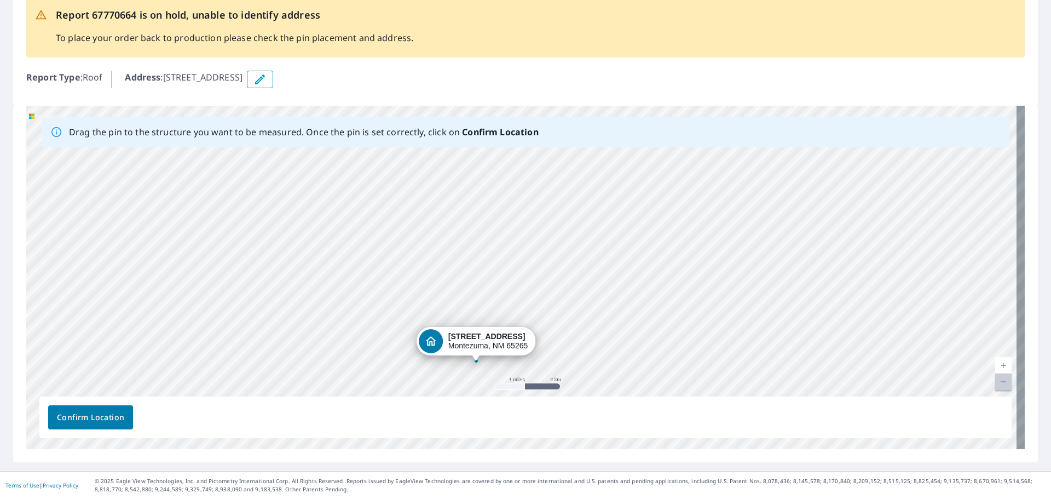
click at [465, 335] on div "[STREET_ADDRESS]" at bounding box center [525, 277] width 999 height 343
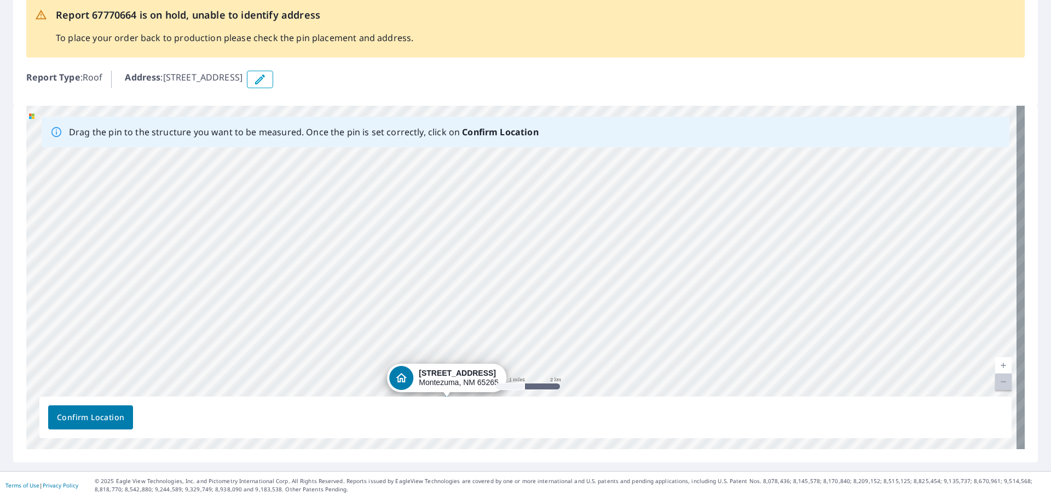
click at [440, 376] on div "[STREET_ADDRESS]" at bounding box center [525, 277] width 999 height 343
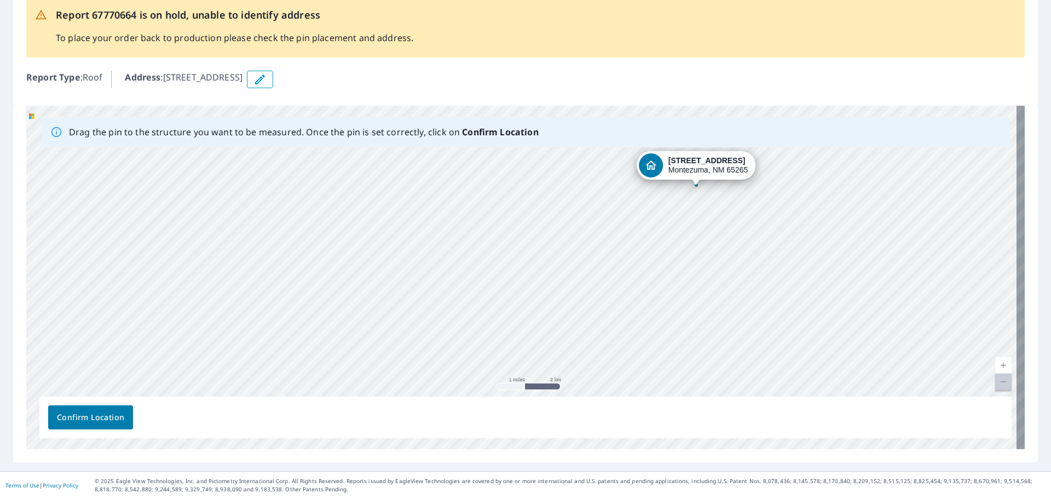
click at [547, 253] on div "[STREET_ADDRESS]" at bounding box center [525, 277] width 999 height 343
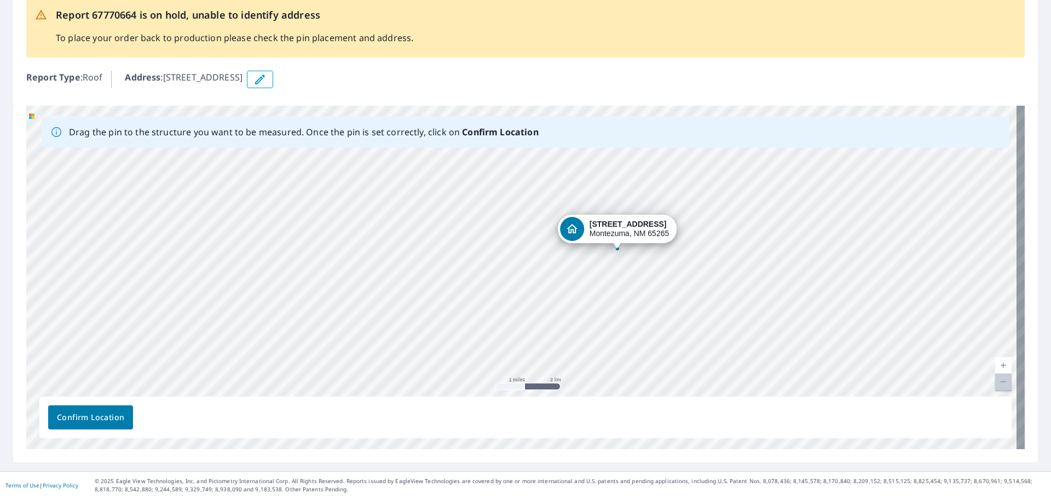
click at [635, 294] on div "[STREET_ADDRESS]" at bounding box center [525, 277] width 999 height 343
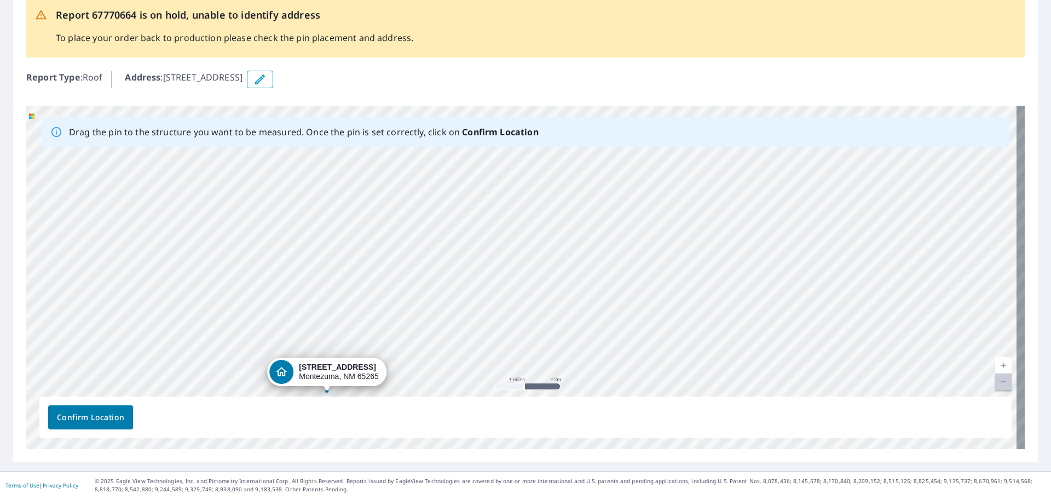
click at [315, 372] on div "[STREET_ADDRESS]" at bounding box center [525, 277] width 999 height 343
click at [348, 353] on div "[STREET_ADDRESS]" at bounding box center [525, 277] width 999 height 343
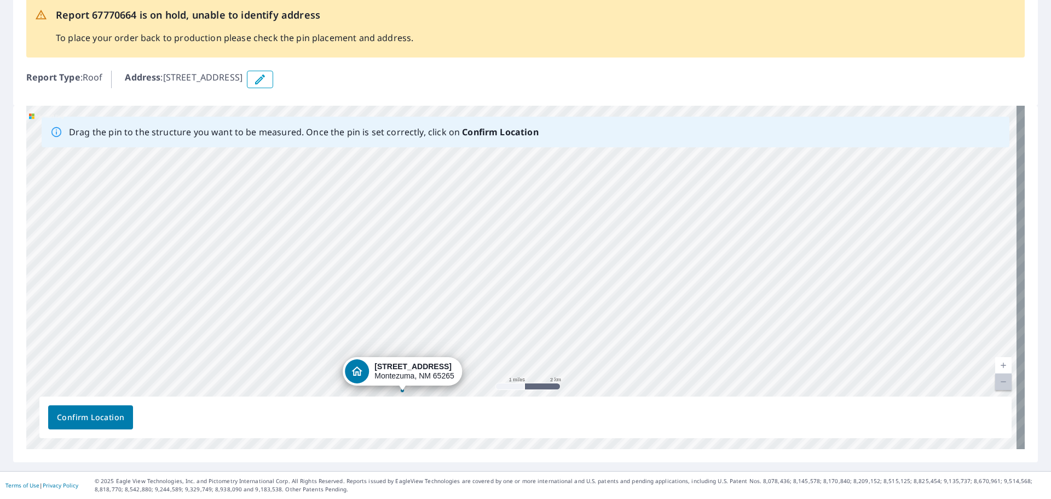
click at [376, 382] on div "[STREET_ADDRESS]" at bounding box center [525, 277] width 999 height 343
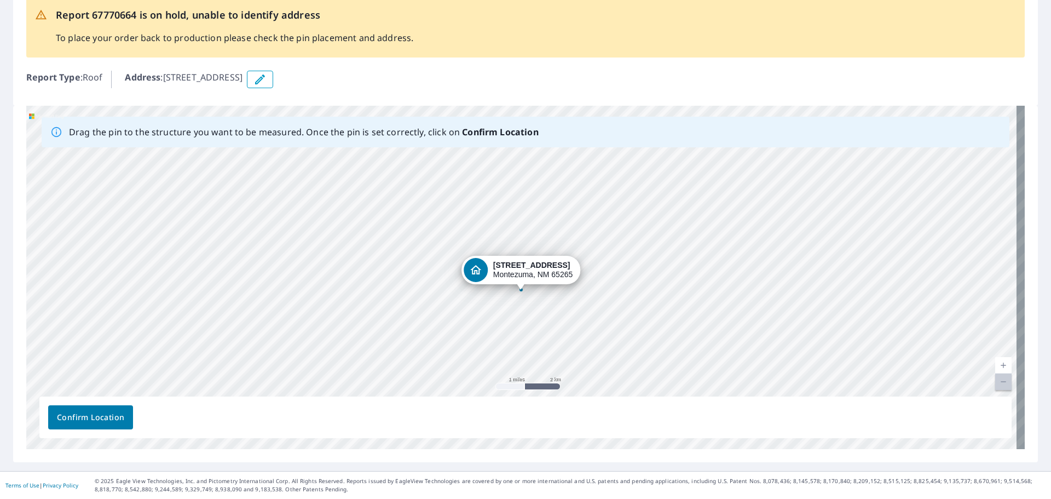
click at [510, 283] on div "[STREET_ADDRESS]" at bounding box center [525, 277] width 999 height 343
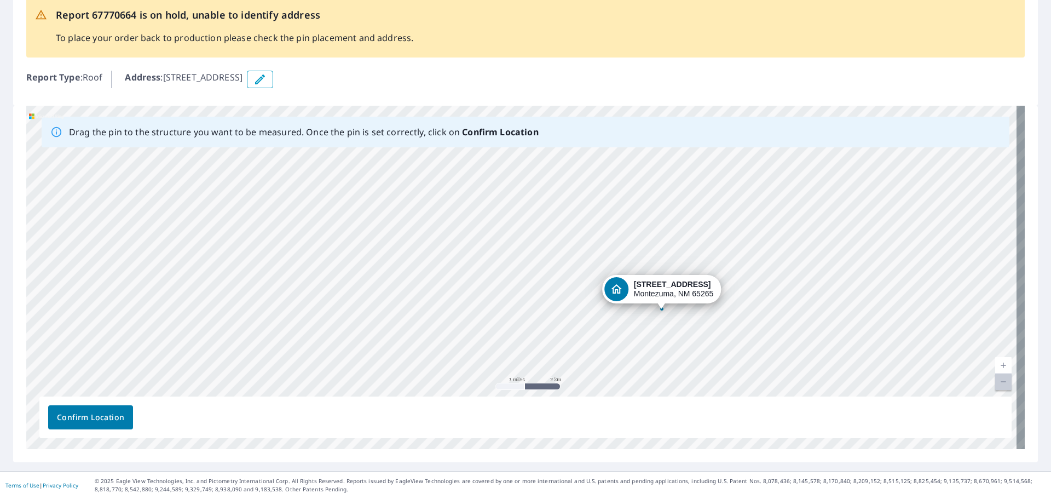
click at [544, 354] on div "[STREET_ADDRESS]" at bounding box center [525, 277] width 999 height 343
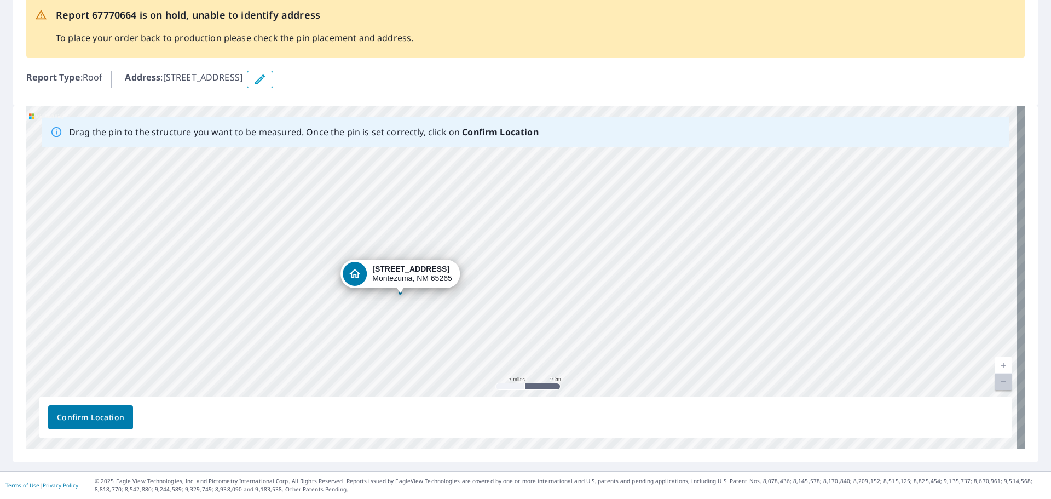
click at [382, 272] on div "[STREET_ADDRESS]" at bounding box center [525, 277] width 999 height 343
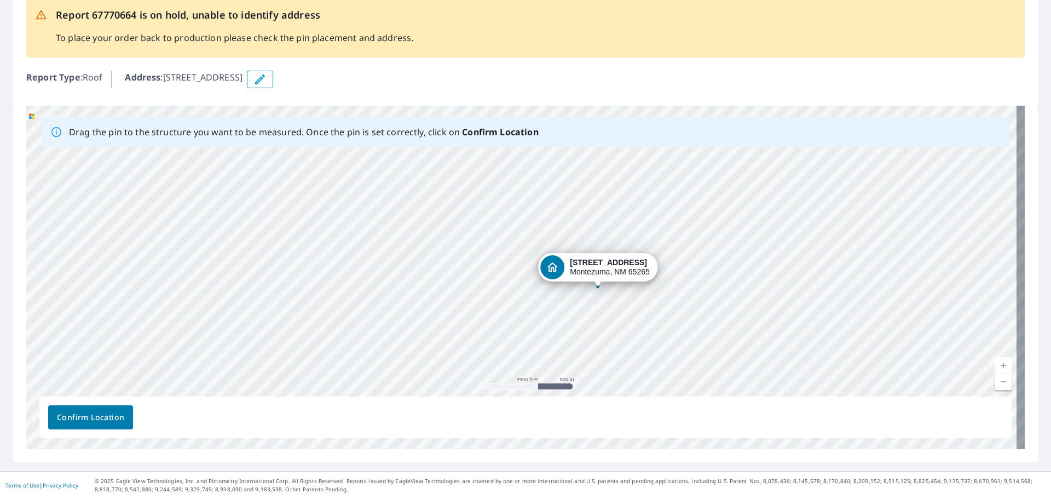
click at [579, 262] on div "[STREET_ADDRESS]" at bounding box center [525, 277] width 999 height 343
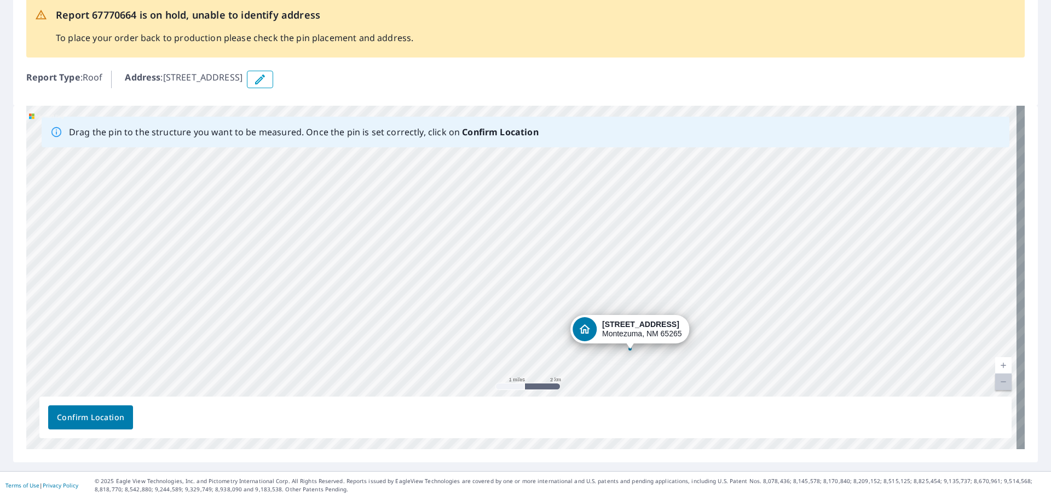
click at [574, 294] on div "[STREET_ADDRESS]" at bounding box center [525, 277] width 999 height 343
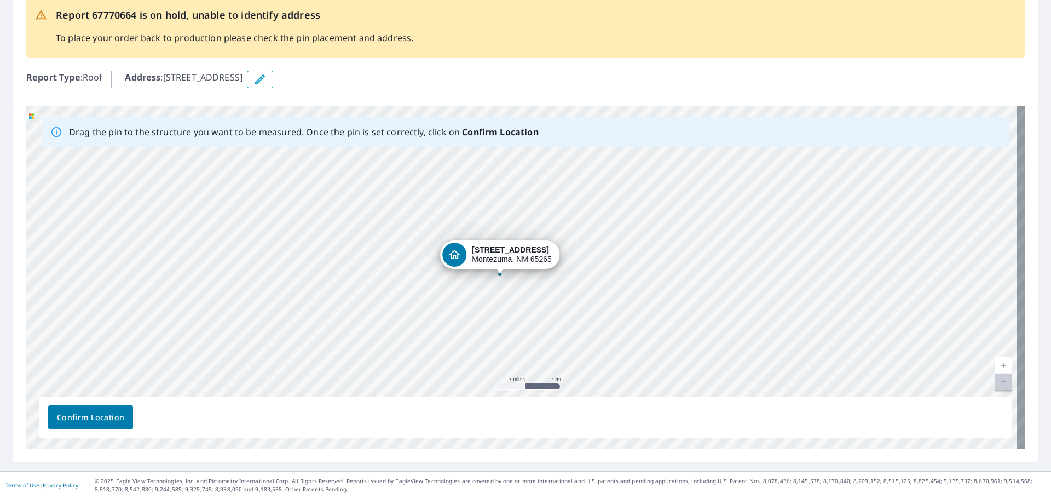
click at [468, 258] on div "[STREET_ADDRESS]" at bounding box center [525, 277] width 999 height 343
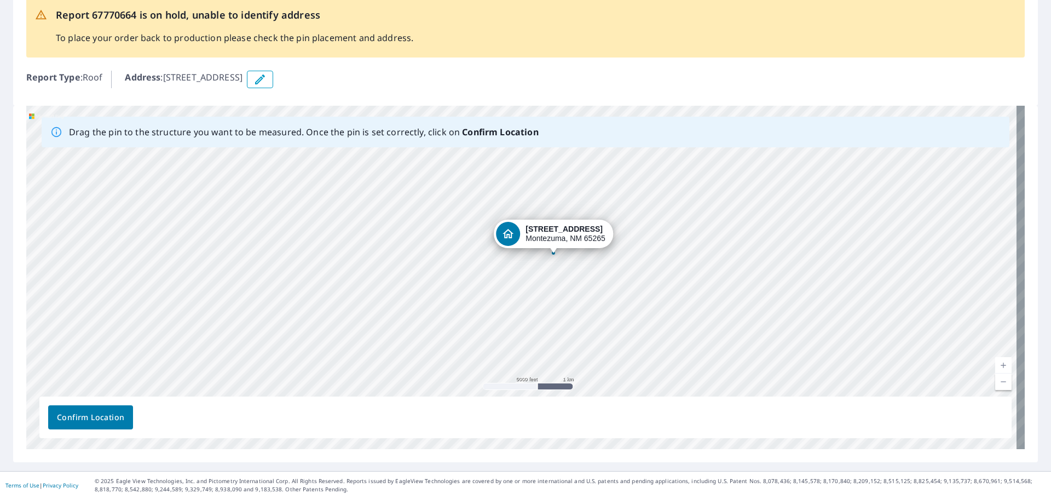
click at [558, 233] on div "[STREET_ADDRESS]" at bounding box center [525, 277] width 999 height 343
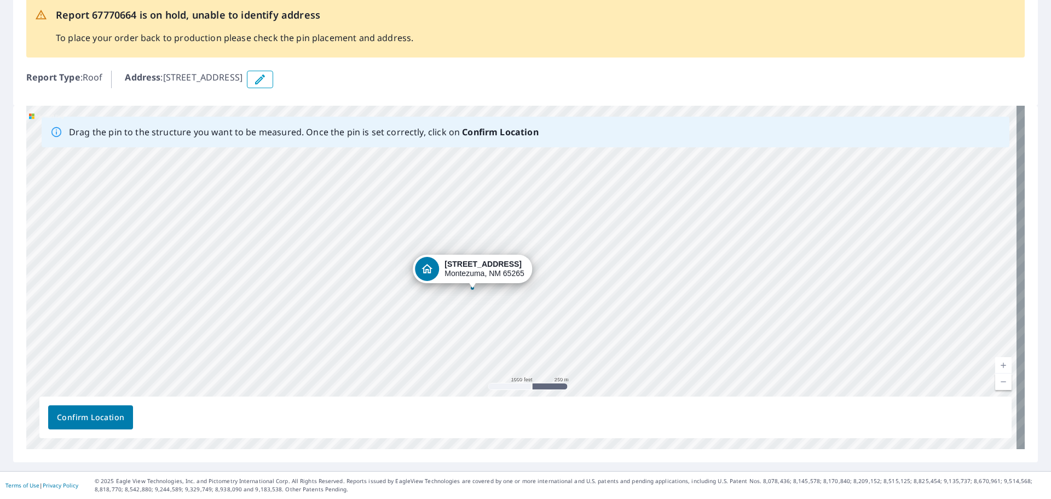
click at [493, 273] on div "[STREET_ADDRESS]" at bounding box center [525, 277] width 999 height 343
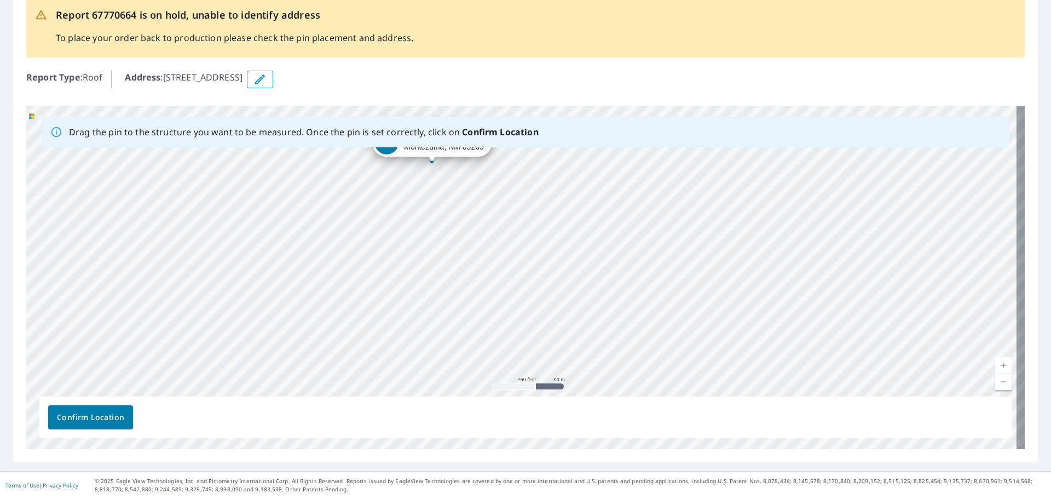
click at [494, 237] on div "[STREET_ADDRESS]" at bounding box center [525, 277] width 999 height 343
click at [660, 343] on div "[STREET_ADDRESS]" at bounding box center [525, 277] width 999 height 343
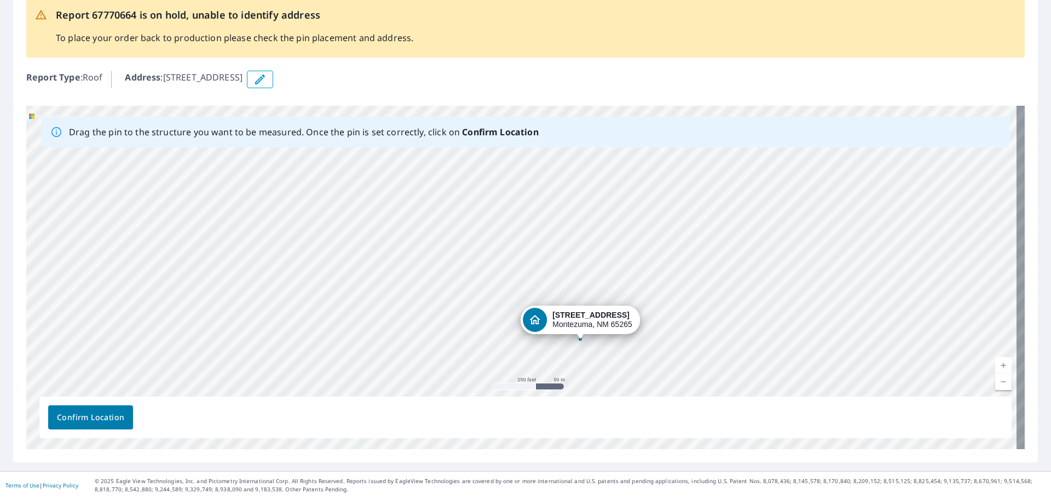
click at [564, 320] on div "[STREET_ADDRESS]" at bounding box center [525, 277] width 999 height 343
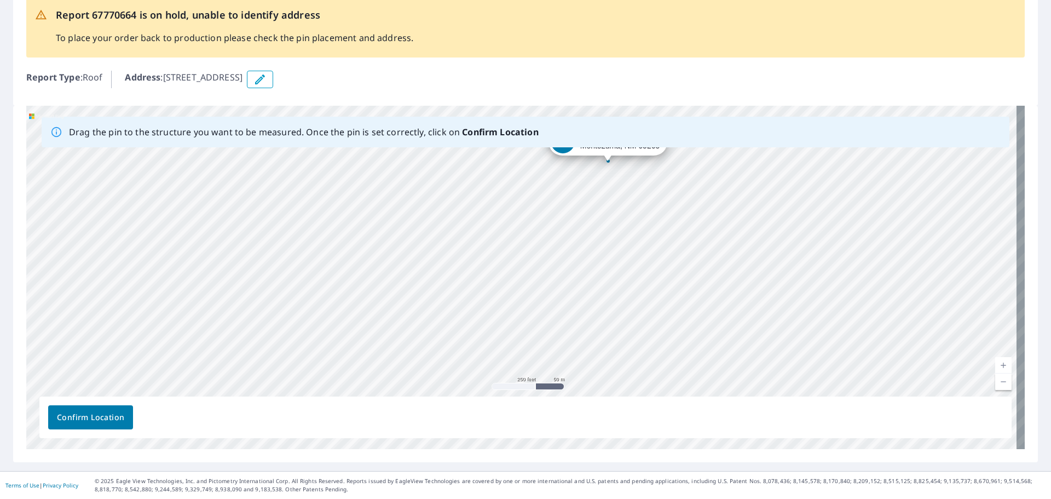
click at [574, 220] on div "[STREET_ADDRESS]" at bounding box center [525, 277] width 999 height 343
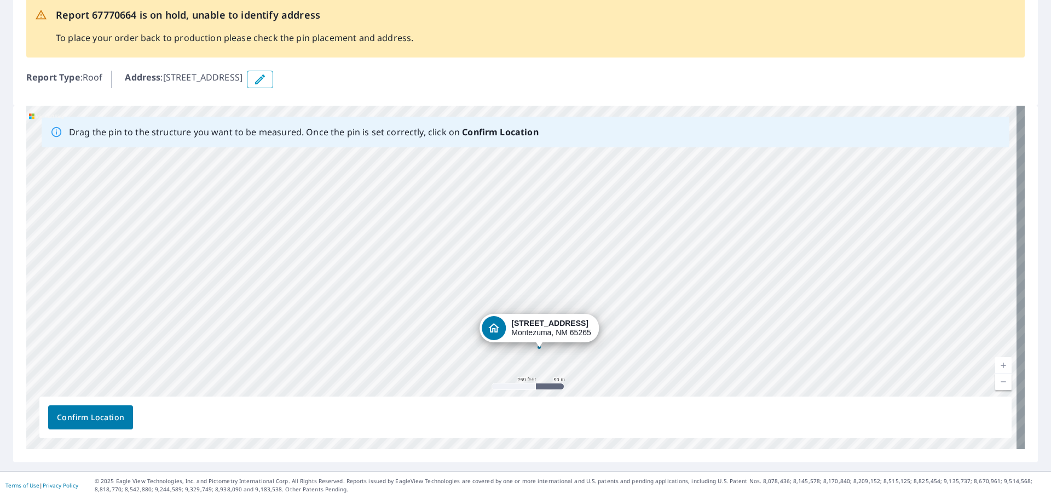
click at [525, 337] on div "[STREET_ADDRESS]" at bounding box center [525, 277] width 999 height 343
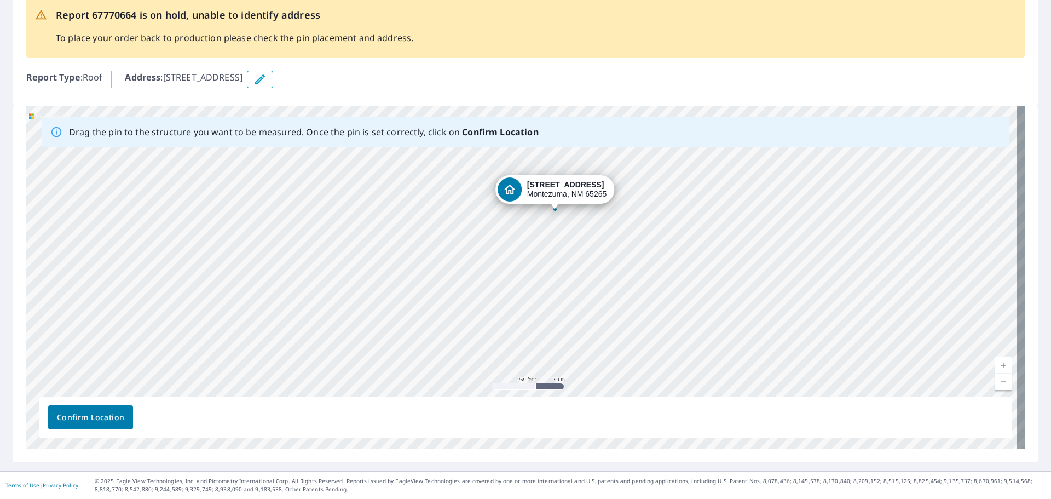
click at [499, 290] on div "[STREET_ADDRESS]" at bounding box center [525, 277] width 999 height 343
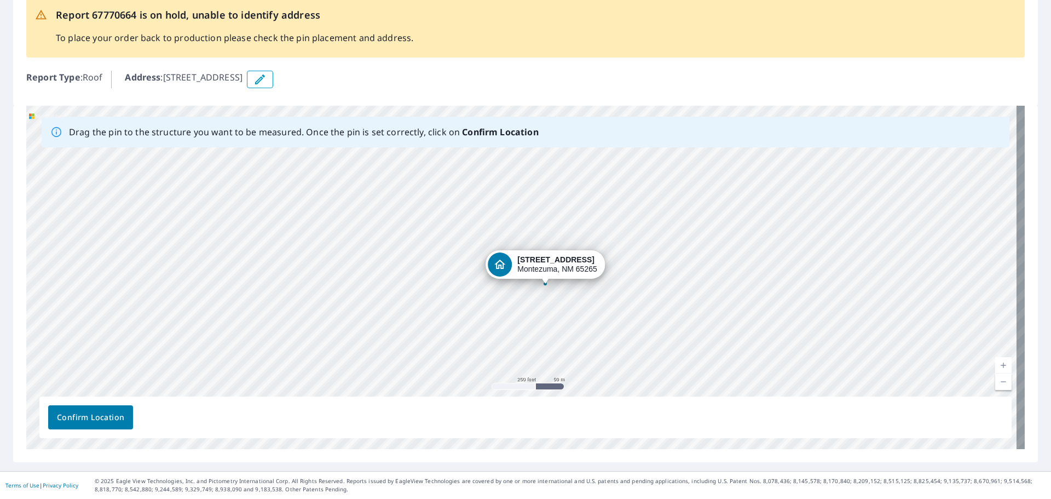
click at [528, 263] on div "[STREET_ADDRESS]" at bounding box center [525, 277] width 999 height 343
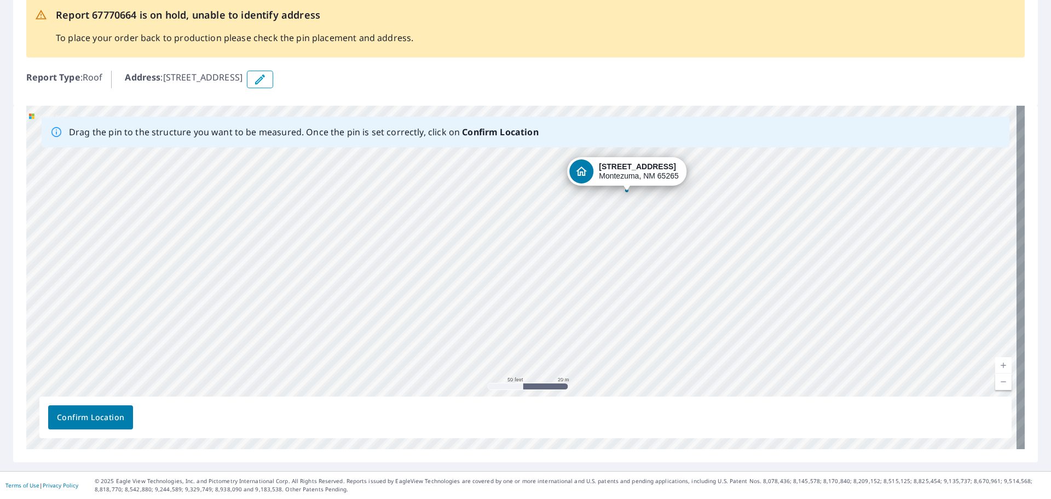
click at [644, 182] on div "[STREET_ADDRESS]" at bounding box center [525, 277] width 999 height 343
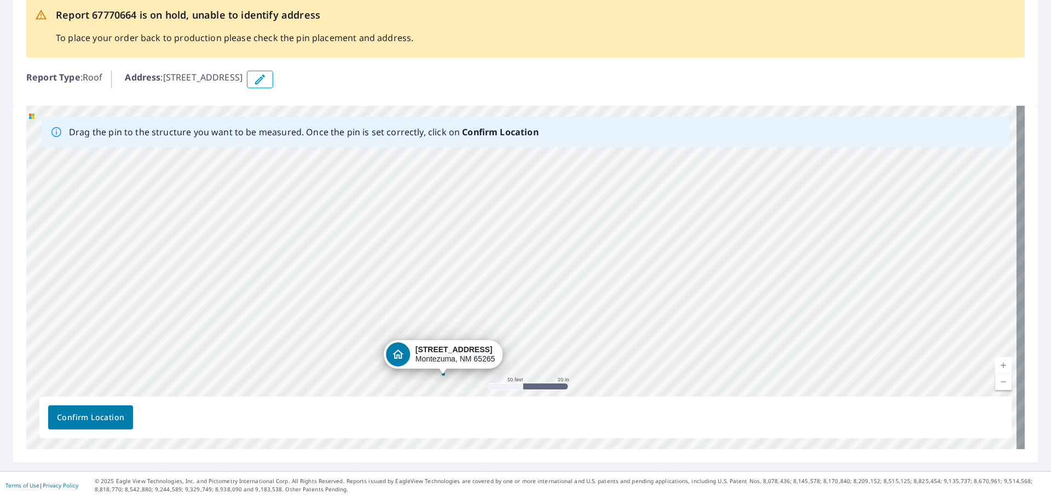
click at [632, 301] on div "[STREET_ADDRESS]" at bounding box center [525, 277] width 999 height 343
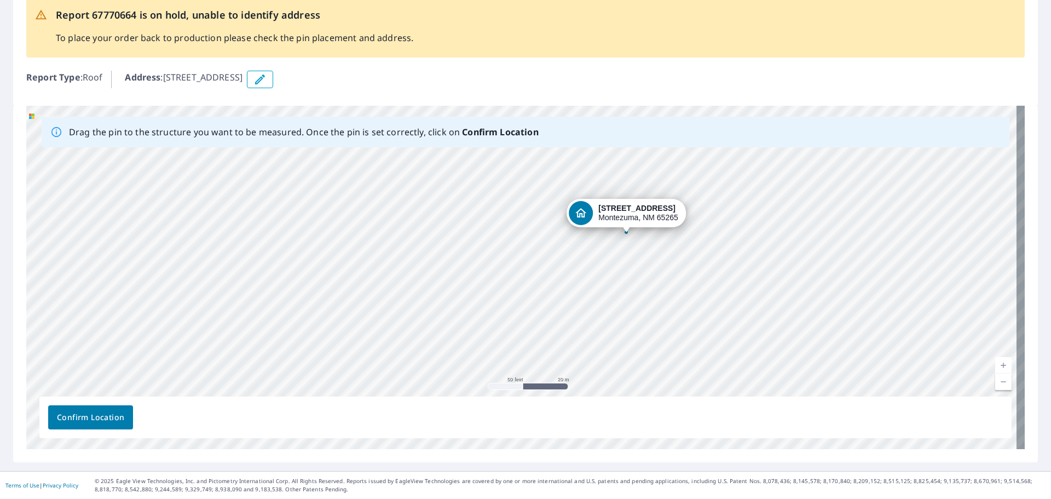
click at [650, 209] on div "[STREET_ADDRESS]" at bounding box center [525, 277] width 999 height 343
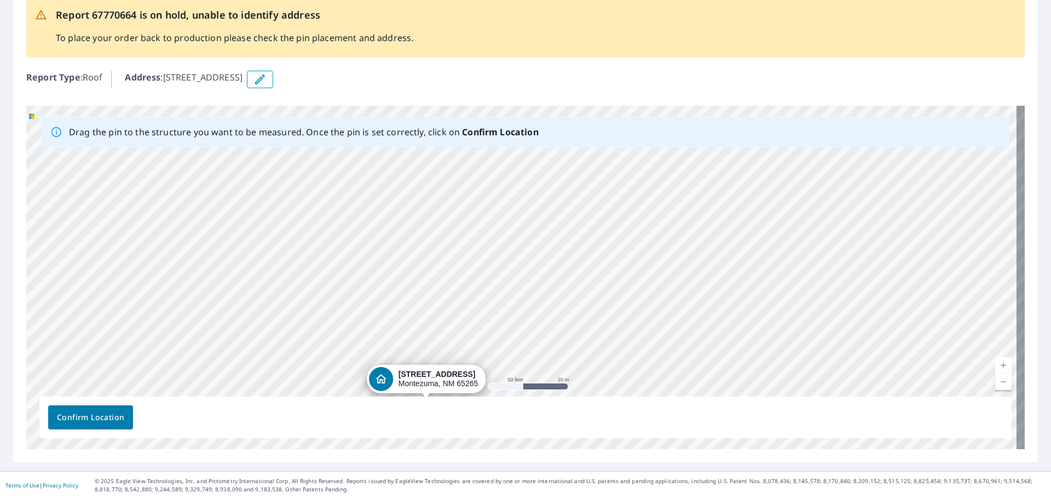
click at [716, 351] on div "[STREET_ADDRESS]" at bounding box center [525, 277] width 999 height 343
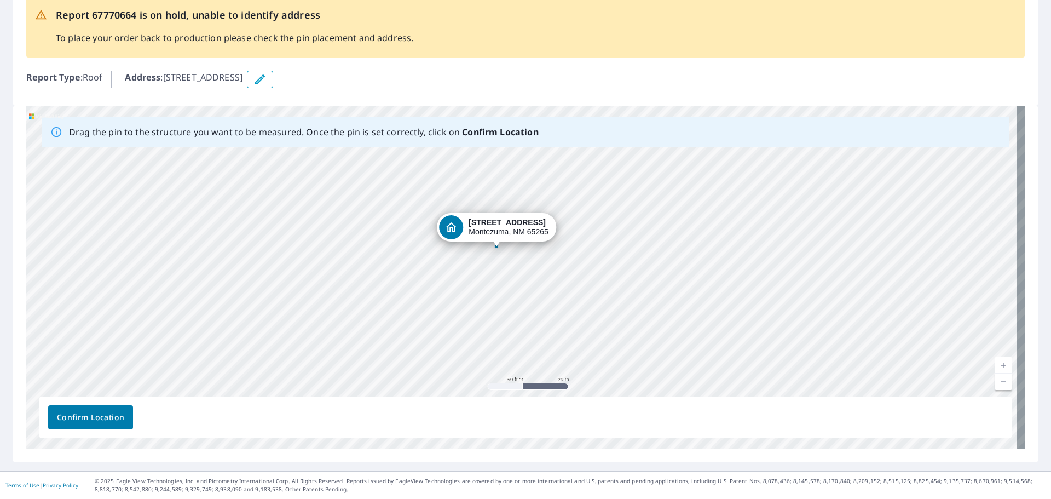
click at [511, 212] on div "[STREET_ADDRESS]" at bounding box center [525, 277] width 999 height 343
click at [705, 350] on div "[STREET_ADDRESS]" at bounding box center [525, 277] width 999 height 343
click at [552, 214] on div "[STREET_ADDRESS]" at bounding box center [525, 277] width 999 height 343
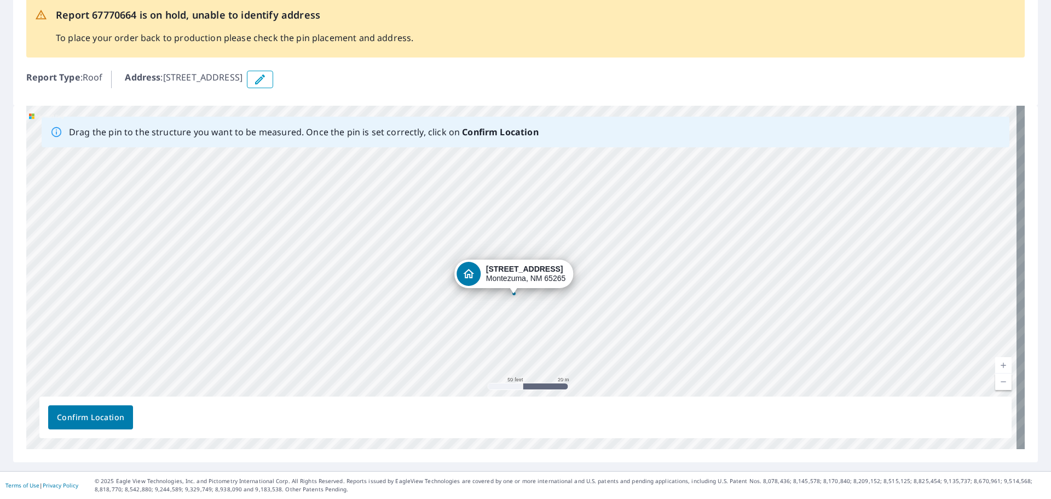
click at [689, 287] on div "[STREET_ADDRESS]" at bounding box center [525, 277] width 999 height 343
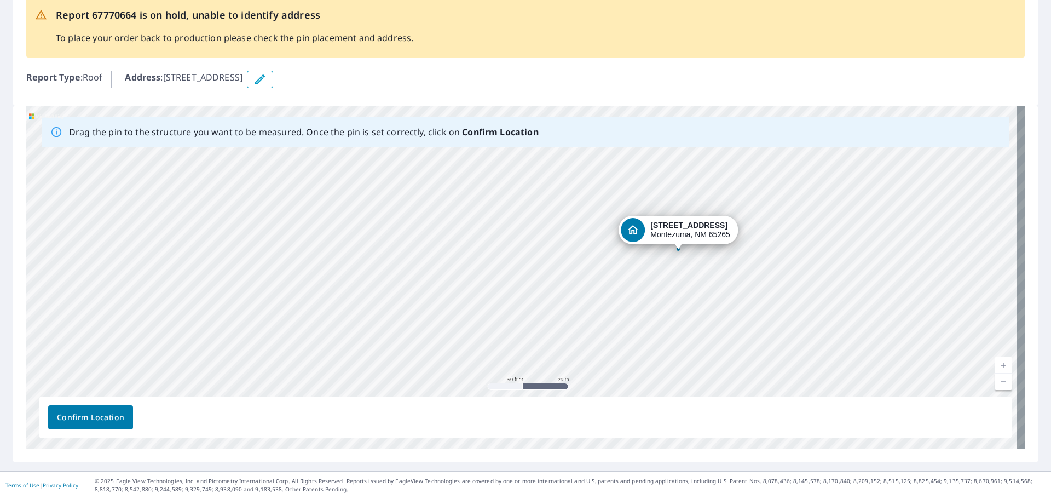
click at [711, 227] on div "[STREET_ADDRESS]" at bounding box center [525, 277] width 999 height 343
click at [654, 233] on div "[STREET_ADDRESS]" at bounding box center [525, 277] width 999 height 343
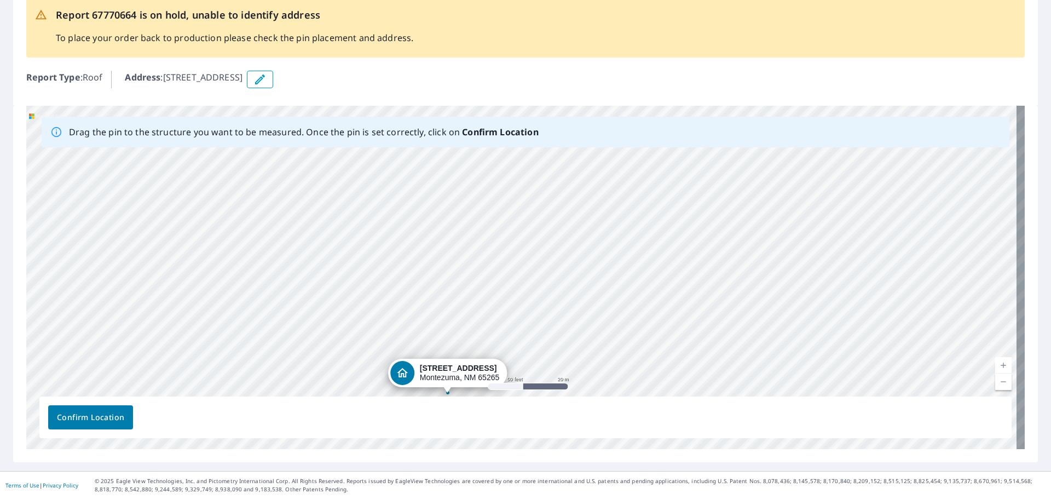
click at [446, 310] on div "[STREET_ADDRESS]" at bounding box center [525, 277] width 999 height 343
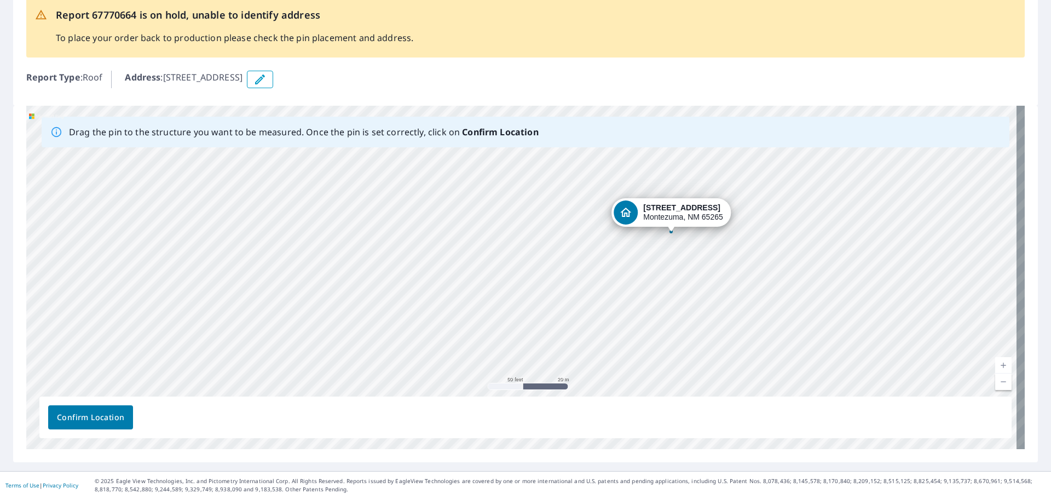
click at [653, 205] on div "[STREET_ADDRESS]" at bounding box center [525, 277] width 999 height 343
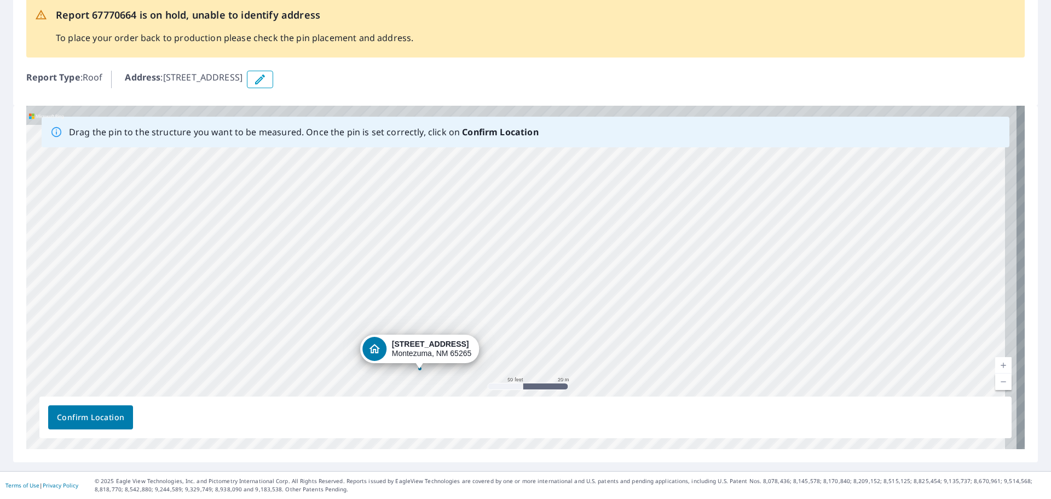
click at [332, 313] on div "[STREET_ADDRESS]" at bounding box center [525, 277] width 999 height 343
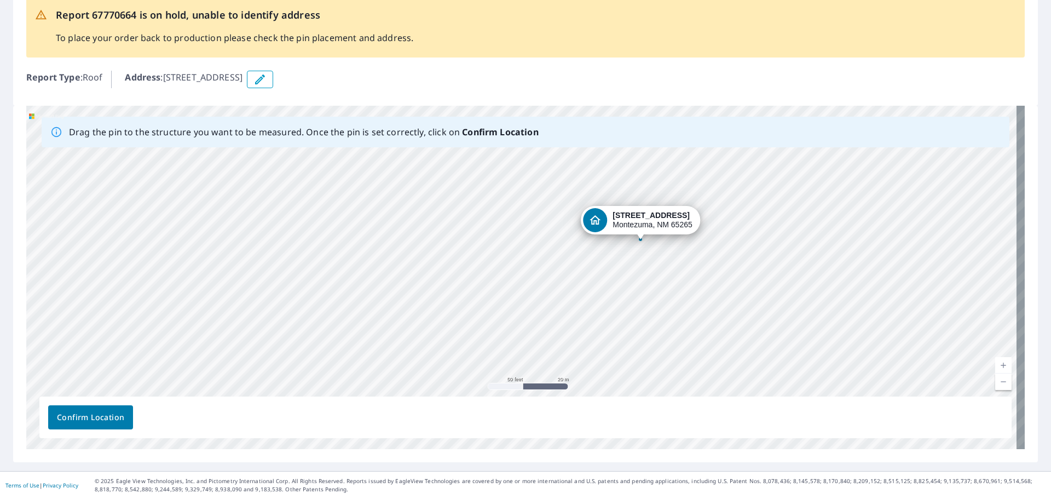
click at [629, 215] on div "[STREET_ADDRESS]" at bounding box center [525, 277] width 999 height 343
click at [420, 364] on div "[STREET_ADDRESS]" at bounding box center [525, 277] width 999 height 343
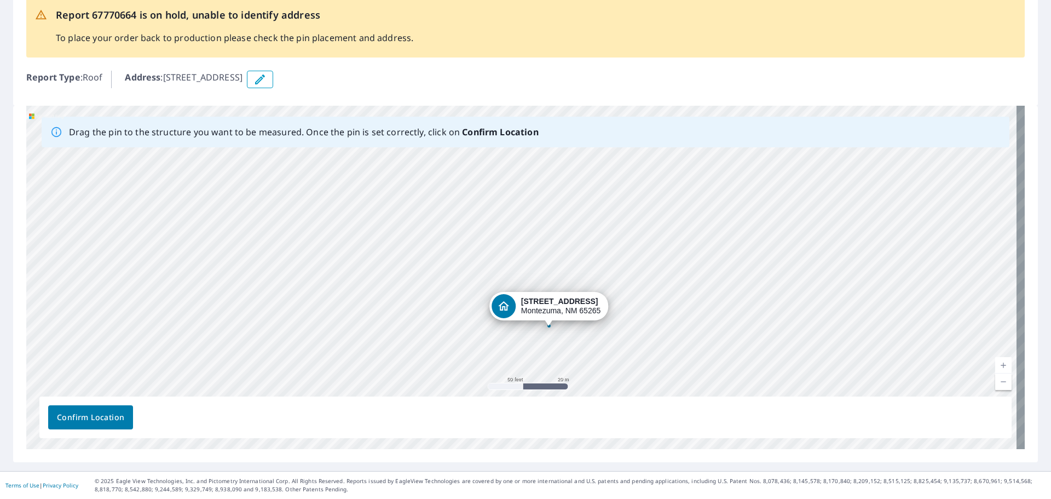
click at [547, 245] on div "[STREET_ADDRESS]" at bounding box center [525, 277] width 999 height 343
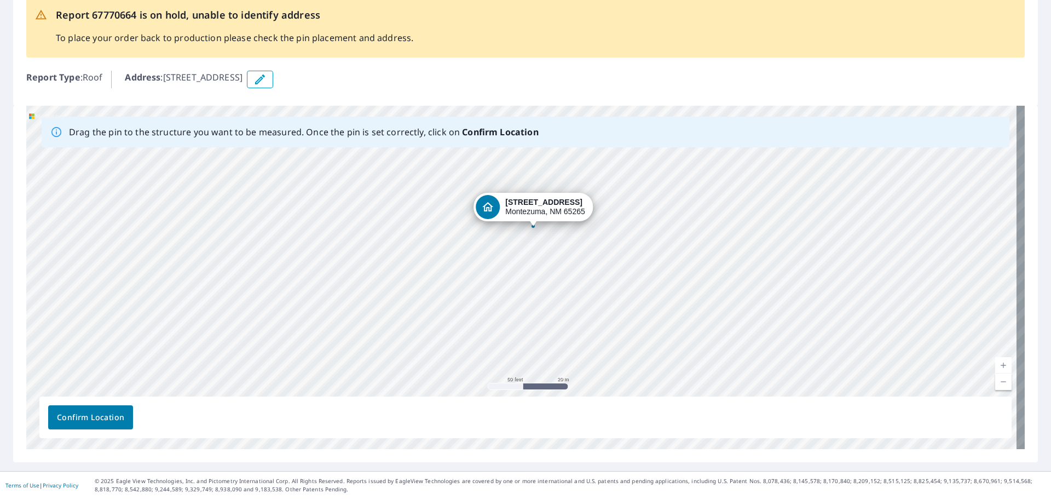
click at [525, 205] on div "[STREET_ADDRESS]" at bounding box center [525, 277] width 999 height 343
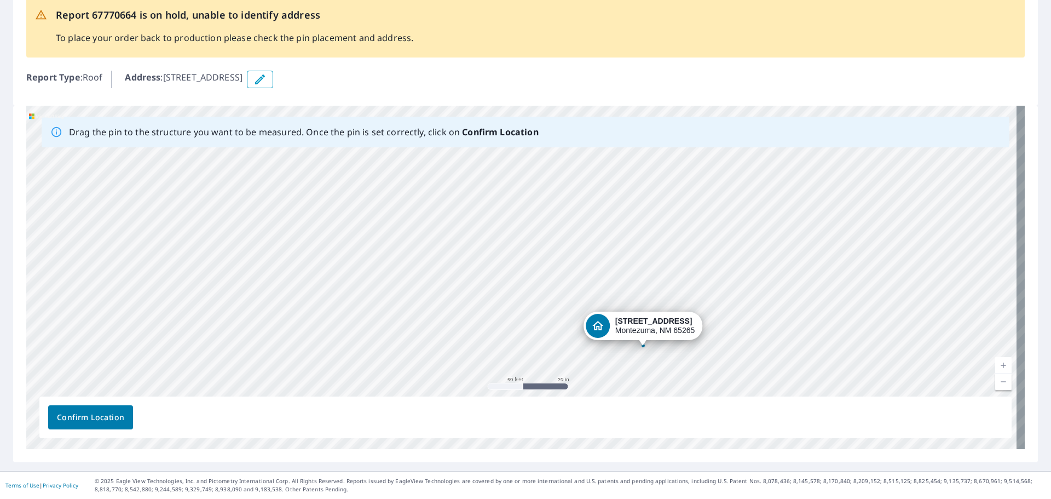
click at [574, 405] on div "Drag the pin to the structure you want to be measured. Once the pin is set corr…" at bounding box center [525, 277] width 999 height 343
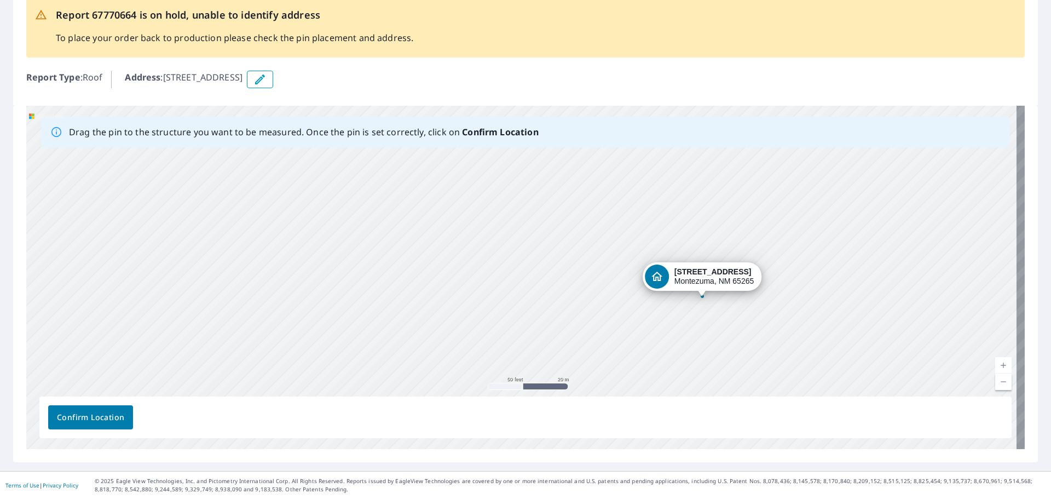
click at [568, 343] on div "[STREET_ADDRESS]" at bounding box center [525, 277] width 999 height 343
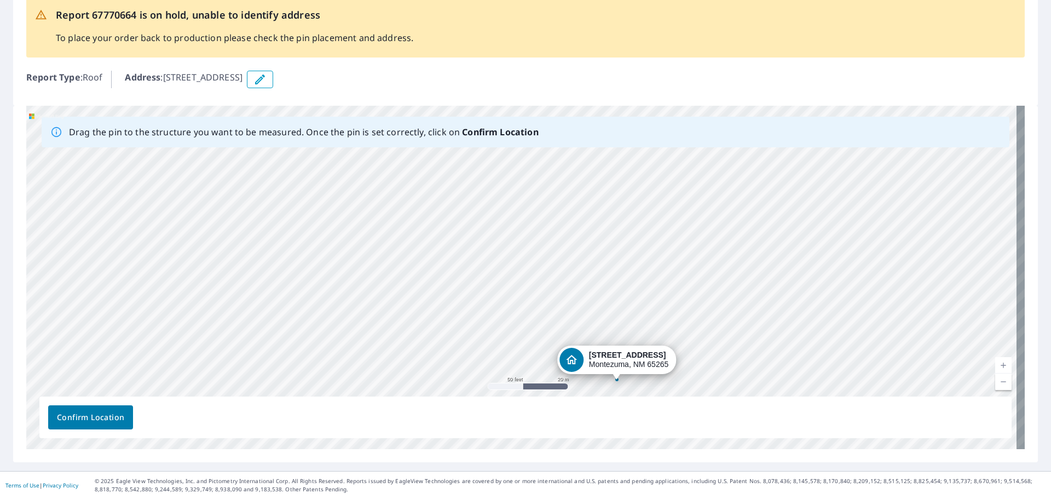
click at [661, 320] on div "[STREET_ADDRESS]" at bounding box center [525, 277] width 999 height 343
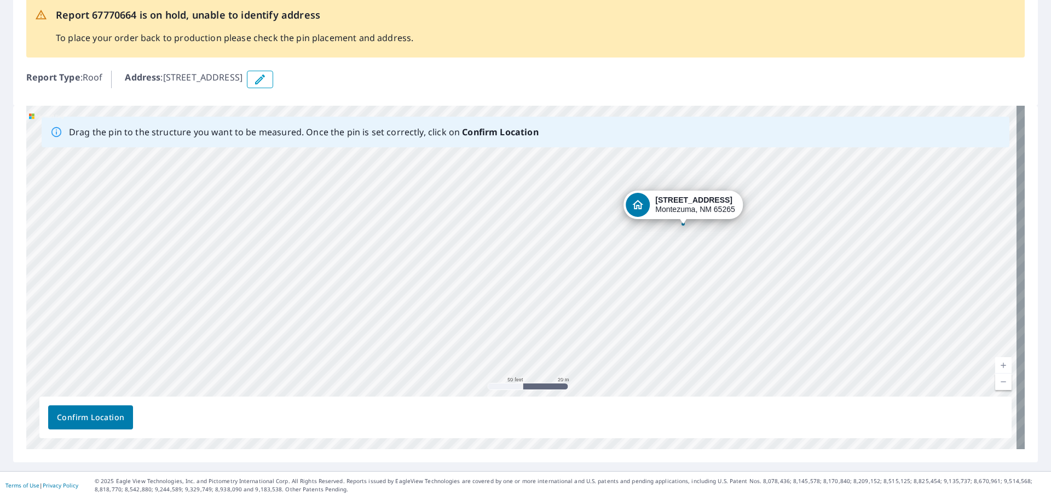
click at [719, 204] on div "[STREET_ADDRESS]" at bounding box center [525, 277] width 999 height 343
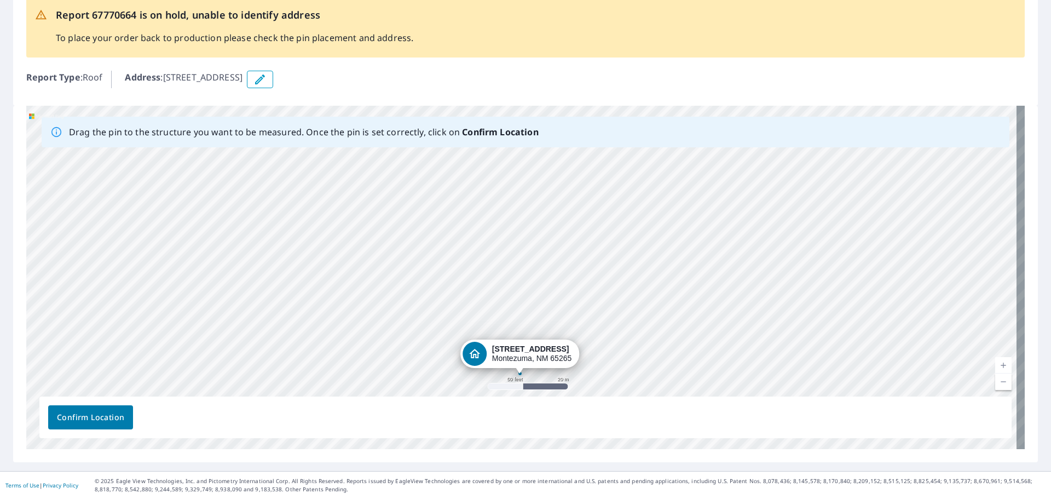
click at [644, 313] on div "[STREET_ADDRESS]" at bounding box center [525, 277] width 999 height 343
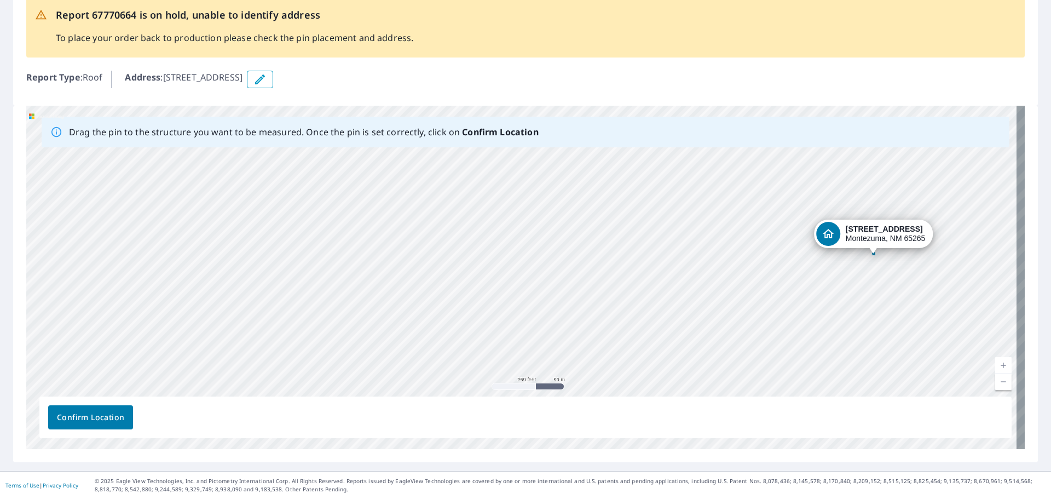
click at [738, 262] on div "[STREET_ADDRESS]" at bounding box center [525, 277] width 999 height 343
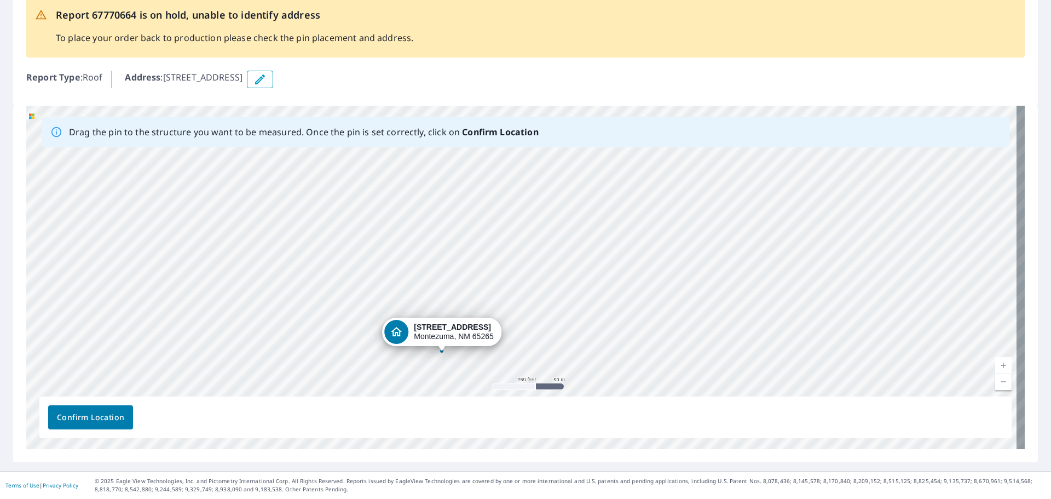
click at [422, 335] on div "[STREET_ADDRESS]" at bounding box center [525, 277] width 999 height 343
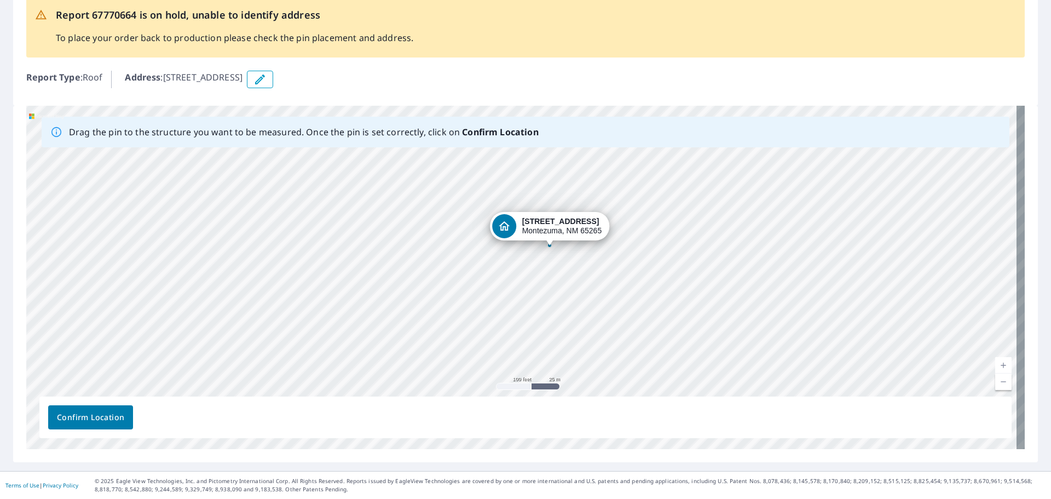
click at [542, 304] on div "[STREET_ADDRESS]" at bounding box center [525, 277] width 999 height 343
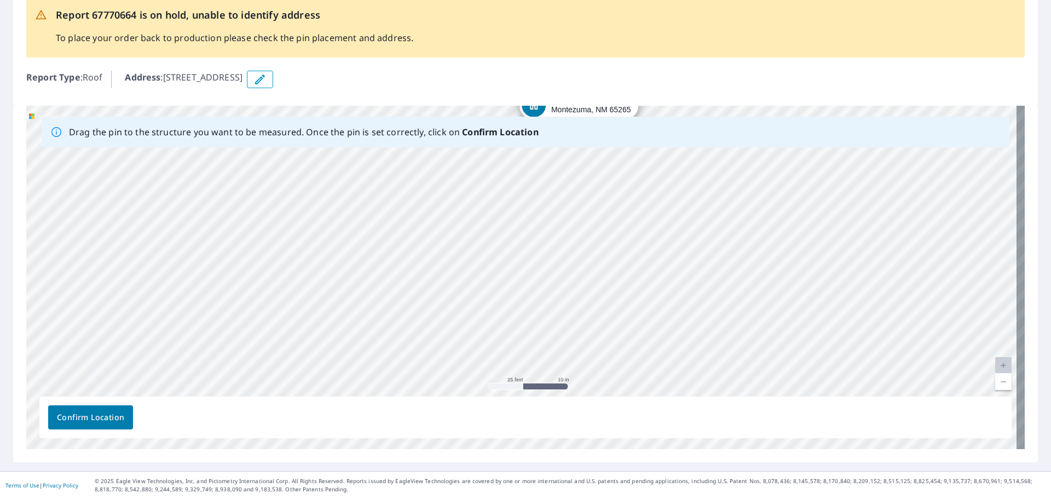
click at [725, 210] on div "[STREET_ADDRESS]" at bounding box center [525, 277] width 999 height 343
click at [627, 325] on div "[STREET_ADDRESS]" at bounding box center [525, 277] width 999 height 343
click at [315, 369] on div "[STREET_ADDRESS]" at bounding box center [525, 277] width 999 height 343
click at [425, 304] on div "[STREET_ADDRESS]" at bounding box center [525, 277] width 999 height 343
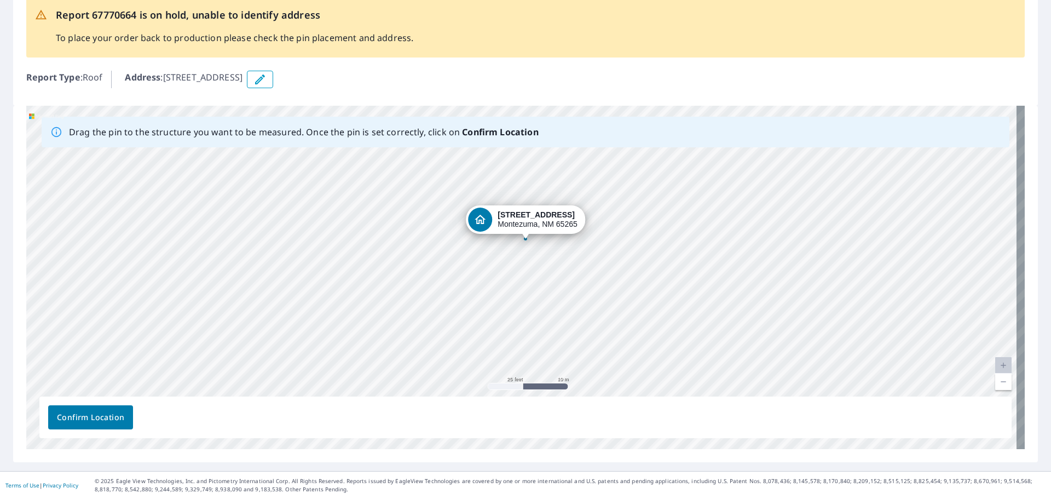
click at [517, 217] on div "[STREET_ADDRESS]" at bounding box center [525, 277] width 999 height 343
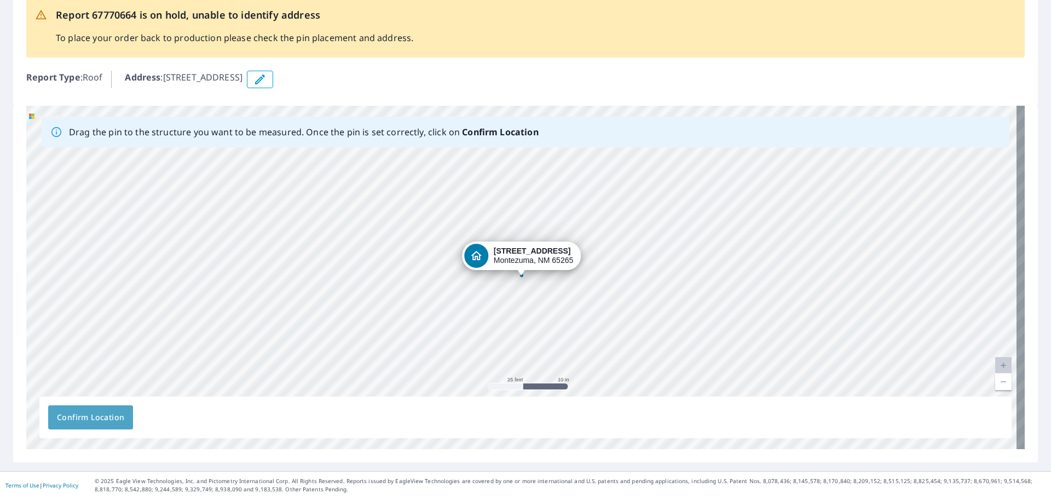
click at [96, 417] on span "Confirm Location" at bounding box center [90, 418] width 67 height 14
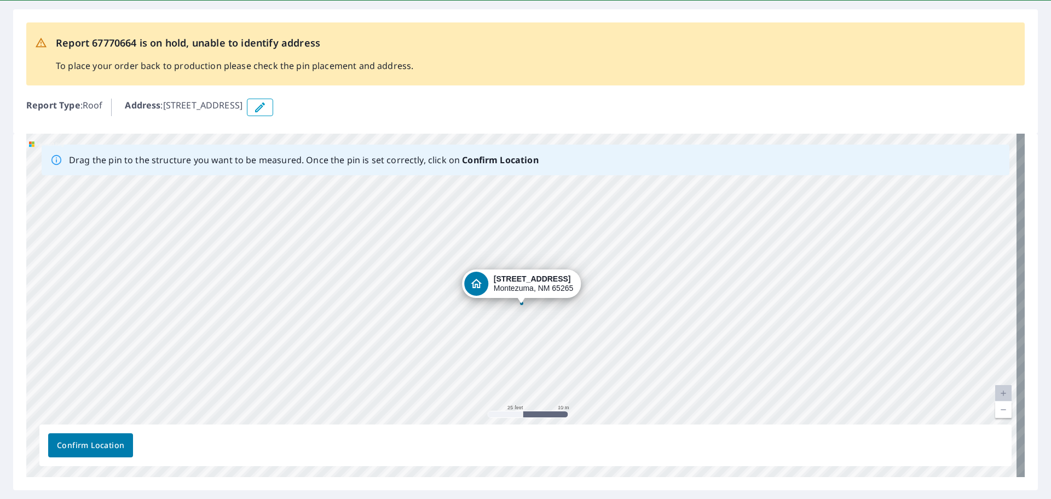
scroll to position [0, 0]
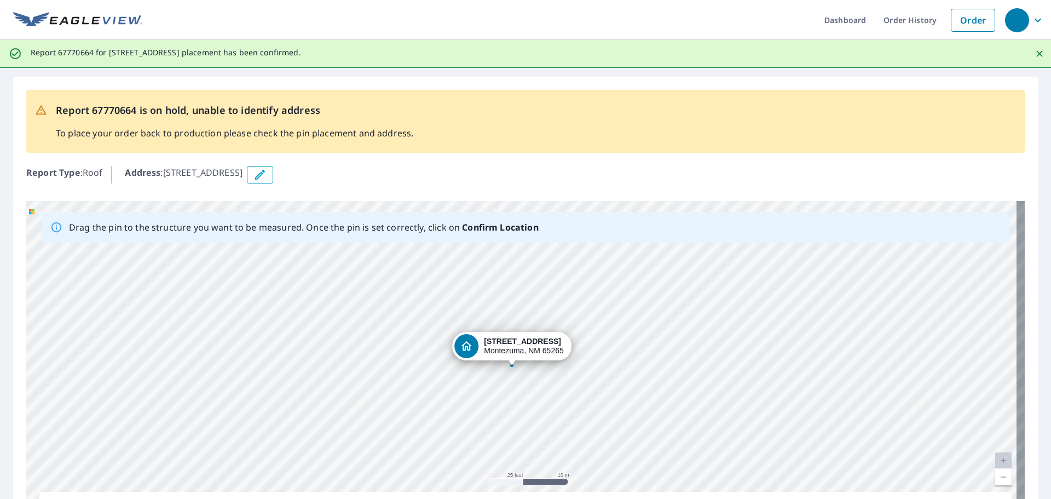
click at [532, 348] on div "[STREET_ADDRESS]" at bounding box center [525, 372] width 999 height 343
click at [956, 20] on link "Order" at bounding box center [973, 20] width 44 height 23
